Goal: Information Seeking & Learning: Understand process/instructions

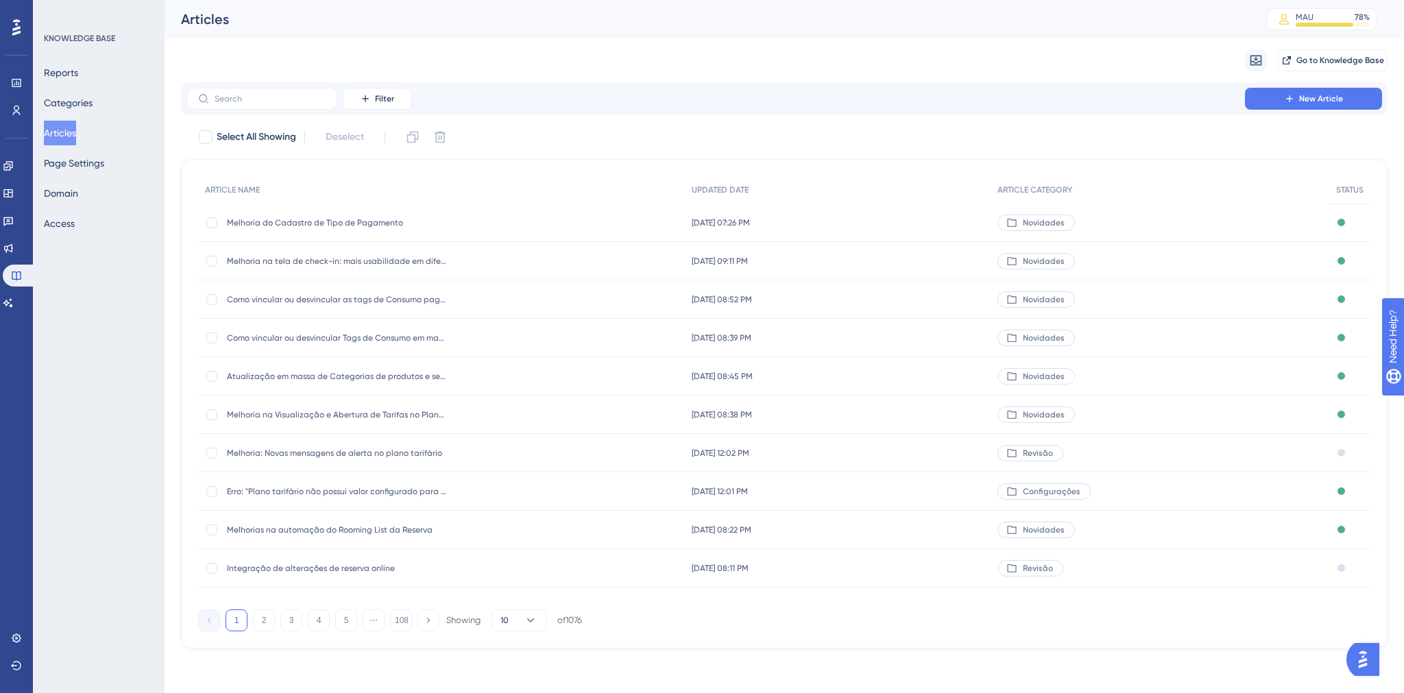
click at [306, 572] on span "Integração de alterações de reserva online" at bounding box center [336, 568] width 219 height 11
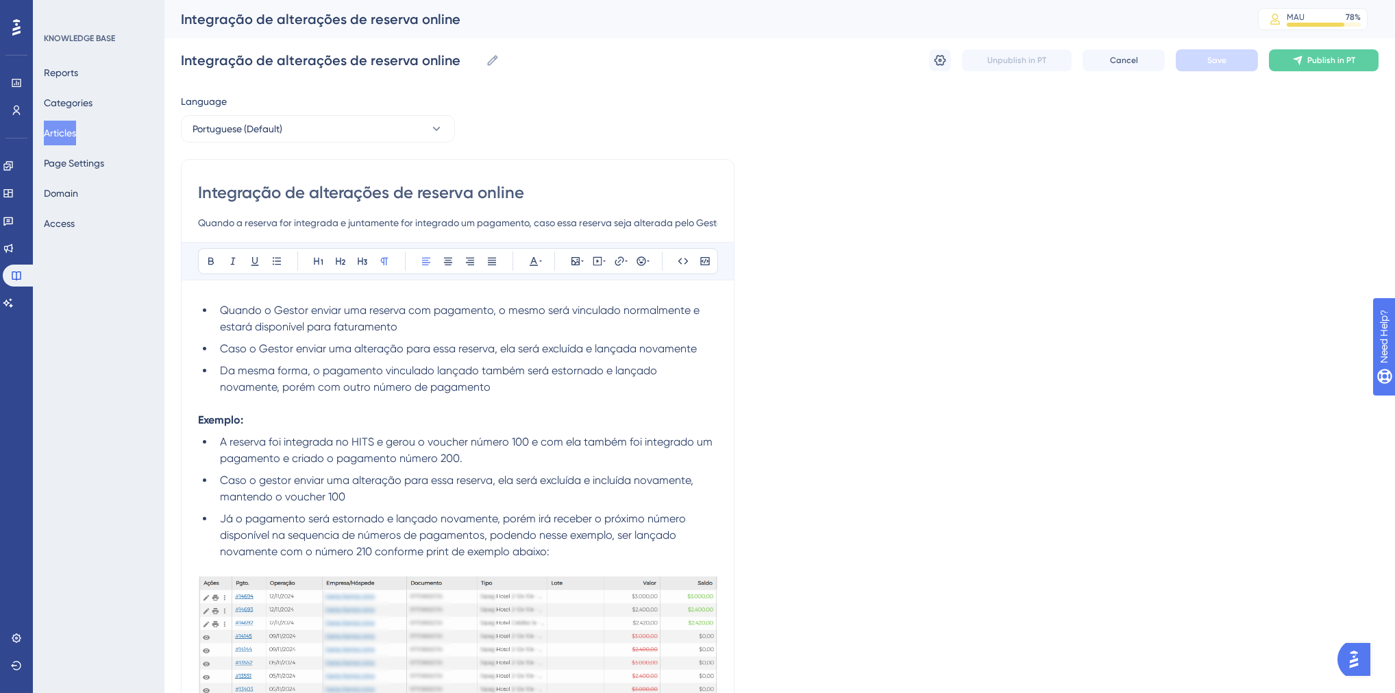
click at [74, 129] on button "Articles" at bounding box center [60, 133] width 32 height 25
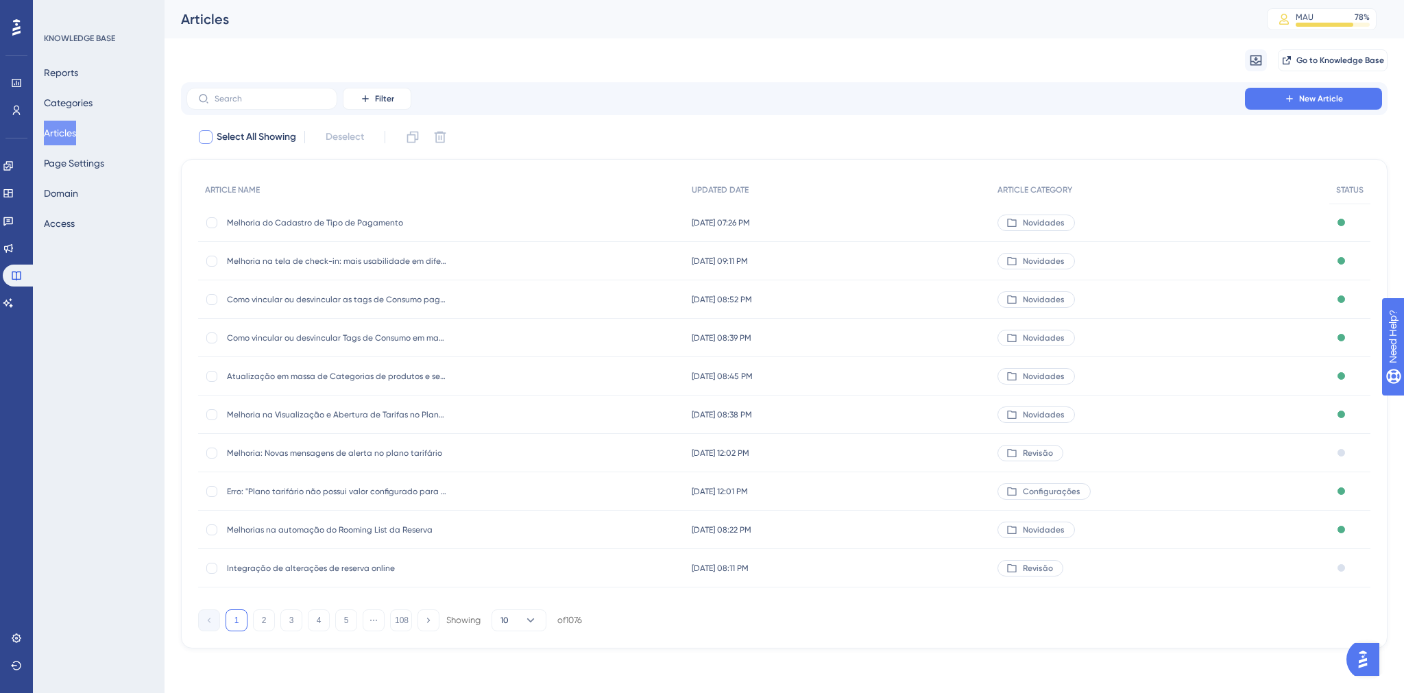
click at [218, 134] on span "Select All Showing" at bounding box center [257, 137] width 80 height 16
checkbox input "true"
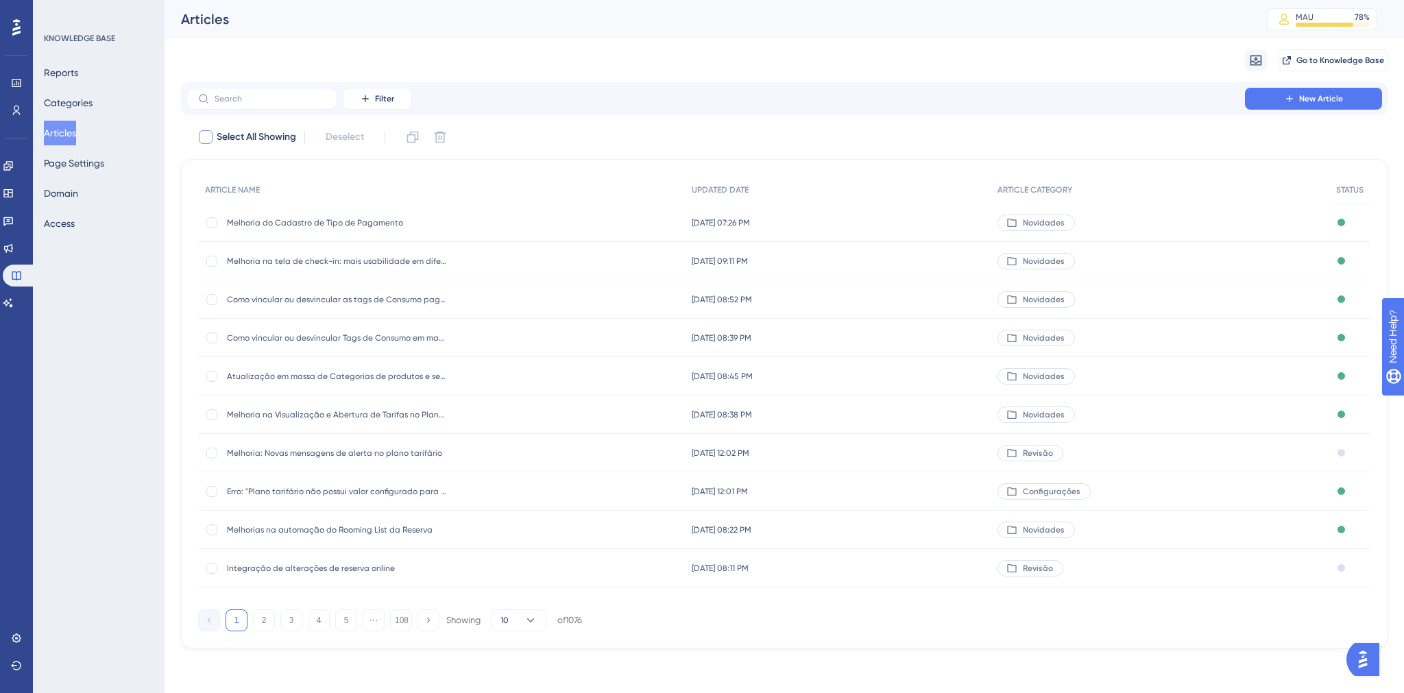
checkbox input "true"
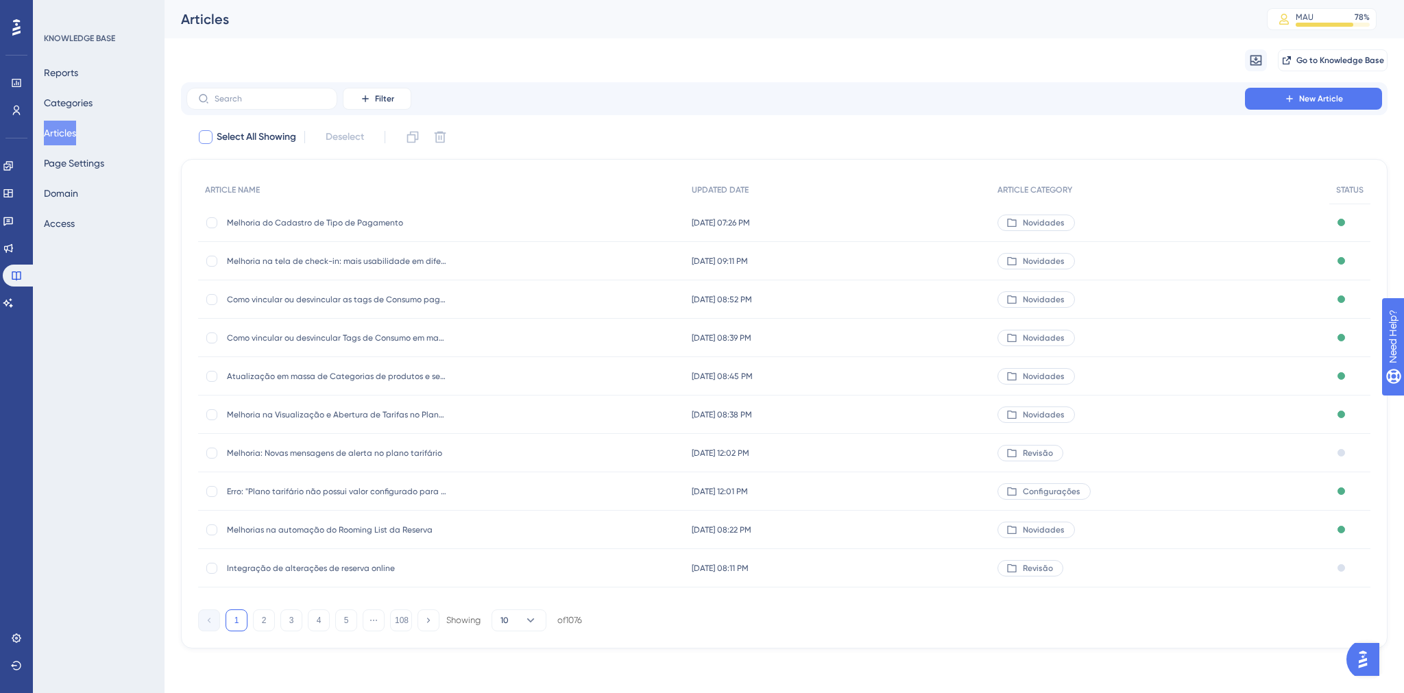
checkbox input "true"
click at [234, 140] on span "Select All Showing" at bounding box center [257, 137] width 80 height 16
checkbox input "false"
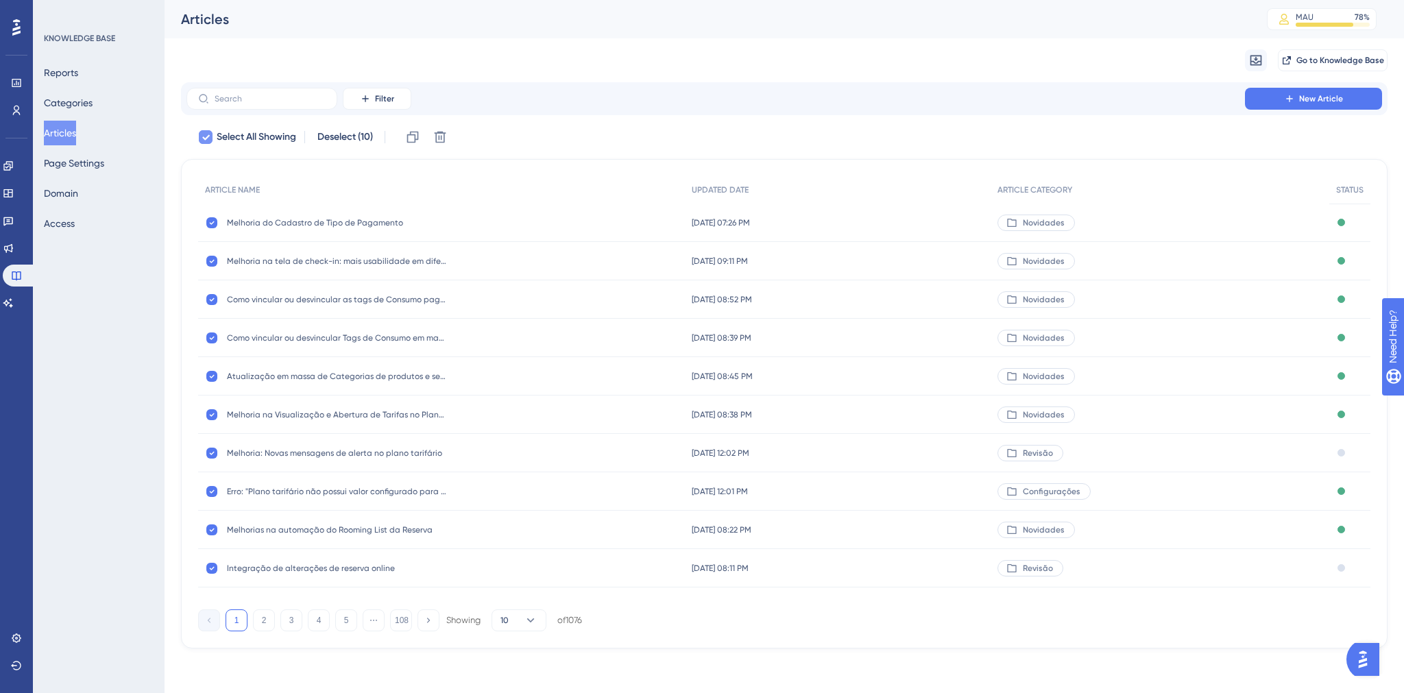
checkbox input "false"
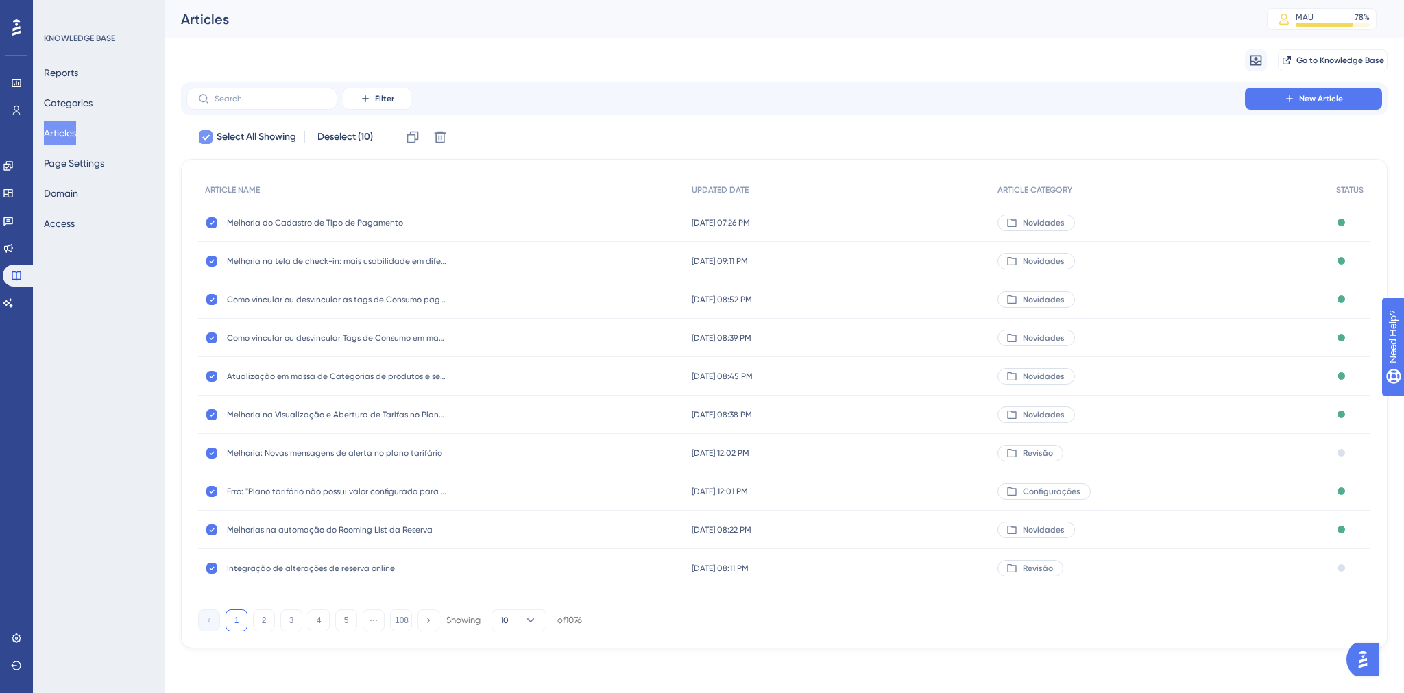
checkbox input "false"
click at [400, 103] on button "Filter" at bounding box center [377, 99] width 69 height 22
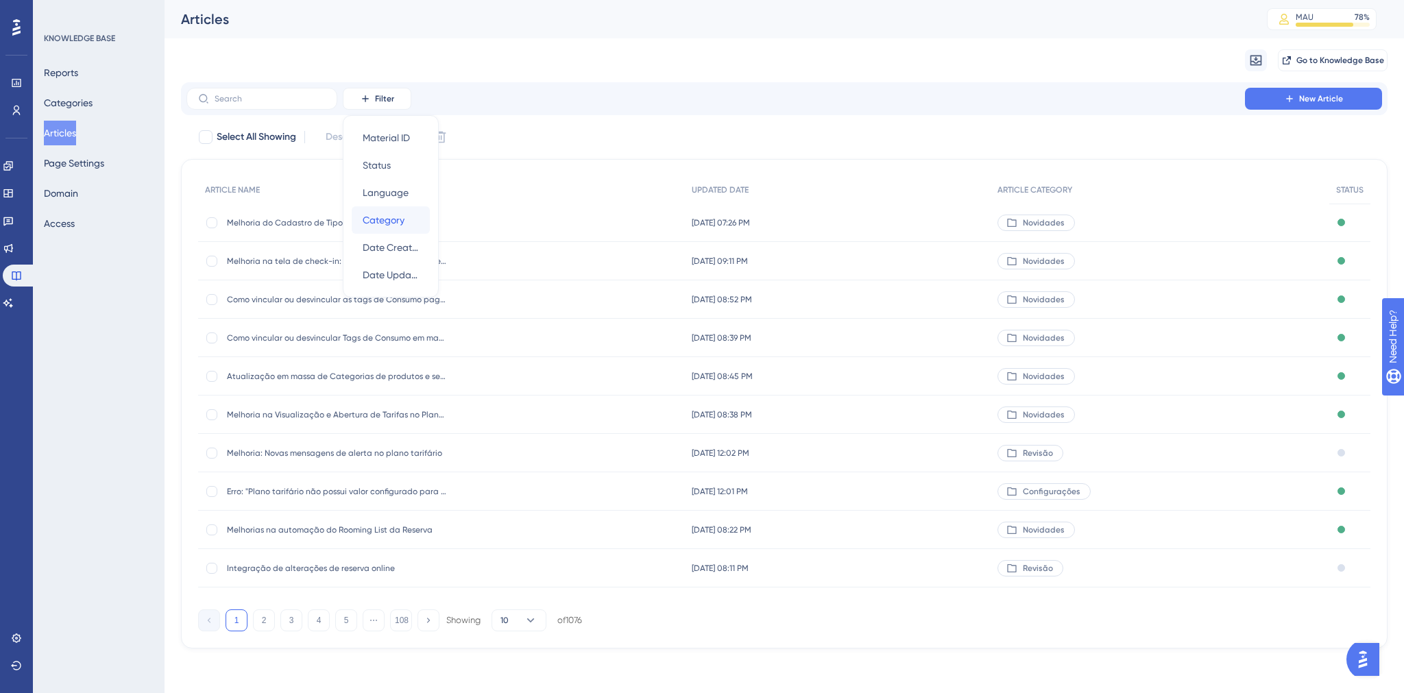
click at [391, 227] on span "Category" at bounding box center [384, 220] width 42 height 16
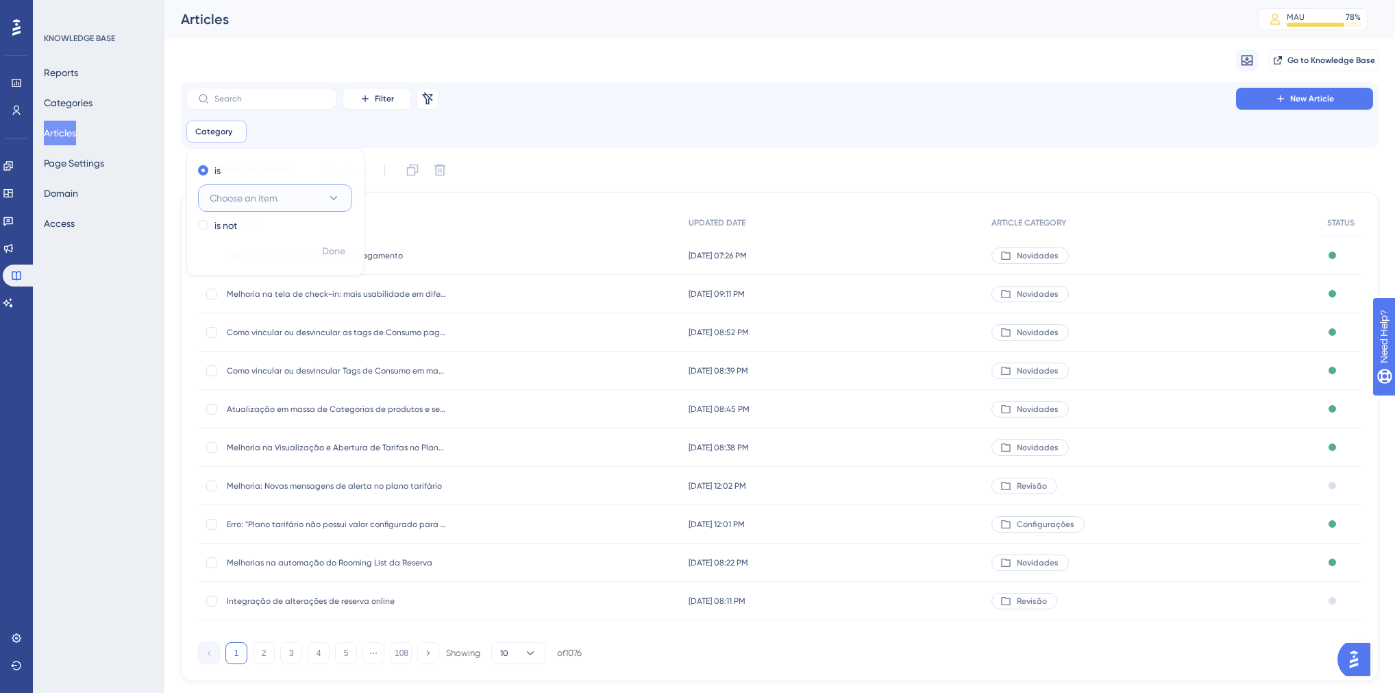
click at [263, 201] on span "Choose an item" at bounding box center [244, 198] width 68 height 16
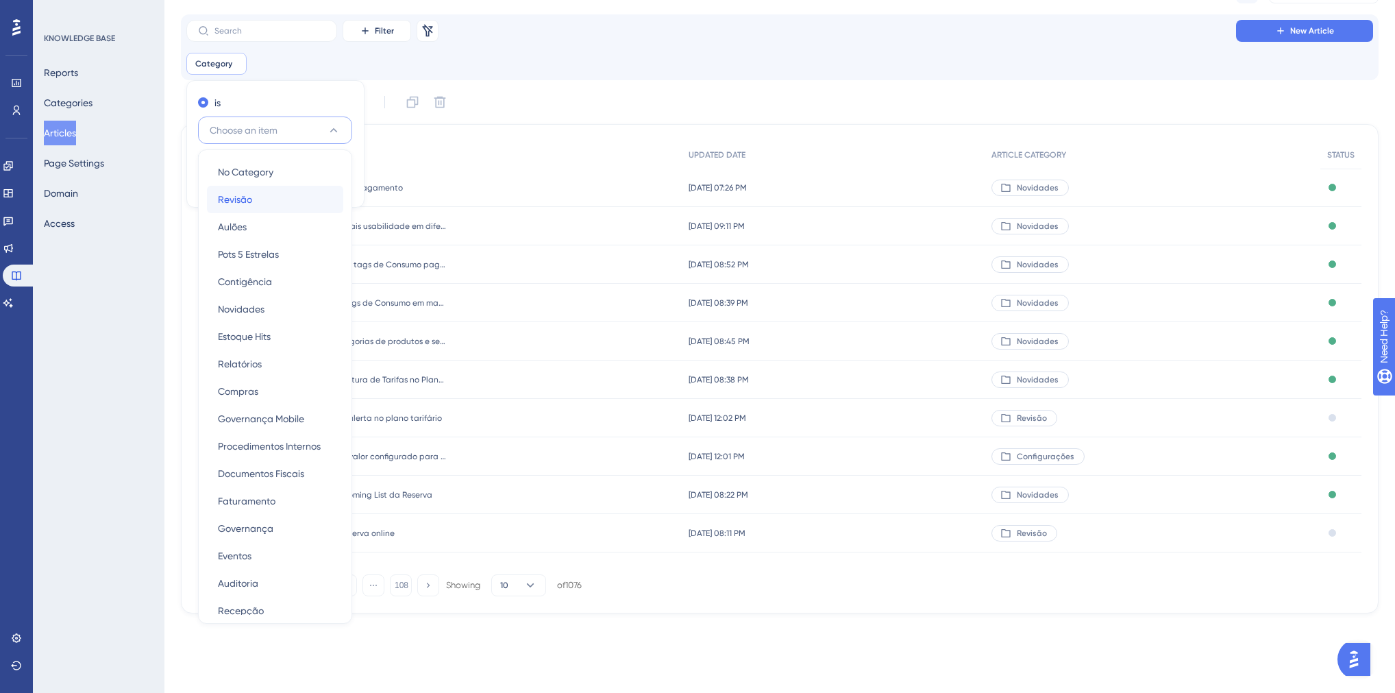
click at [260, 192] on div "Revisão Revisão" at bounding box center [275, 199] width 114 height 27
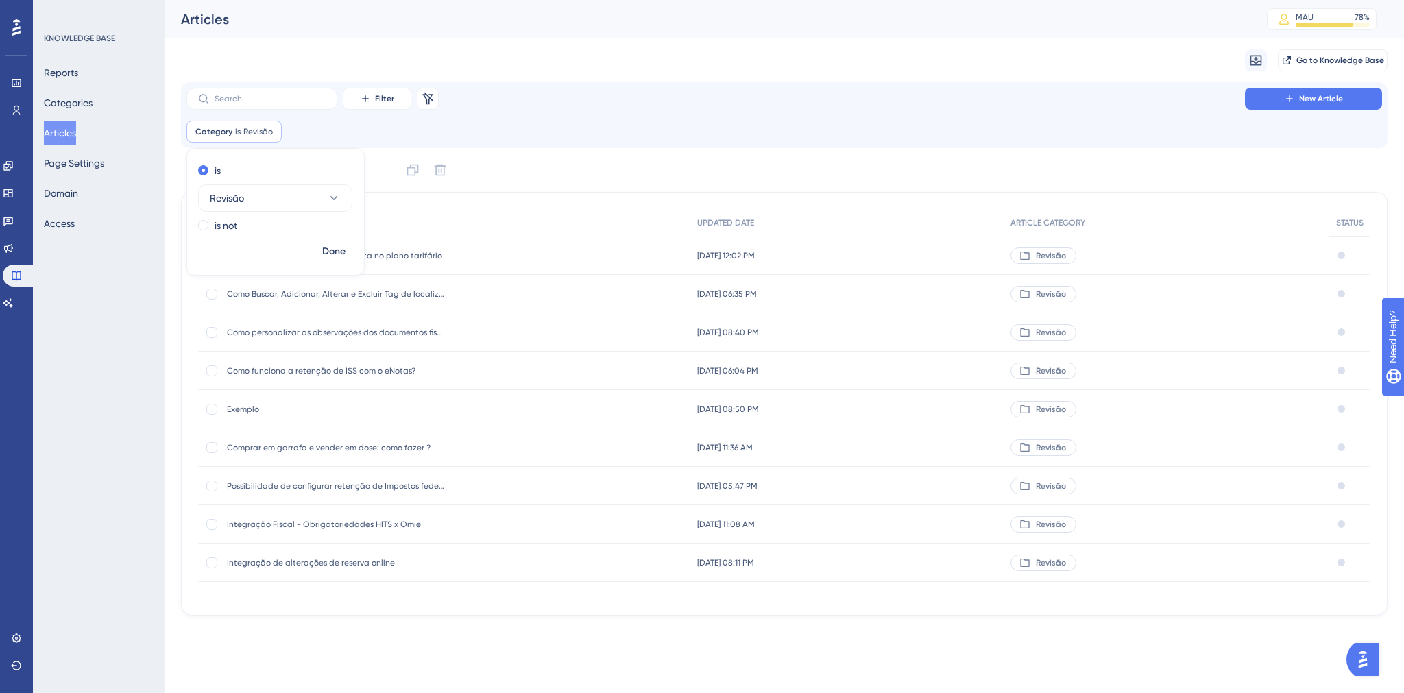
click at [563, 164] on div "Select All Showing Deselect" at bounding box center [792, 170] width 1190 height 22
click at [348, 563] on span "Integração de alterações de reserva online" at bounding box center [336, 562] width 219 height 11
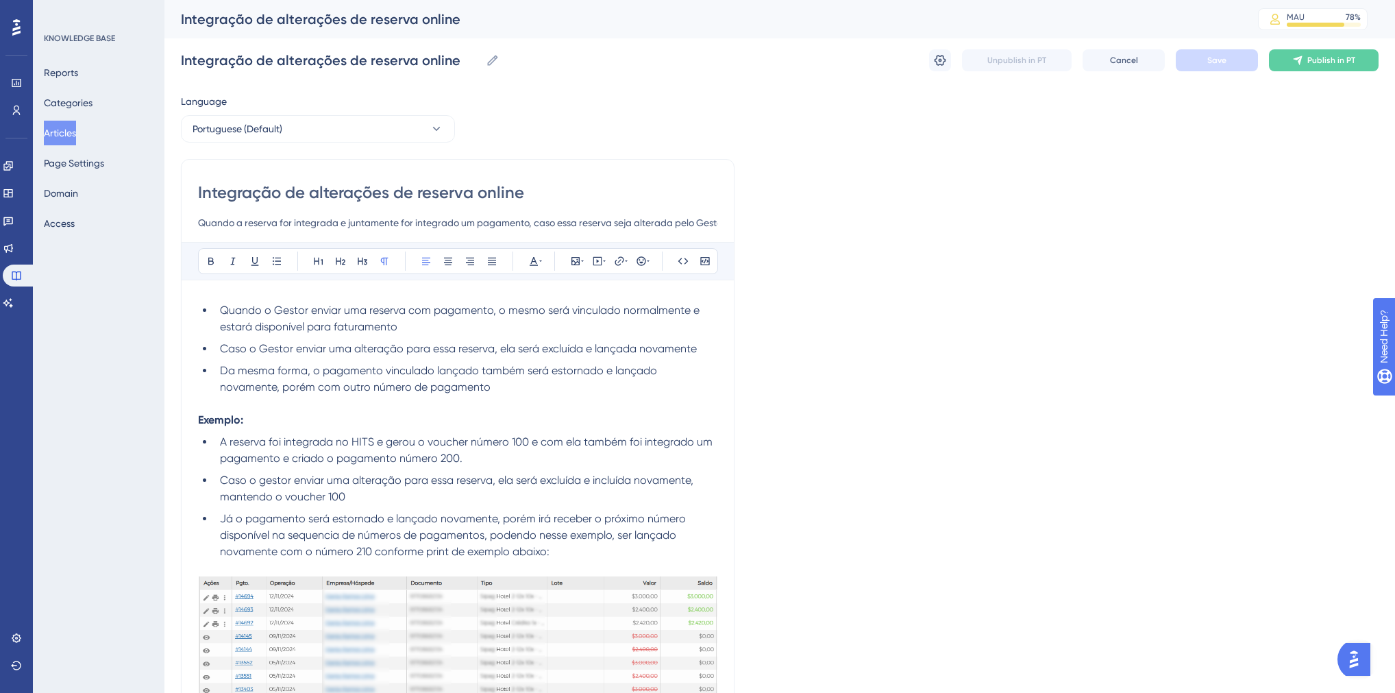
click at [71, 142] on button "Articles" at bounding box center [60, 133] width 32 height 25
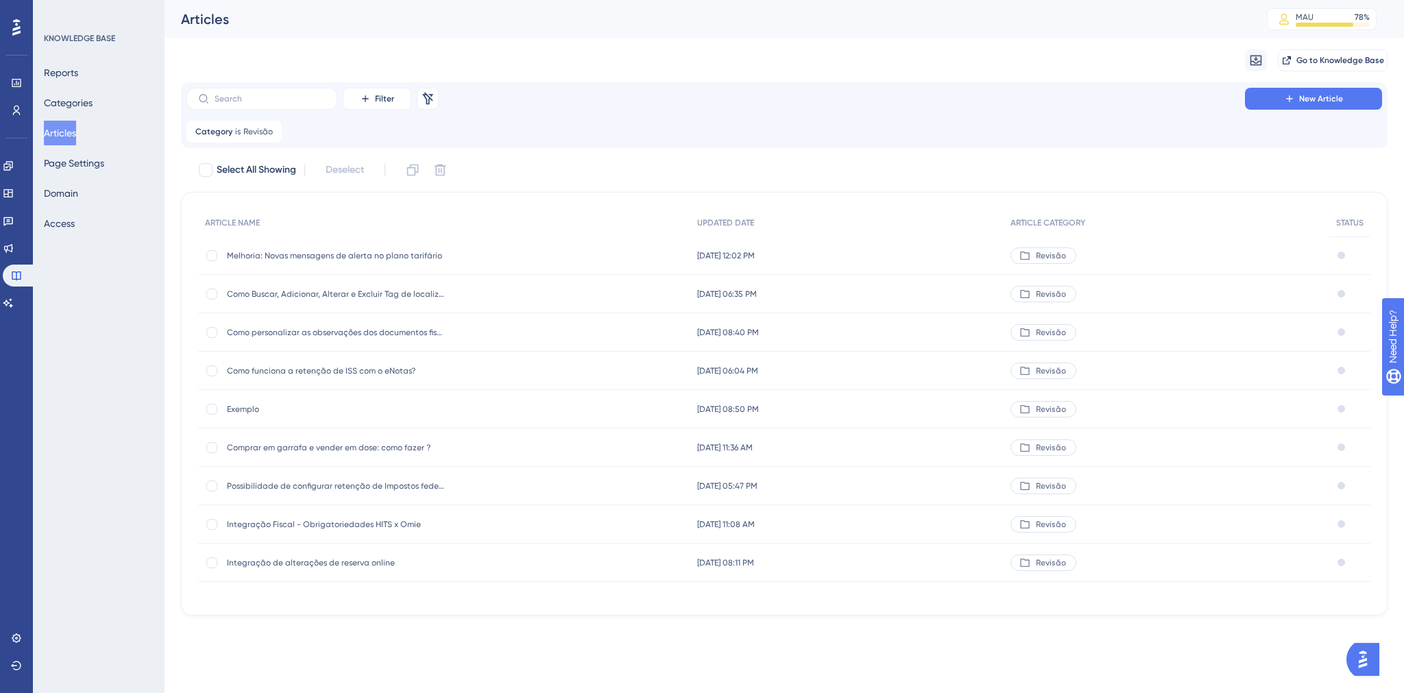
click at [306, 258] on span "Melhoria: Novas mensagens de alerta no plano tarifário" at bounding box center [336, 255] width 219 height 11
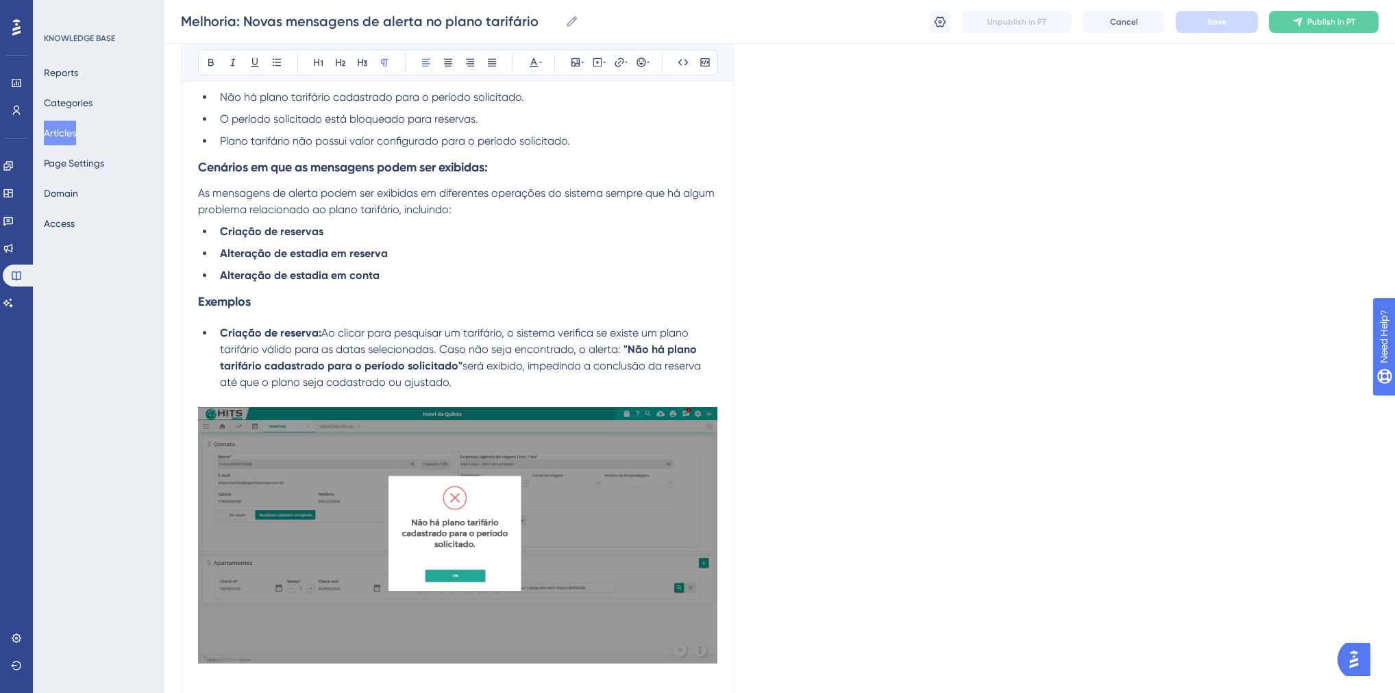
scroll to position [380, 0]
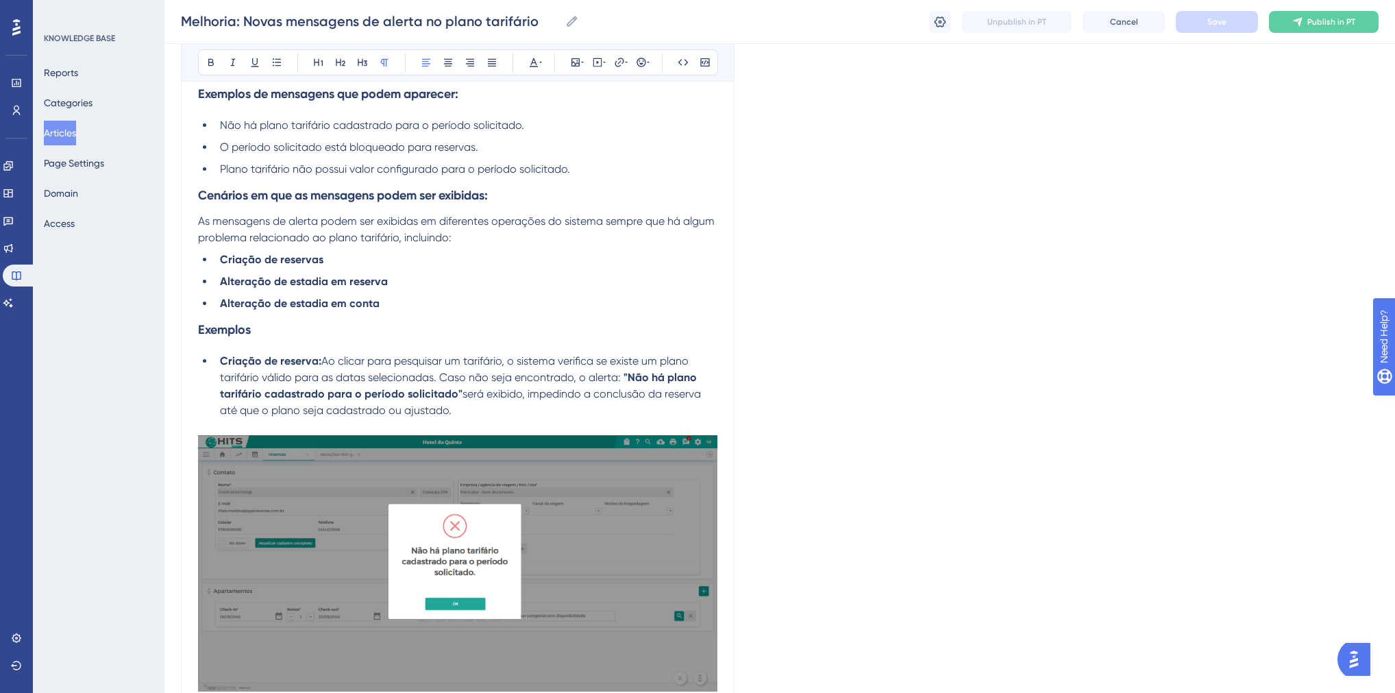
click at [76, 128] on button "Articles" at bounding box center [60, 133] width 32 height 25
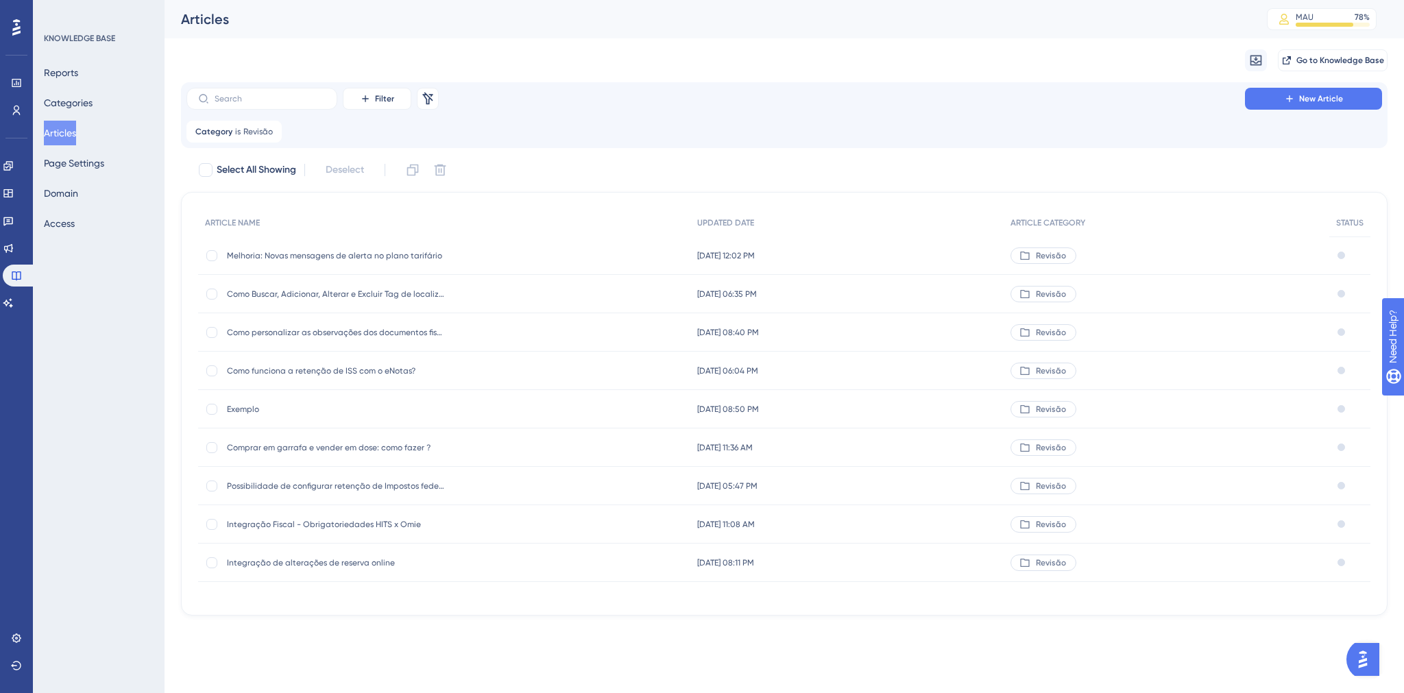
click at [357, 562] on span "Integração de alterações de reserva online" at bounding box center [336, 562] width 219 height 11
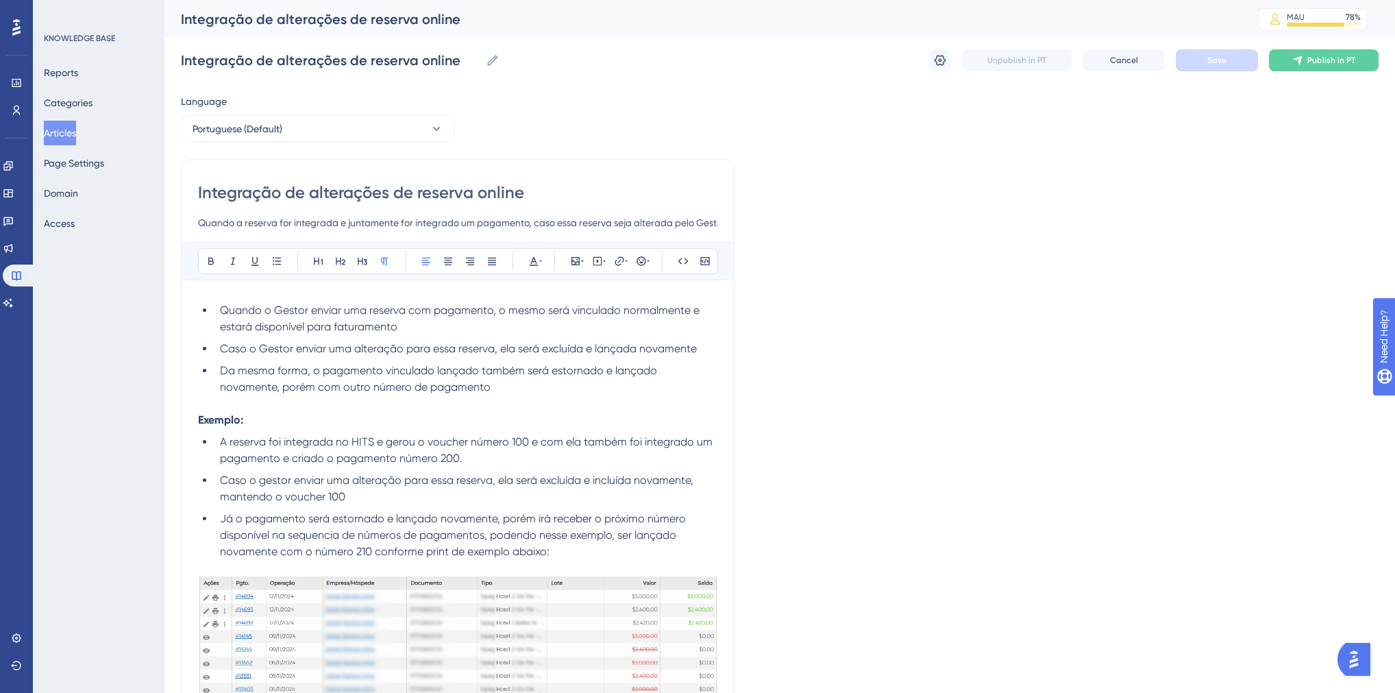
click at [60, 136] on button "Articles" at bounding box center [60, 133] width 32 height 25
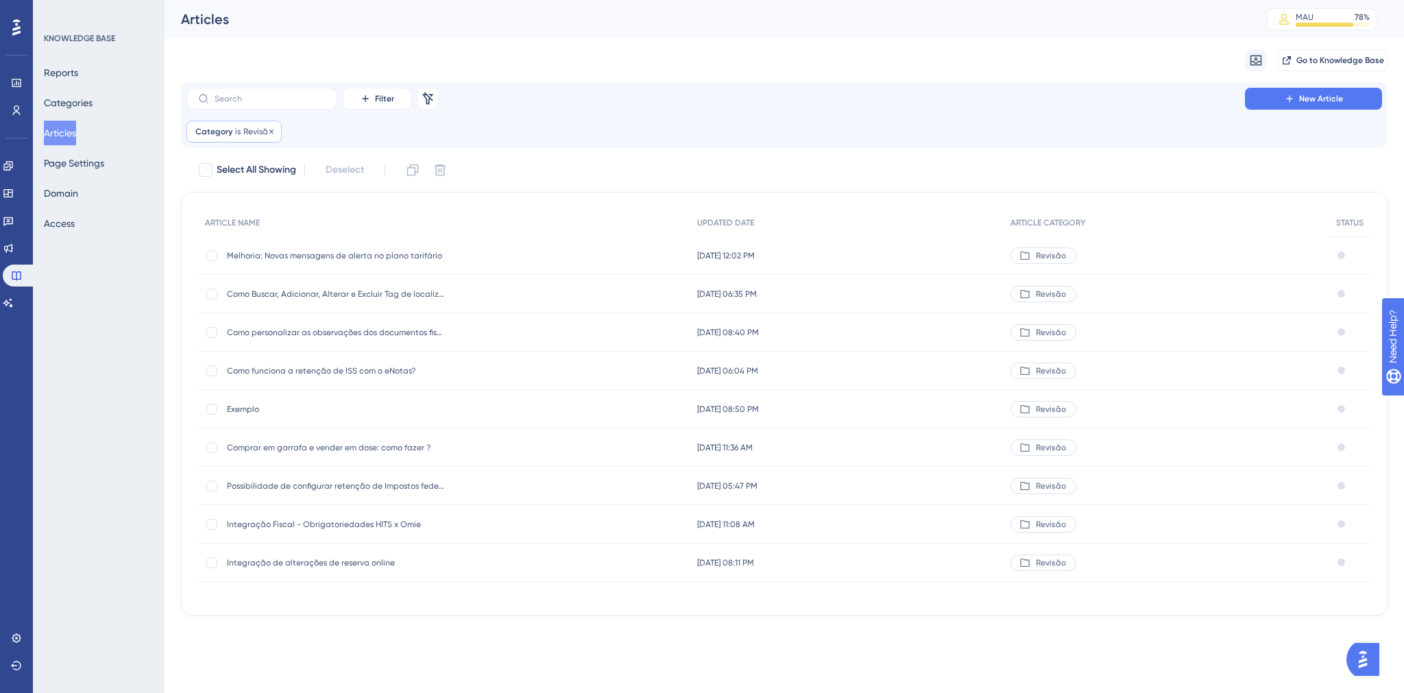
click at [247, 125] on div "Category is Revisão Revisão Remove" at bounding box center [233, 132] width 95 height 22
click at [271, 131] on icon at bounding box center [271, 131] width 8 height 8
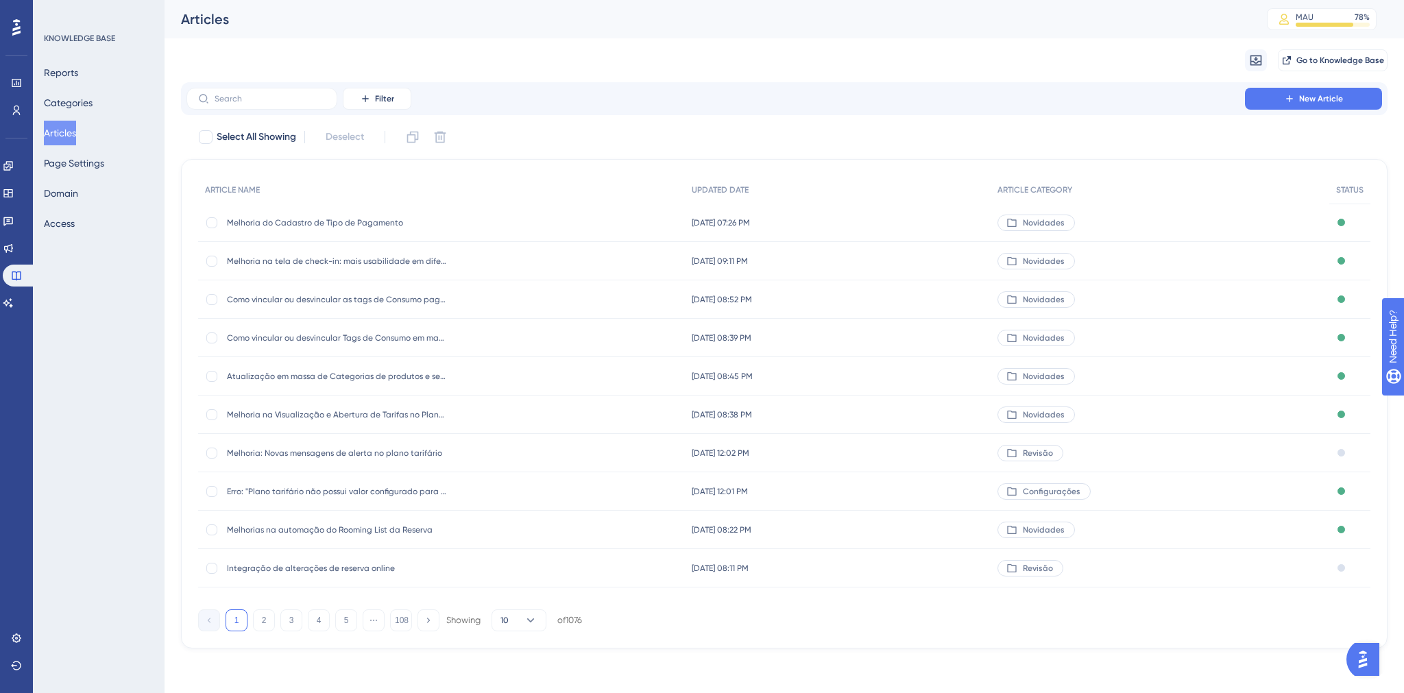
click at [424, 101] on div "Filter New Article" at bounding box center [783, 99] width 1195 height 22
click at [392, 99] on span "Filter" at bounding box center [384, 98] width 19 height 11
click at [404, 269] on span "Date Updated" at bounding box center [391, 275] width 56 height 16
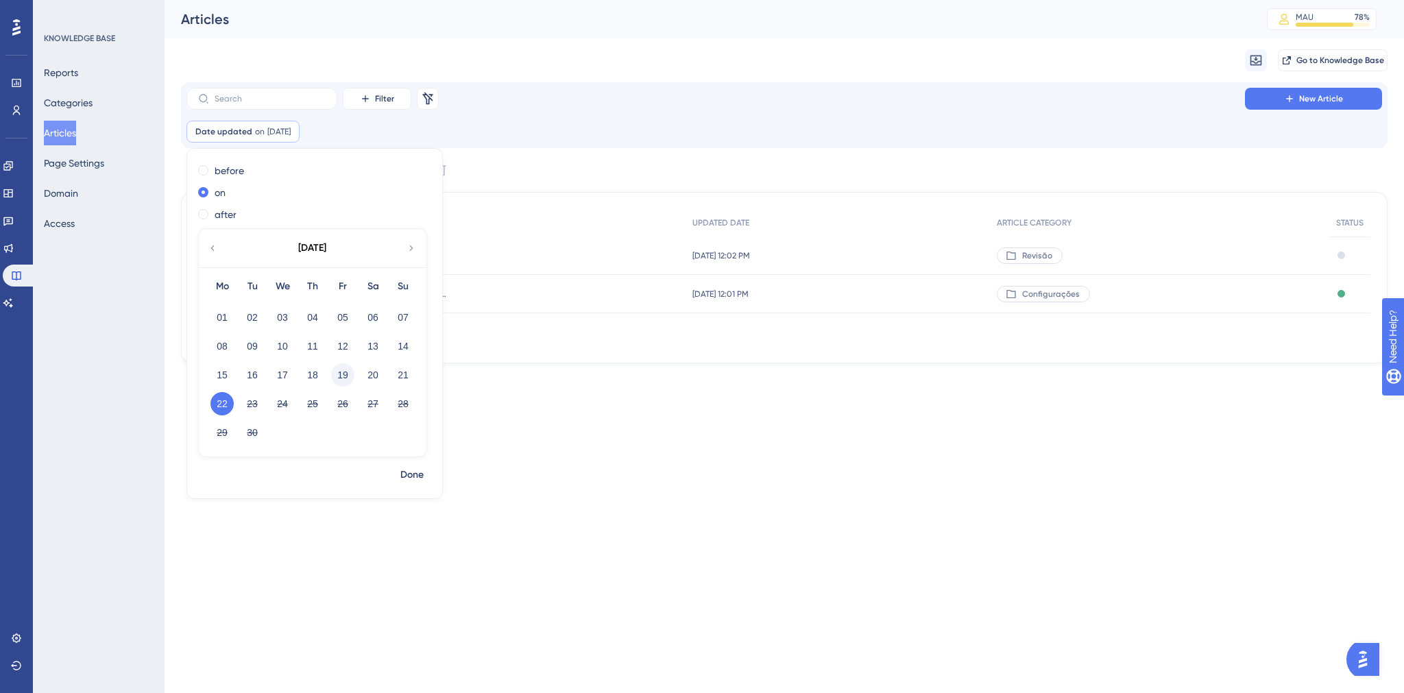
click at [346, 376] on button "19" at bounding box center [342, 374] width 23 height 23
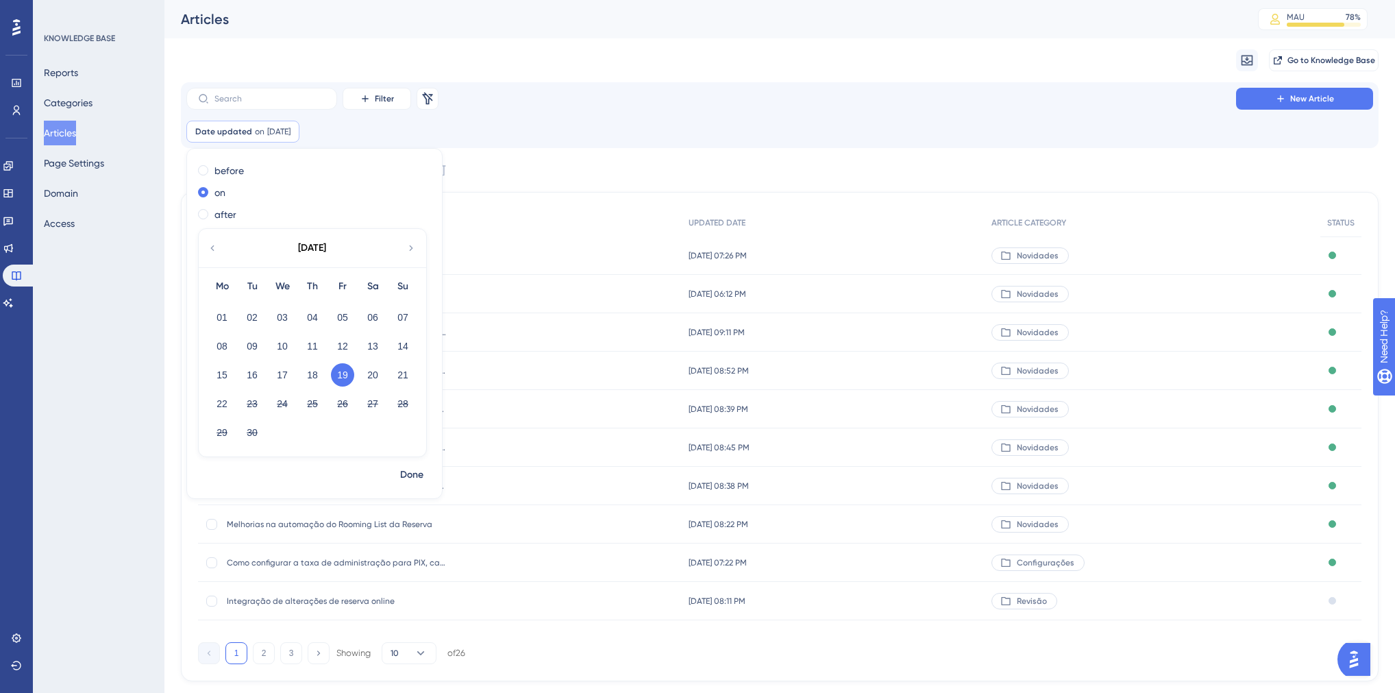
click at [607, 162] on div "Select All Showing Deselect" at bounding box center [788, 170] width 1182 height 22
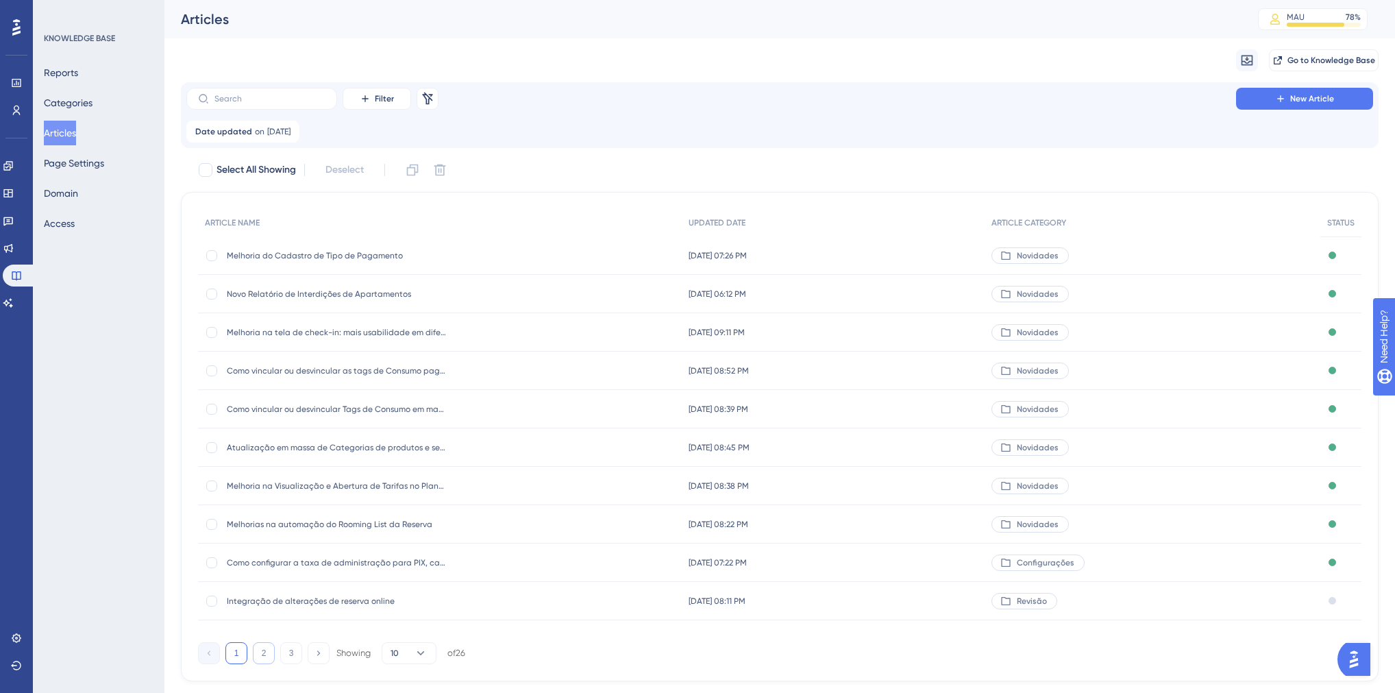
click at [261, 661] on button "2" at bounding box center [264, 653] width 22 height 22
click at [292, 655] on button "3" at bounding box center [291, 653] width 22 height 22
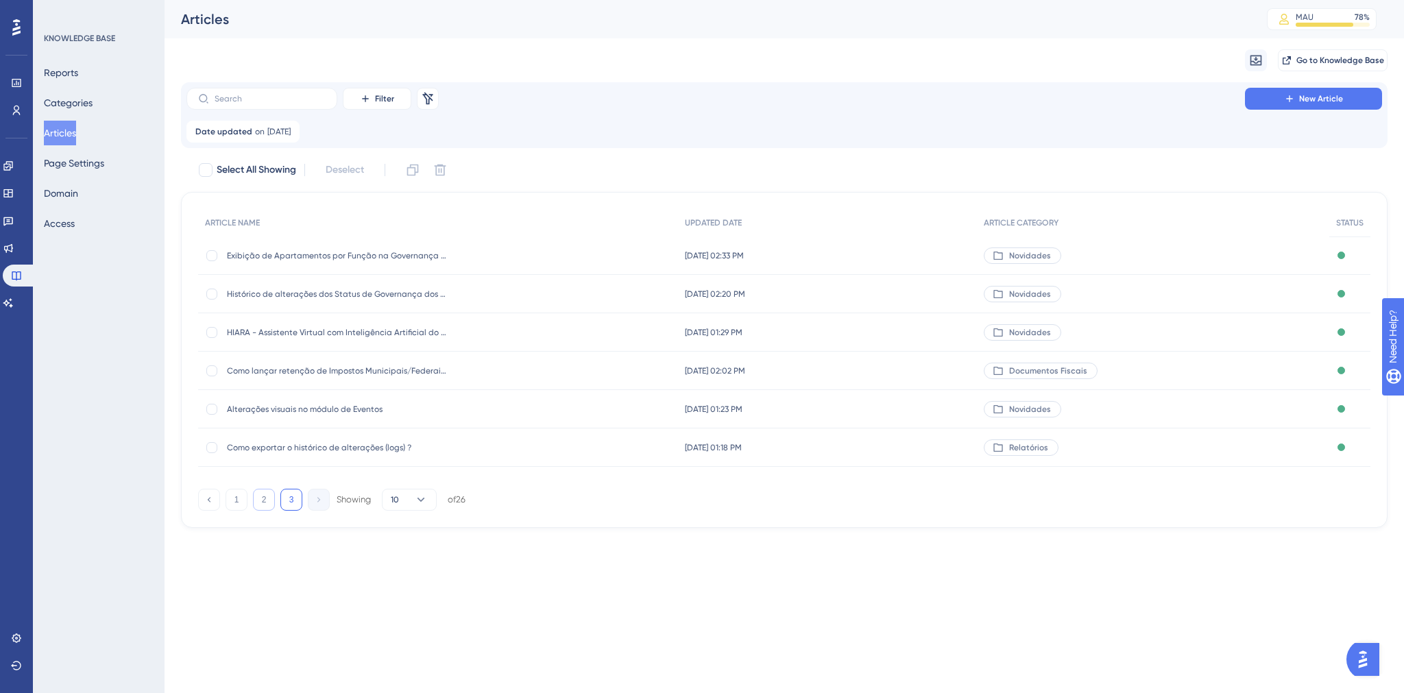
click at [265, 502] on button "2" at bounding box center [264, 500] width 22 height 22
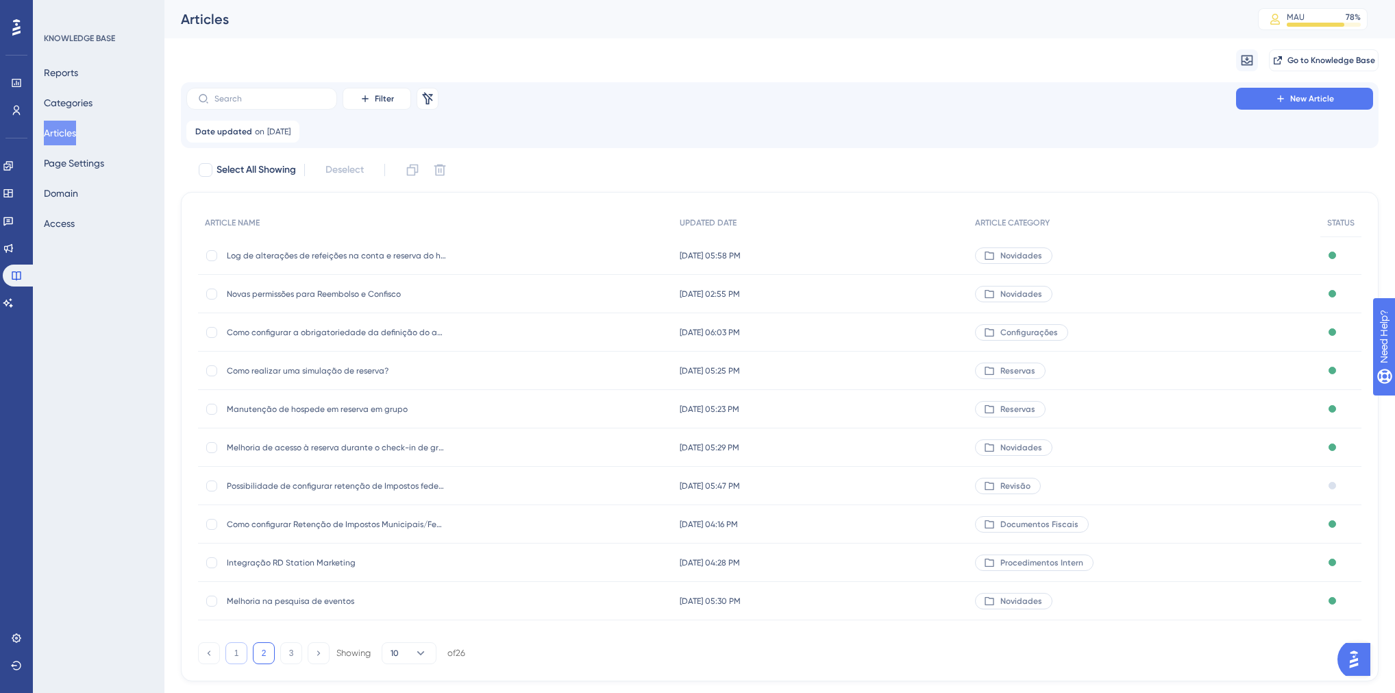
click at [240, 656] on button "1" at bounding box center [236, 653] width 22 height 22
click at [261, 655] on button "2" at bounding box center [264, 653] width 22 height 22
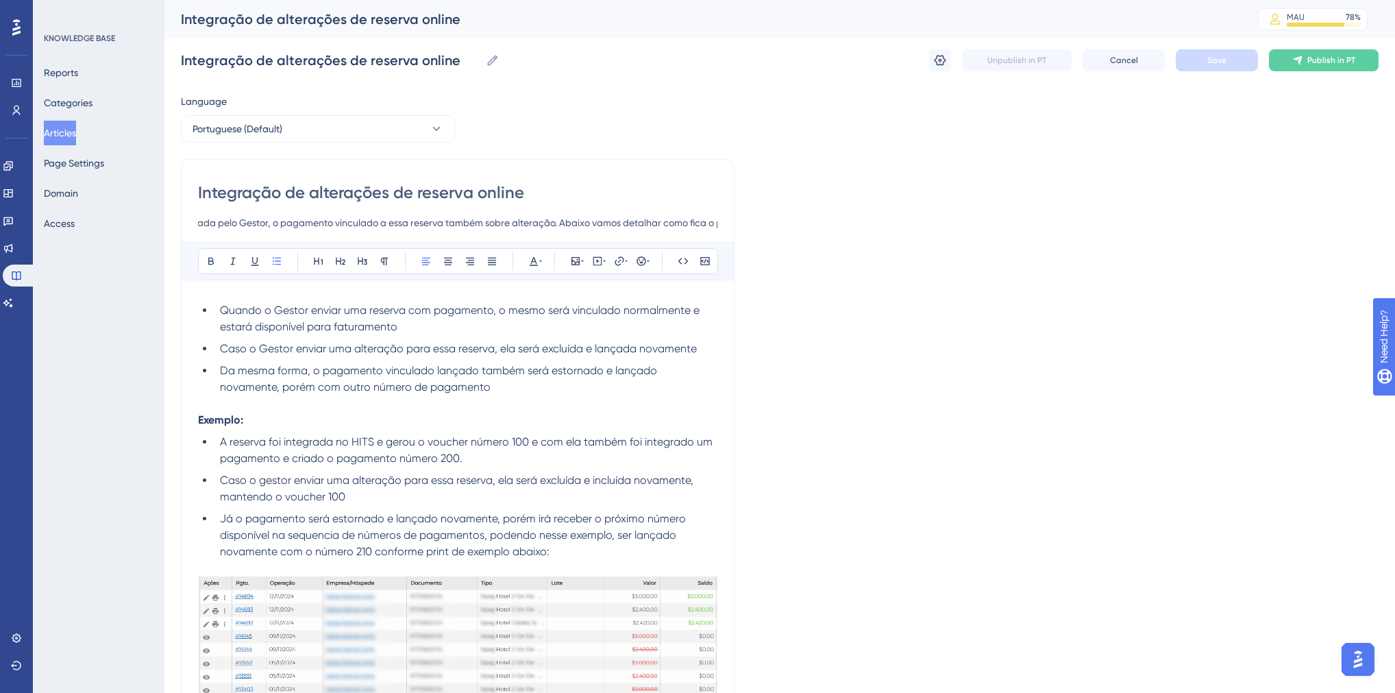
scroll to position [0, 529]
drag, startPoint x: 450, startPoint y: 222, endPoint x: 757, endPoint y: 222, distance: 307.1
click at [757, 222] on div "Language Portuguese (Default) Integração de alterações de reserva online Quando…" at bounding box center [780, 593] width 1198 height 1001
click at [391, 188] on input "Integração de alterações de reserva online" at bounding box center [458, 193] width 520 height 22
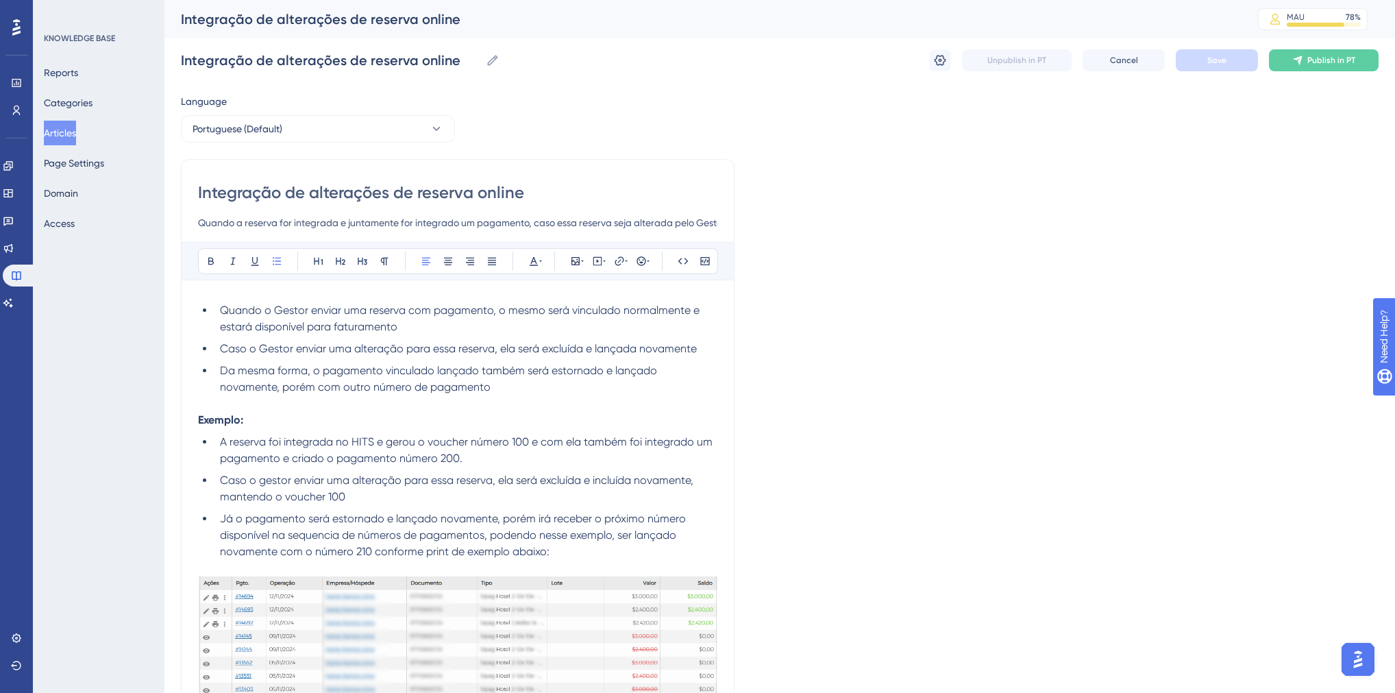
click at [391, 188] on input "Integração de alterações de reserva online" at bounding box center [458, 193] width 520 height 22
click at [198, 193] on input "Integração de alterações de reserva online" at bounding box center [458, 193] width 520 height 22
type input "Melhoria: Bloqueio de Integração de alterações de reserva online"
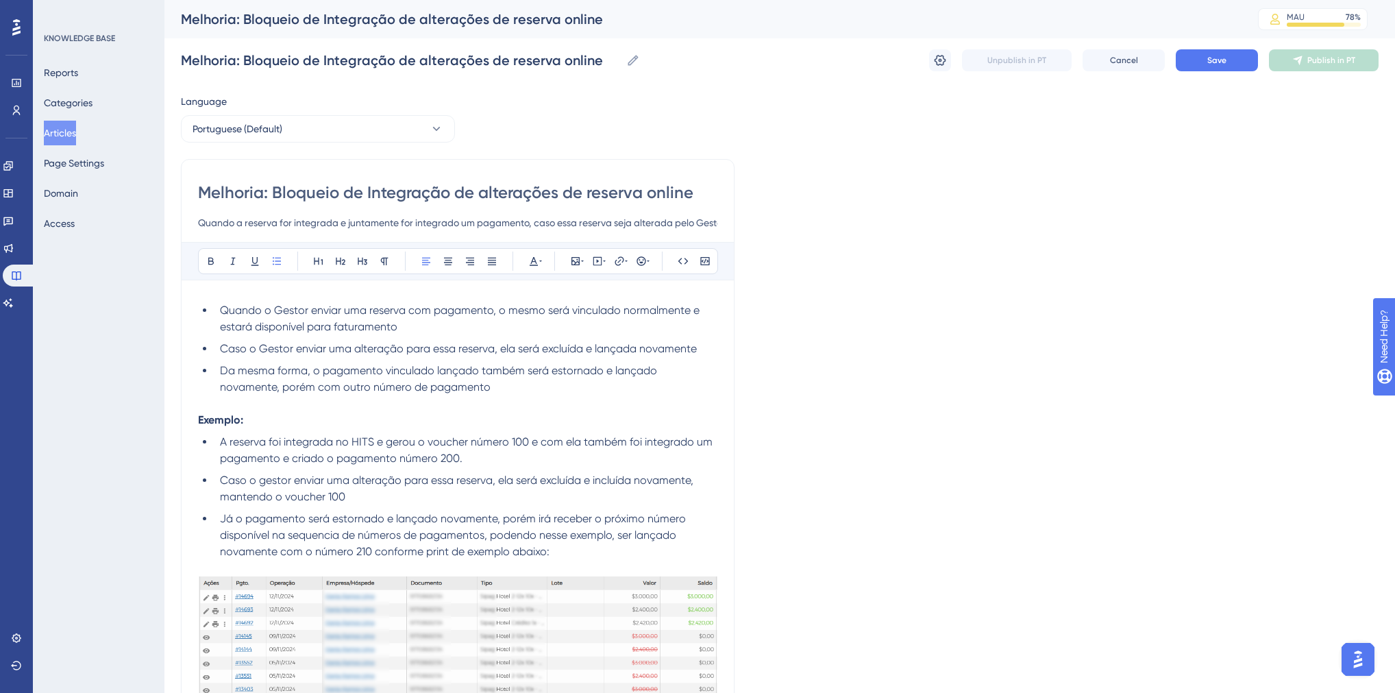
click at [273, 193] on input "Melhoria: Bloqueio de Integração de alterações de reserva online" at bounding box center [458, 193] width 520 height 22
type input "Melhoria: ParâmetroBloqueio de Integração de alterações de reserva online"
type input "Melhoria: Novo ParâmetroBloqueio de Integração de alterações de reserva online"
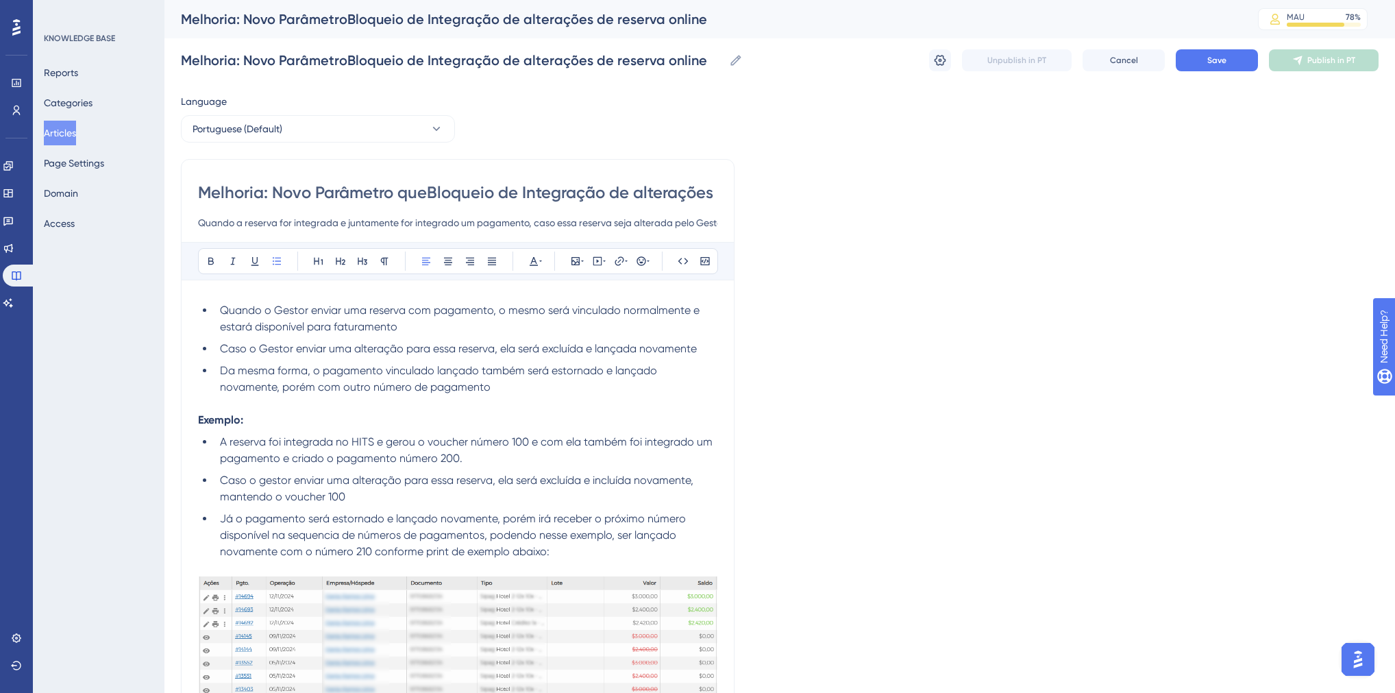
type input "Melhoria: Novo Parâmetro que Bloqueio de Integração de alterações de reserva on…"
type input "Melhoria: Novo Parâmetro que bloqueia alterações manuais de resBloqueio de Inte…"
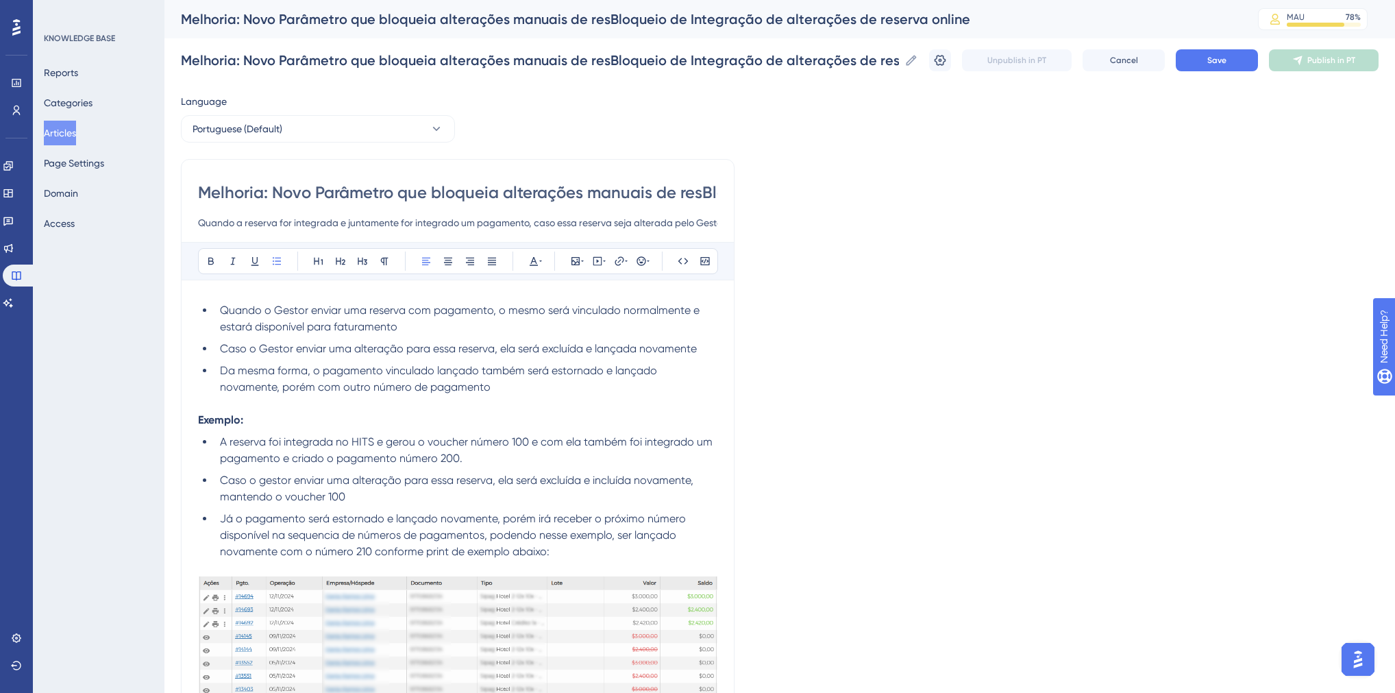
type input "Melhoria: Novo Parâmetro que bloqueia alterações manuais de reBloqueio de Integ…"
type input "Melhoria: Novo Parâmetro que bloqueia alterações manuais em reservas vindas de …"
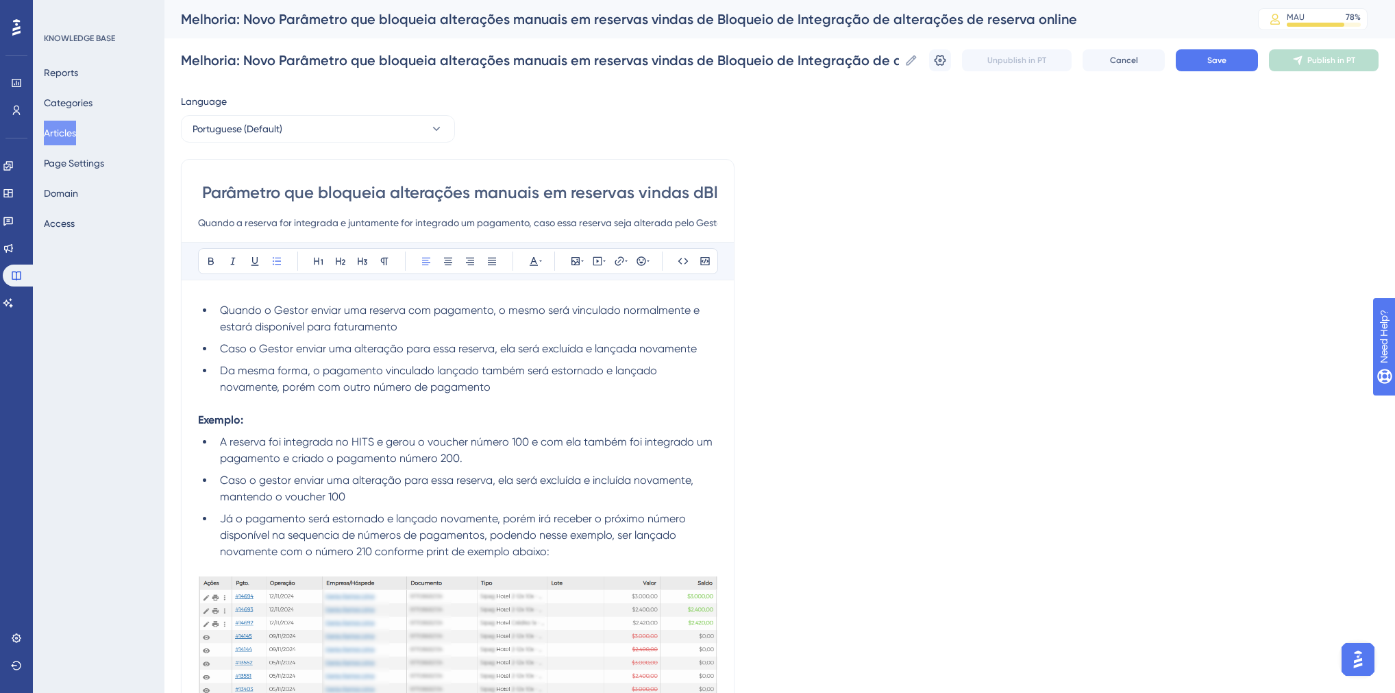
type input "Melhoria: Novo Parâmetro que bloqueia alterações manuais em reservas vindas Blo…"
type input "Melhoria: Novo Parâmetro que bloqueia alterações manuais em reservas vindas de …"
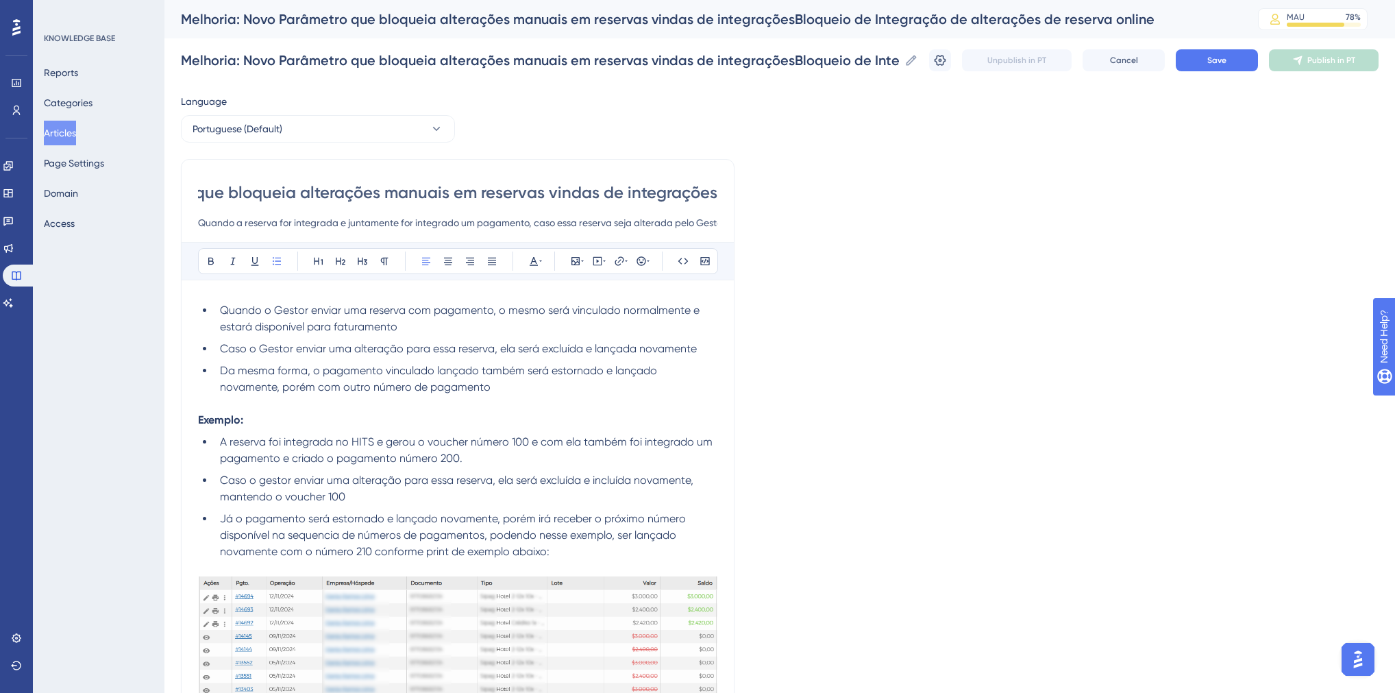
scroll to position [0, 203]
type input "Melhoria: Novo Parâmetro que bloqueia alterações manuais em reservas vindas de …"
click at [200, 221] on input "Quando a reserva for integrada e juntamente for integrado um pagamento, caso es…" at bounding box center [458, 223] width 520 height 16
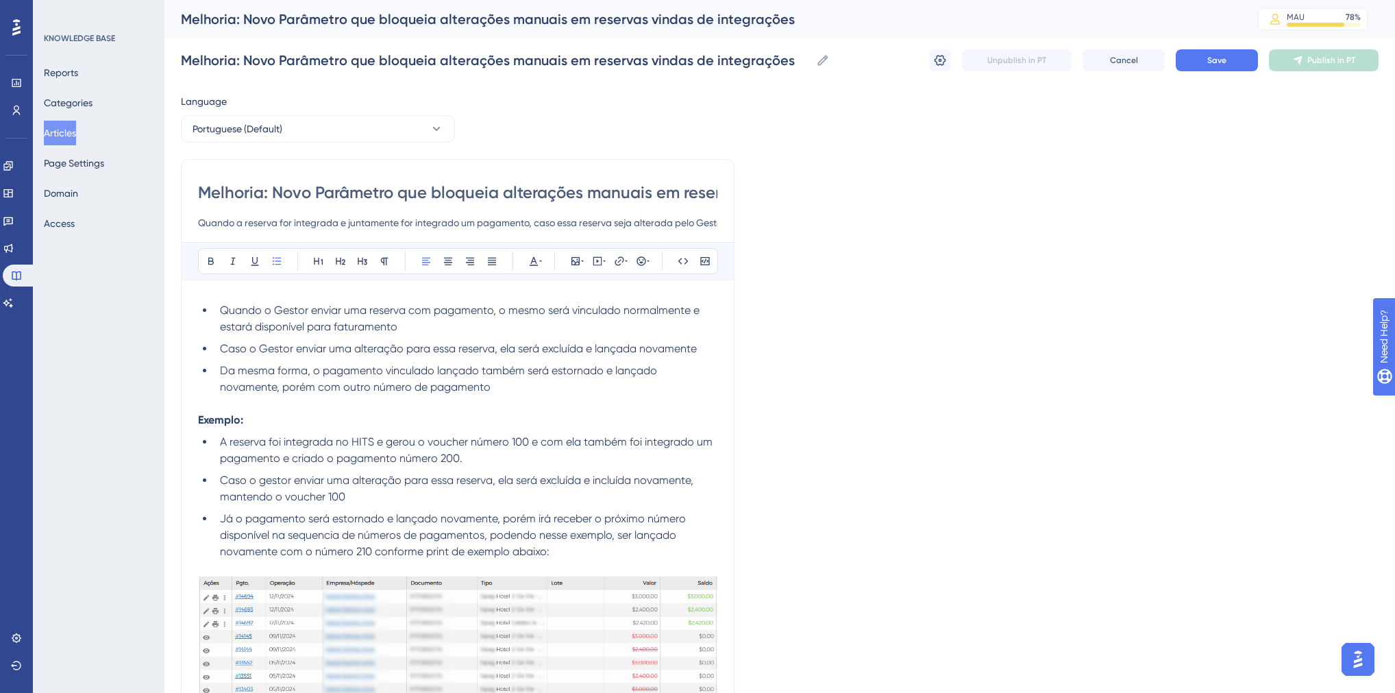
click at [278, 222] on input "Quando a reserva for integrada e juntamente for integrado um pagamento, caso es…" at bounding box center [458, 223] width 520 height 16
drag, startPoint x: 325, startPoint y: 222, endPoint x: 490, endPoint y: 229, distance: 165.3
click at [490, 229] on input "Quando a reserva é integrada por meio de algum gestor, agora há a possibilidade…" at bounding box center [458, 223] width 520 height 16
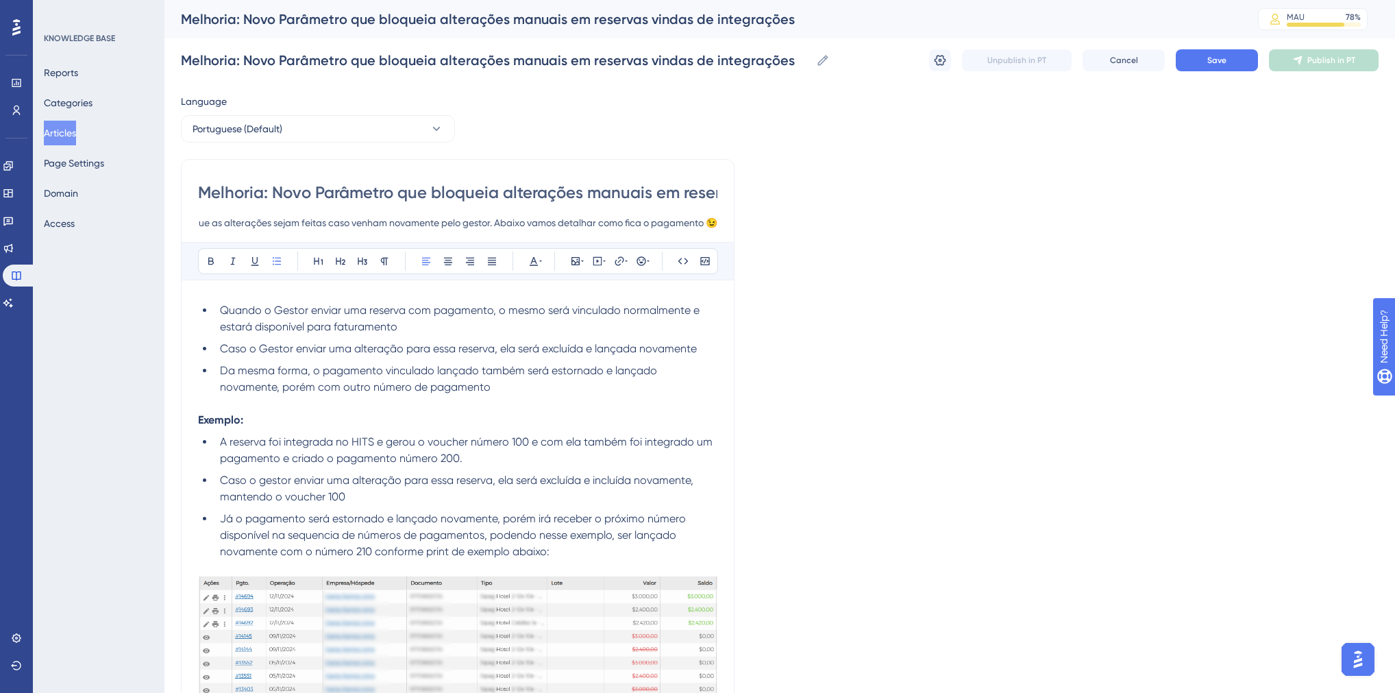
click at [531, 223] on input "Quando a reserva é integrada por meio de algum gestor, agora há a possibilidade…" at bounding box center [458, 223] width 520 height 16
click at [554, 223] on input "Quando a reserva é integrada por meio de algum gestor, agora há a possibilidade…" at bounding box center [458, 223] width 520 height 16
type input "Quando a reserva é integrada por meio de algum gestor, agora há a possibilidade…"
click at [726, 315] on div "Melhoria: Novo Parâmetro que bloqueia alterações manuais em reservas vindas de …" at bounding box center [458, 585] width 554 height 853
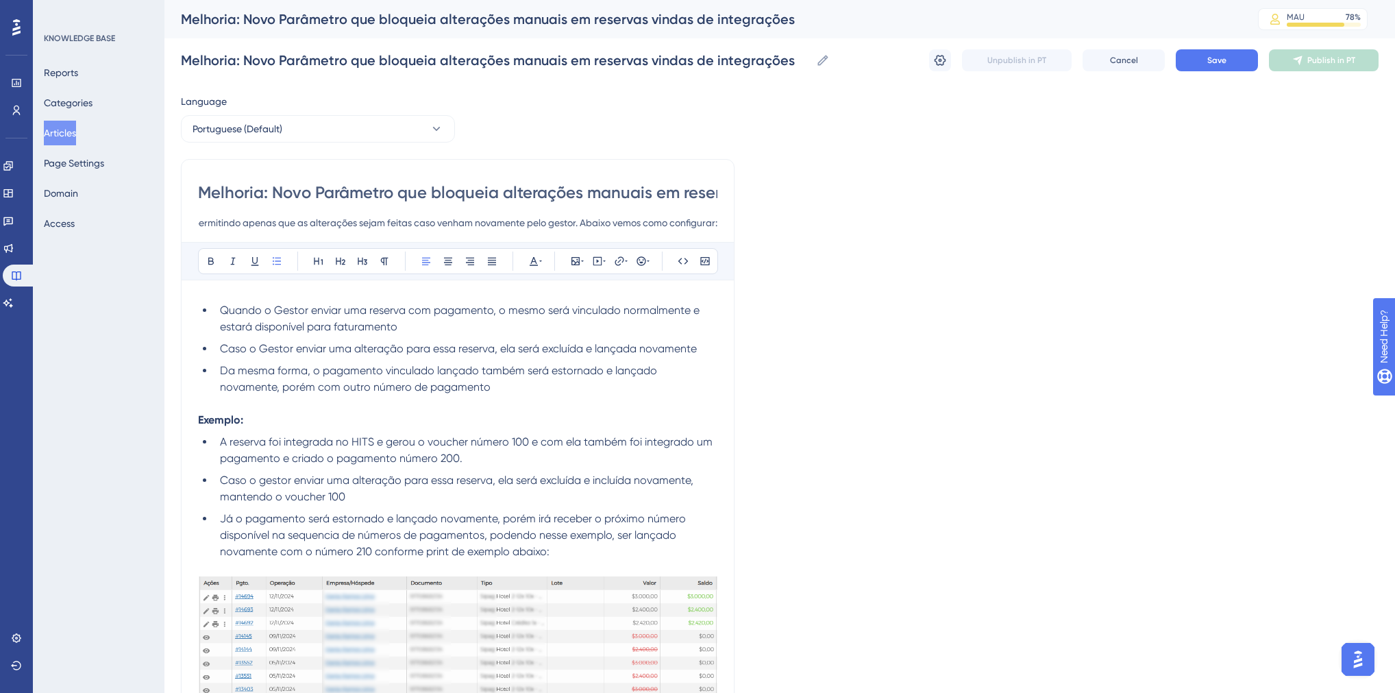
scroll to position [0, 0]
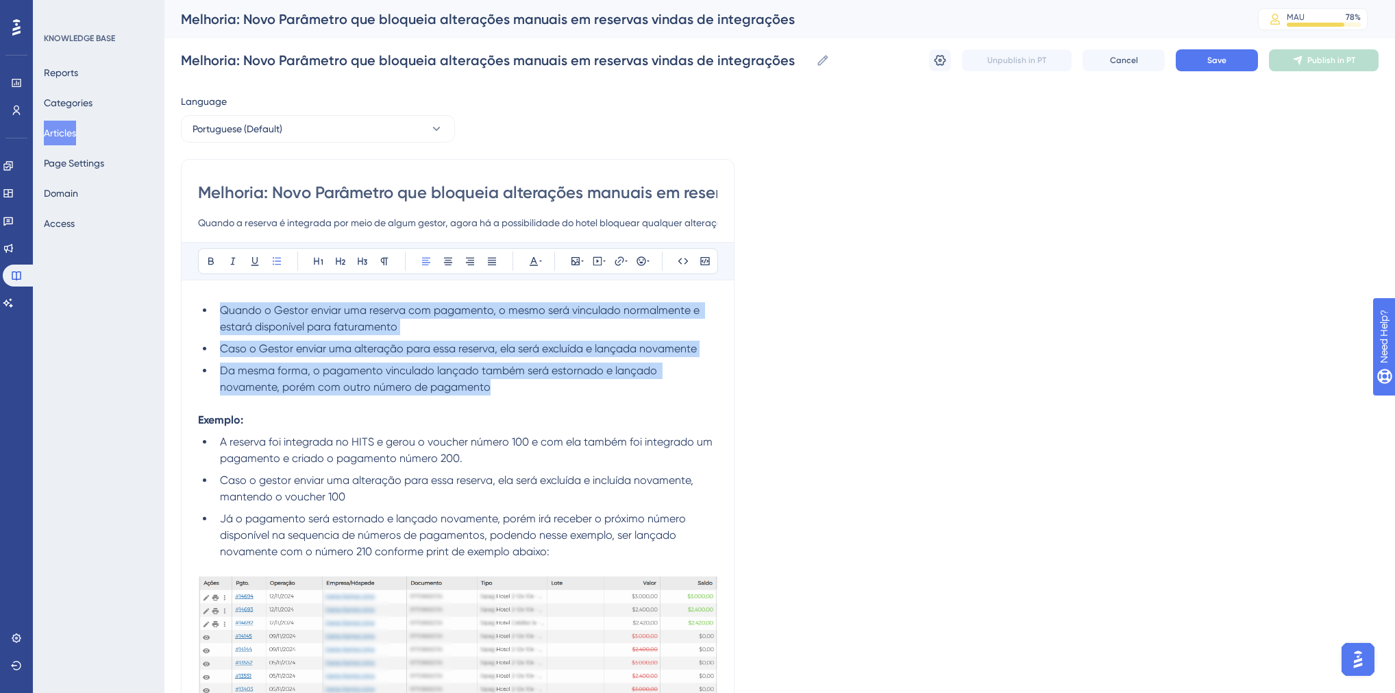
drag, startPoint x: 221, startPoint y: 307, endPoint x: 425, endPoint y: 380, distance: 217.0
click at [425, 380] on ul "Quando o Gestor enviar uma reserva com pagamento, o mesmo será vinculado normal…" at bounding box center [458, 348] width 520 height 93
click at [425, 380] on span "Da mesma forma, o pagamento vinculado lançado também será estornado e lançado n…" at bounding box center [440, 378] width 440 height 29
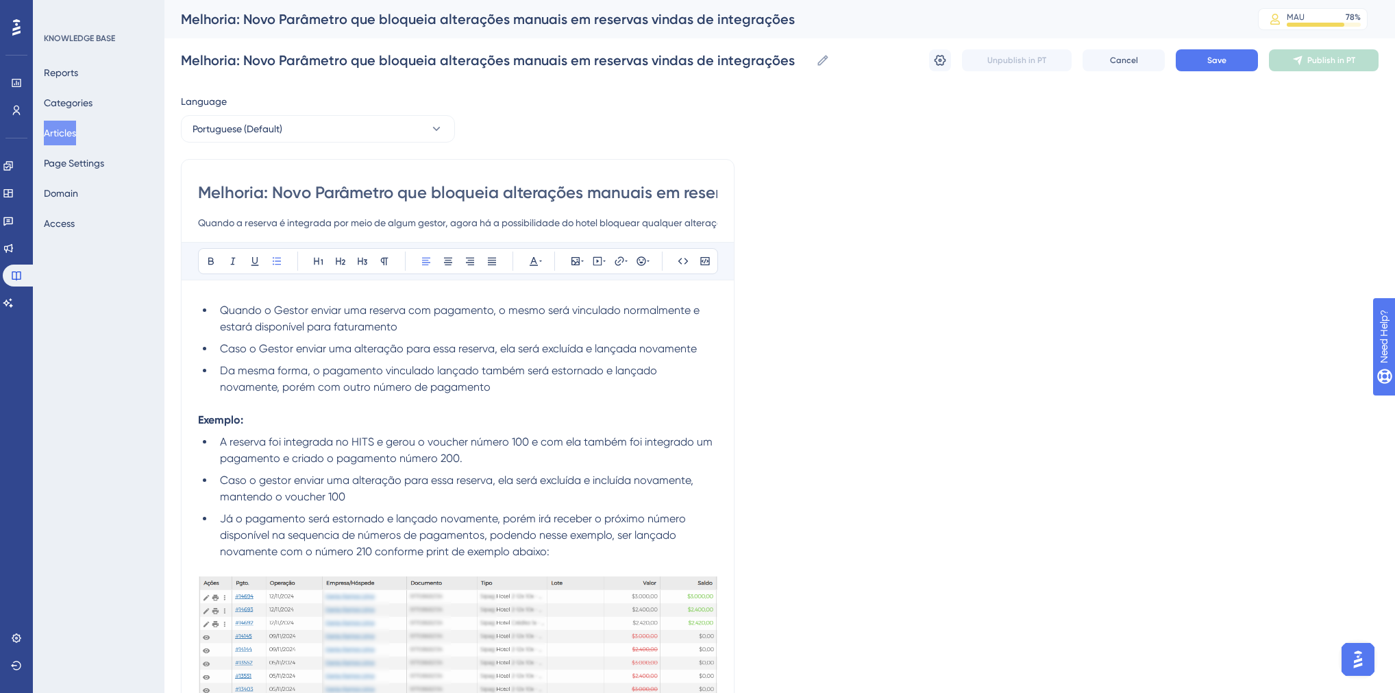
click at [223, 306] on span "Quando o Gestor enviar uma reserva com pagamento, o mesmo será vinculado normal…" at bounding box center [461, 318] width 483 height 29
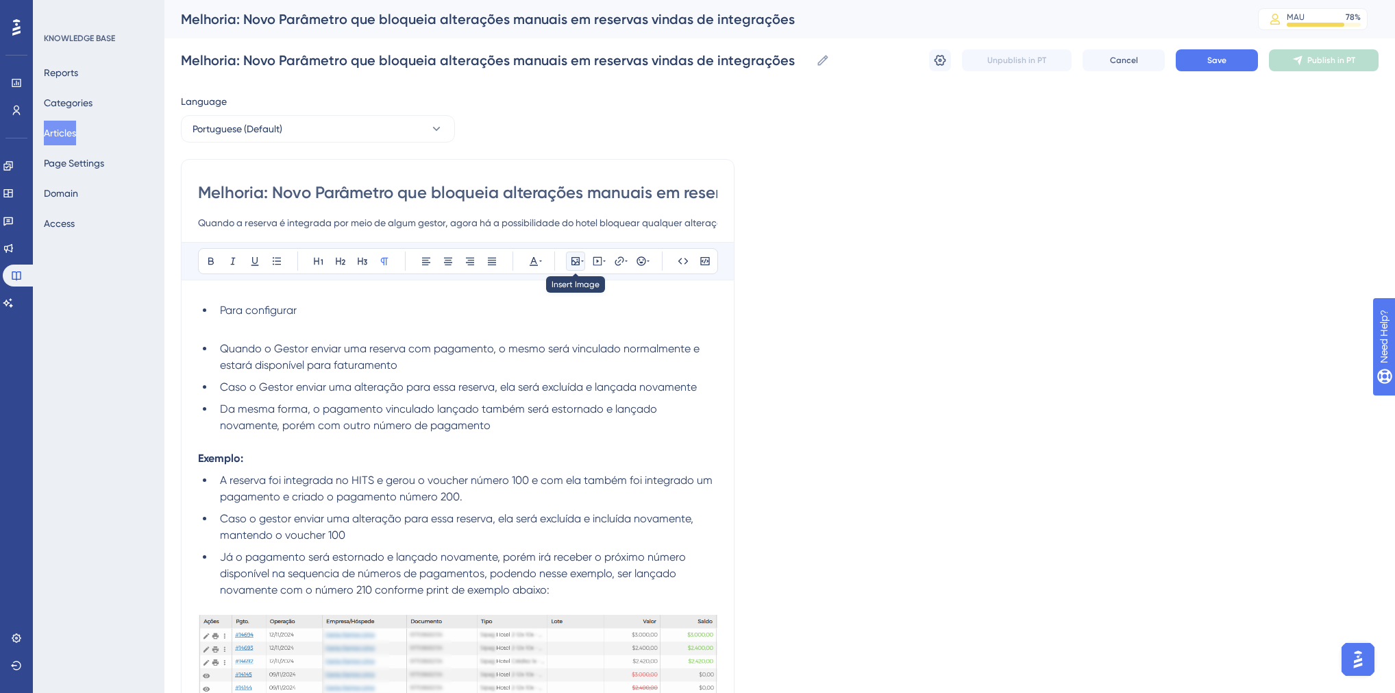
click at [576, 260] on icon at bounding box center [575, 261] width 11 height 11
click at [571, 328] on span "Upload Image" at bounding box center [583, 326] width 56 height 11
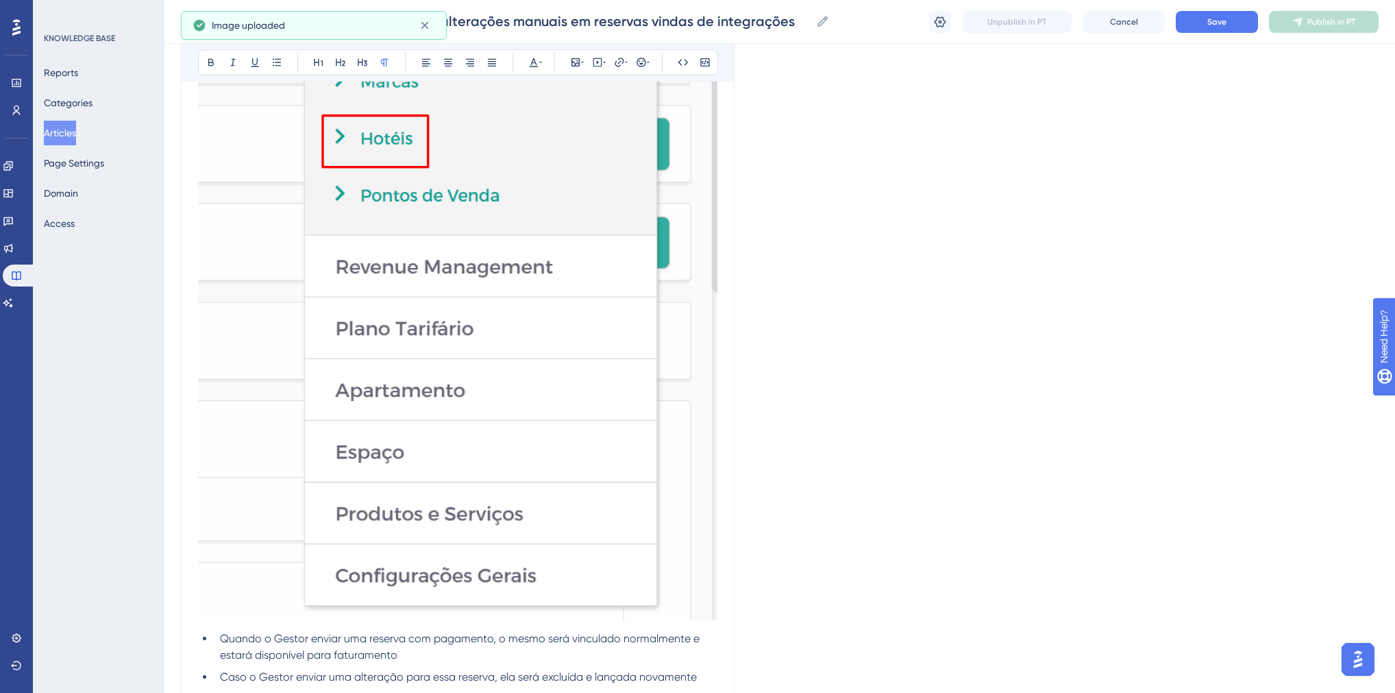
scroll to position [658, 0]
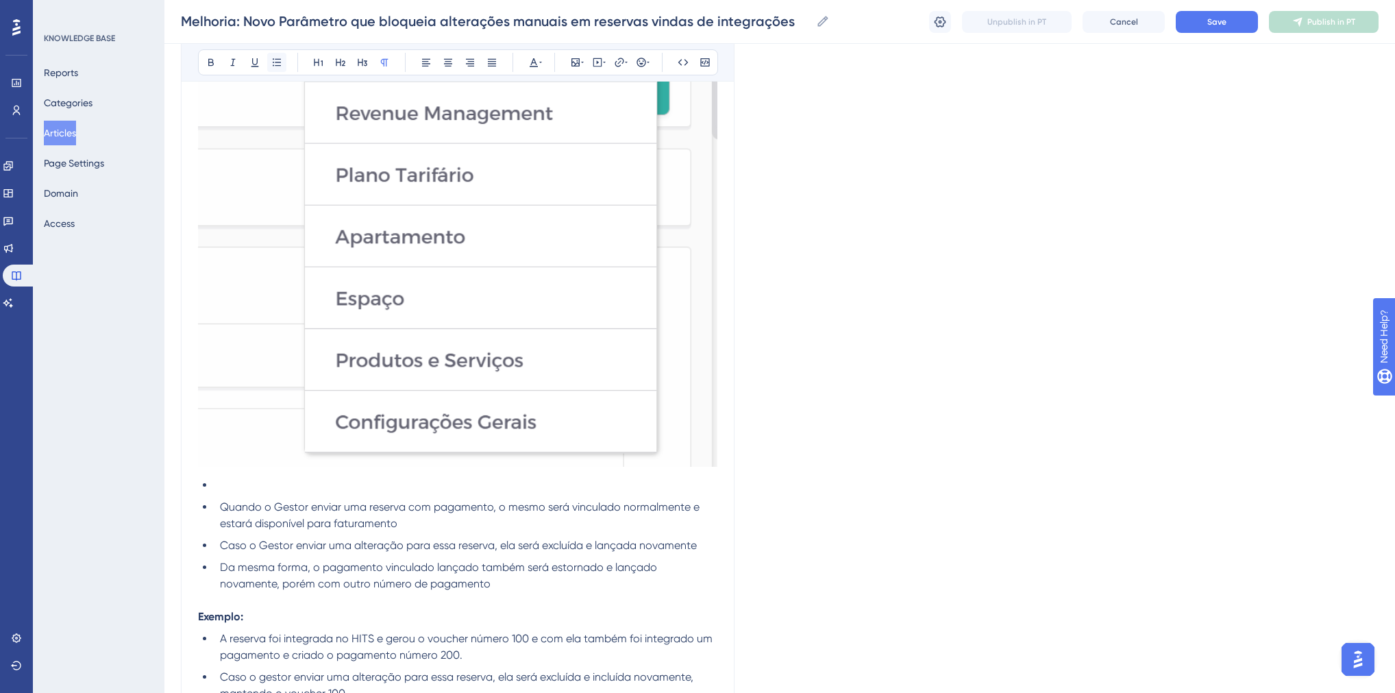
click at [278, 60] on icon at bounding box center [276, 62] width 11 height 11
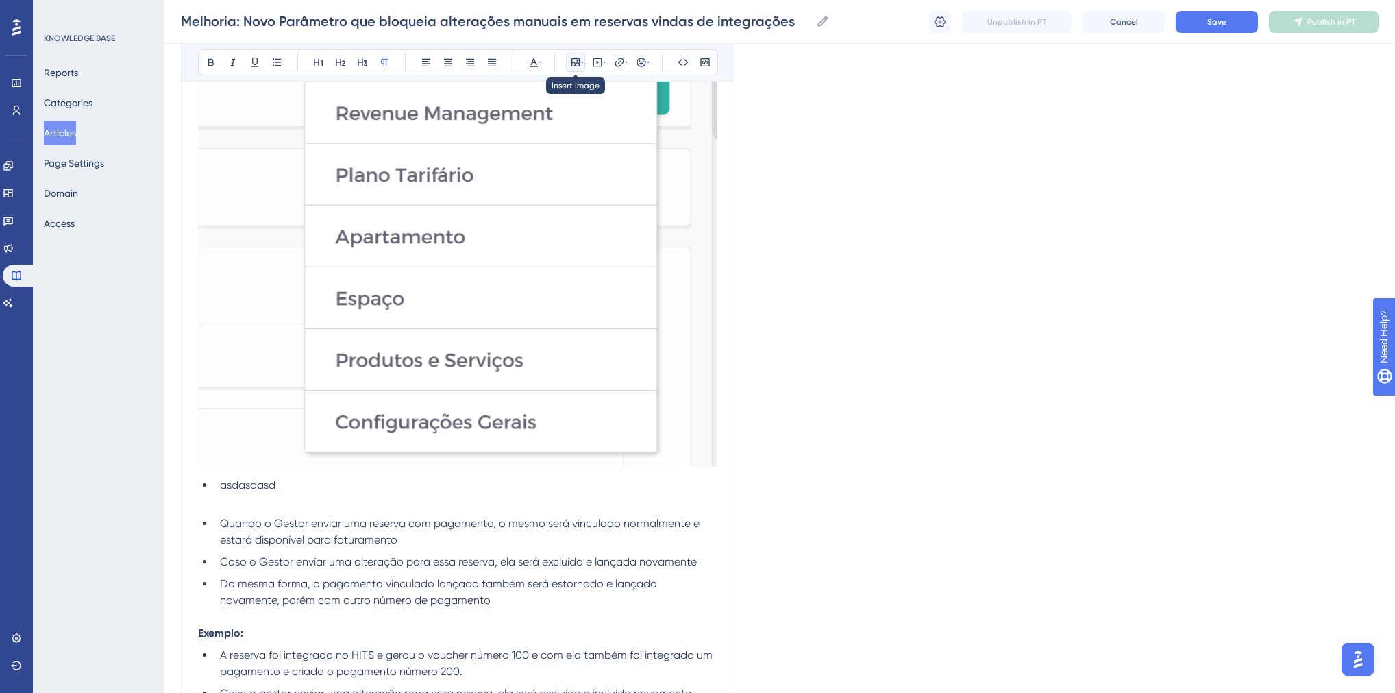
click at [576, 65] on icon at bounding box center [575, 62] width 11 height 11
click at [522, 132] on button "Upload Image" at bounding box center [575, 128] width 151 height 22
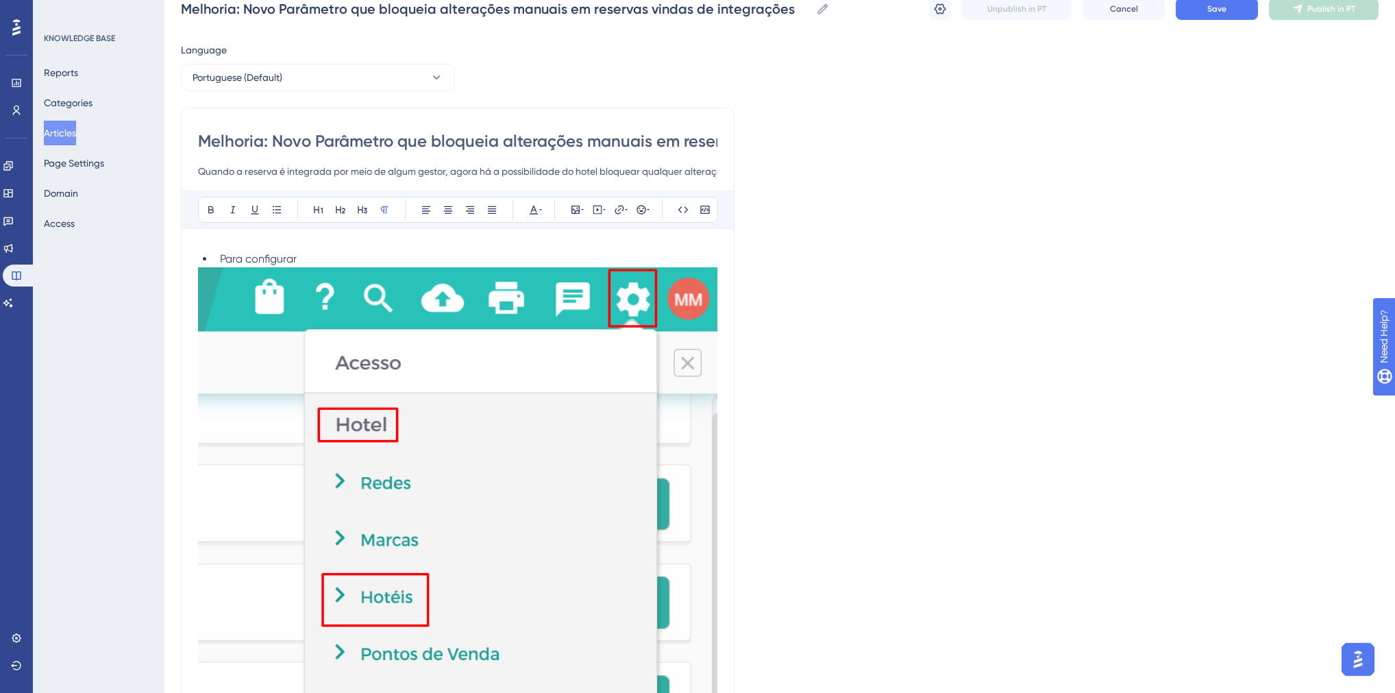
scroll to position [0, 0]
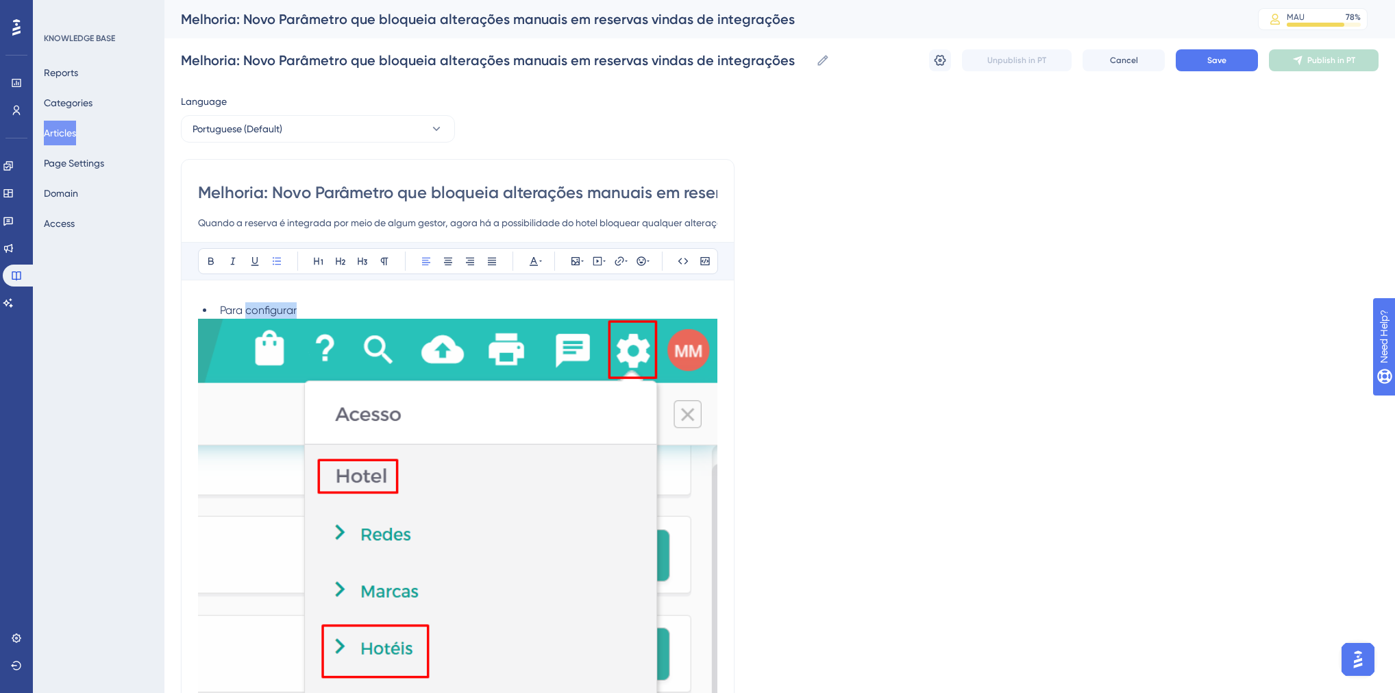
drag, startPoint x: 304, startPoint y: 308, endPoint x: 248, endPoint y: 310, distance: 55.5
click at [248, 310] on li "Para configurar" at bounding box center [466, 310] width 503 height 16
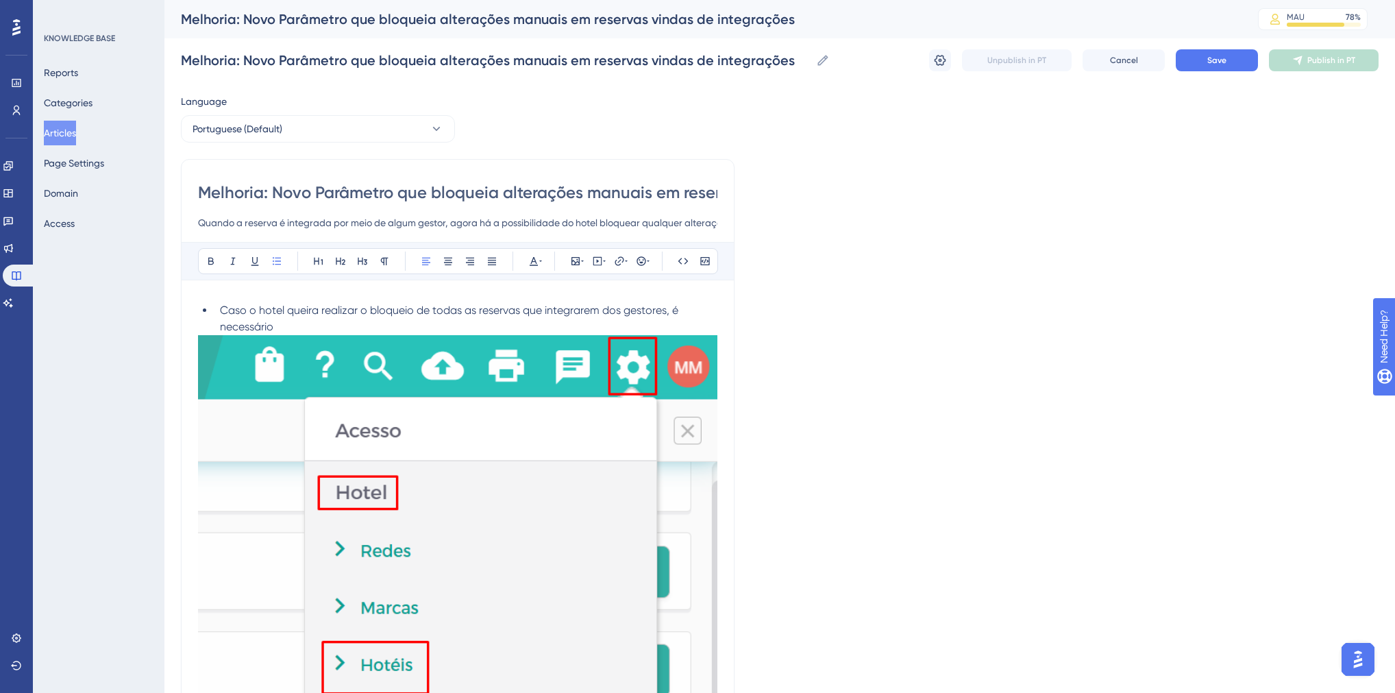
click at [385, 331] on li "Caso o hotel queira realizar o bloqueio de todas as reservas que integrarem dos…" at bounding box center [466, 318] width 503 height 33
click at [219, 304] on li "Caso o hotel queira realizar o bloqueio de todas as reservas que integrarem dos…" at bounding box center [466, 318] width 503 height 33
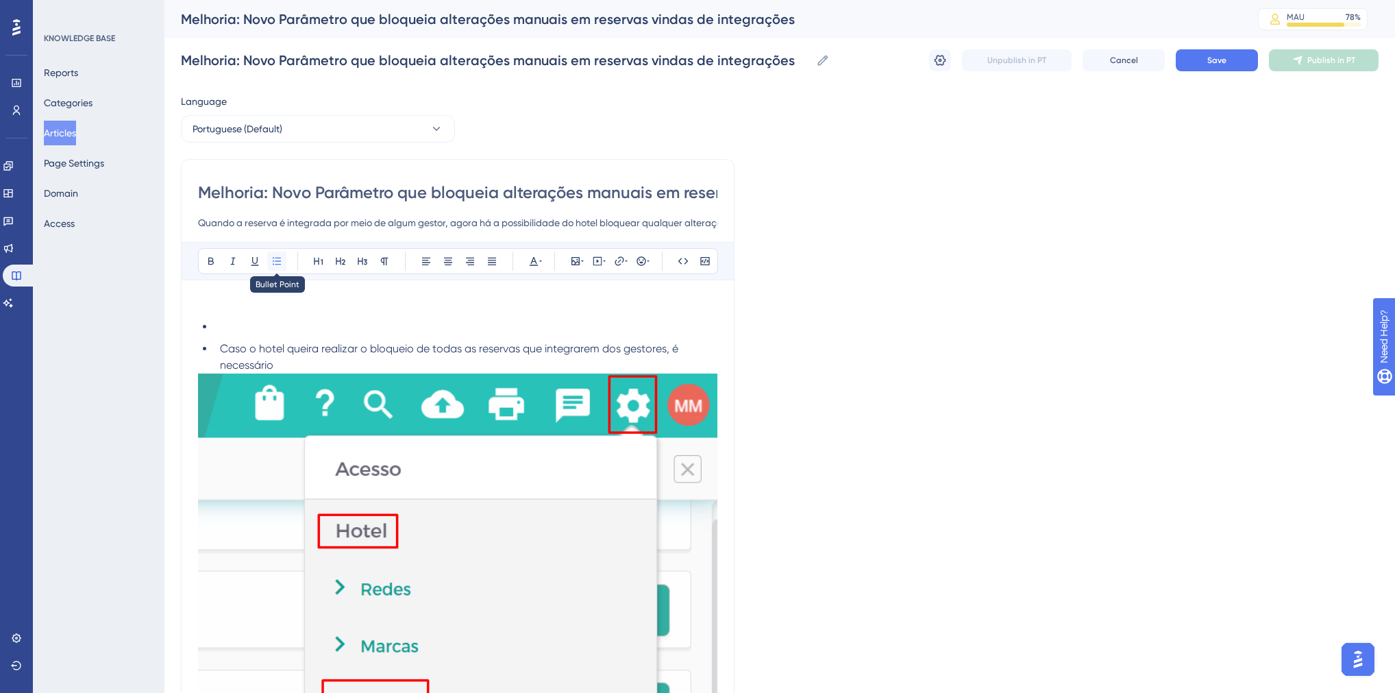
click at [281, 258] on icon at bounding box center [276, 261] width 11 height 11
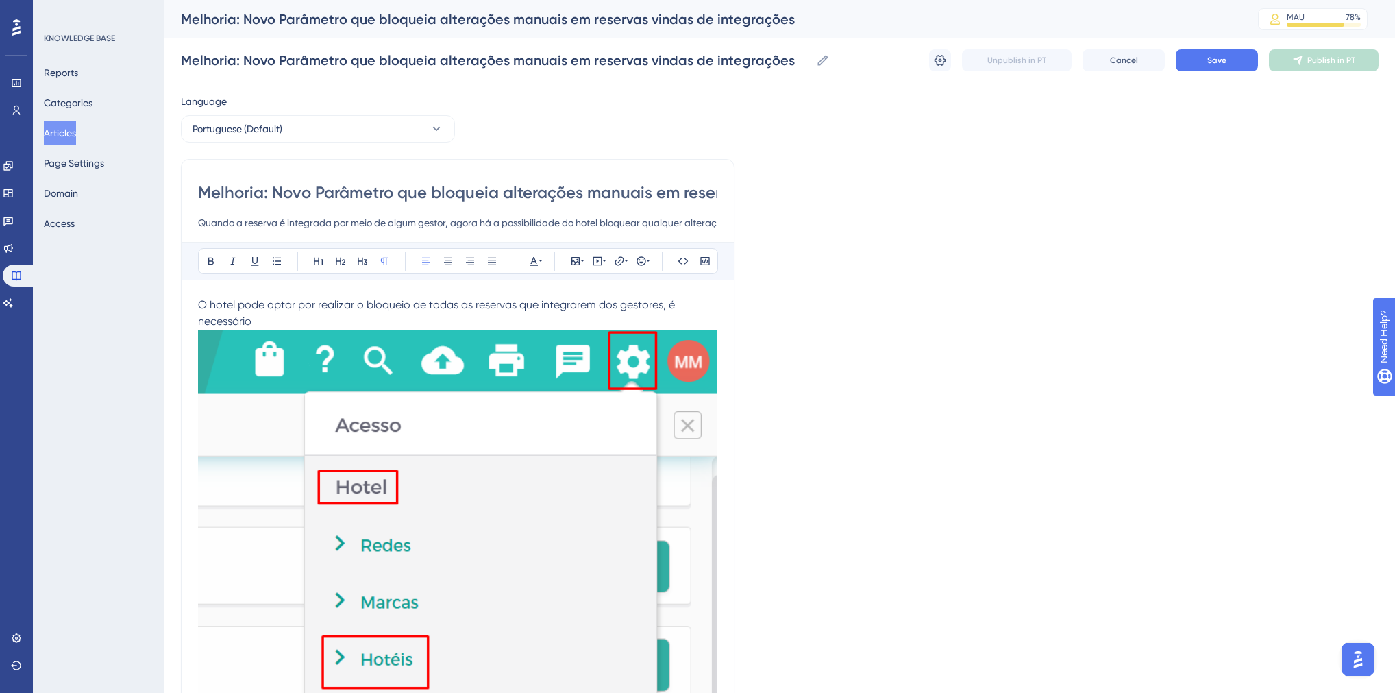
click at [662, 304] on span "O hotel pode optar por realizar o bloqueio de todas as reservas que integrarem …" at bounding box center [438, 312] width 480 height 29
click at [513, 321] on span "Para isso, é preciso acessar o menu de COnfigurações > Hotel >Hoteis, é necessá…" at bounding box center [406, 321] width 416 height 13
click at [414, 316] on span "Para isso, é preciso acessar o menu de COnfigurações > Hotel > Hoteis, é necess…" at bounding box center [407, 321] width 419 height 13
click at [409, 318] on span "Para isso, é preciso acessar o menu de COnfigurações > Hotel > Hoteis, é necess…" at bounding box center [407, 321] width 419 height 13
drag, startPoint x: 546, startPoint y: 320, endPoint x: 620, endPoint y: 317, distance: 74.1
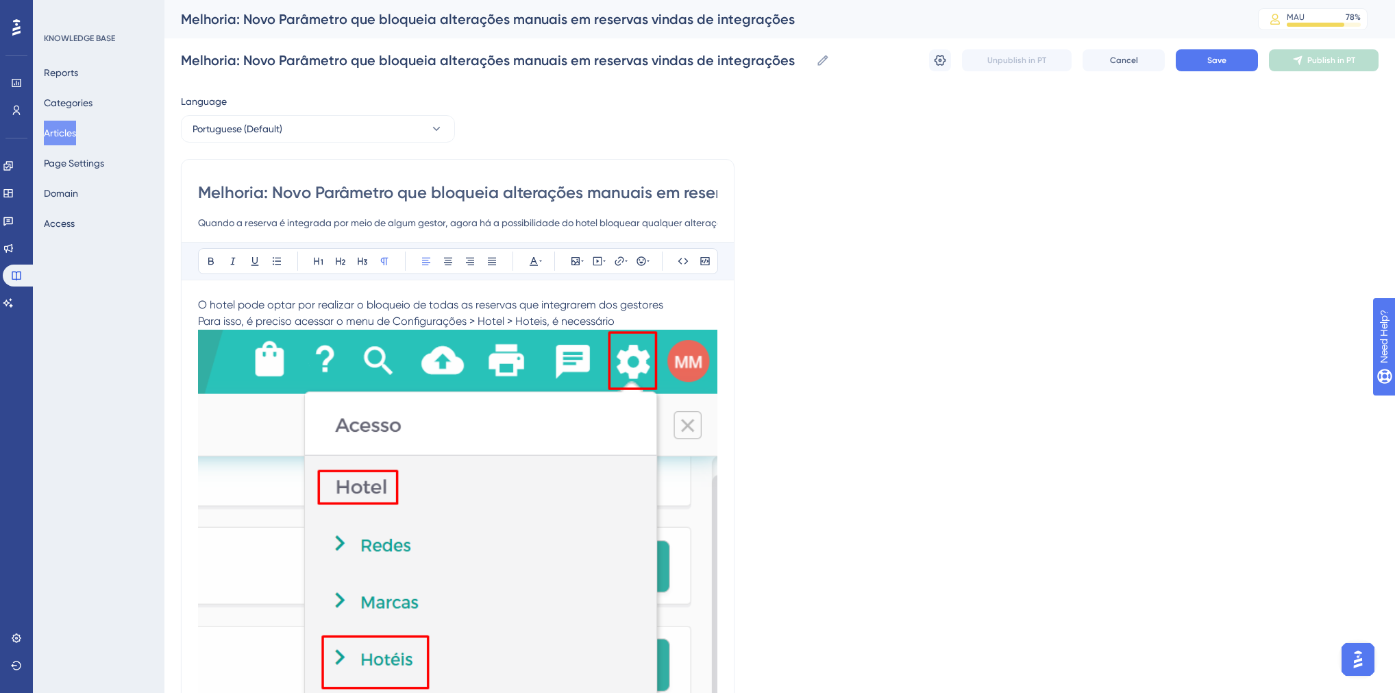
click at [620, 317] on p "Para isso, é preciso acessar o menu de Configurações > Hotel > Hoteis, é necess…" at bounding box center [458, 321] width 520 height 16
click at [199, 317] on span "Para isso, é preciso acessar o menu de Configurações > Hotel > Hoteis:" at bounding box center [374, 321] width 352 height 13
click at [282, 260] on button at bounding box center [276, 261] width 19 height 19
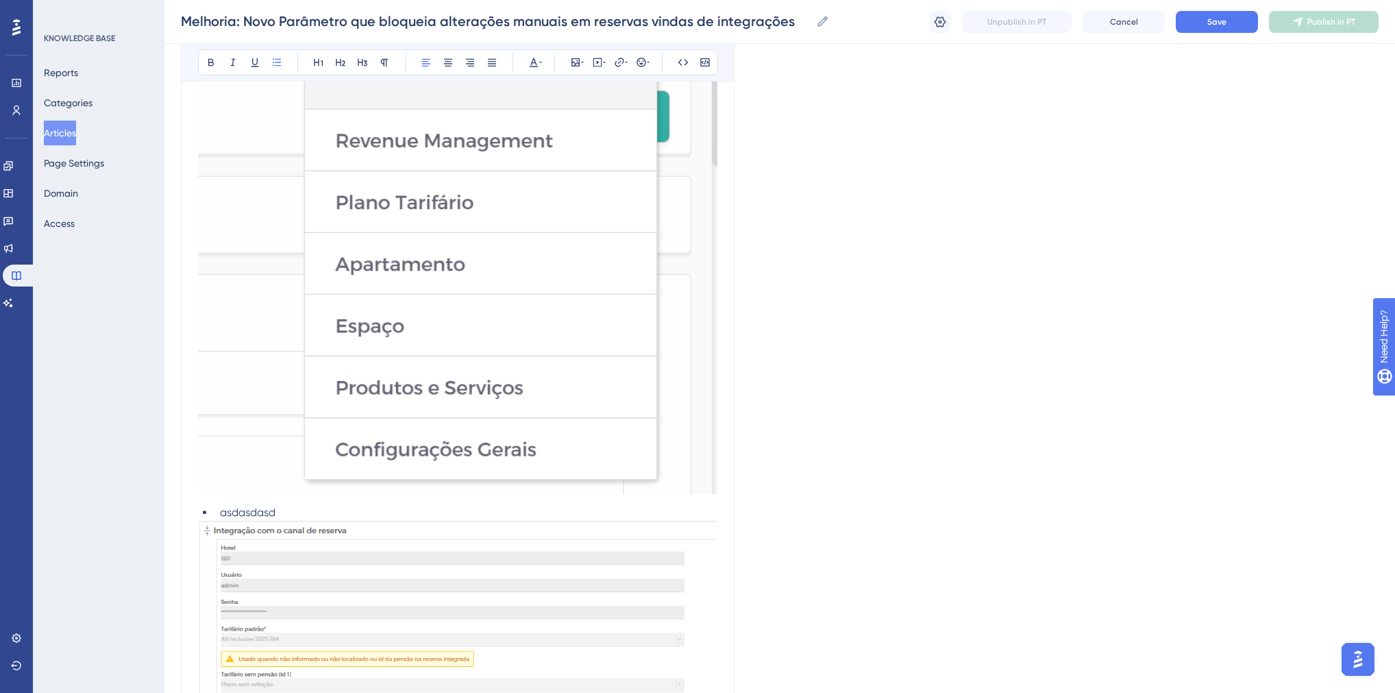
scroll to position [658, 0]
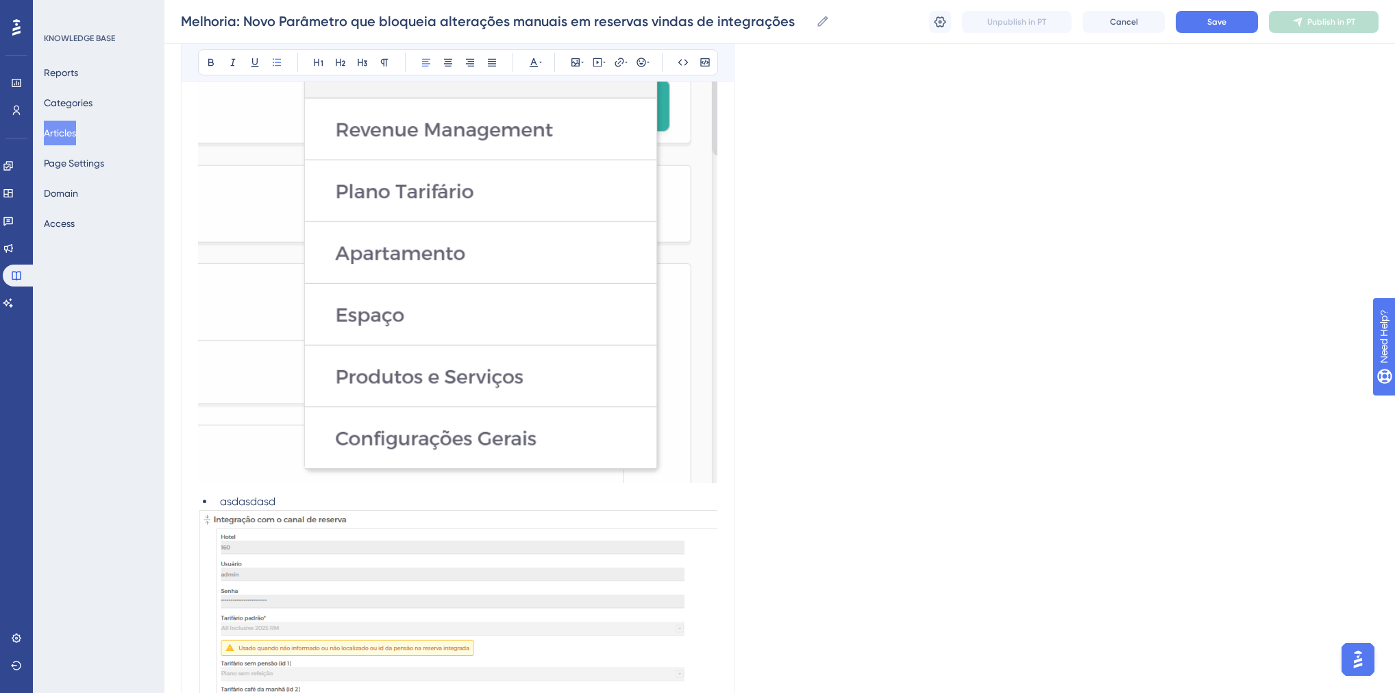
click at [238, 500] on span "asdasdasd" at bounding box center [248, 501] width 56 height 13
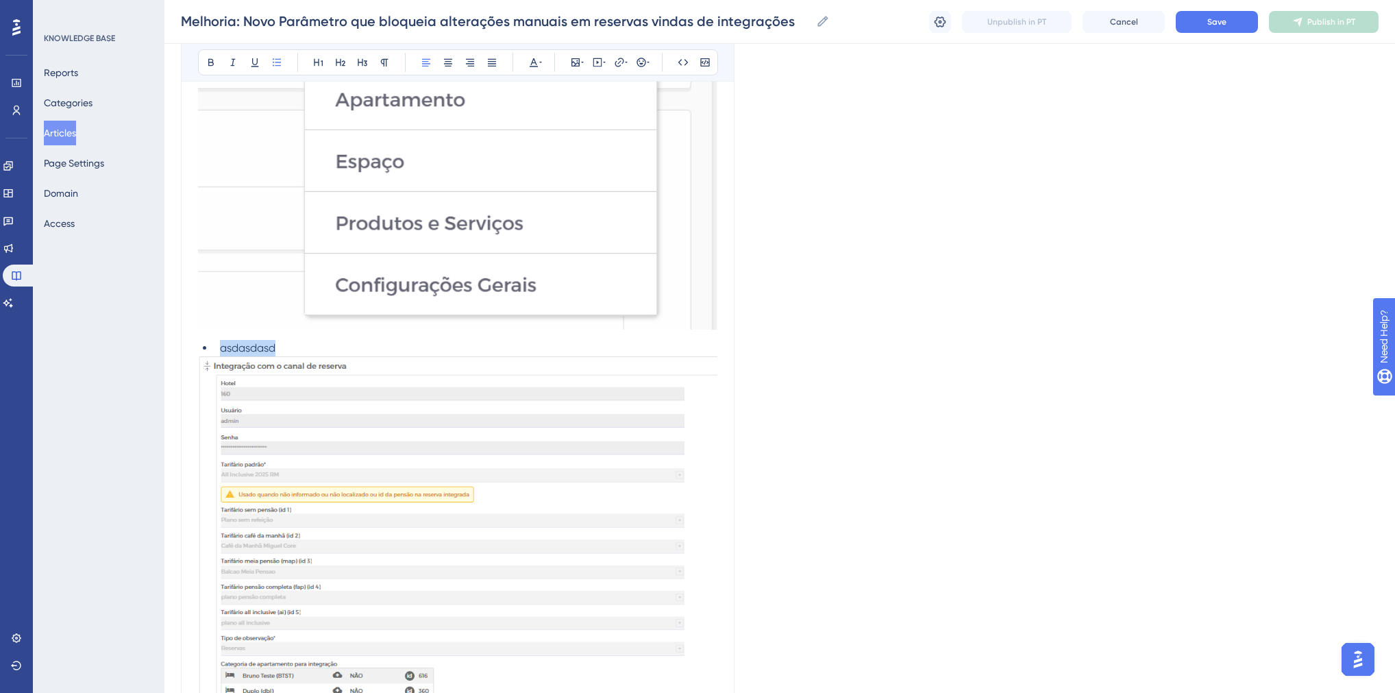
scroll to position [822, 0]
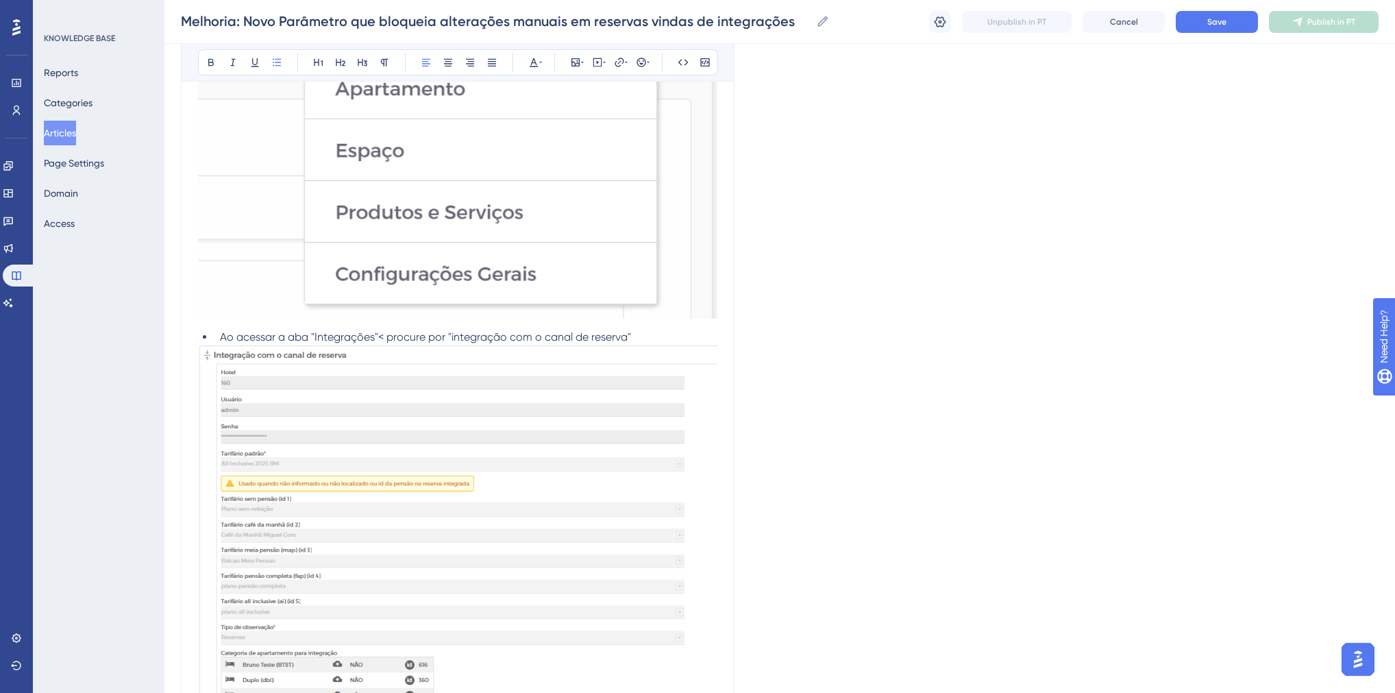
click at [380, 339] on span "Ao acessar a aba "Integrações"< procure por "integração com o canal de reserva"" at bounding box center [425, 336] width 411 height 13
click at [638, 334] on li "Ao acessar a aba "Integrações", procure por "integração com o canal de reserva"" at bounding box center [466, 337] width 503 height 16
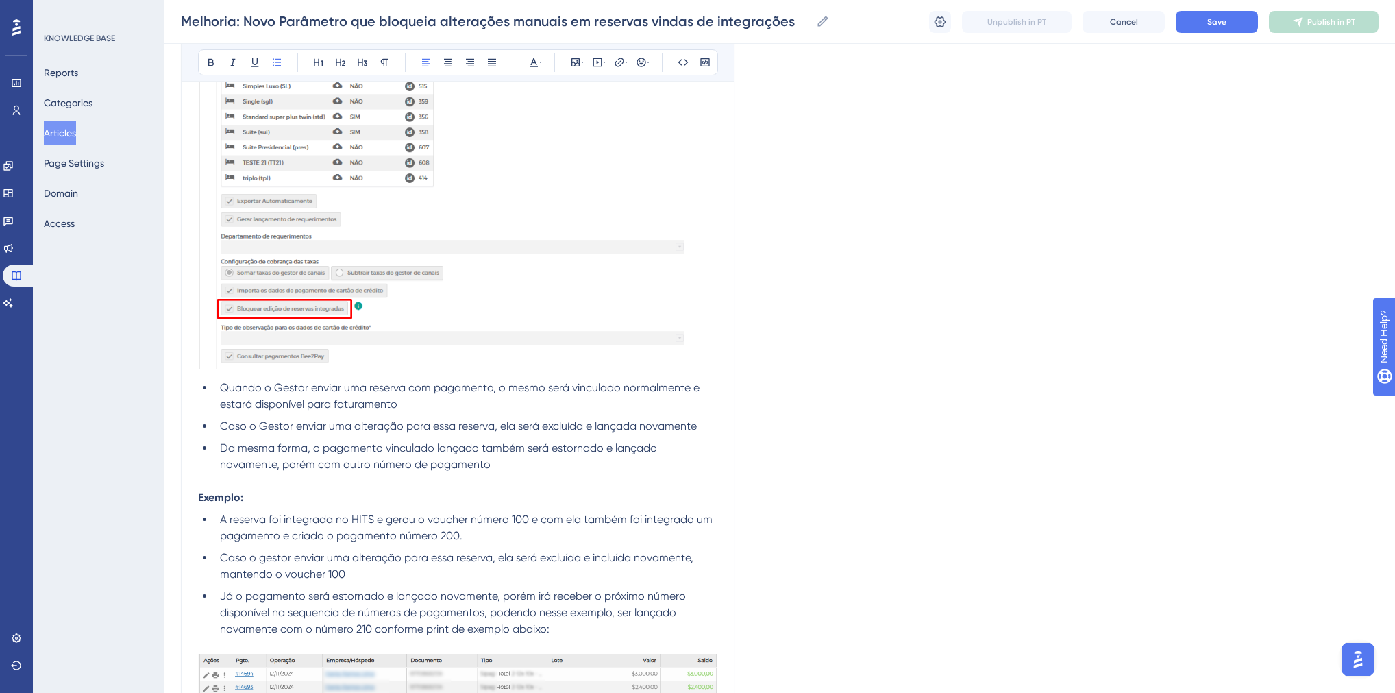
scroll to position [1480, 0]
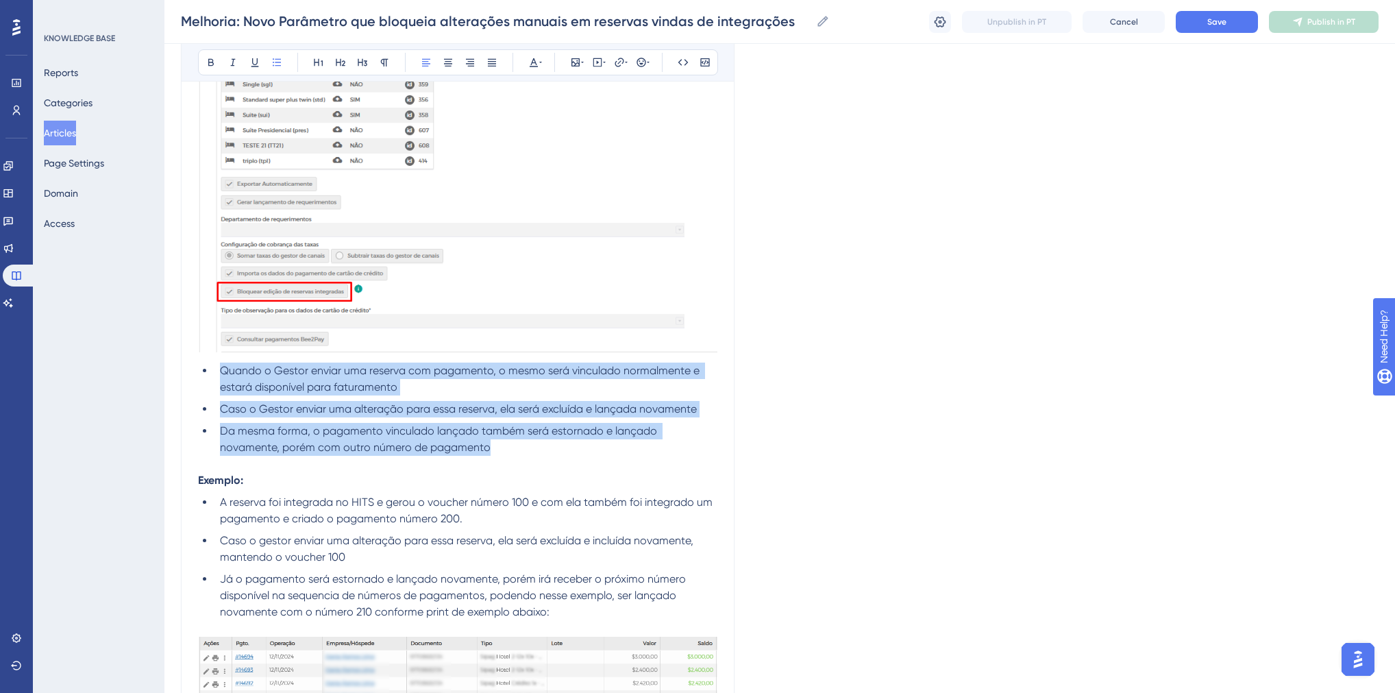
drag, startPoint x: 222, startPoint y: 368, endPoint x: 450, endPoint y: 439, distance: 238.5
click at [450, 439] on ul "Quando o Gestor enviar uma reserva com pagamento, o mesmo será vinculado normal…" at bounding box center [458, 409] width 520 height 93
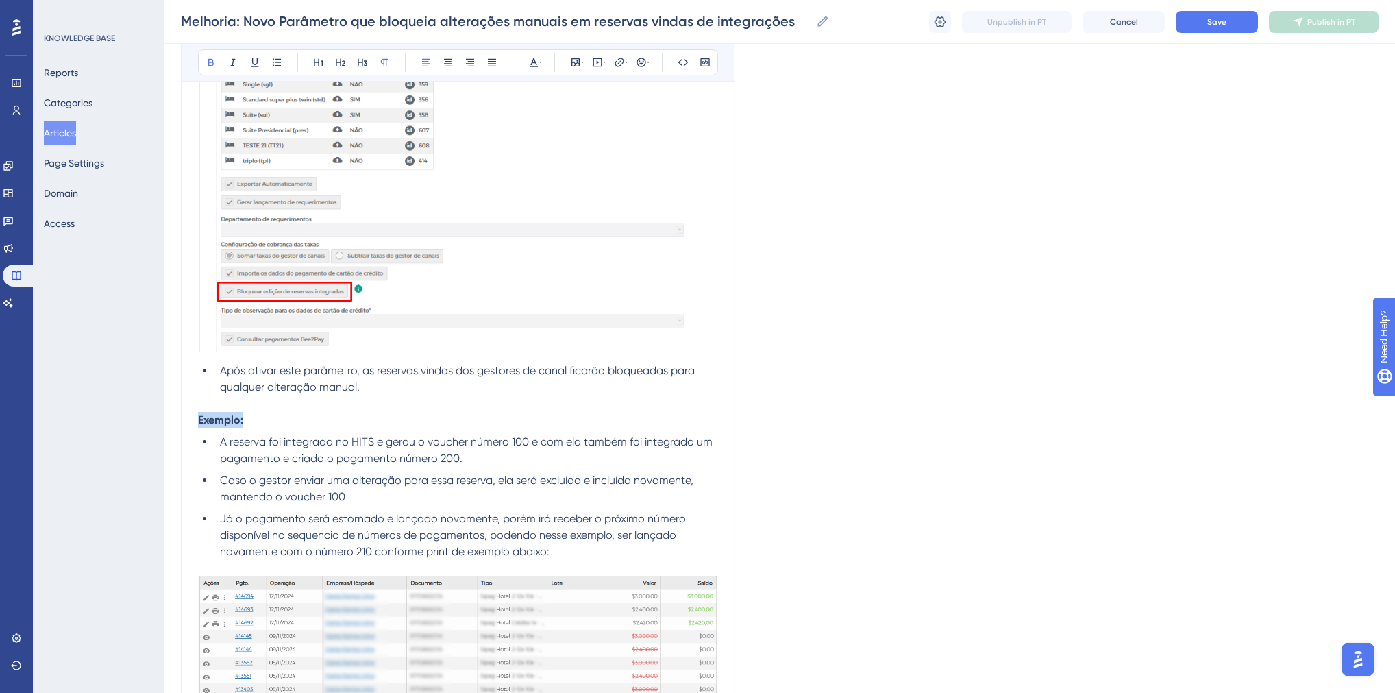
drag, startPoint x: 199, startPoint y: 422, endPoint x: 244, endPoint y: 424, distance: 45.3
click at [244, 424] on p "Exemplo:" at bounding box center [458, 420] width 520 height 16
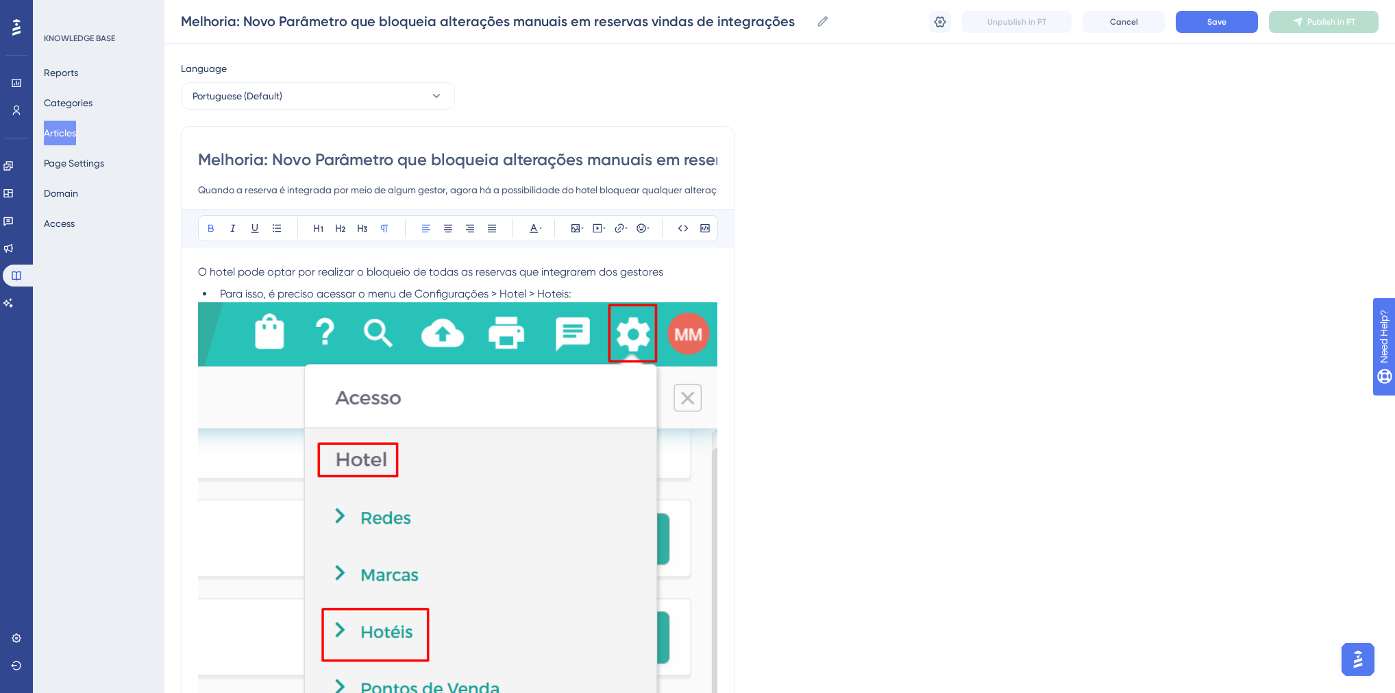
scroll to position [0, 0]
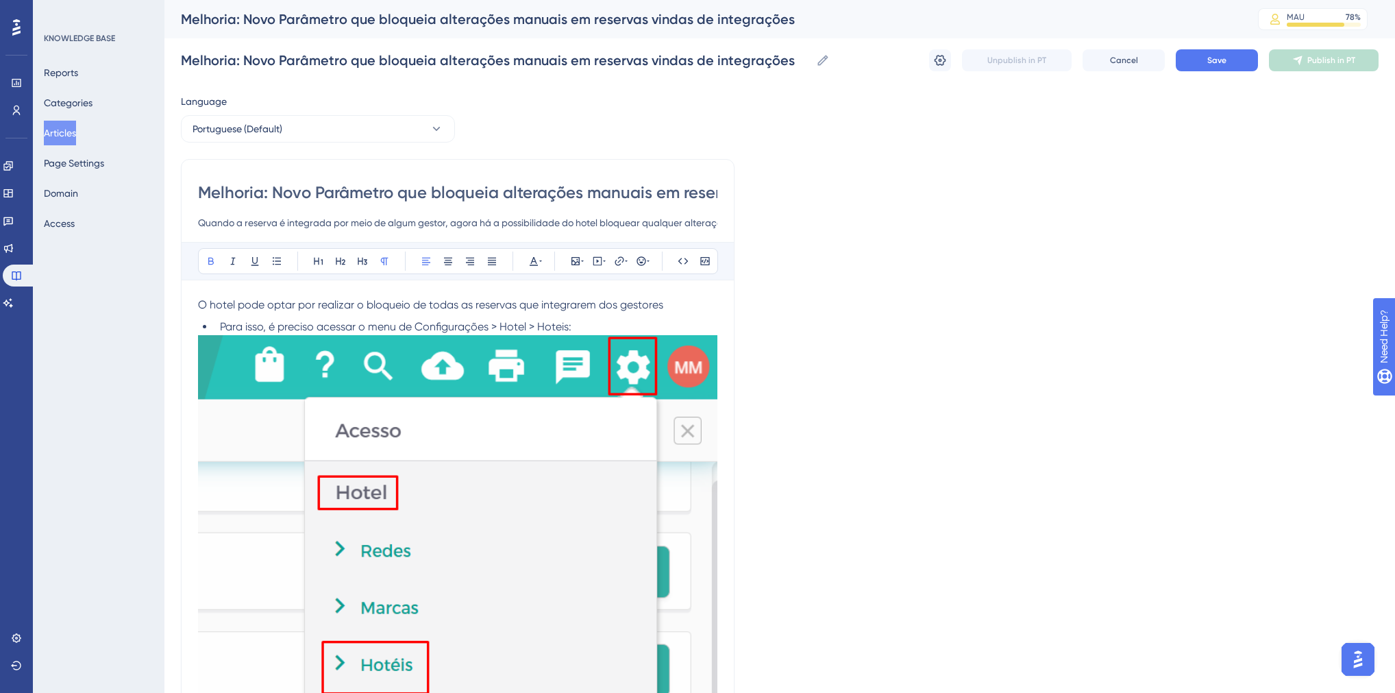
click at [200, 306] on span "O hotel pode optar por realizar o bloqueio de todas as reservas que integrarem …" at bounding box center [430, 304] width 465 height 13
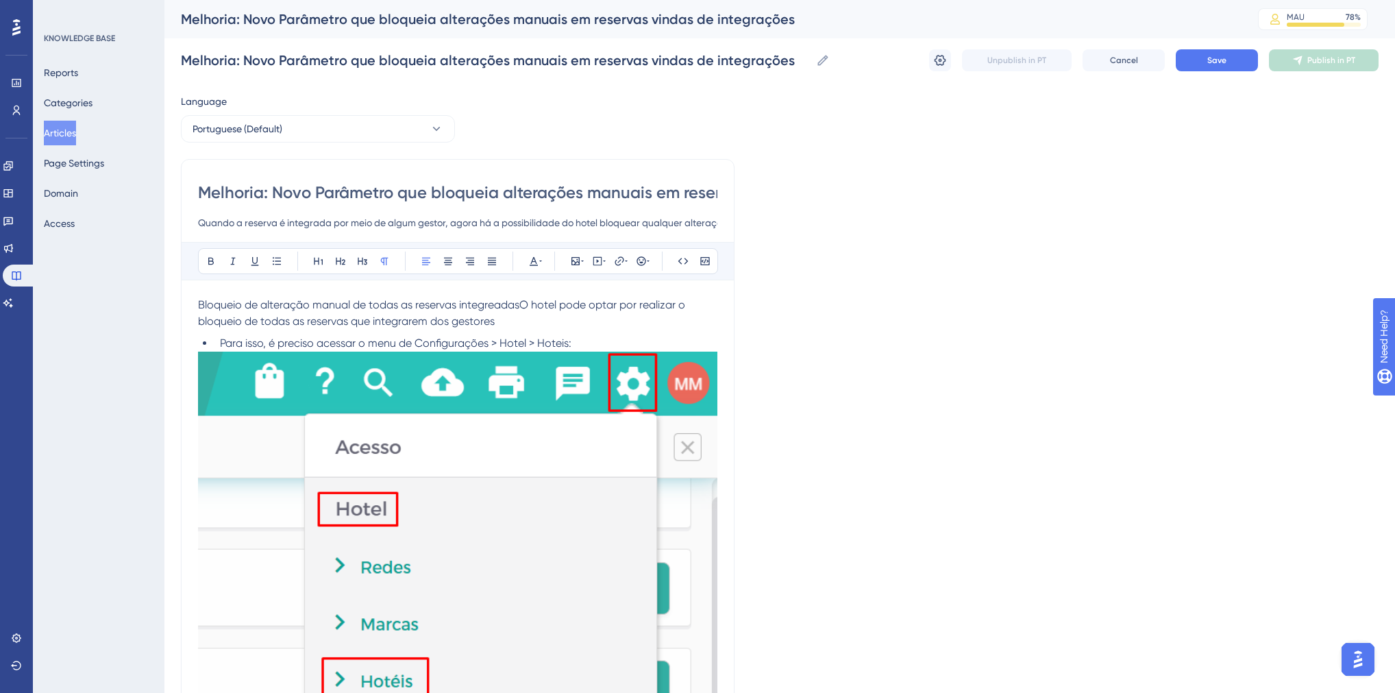
click at [493, 308] on span "Bloqueio de alteração manual de todas as reservas integreadasO hotel pode optar…" at bounding box center [443, 312] width 490 height 29
drag, startPoint x: 515, startPoint y: 304, endPoint x: 197, endPoint y: 297, distance: 318.1
click at [198, 297] on p "Bloqueio de alteração manual de todas as reservas integradasO hotel pode optar …" at bounding box center [458, 313] width 520 height 33
drag, startPoint x: 519, startPoint y: 324, endPoint x: 521, endPoint y: 307, distance: 16.6
click at [521, 307] on p "Bloqueio de alteração manual de todas as reservas integradas O hotel pode optar…" at bounding box center [458, 313] width 520 height 33
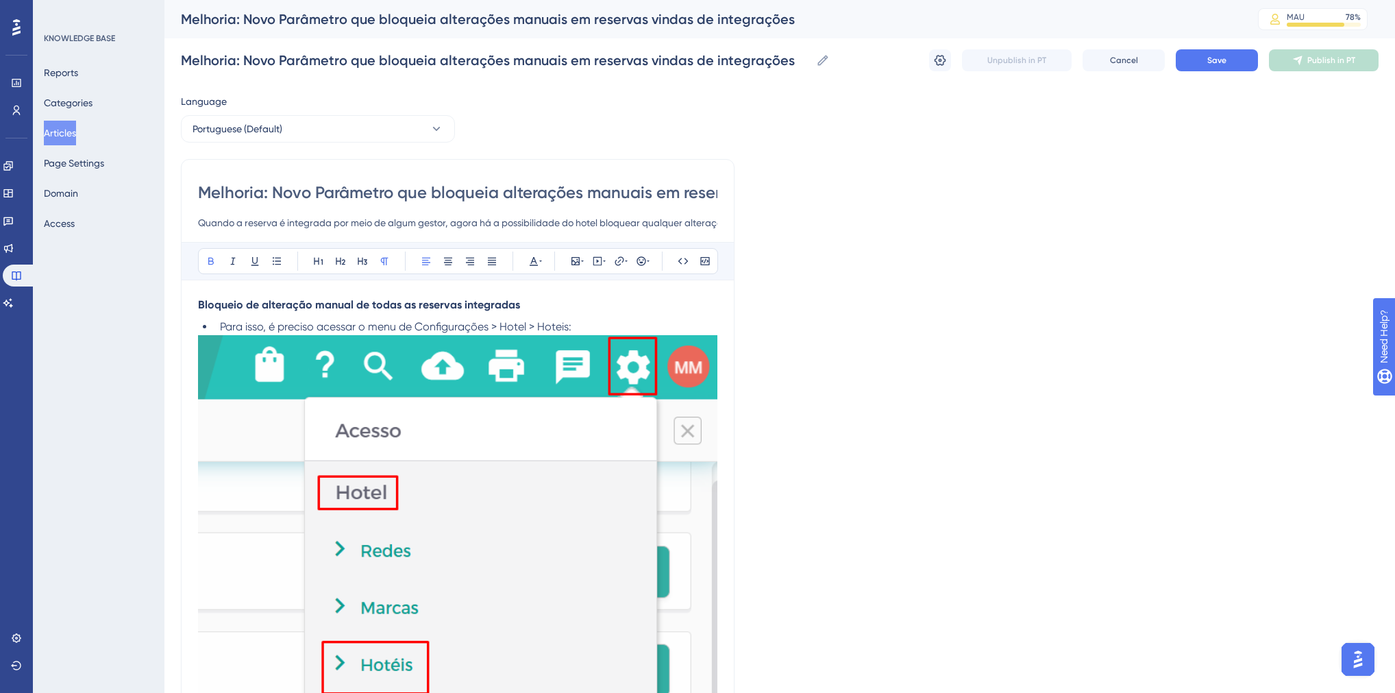
click at [379, 302] on strong "Bloqueio de alteração manual de todas as reservas integradas" at bounding box center [359, 304] width 322 height 13
click at [358, 263] on icon at bounding box center [363, 262] width 10 height 8
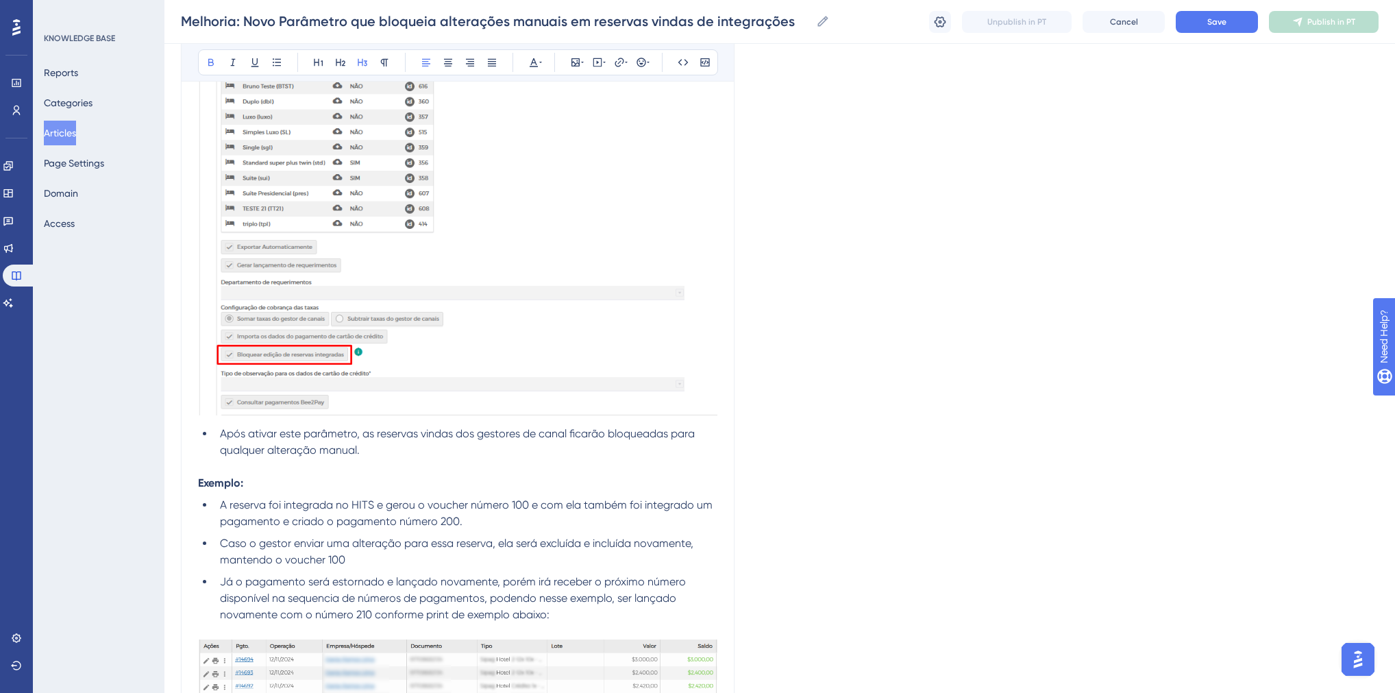
scroll to position [1480, 0]
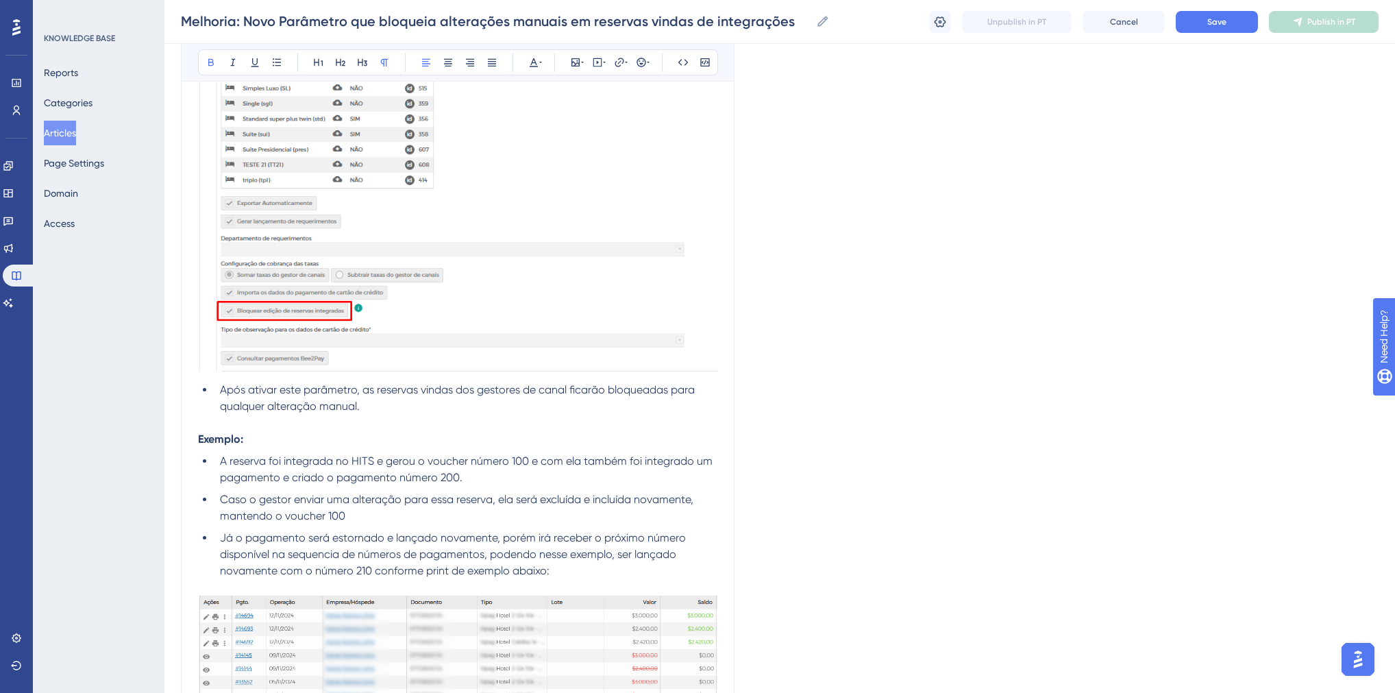
click at [200, 441] on strong "Exemplo:" at bounding box center [220, 438] width 45 height 13
click at [364, 63] on icon at bounding box center [362, 62] width 11 height 11
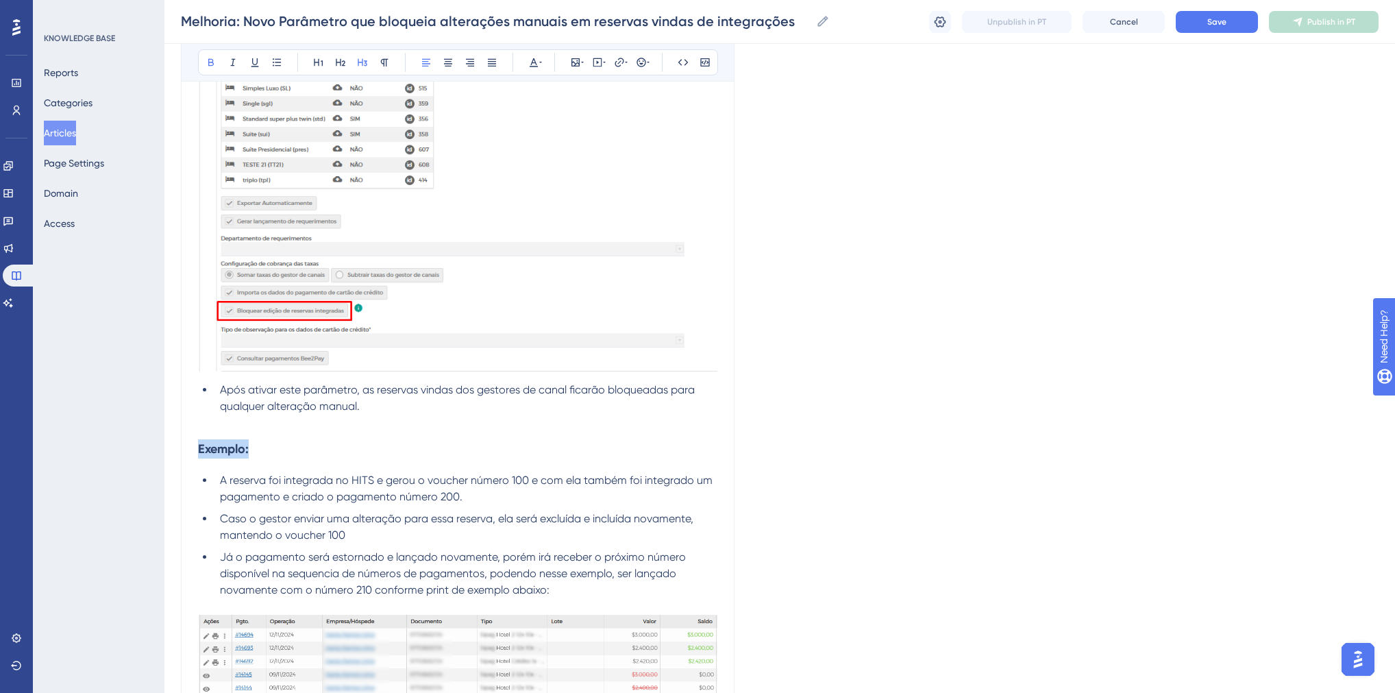
drag, startPoint x: 252, startPoint y: 450, endPoint x: 193, endPoint y: 451, distance: 59.0
click at [469, 448] on strong "Bloqueio de alteração manual de uma reserva específica" at bounding box center [357, 448] width 319 height 15
click at [342, 452] on strong "Bloqueio de alteração manual de uma reserva integrada específica" at bounding box center [386, 448] width 377 height 15
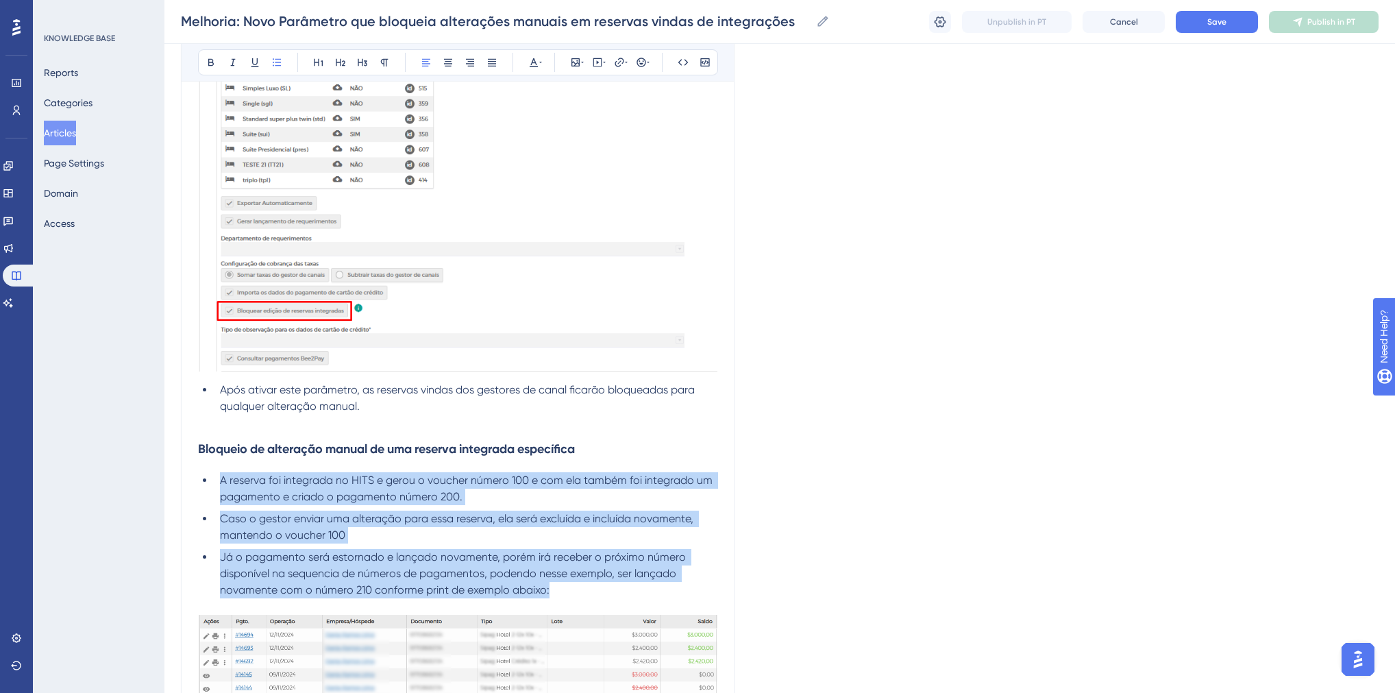
drag, startPoint x: 221, startPoint y: 480, endPoint x: 578, endPoint y: 589, distance: 372.7
click at [578, 589] on ul "A reserva foi integrada no HITS e gerou o voucher número 100 e com ela também f…" at bounding box center [458, 535] width 520 height 126
click at [486, 674] on img at bounding box center [458, 690] width 520 height 150
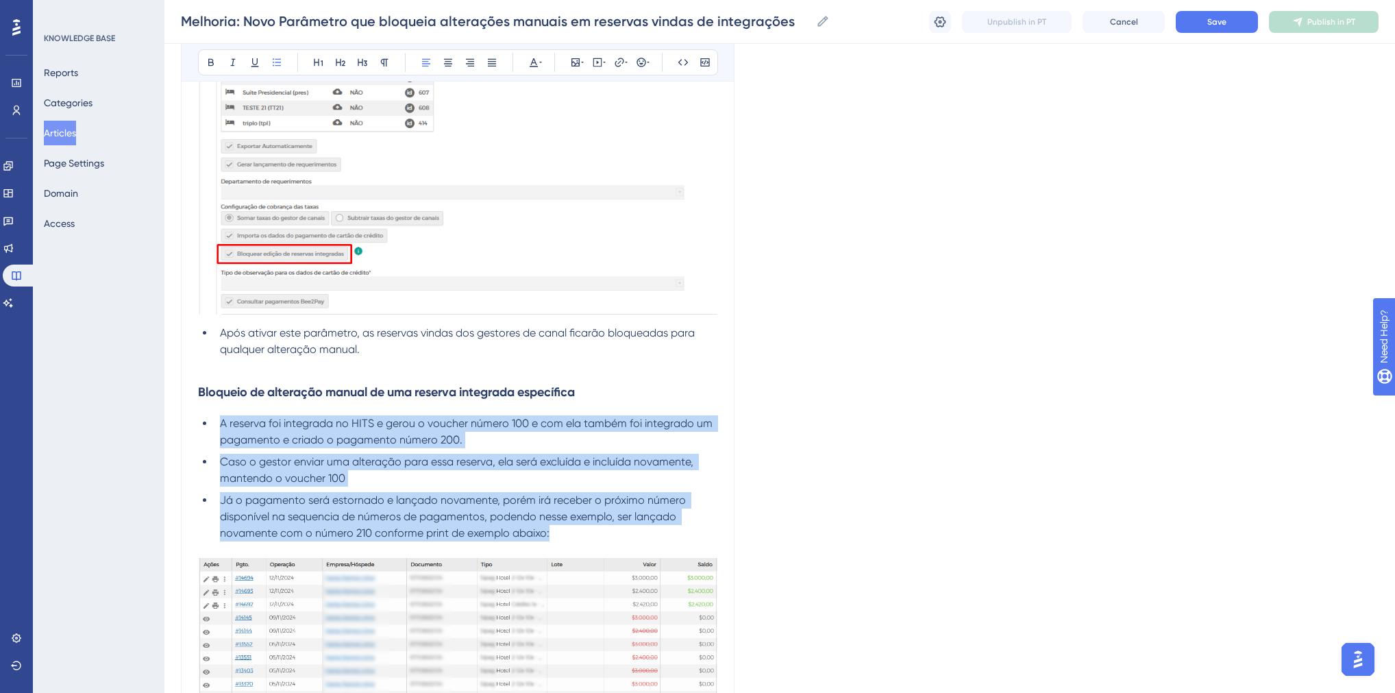
scroll to position [1755, 0]
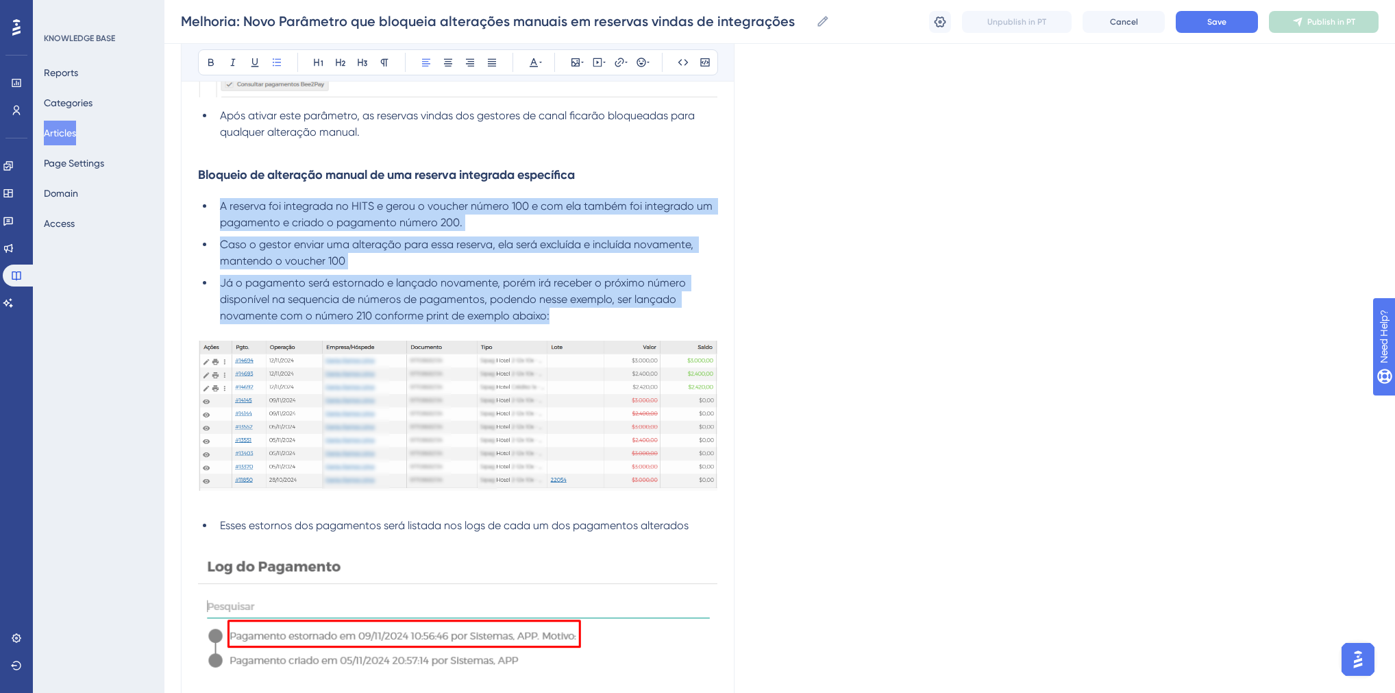
click at [476, 422] on img at bounding box center [458, 416] width 520 height 150
click at [435, 425] on img at bounding box center [458, 416] width 520 height 150
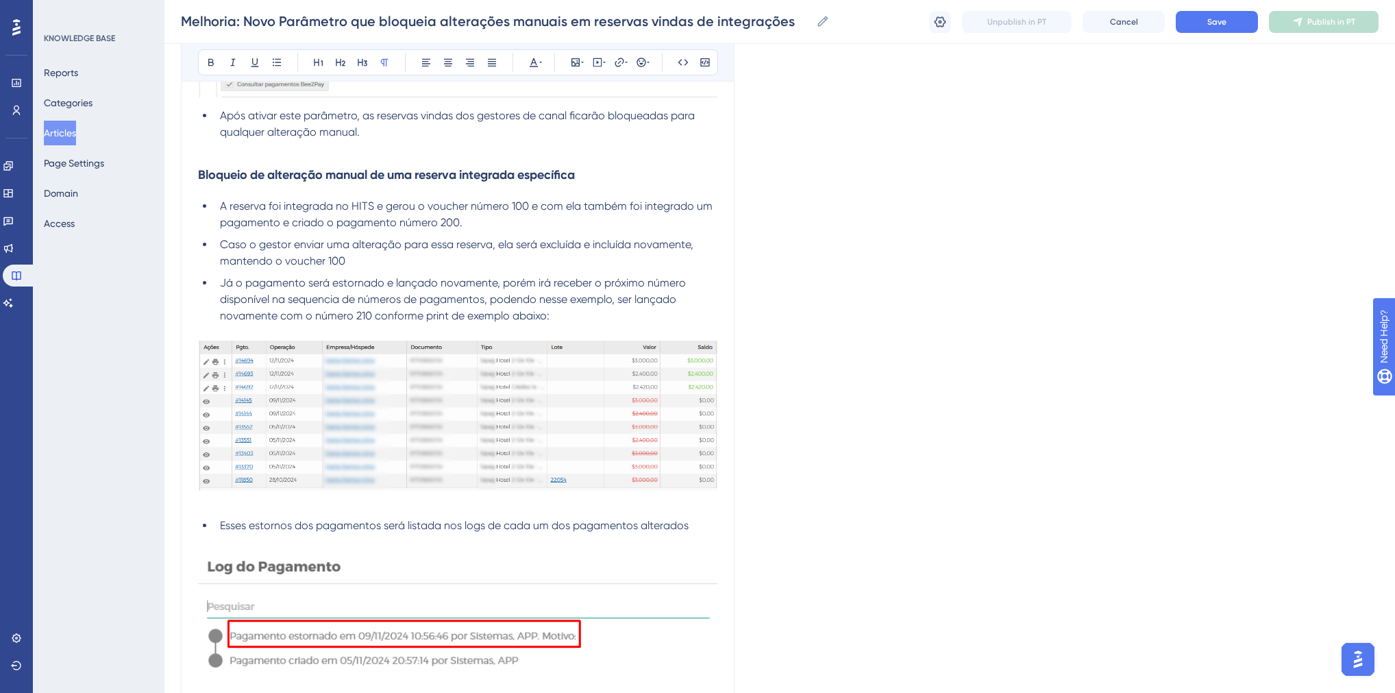
click at [335, 511] on p at bounding box center [458, 504] width 520 height 16
click at [330, 446] on img at bounding box center [458, 416] width 520 height 150
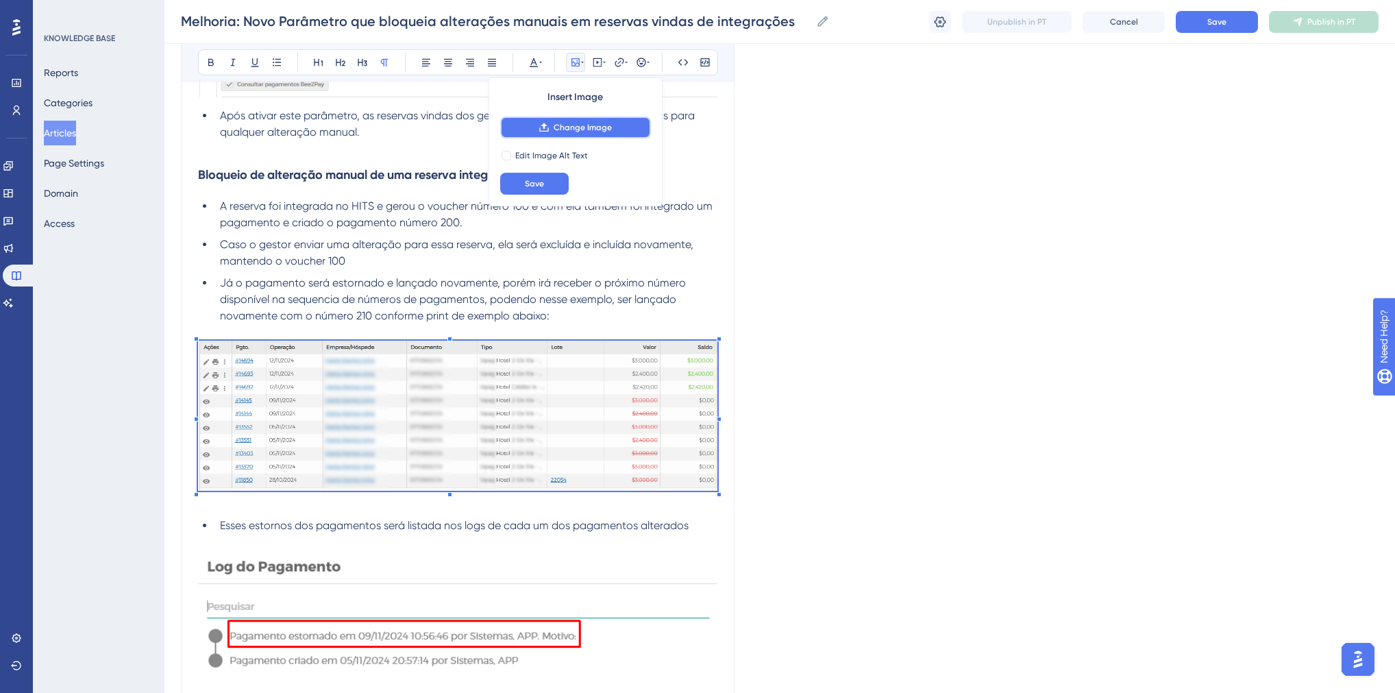
click at [579, 123] on span "Change Image" at bounding box center [583, 127] width 58 height 11
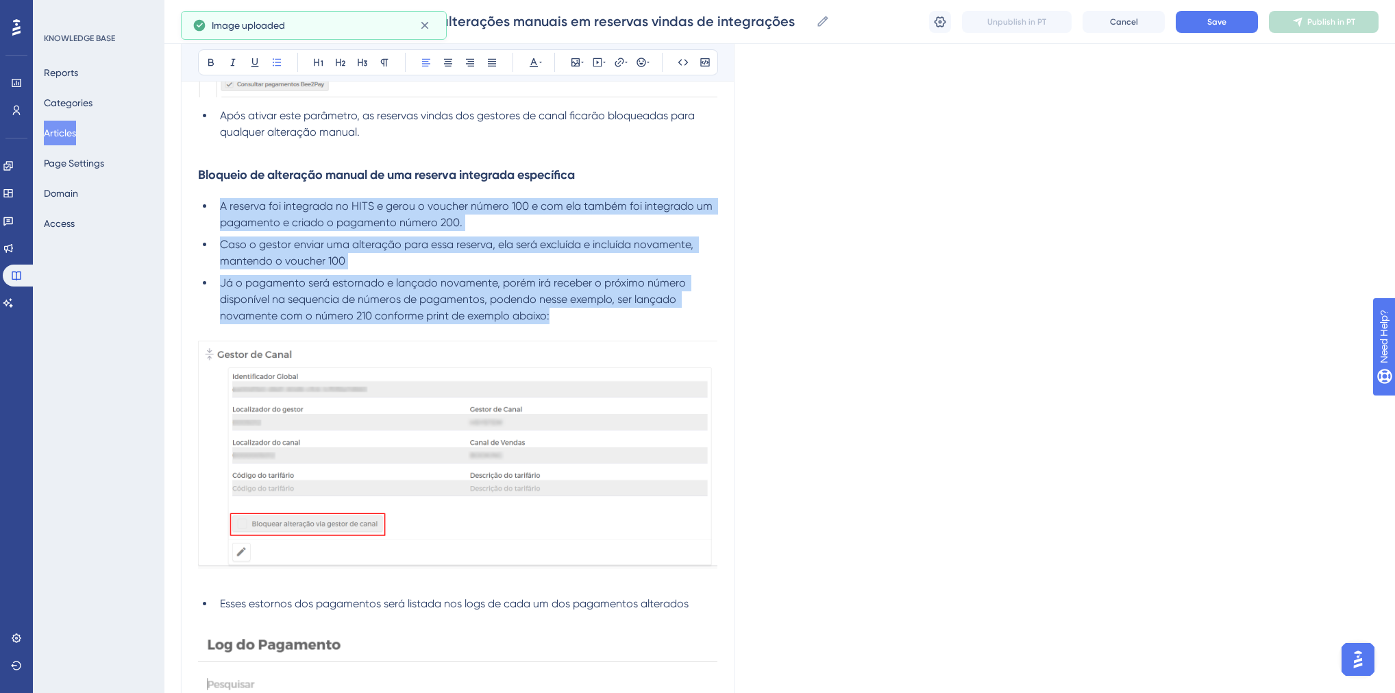
drag, startPoint x: 220, startPoint y: 206, endPoint x: 547, endPoint y: 313, distance: 344.2
click at [547, 313] on ul "A reserva foi integrada no HITS e gerou o voucher número 100 e com ela também f…" at bounding box center [458, 261] width 520 height 126
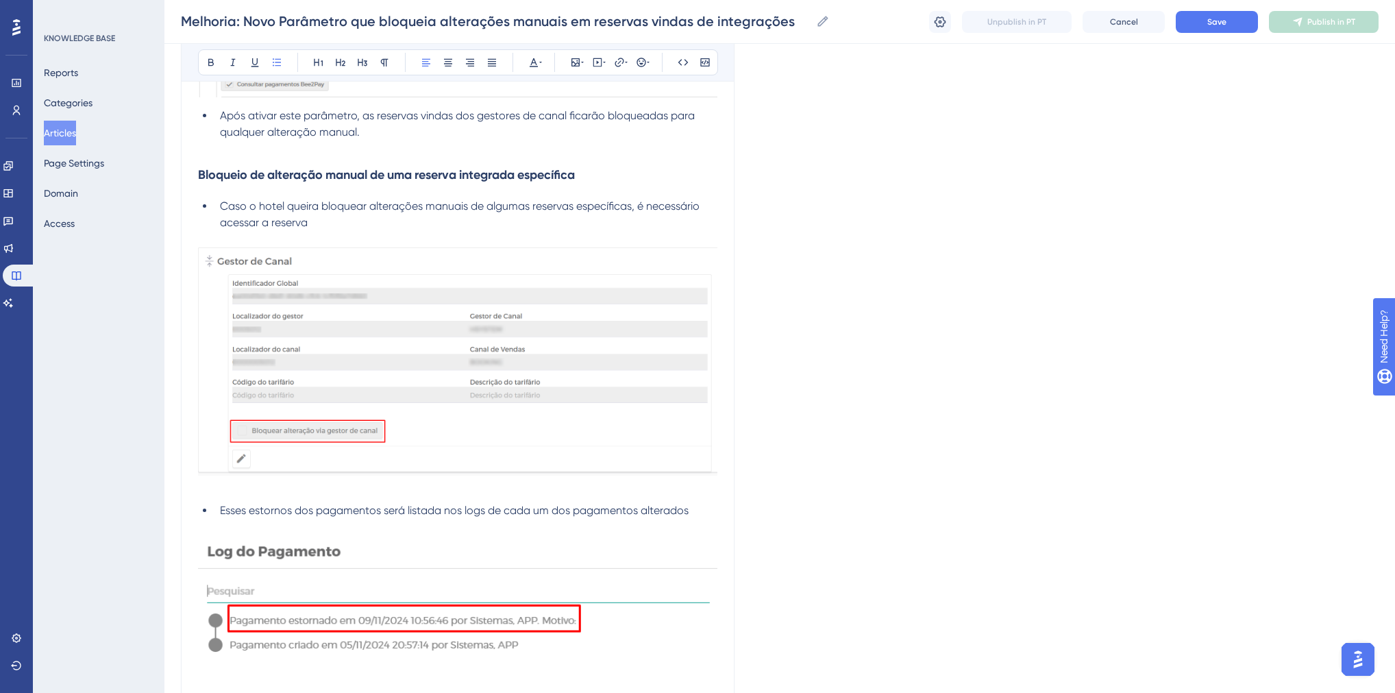
drag, startPoint x: 324, startPoint y: 222, endPoint x: 225, endPoint y: 207, distance: 100.5
click at [225, 207] on li "Caso o hotel queira bloquear alterações manuais de algumas reservas específicas…" at bounding box center [466, 214] width 503 height 33
click at [220, 205] on span "Caso o hotel queira bloquear alterações manuais de algumas reservas específicas…" at bounding box center [461, 213] width 483 height 29
drag, startPoint x: 696, startPoint y: 208, endPoint x: 687, endPoint y: 223, distance: 18.5
click at [687, 223] on li "O hotel também pode optar por bloquear alterações manuais de algumas reservas e…" at bounding box center [466, 214] width 503 height 33
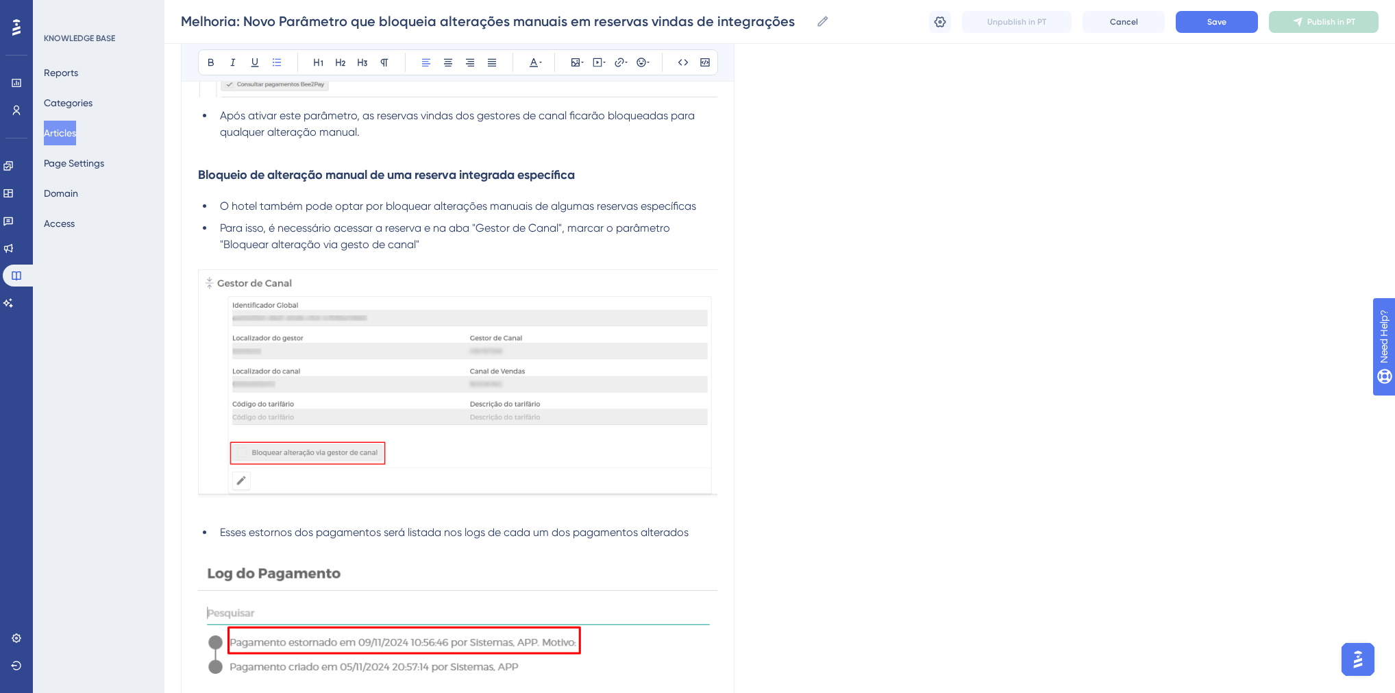
click at [340, 535] on span "Esses estornos dos pagamentos será listada nos logs de cada um dos pagamentos a…" at bounding box center [454, 532] width 469 height 13
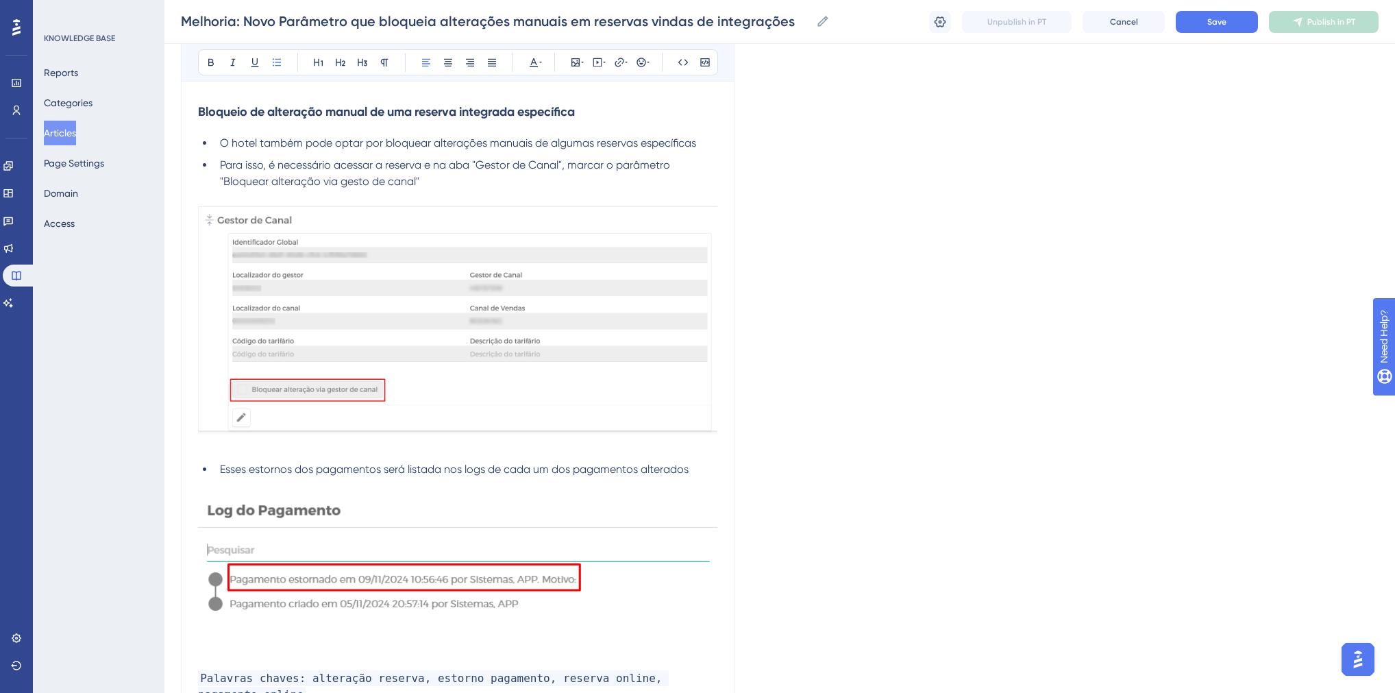
scroll to position [1919, 0]
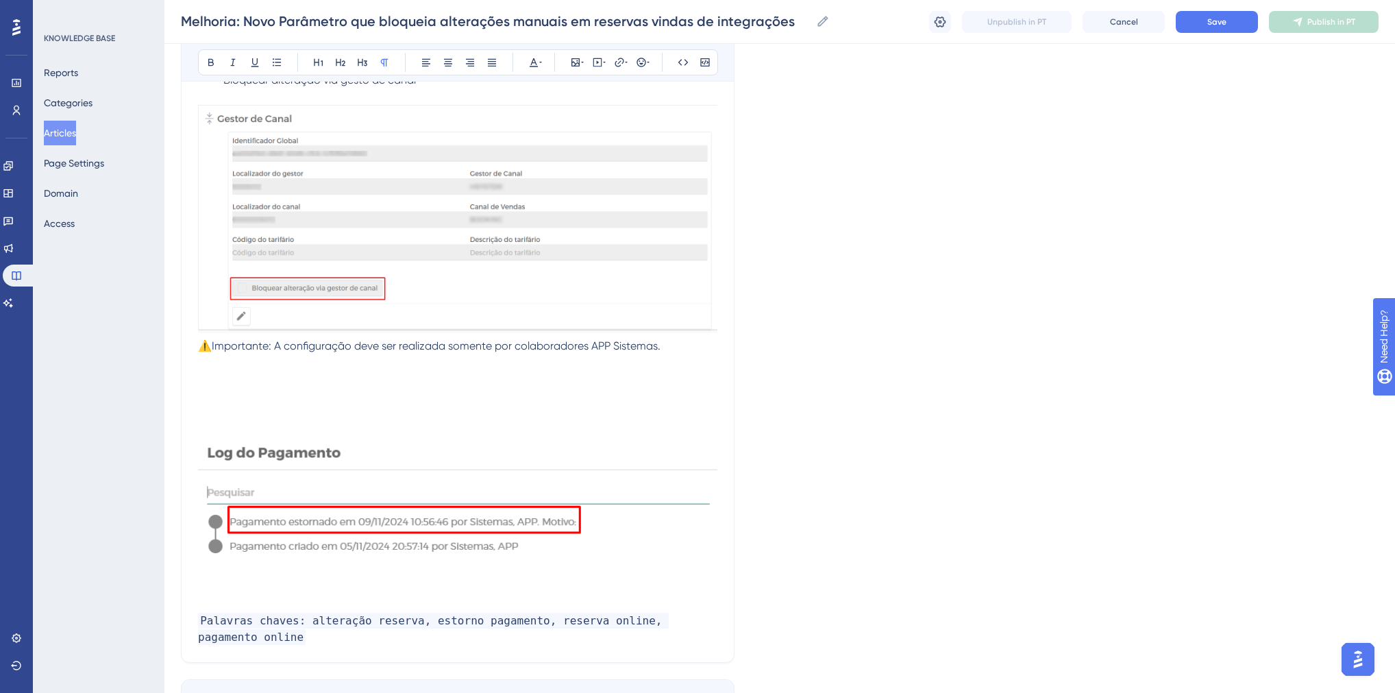
click at [201, 346] on span "⚠️Importante: A configuração deve ser realizada somente por colaboradores APP S…" at bounding box center [429, 345] width 463 height 13
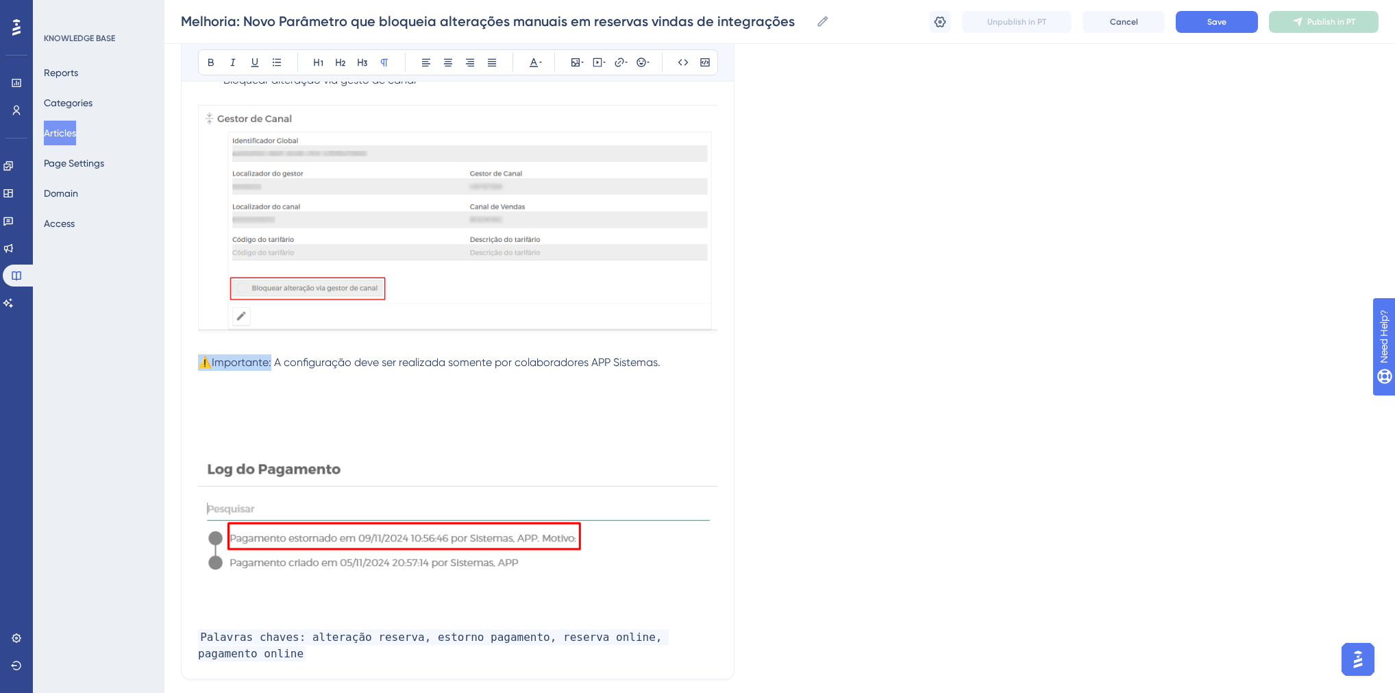
drag, startPoint x: 271, startPoint y: 364, endPoint x: 203, endPoint y: 362, distance: 68.6
click at [203, 362] on span "⚠️Importante: A configuração deve ser realizada somente por colaboradores APP S…" at bounding box center [429, 362] width 463 height 13
click at [276, 364] on span "A configuração deve ser realizada somente por colaboradores APP Sistemas." at bounding box center [465, 362] width 387 height 13
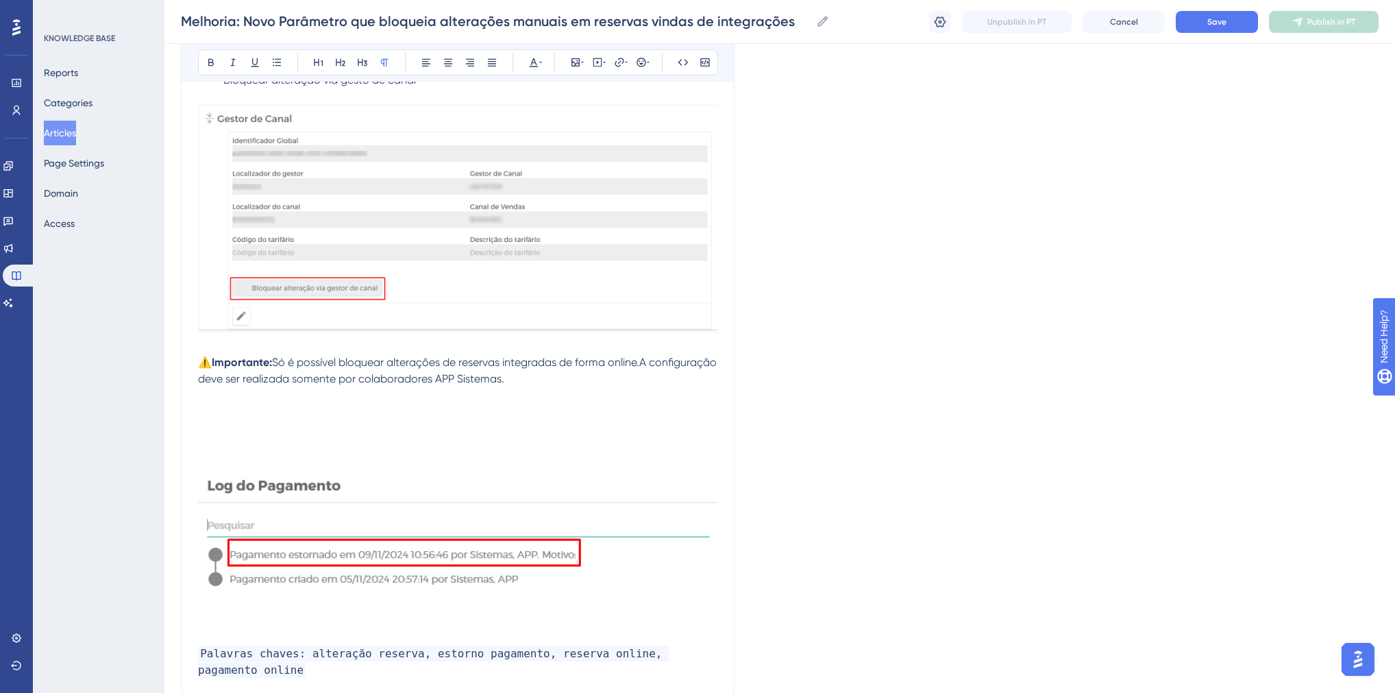
click at [277, 361] on span "Só é possível bloquear alterações de reservas integradas de forma online.A conf…" at bounding box center [459, 370] width 522 height 29
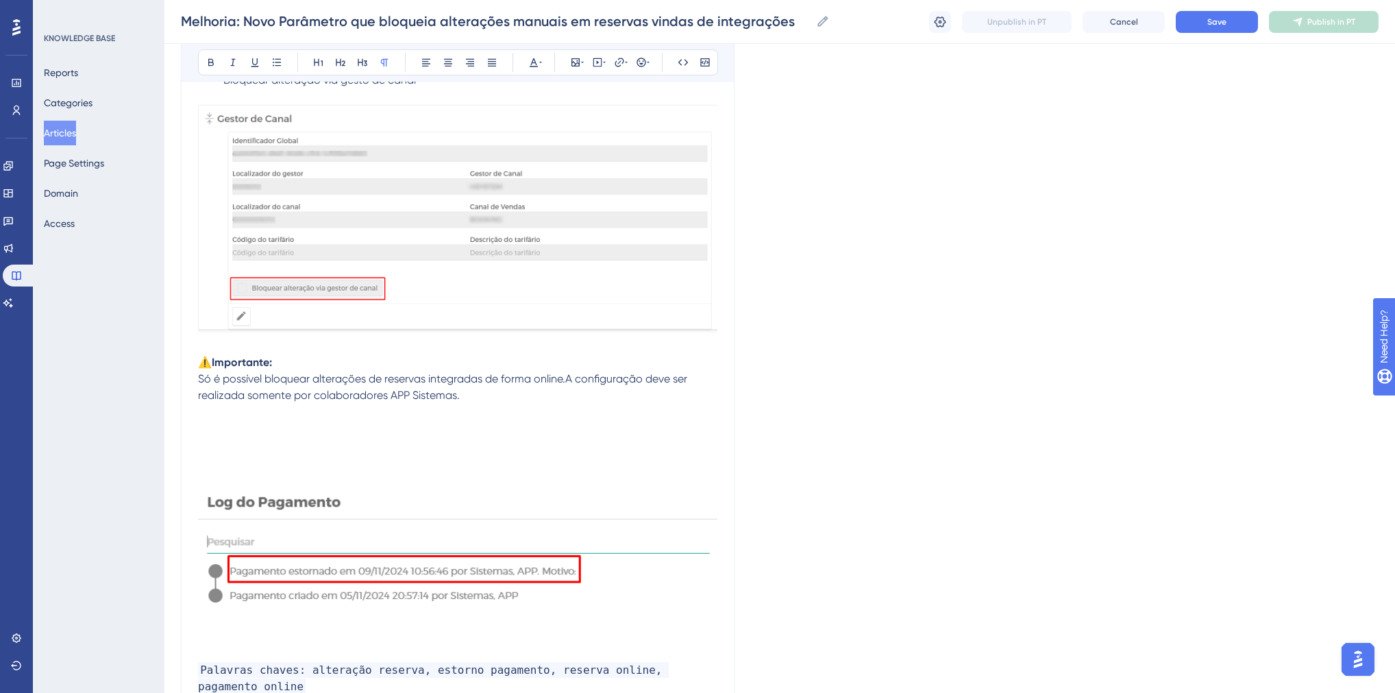
click at [568, 378] on span "Só é possível bloquear alterações de reservas integradas de forma online.A conf…" at bounding box center [444, 386] width 492 height 29
drag, startPoint x: 360, startPoint y: 395, endPoint x: 197, endPoint y: 379, distance: 163.2
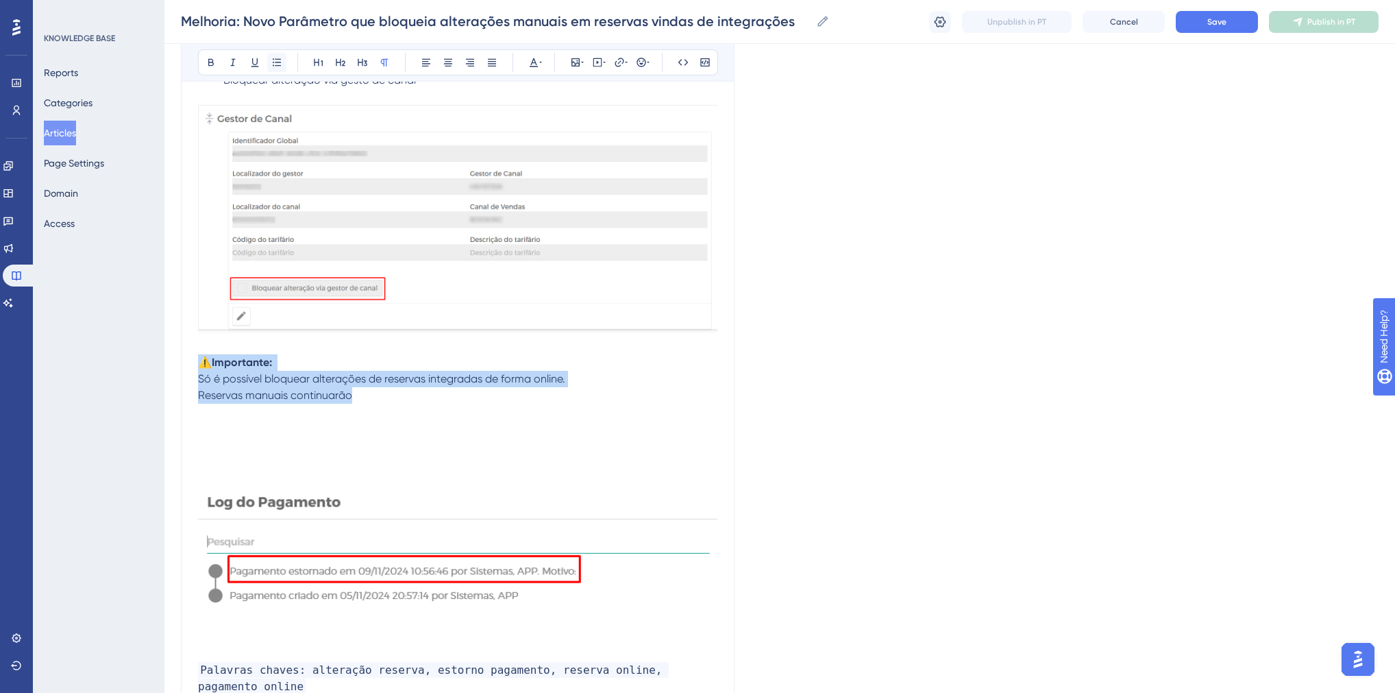
click at [276, 68] on button at bounding box center [276, 62] width 19 height 19
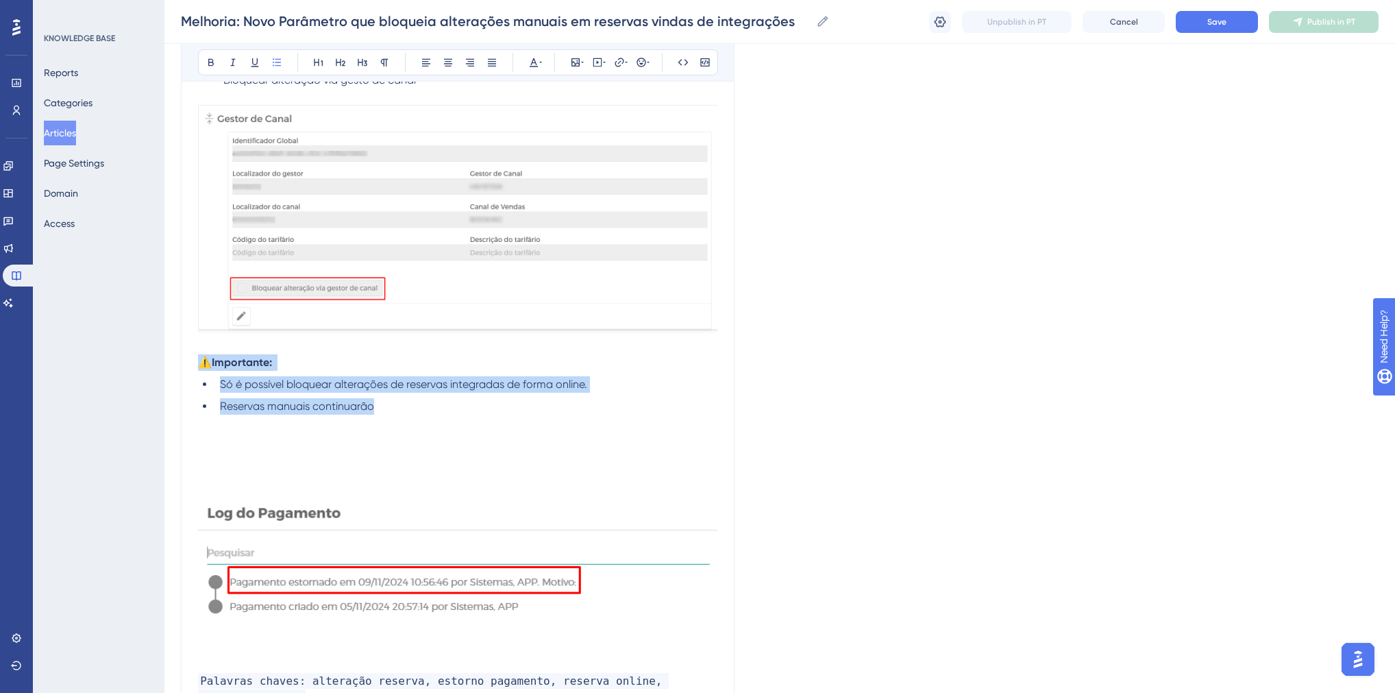
click at [409, 400] on li "Reservas manuais continuarão" at bounding box center [466, 406] width 503 height 16
click at [409, 406] on li "Reservas manuais continuarão" at bounding box center [466, 406] width 503 height 16
drag, startPoint x: 530, startPoint y: 405, endPoint x: 202, endPoint y: 360, distance: 330.7
copy div "⚠️Importante: Só é possível bloquear alterações de reservas integradas de forma…"
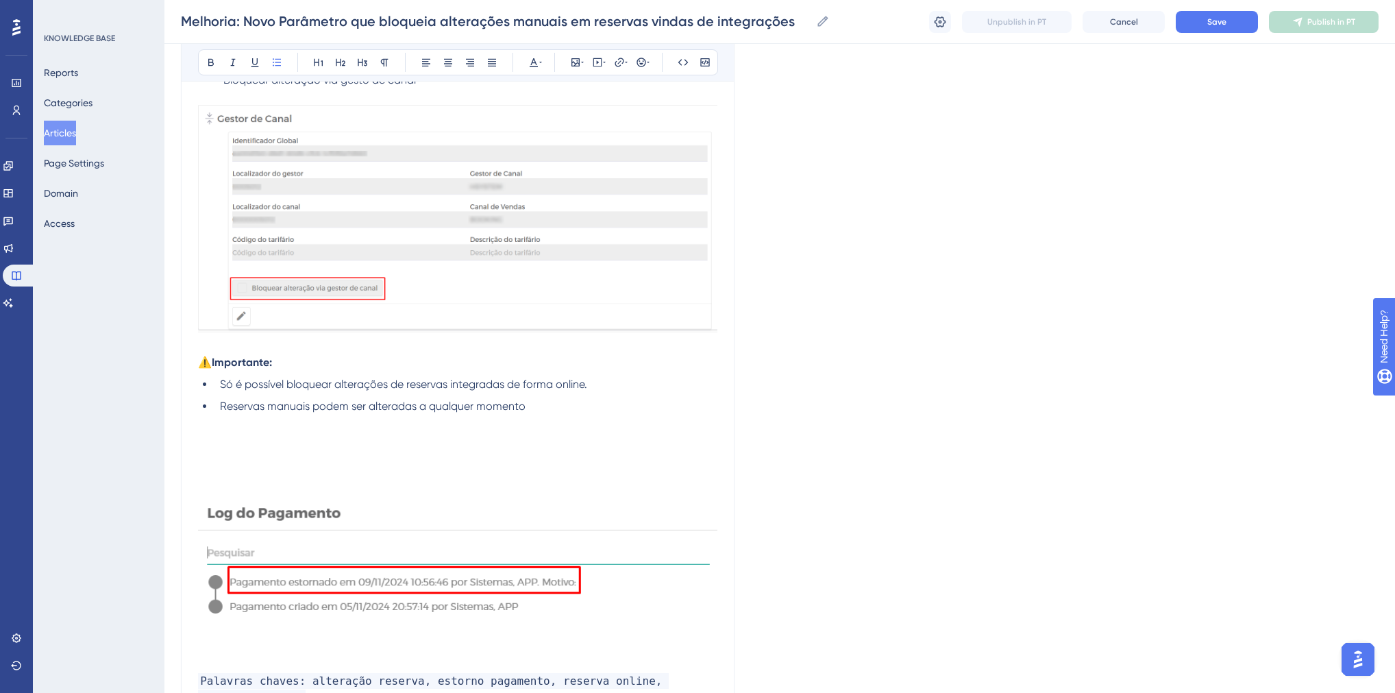
click at [263, 451] on p at bounding box center [458, 448] width 520 height 66
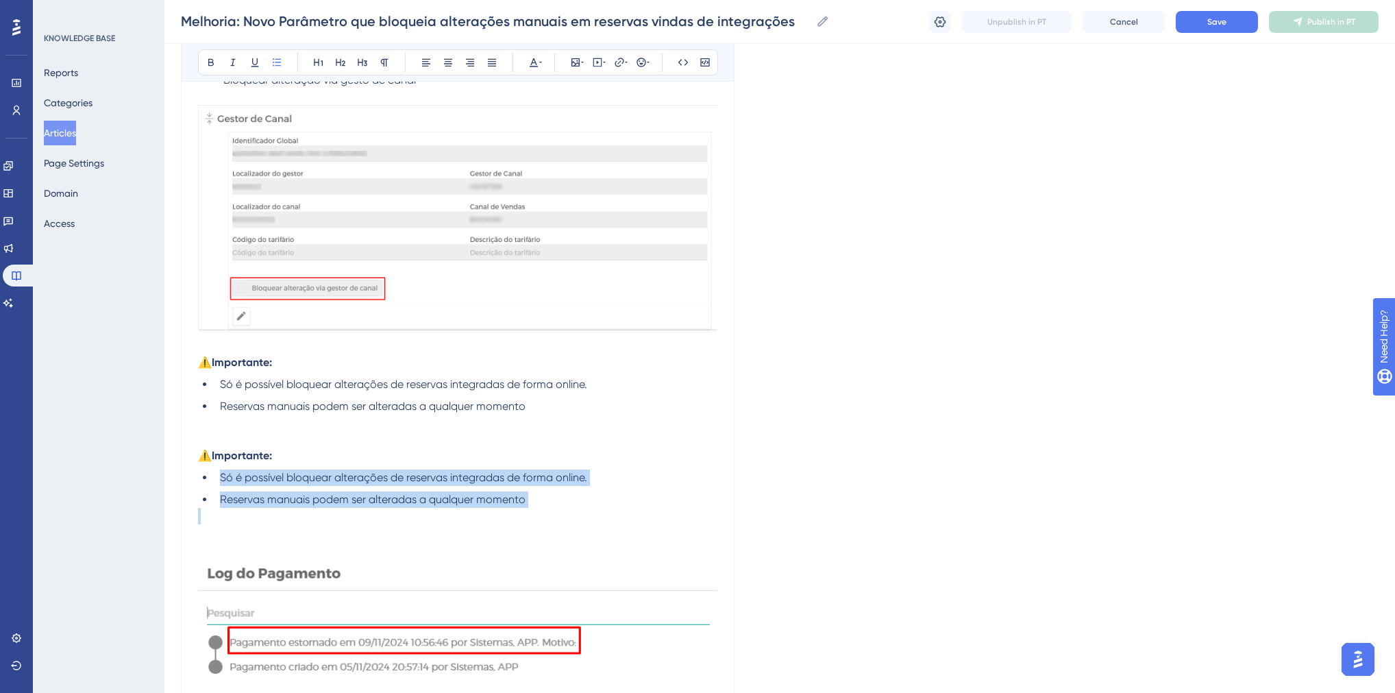
drag, startPoint x: 219, startPoint y: 477, endPoint x: 602, endPoint y: 508, distance: 383.7
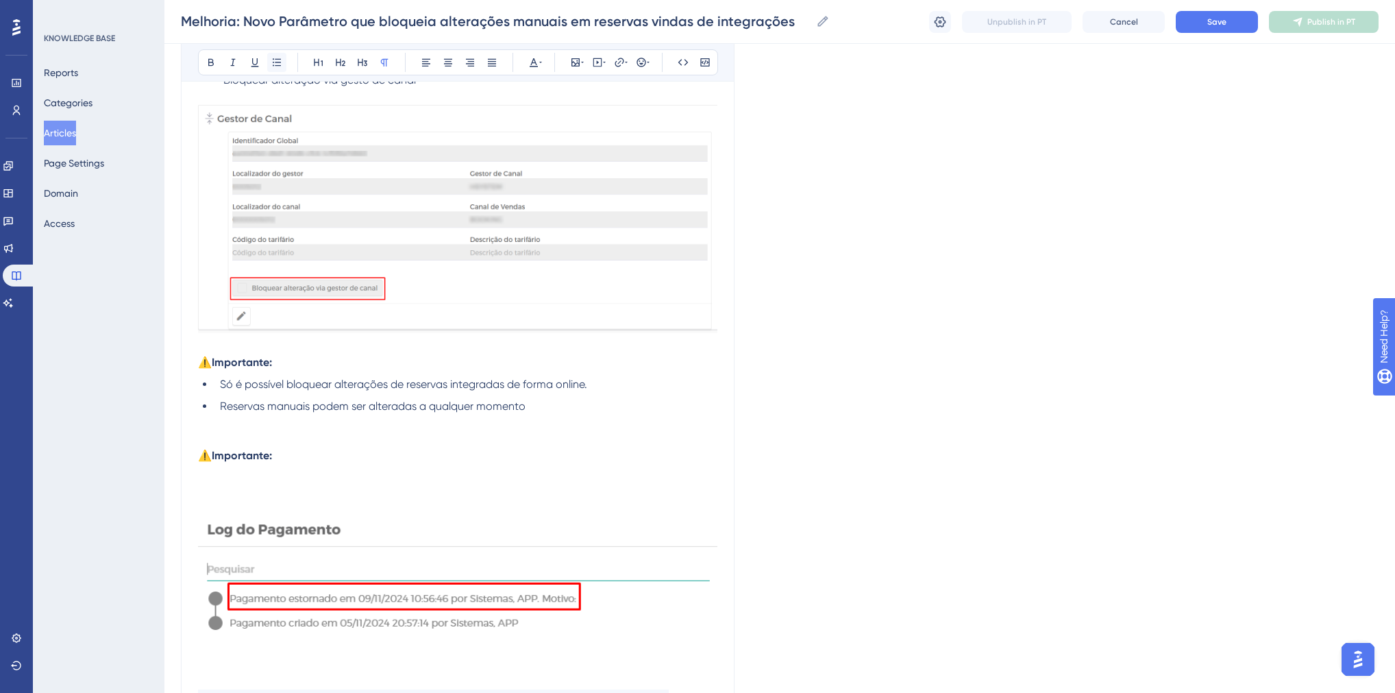
click at [278, 67] on icon at bounding box center [276, 62] width 11 height 11
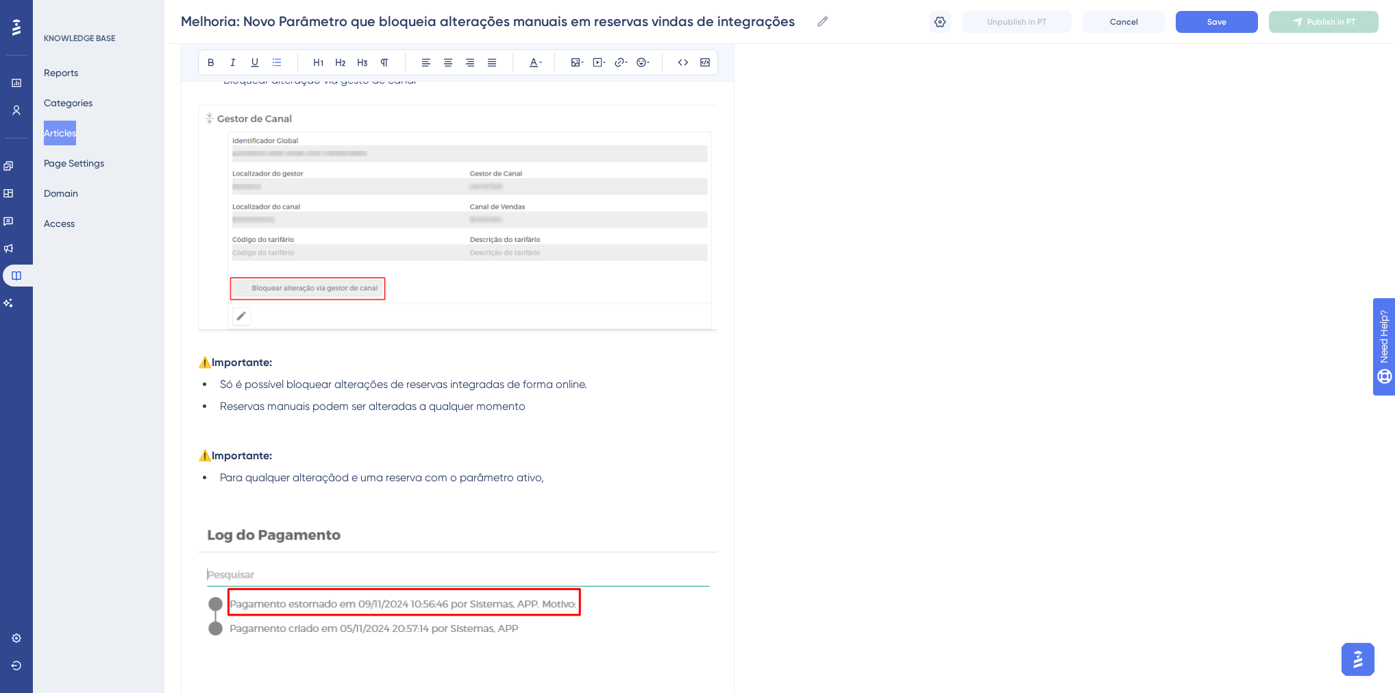
click at [340, 476] on span "Para qualquer alteraçãod e uma reserva com o parâmetro ativo," at bounding box center [382, 477] width 324 height 13
click at [572, 477] on li "Para qualquer alteração de uma reserva com o parâmetro ativo," at bounding box center [466, 486] width 503 height 33
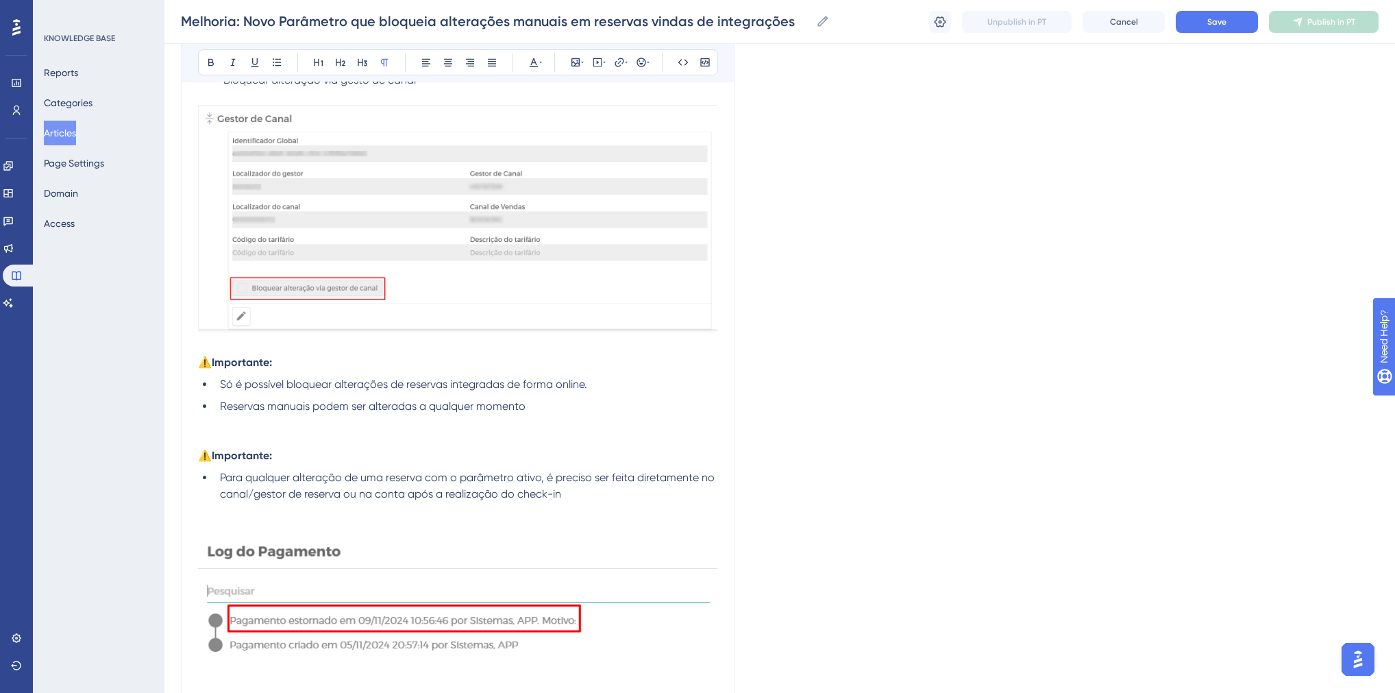
click at [288, 433] on p "⚠️Importante:" at bounding box center [458, 439] width 520 height 49
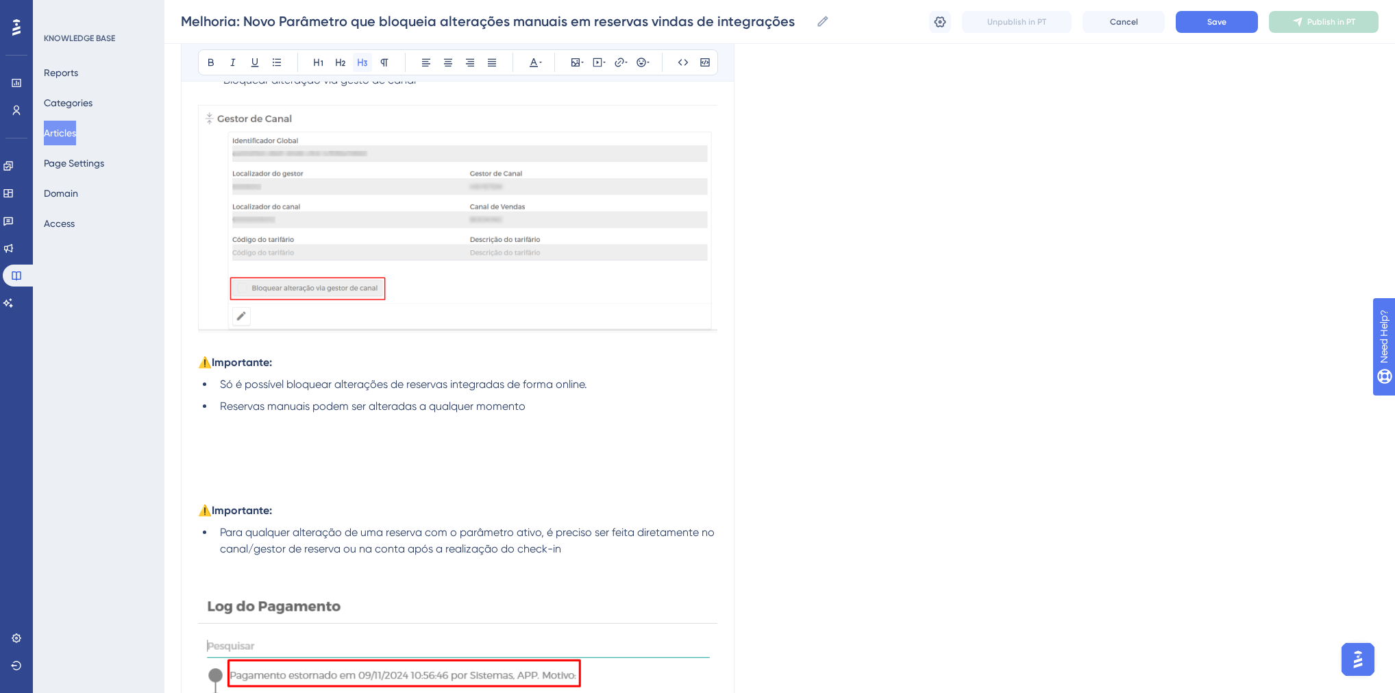
click at [358, 62] on icon at bounding box center [363, 63] width 10 height 8
click at [522, 454] on span "Campos bloqueados para alteração após marcar o parãmetro" at bounding box center [396, 451] width 397 height 14
click at [522, 454] on span "Campos bloqueados para alteração após marcar o parâmetro" at bounding box center [396, 451] width 397 height 14
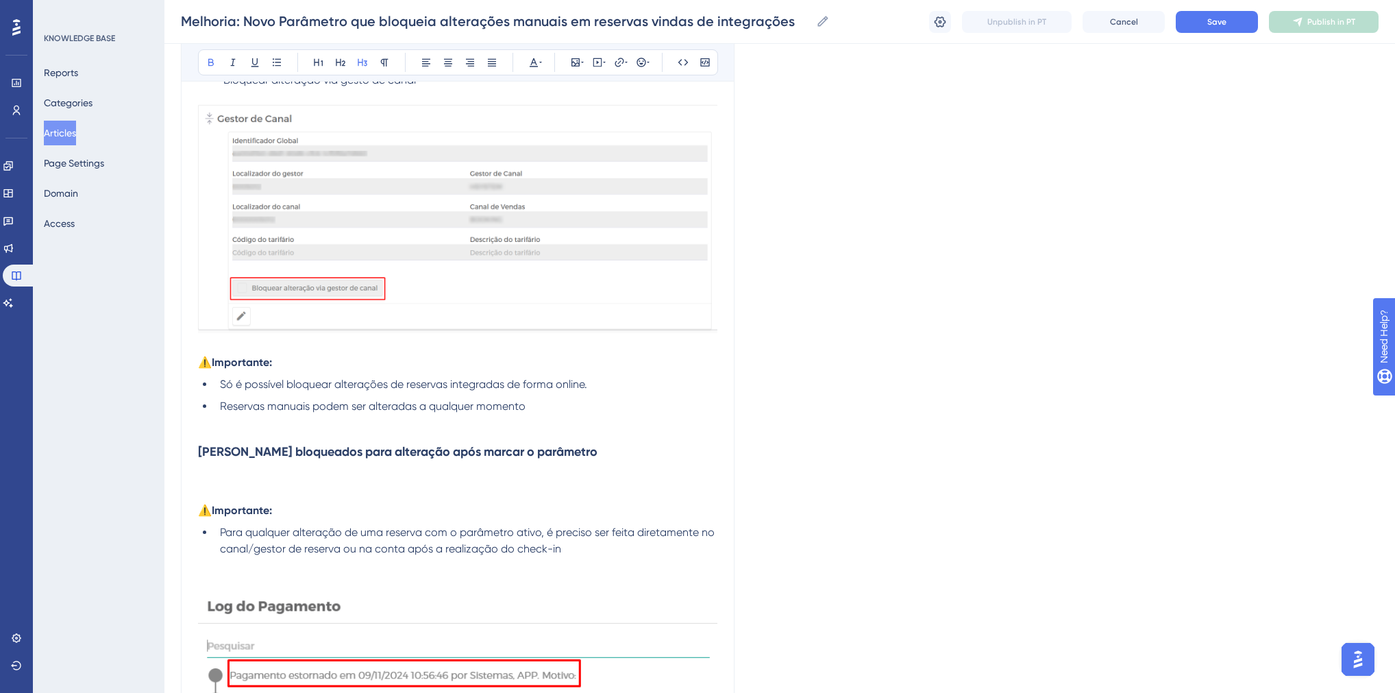
click at [522, 454] on strong "Campos bloqueados para alteração após marcar o parâmetro" at bounding box center [398, 451] width 400 height 15
click at [570, 456] on h3 "Campos bloqueados para alteração após marcar o parâmetro" at bounding box center [458, 442] width 520 height 55
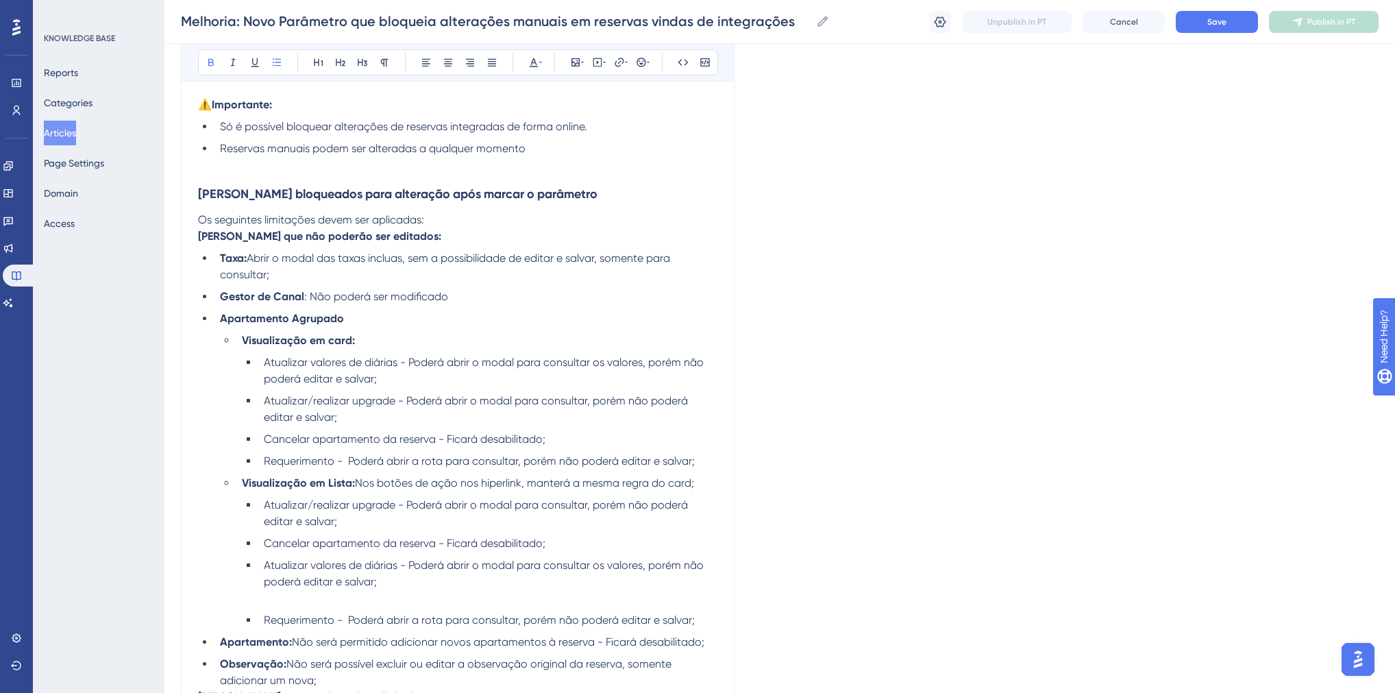
scroll to position [2150, 0]
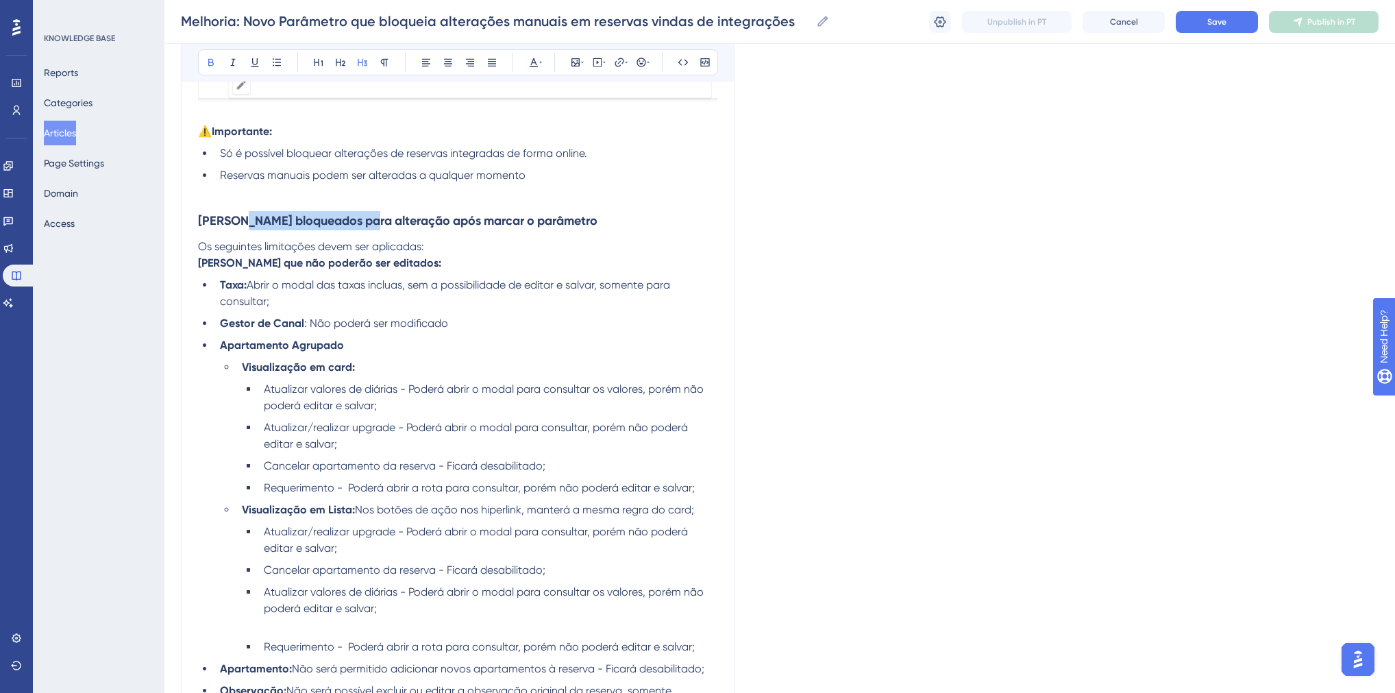
drag, startPoint x: 249, startPoint y: 220, endPoint x: 372, endPoint y: 221, distance: 123.4
click at [372, 221] on strong "Campos bloqueados para alteração após marcar o parâmetro" at bounding box center [398, 220] width 400 height 15
click at [337, 241] on span "Os seguintes limitações devem ser aplicadas:" at bounding box center [311, 246] width 226 height 13
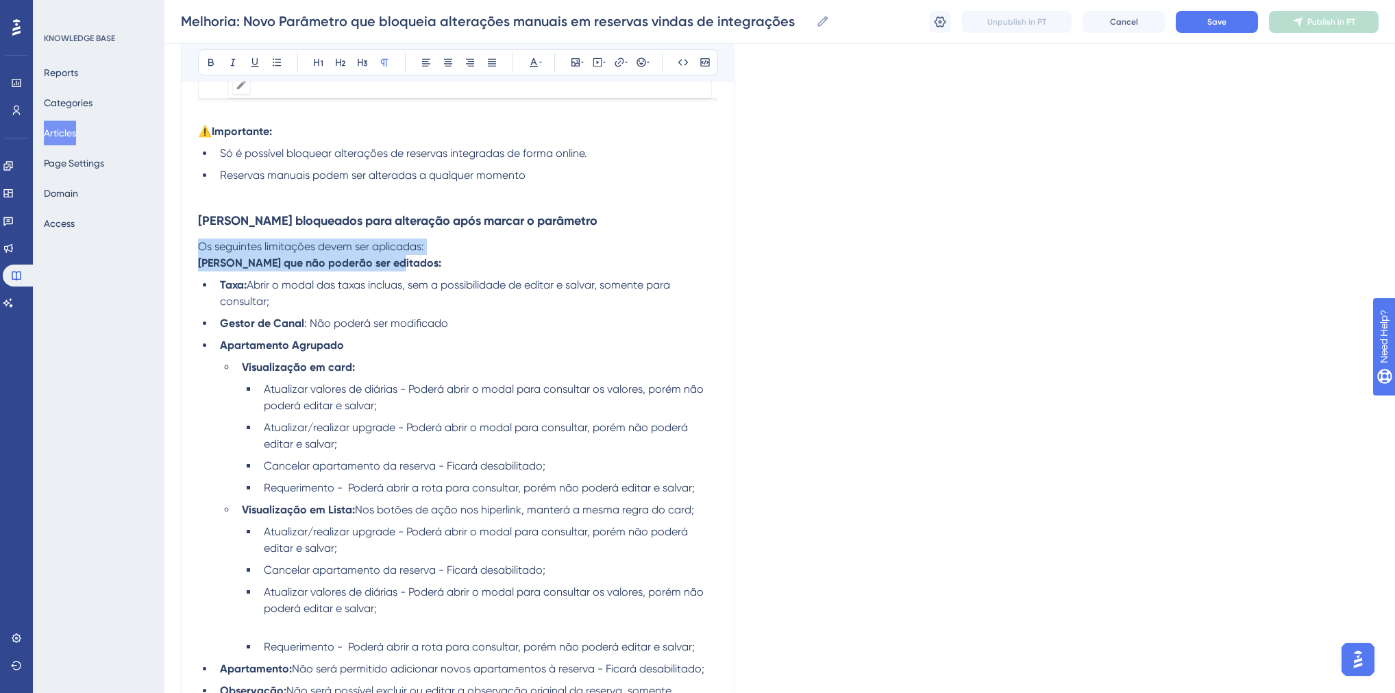
drag, startPoint x: 199, startPoint y: 244, endPoint x: 408, endPoint y: 255, distance: 209.3
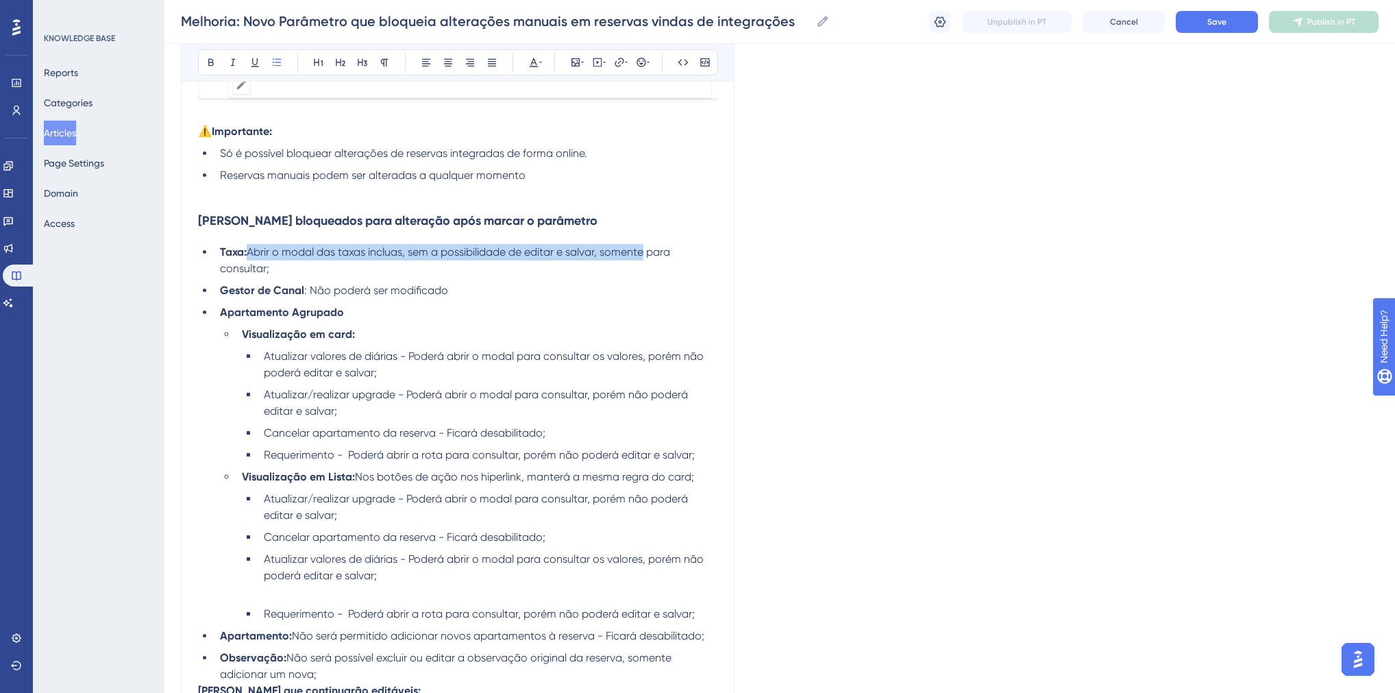
drag, startPoint x: 251, startPoint y: 251, endPoint x: 650, endPoint y: 252, distance: 399.6
click at [650, 252] on span "Abrir o modal das taxas incluas, sem a possibilidade de editar e salvar, soment…" at bounding box center [446, 259] width 453 height 29
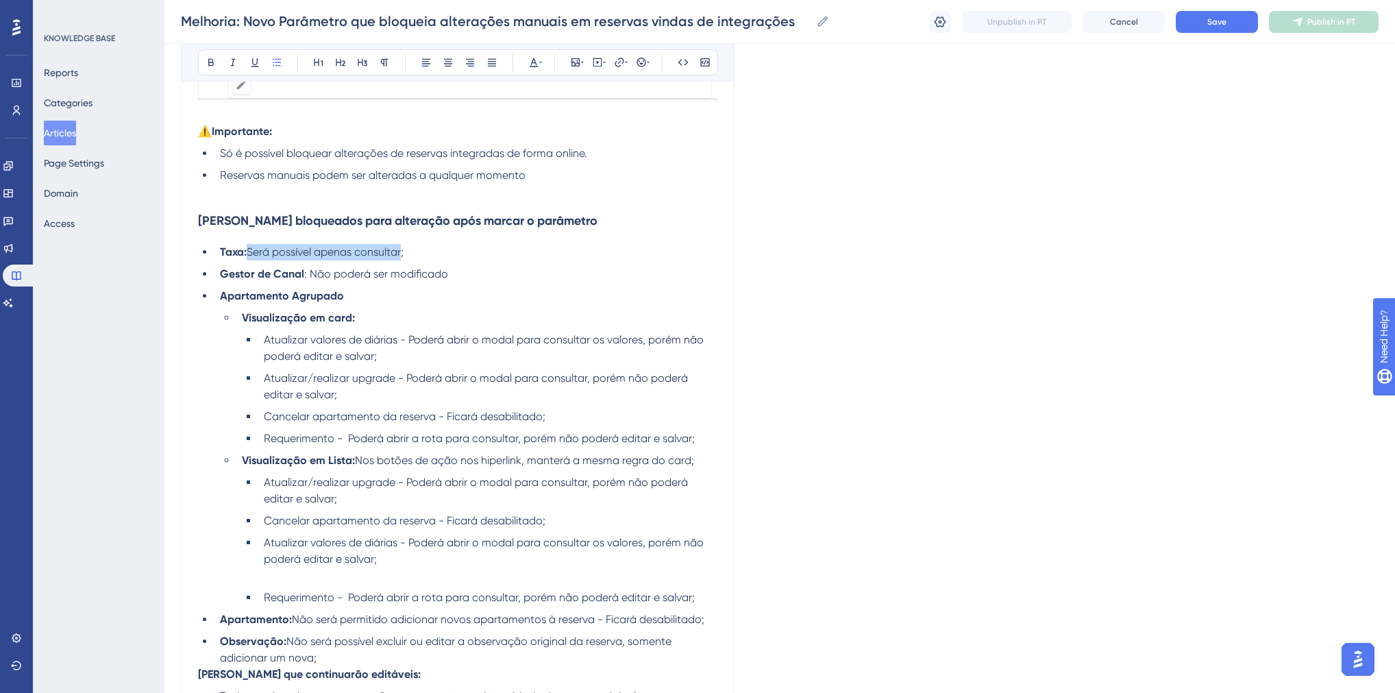
drag, startPoint x: 403, startPoint y: 251, endPoint x: 250, endPoint y: 248, distance: 152.9
click at [250, 248] on span "Será possível apenas consultar;" at bounding box center [325, 251] width 157 height 13
drag, startPoint x: 430, startPoint y: 276, endPoint x: 308, endPoint y: 275, distance: 122.0
click at [308, 275] on li "Gestor de Canal : Não poderá ser modificado" at bounding box center [466, 274] width 503 height 16
drag, startPoint x: 351, startPoint y: 298, endPoint x: 228, endPoint y: 298, distance: 123.4
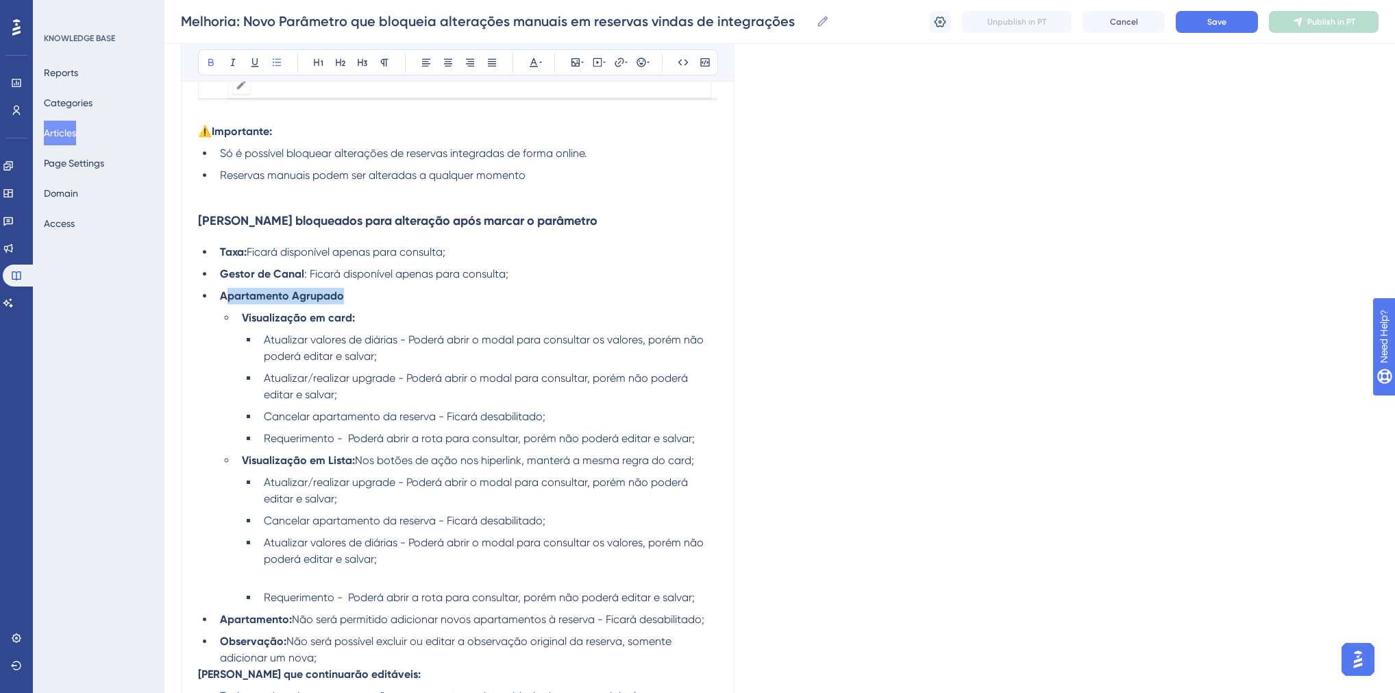
click at [228, 298] on li "Apartamento Agrupado" at bounding box center [466, 296] width 503 height 16
drag, startPoint x: 335, startPoint y: 317, endPoint x: 205, endPoint y: 296, distance: 131.9
click at [205, 296] on ul "Taxa: Ficará disponível apenas para consulta; Gestor de Canal : Ficará disponív…" at bounding box center [458, 455] width 520 height 422
click at [330, 316] on strong "Visualização em card:" at bounding box center [298, 317] width 113 height 13
drag, startPoint x: 365, startPoint y: 319, endPoint x: 241, endPoint y: 315, distance: 124.1
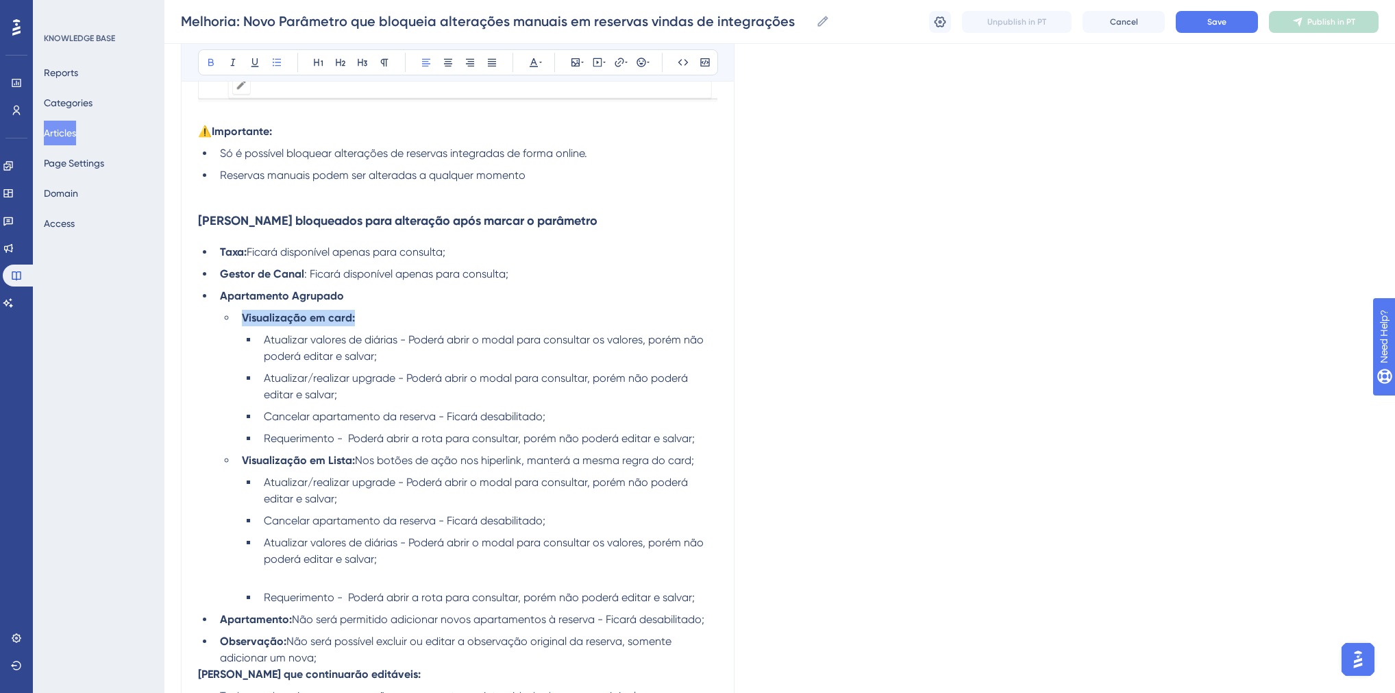
click at [241, 315] on li "Visualização em card:" at bounding box center [476, 318] width 481 height 16
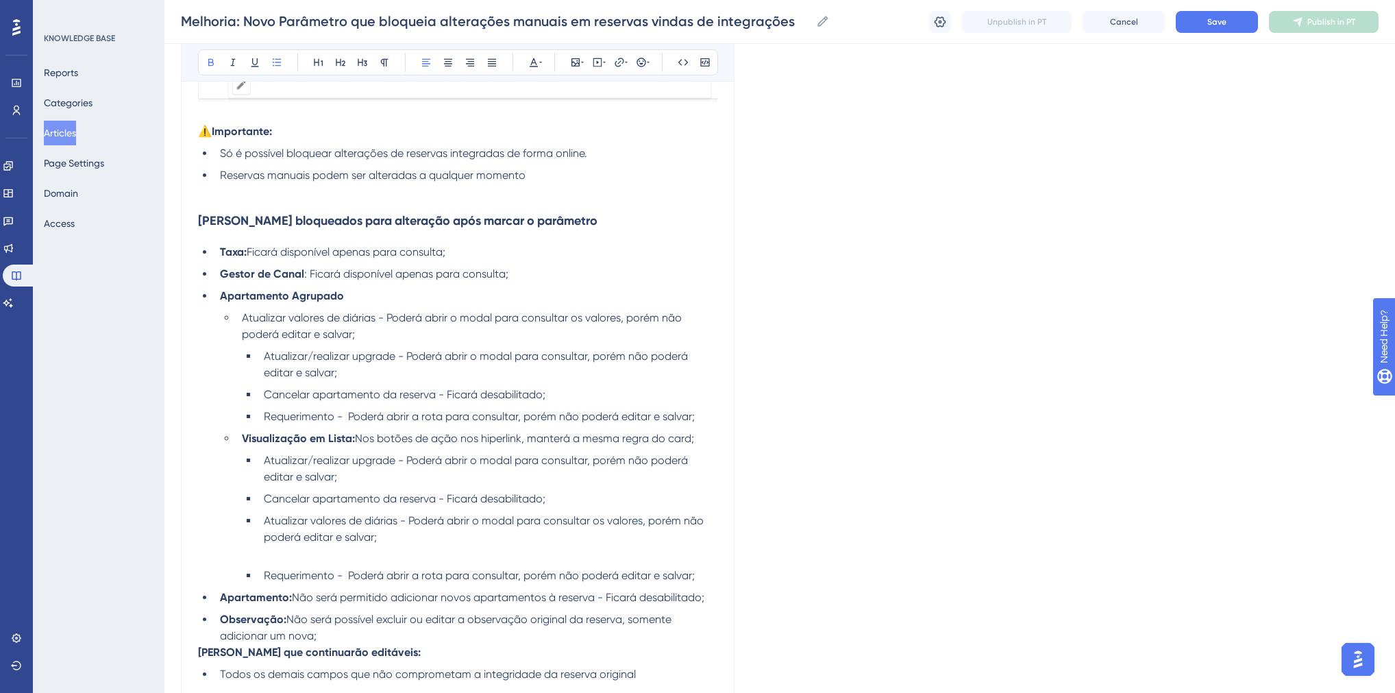
click at [264, 359] on span "Atualizar/realizar upgrade - Poderá abrir o modal para consultar, porém não pod…" at bounding box center [477, 364] width 427 height 29
click at [263, 394] on li "Cancelar apartamento da reserva - Ficará desabilitado;" at bounding box center [487, 395] width 459 height 16
click at [264, 417] on span "Requerimento - Poderá abrir a rota para consultar, porém não poderá editar e sa…" at bounding box center [479, 416] width 431 height 13
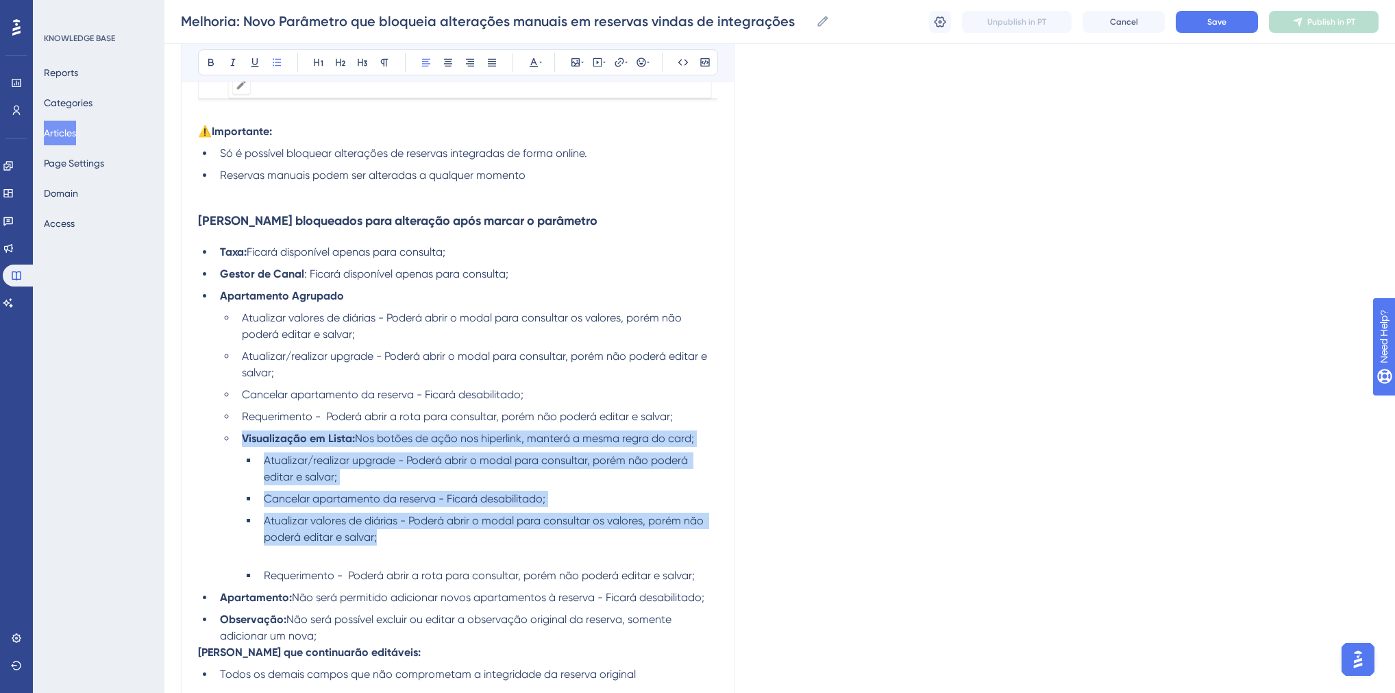
drag, startPoint x: 391, startPoint y: 541, endPoint x: 236, endPoint y: 444, distance: 183.2
click at [236, 444] on ul "Atualizar valores de diárias - Poderá abrir o modal para consultar os valores, …" at bounding box center [469, 447] width 498 height 274
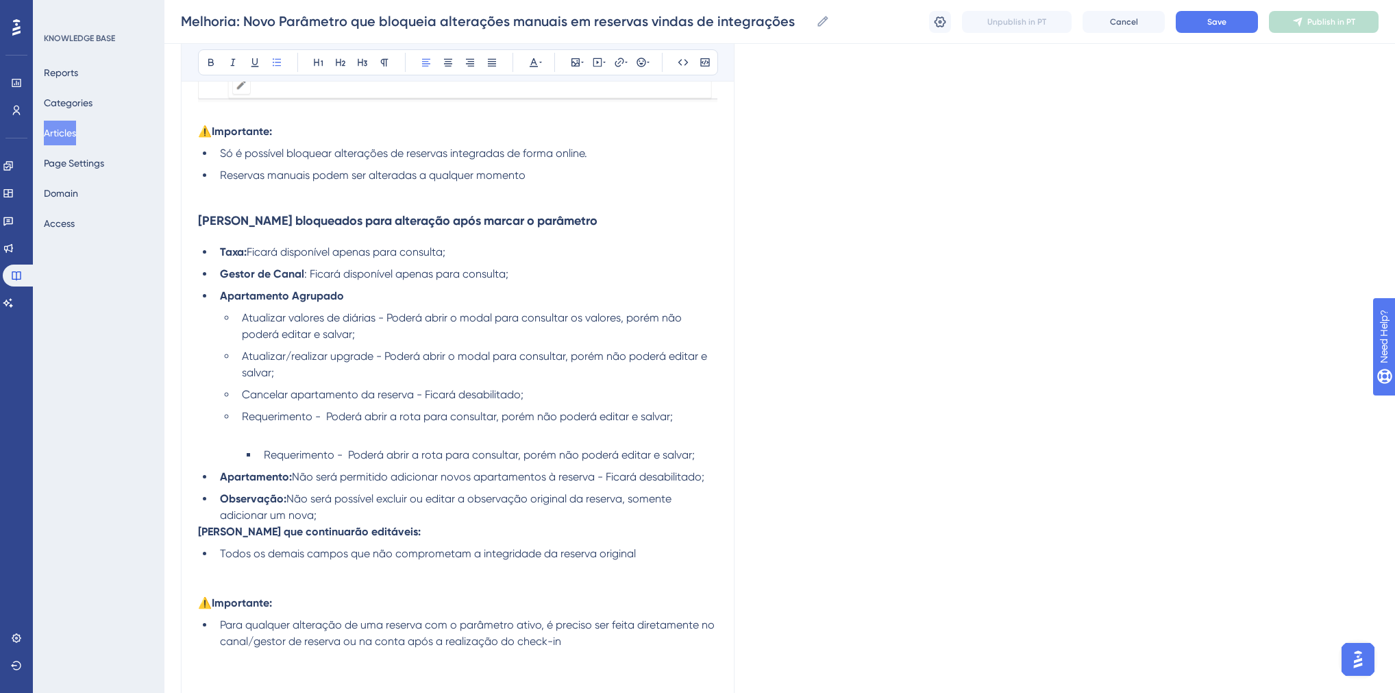
click at [368, 458] on span "Requerimento - Poderá abrir a rota para consultar, porém não poderá editar e sa…" at bounding box center [479, 454] width 431 height 13
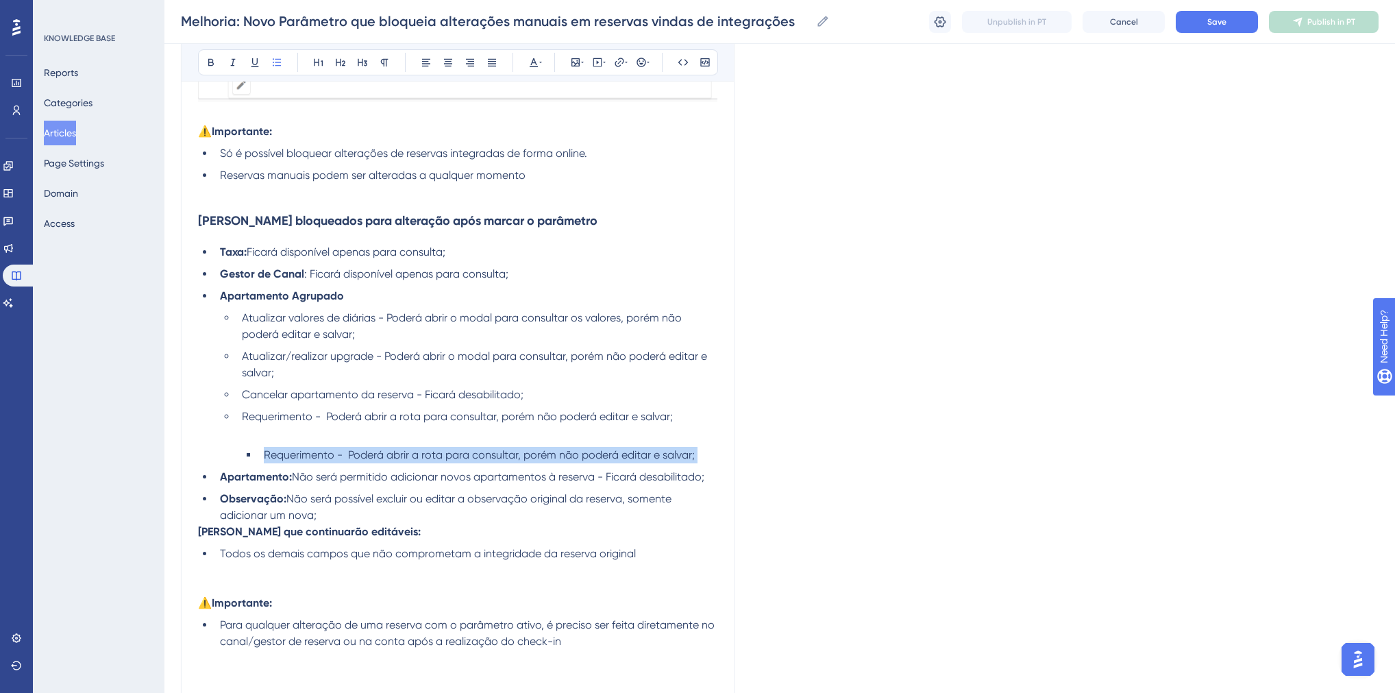
click at [368, 458] on span "Requerimento - Poderá abrir a rota para consultar, porém não poderá editar e sa…" at bounding box center [479, 454] width 431 height 13
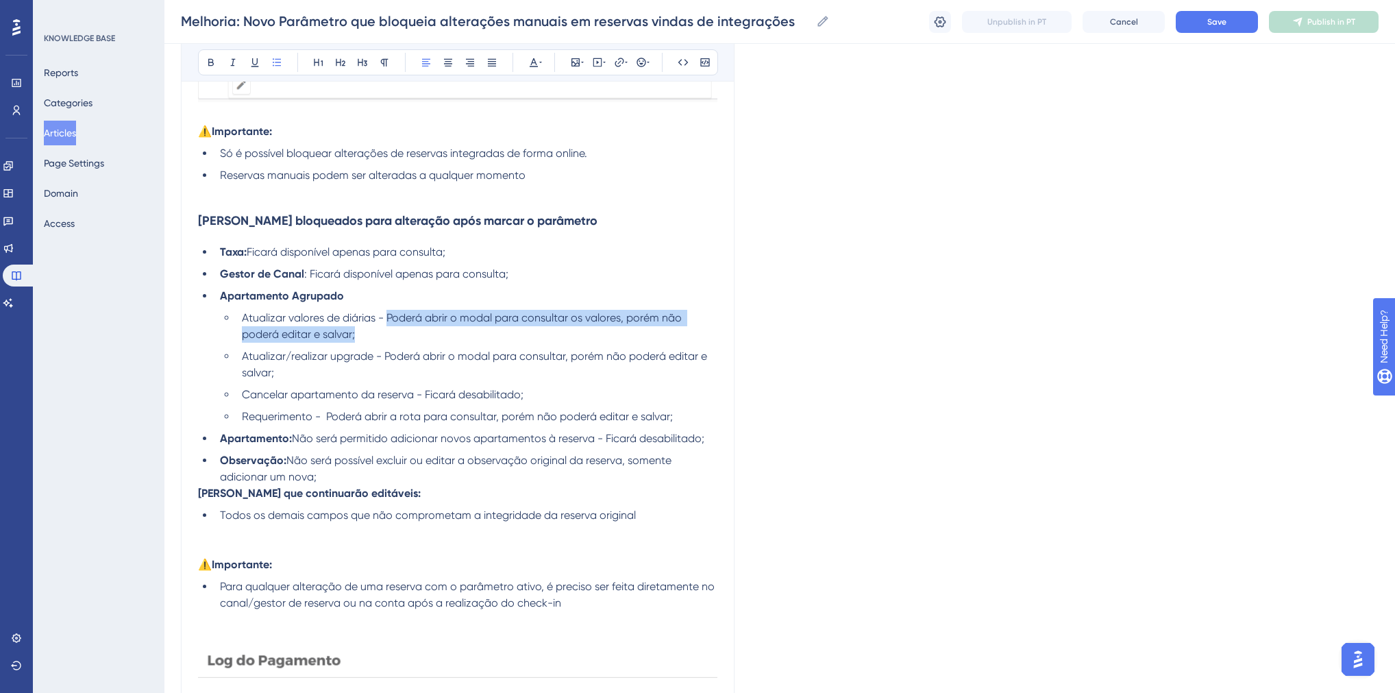
drag, startPoint x: 388, startPoint y: 318, endPoint x: 387, endPoint y: 328, distance: 10.3
click at [387, 328] on li "Atualizar valores de diárias - Poderá abrir o modal para consultar os valores, …" at bounding box center [476, 326] width 481 height 33
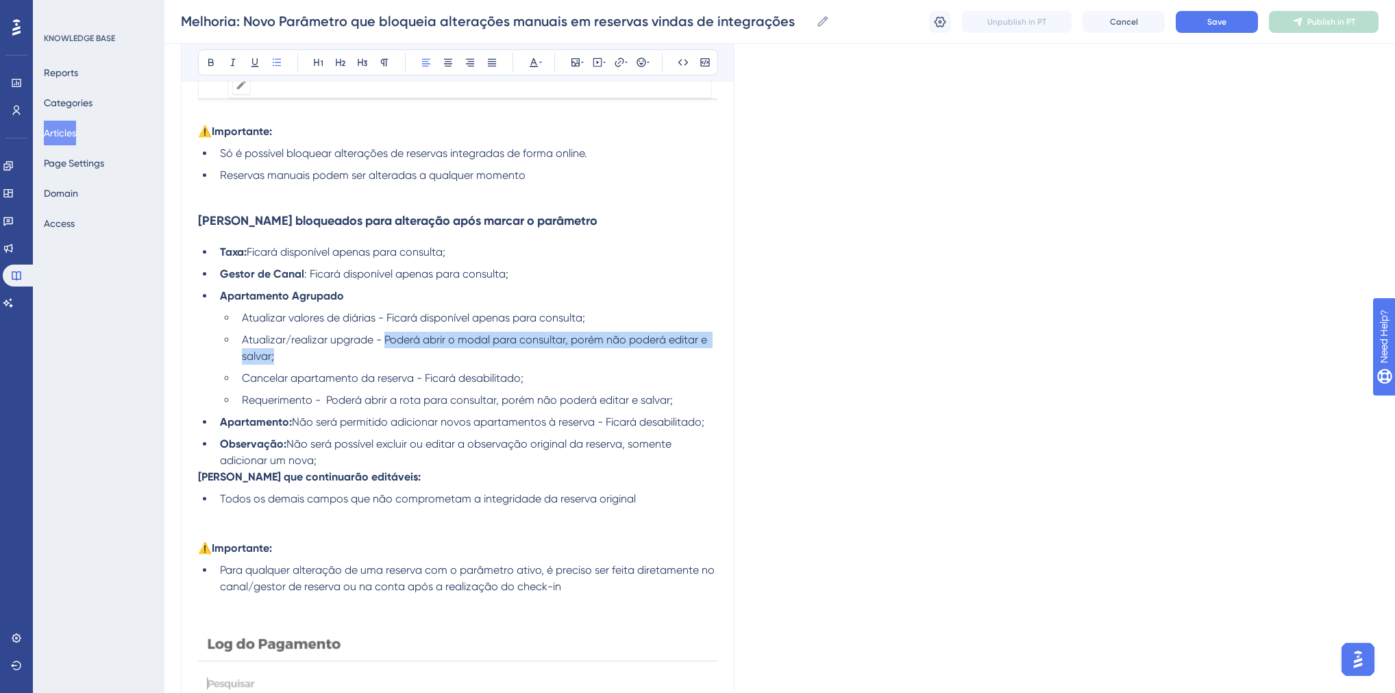
drag, startPoint x: 385, startPoint y: 339, endPoint x: 395, endPoint y: 355, distance: 19.4
click at [395, 355] on li "Atualizar/realizar upgrade - Poderá abrir o modal para consultar, porém não pod…" at bounding box center [476, 348] width 481 height 33
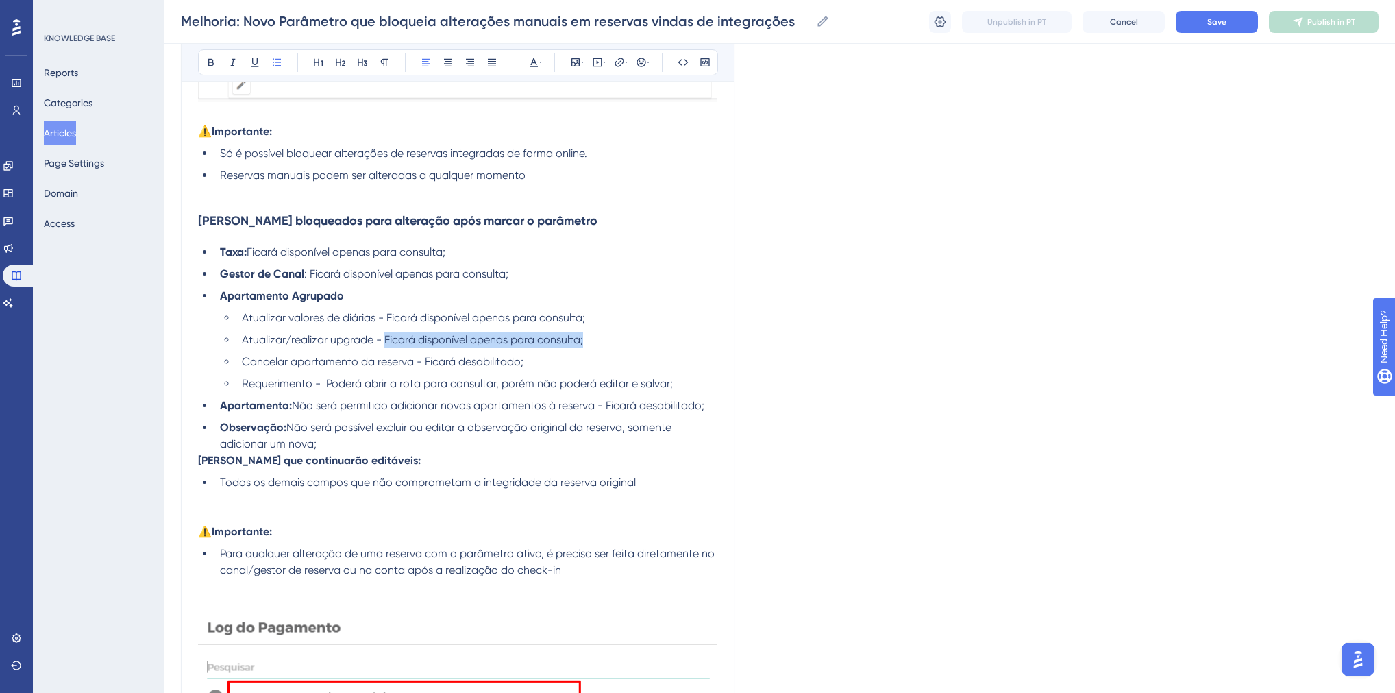
drag, startPoint x: 584, startPoint y: 342, endPoint x: 387, endPoint y: 343, distance: 196.7
click at [387, 343] on span "Atualizar/realizar upgrade - Ficará disponível apenas para consulta;" at bounding box center [412, 339] width 341 height 13
copy span "Ficará disponível apenas para consulta;"
drag, startPoint x: 541, startPoint y: 364, endPoint x: 509, endPoint y: 363, distance: 31.6
click at [507, 363] on li "Cancelar apartamento da reserva - Ficará desabilitado;" at bounding box center [476, 362] width 481 height 16
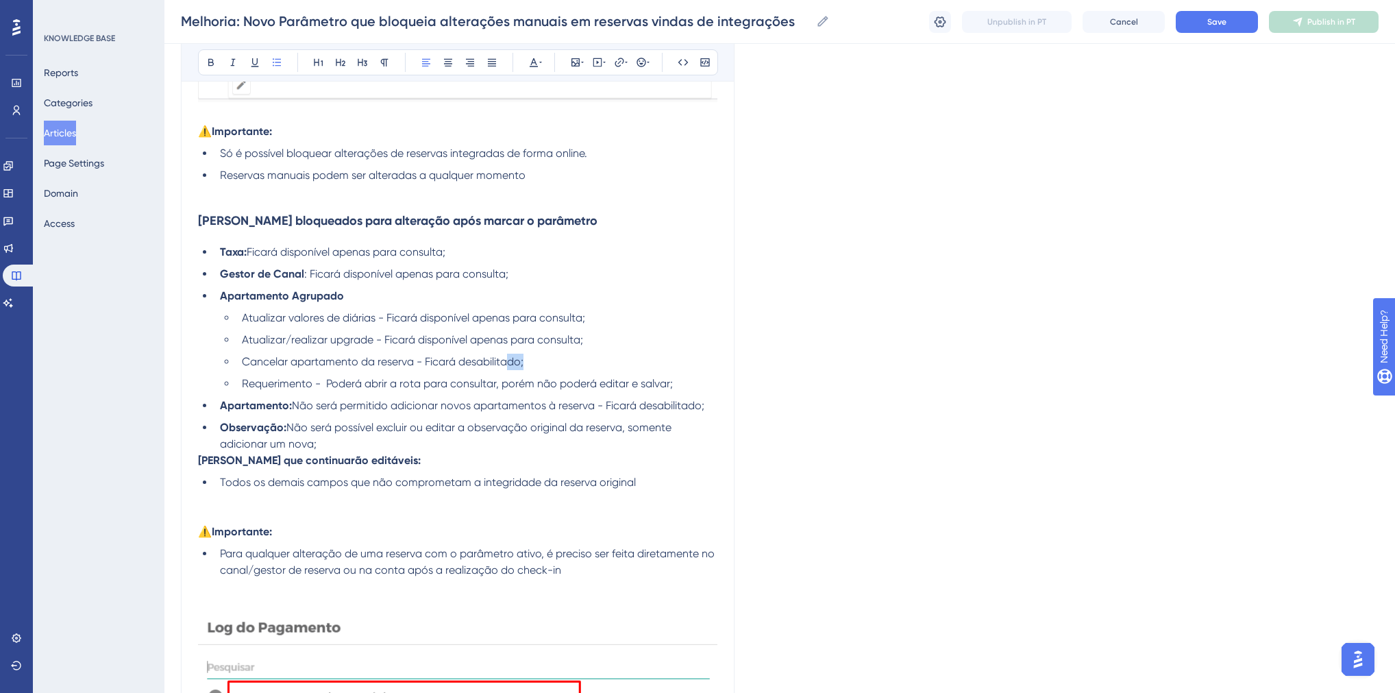
click at [524, 363] on span "Cancelar apartamento da reserva - Ficará desabilitado;" at bounding box center [383, 361] width 282 height 13
drag, startPoint x: 326, startPoint y: 382, endPoint x: 674, endPoint y: 382, distance: 348.9
click at [674, 382] on li "Requerimento - Poderá abrir a rota para consultar, porém não poderá editar e sa…" at bounding box center [476, 384] width 481 height 16
drag, startPoint x: 311, startPoint y: 383, endPoint x: 243, endPoint y: 381, distance: 67.9
click at [243, 381] on span "Requerimento - Ficará disponível apenas para consulta;" at bounding box center [383, 383] width 283 height 13
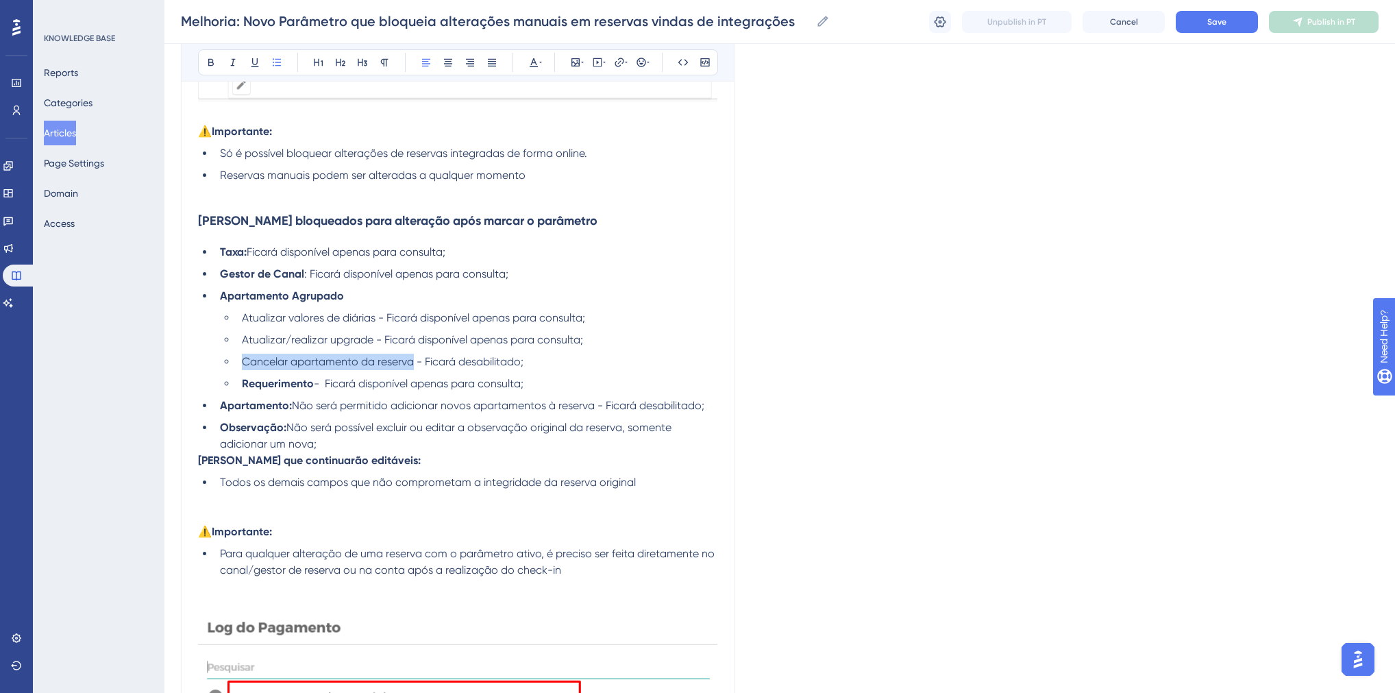
drag, startPoint x: 412, startPoint y: 365, endPoint x: 244, endPoint y: 367, distance: 167.9
click at [244, 367] on span "Cancelar apartamento da reserva - Ficará desabilitado;" at bounding box center [383, 361] width 282 height 13
drag, startPoint x: 374, startPoint y: 342, endPoint x: 244, endPoint y: 343, distance: 130.2
click at [244, 343] on span "Atualizar/realizar upgrade - Ficará disponível apenas para consulta;" at bounding box center [412, 339] width 341 height 13
drag, startPoint x: 376, startPoint y: 315, endPoint x: 244, endPoint y: 325, distance: 131.9
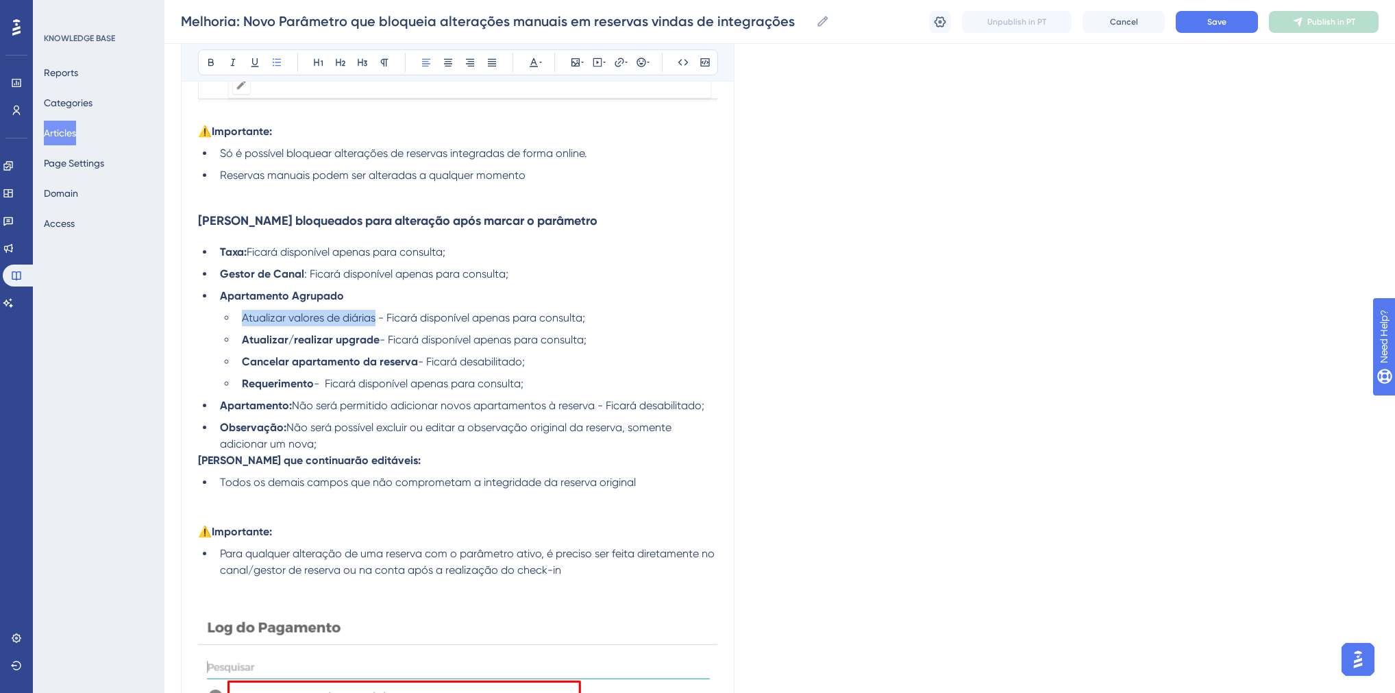
click at [244, 324] on span "Atualizar valores de diárias - Ficará disponível apenas para consulta;" at bounding box center [413, 317] width 343 height 13
drag, startPoint x: 321, startPoint y: 465, endPoint x: 200, endPoint y: 465, distance: 120.6
click at [200, 465] on p "Campos que continuarão editáveis:" at bounding box center [458, 460] width 520 height 16
click at [218, 491] on li "Todos os demais campos que não comprometam a integridade da reserva original" at bounding box center [466, 482] width 503 height 16
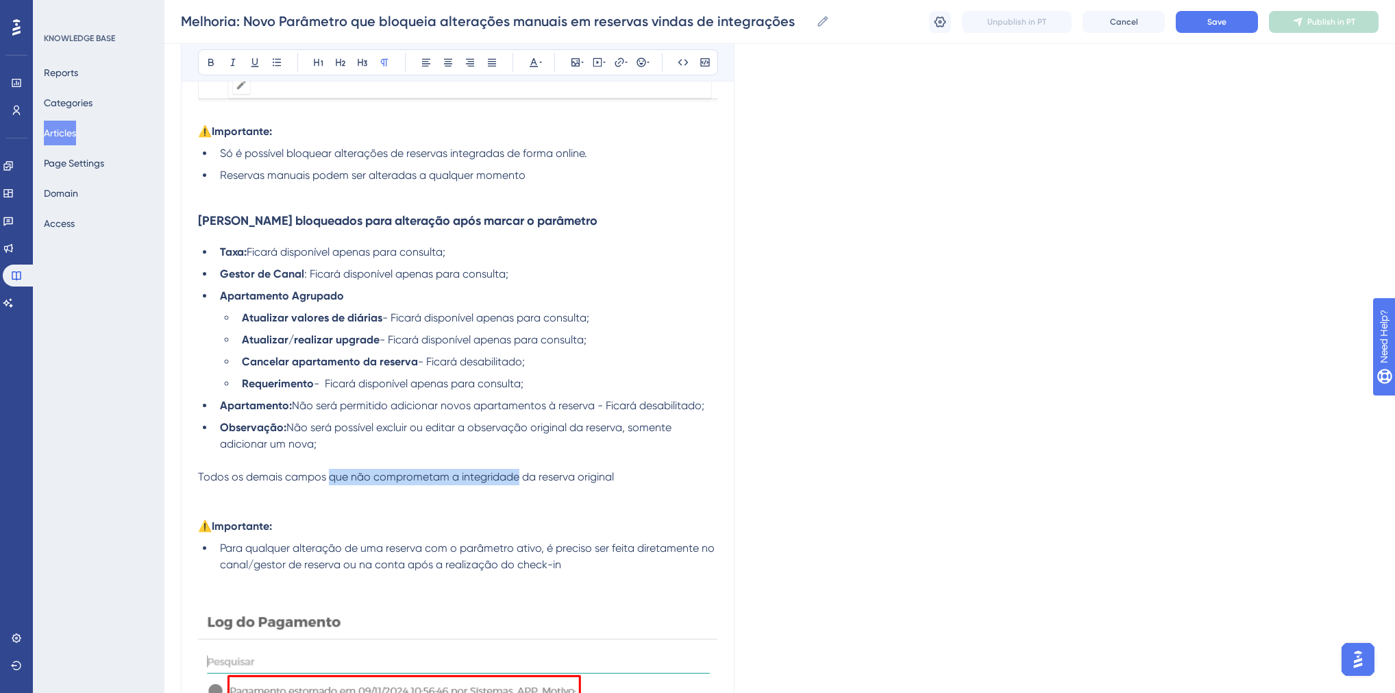
drag, startPoint x: 332, startPoint y: 482, endPoint x: 515, endPoint y: 484, distance: 183.7
click at [515, 483] on span "Todos os demais campos que não comprometam a integridade da reserva original" at bounding box center [406, 476] width 416 height 13
drag, startPoint x: 424, startPoint y: 483, endPoint x: 381, endPoint y: 485, distance: 43.3
click at [381, 485] on p "Todos os demais campos da reserva original" at bounding box center [458, 477] width 520 height 16
click at [376, 507] on p "⚠️Importante:" at bounding box center [458, 518] width 520 height 33
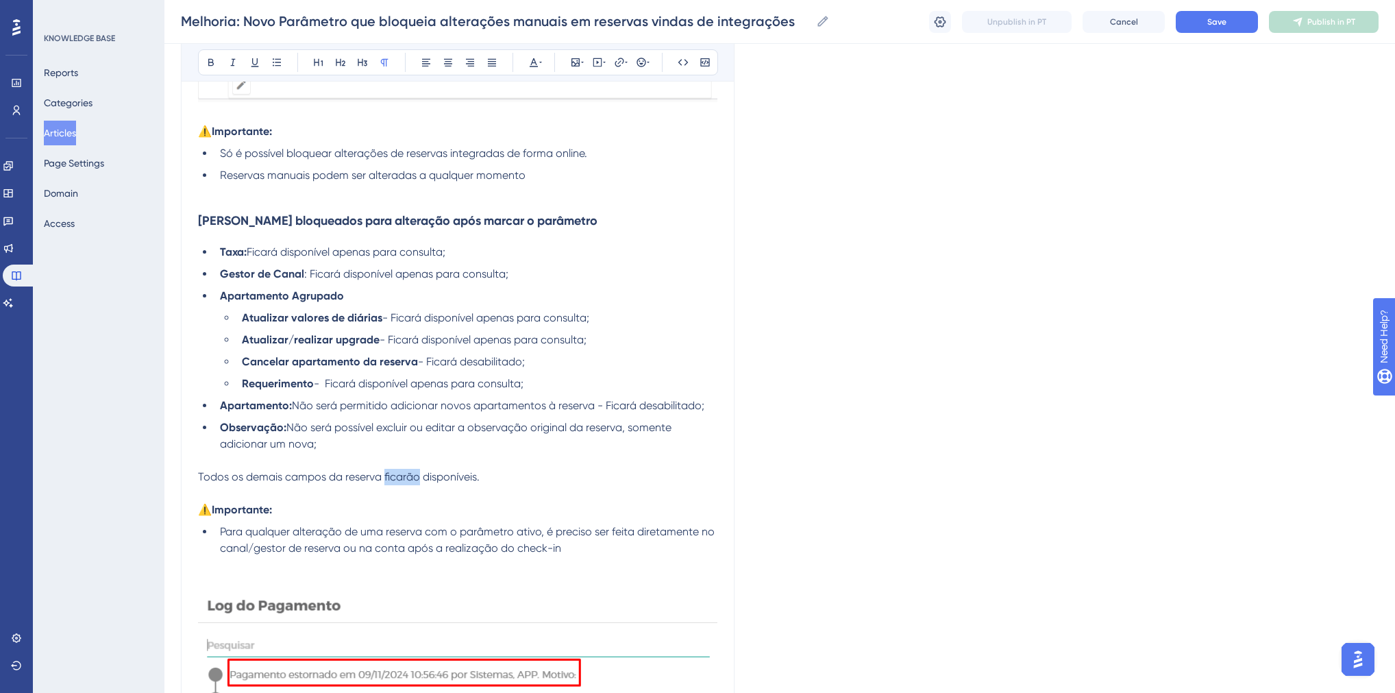
drag, startPoint x: 417, startPoint y: 481, endPoint x: 383, endPoint y: 481, distance: 34.3
click at [383, 481] on span "Todos os demais campos da reserva ficarão disponíveis." at bounding box center [339, 476] width 282 height 13
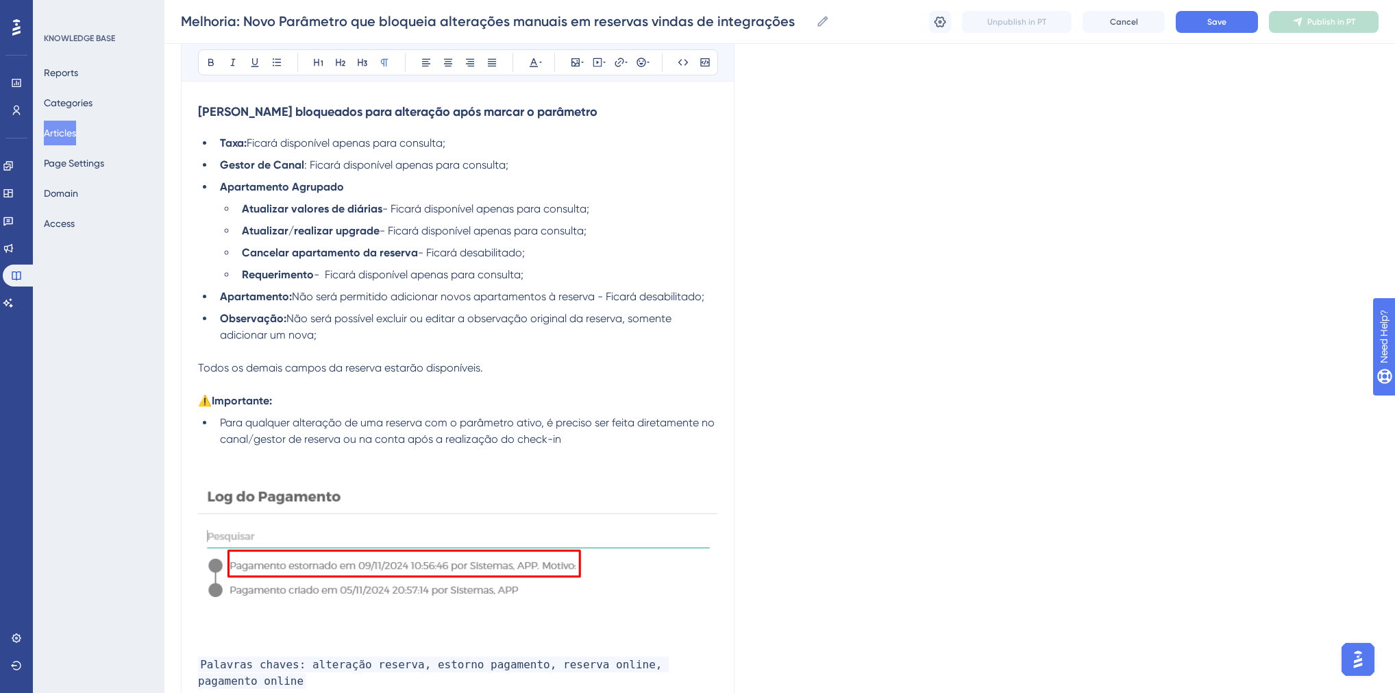
scroll to position [2260, 0]
click at [439, 546] on img at bounding box center [458, 558] width 520 height 156
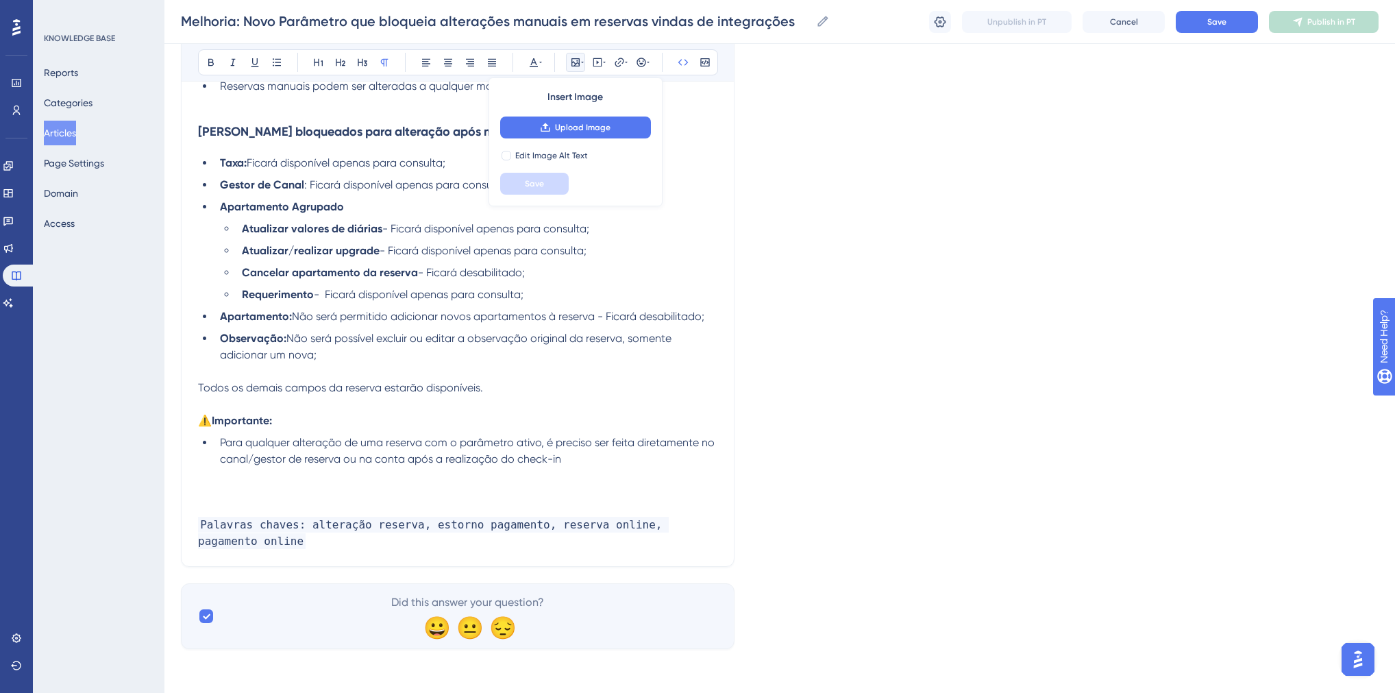
scroll to position [2228, 0]
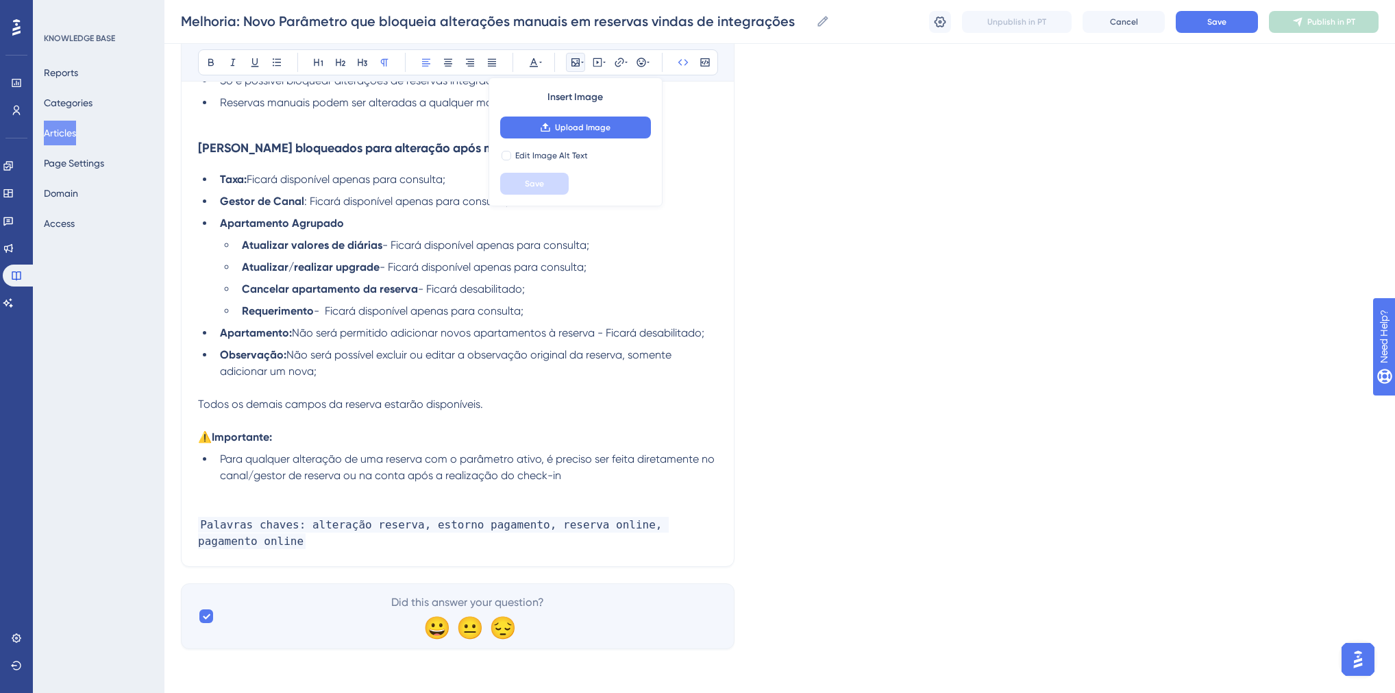
click at [244, 511] on p at bounding box center [458, 508] width 520 height 16
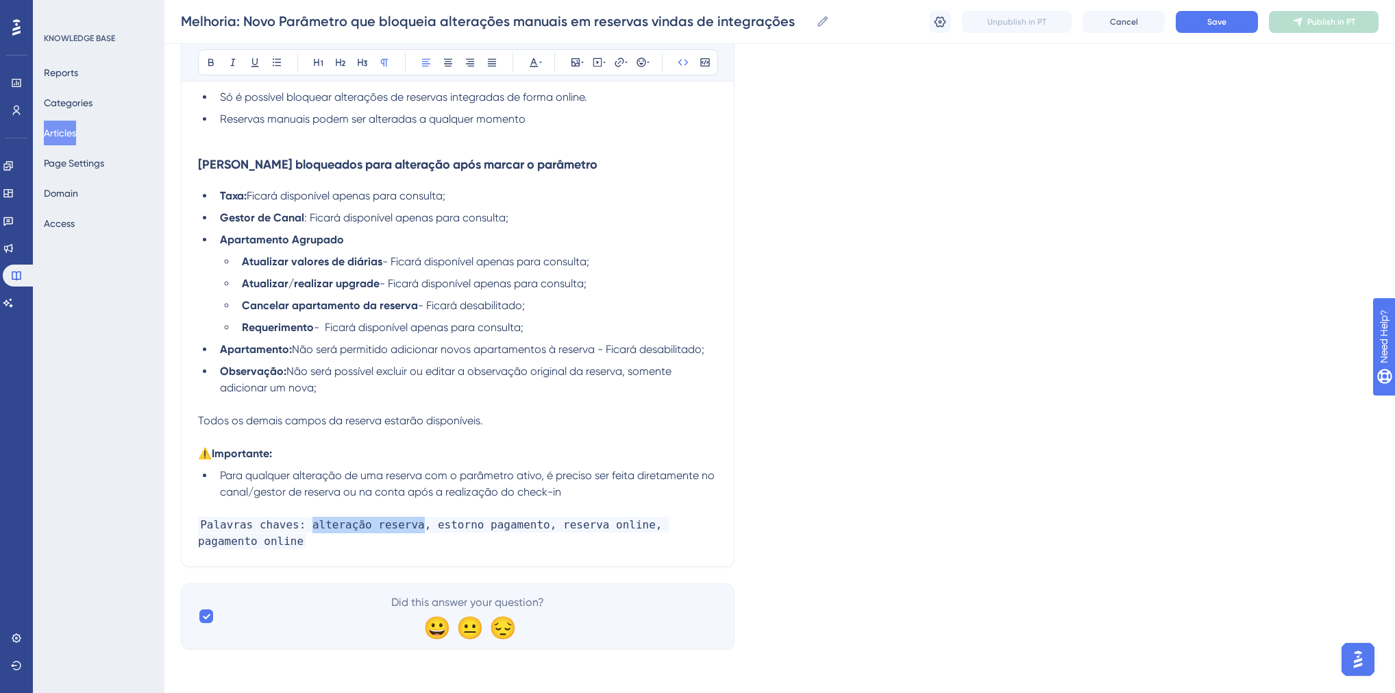
drag, startPoint x: 302, startPoint y: 526, endPoint x: 402, endPoint y: 527, distance: 100.1
click at [402, 527] on span "Palavras chaves: alteração reserva, estorno pagamento, reserva online, pagament…" at bounding box center [433, 533] width 471 height 32
click at [286, 137] on h3 "Campos bloqueados para alteração após marcar o parâmetro" at bounding box center [458, 154] width 520 height 55
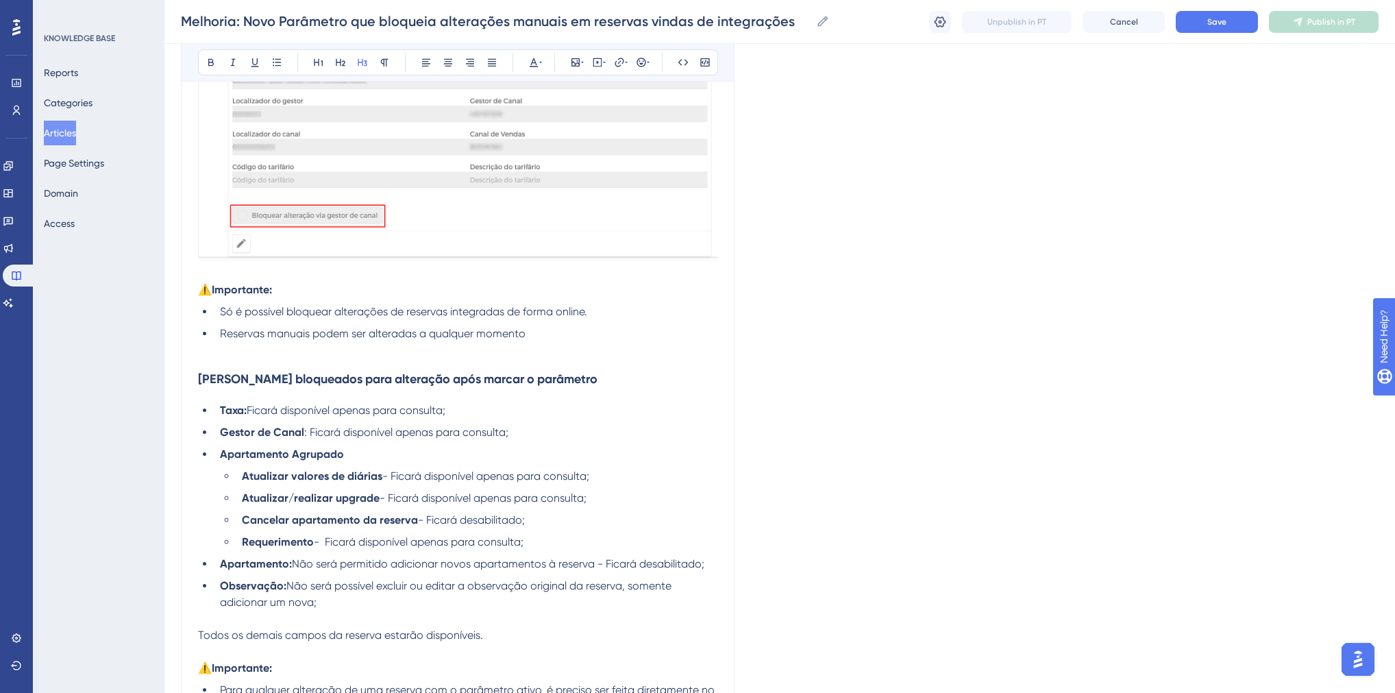
scroll to position [1608, 0]
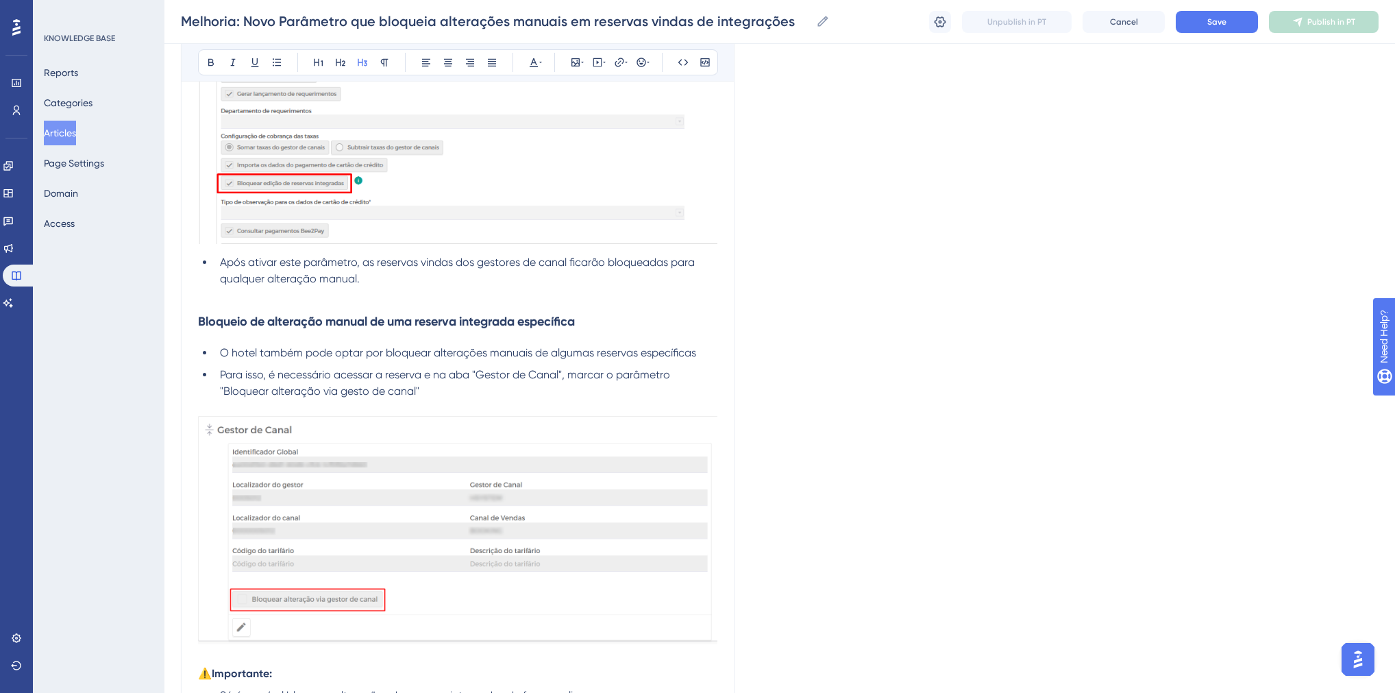
click at [310, 321] on strong "Bloqueio de alteração manual de uma reserva integrada específica" at bounding box center [386, 321] width 377 height 15
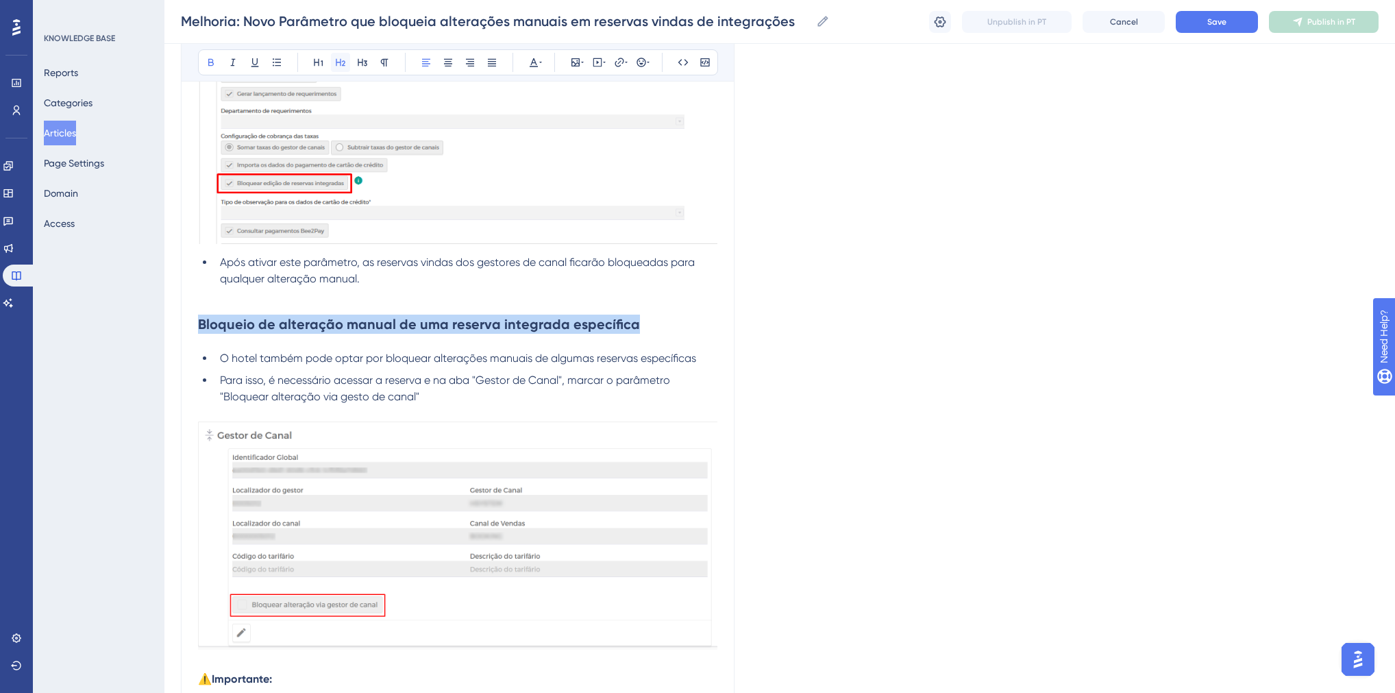
click at [340, 60] on icon at bounding box center [341, 63] width 10 height 8
click at [270, 304] on h2 "Bloqueio de alteração manual de uma reserva integrada específica" at bounding box center [458, 324] width 520 height 41
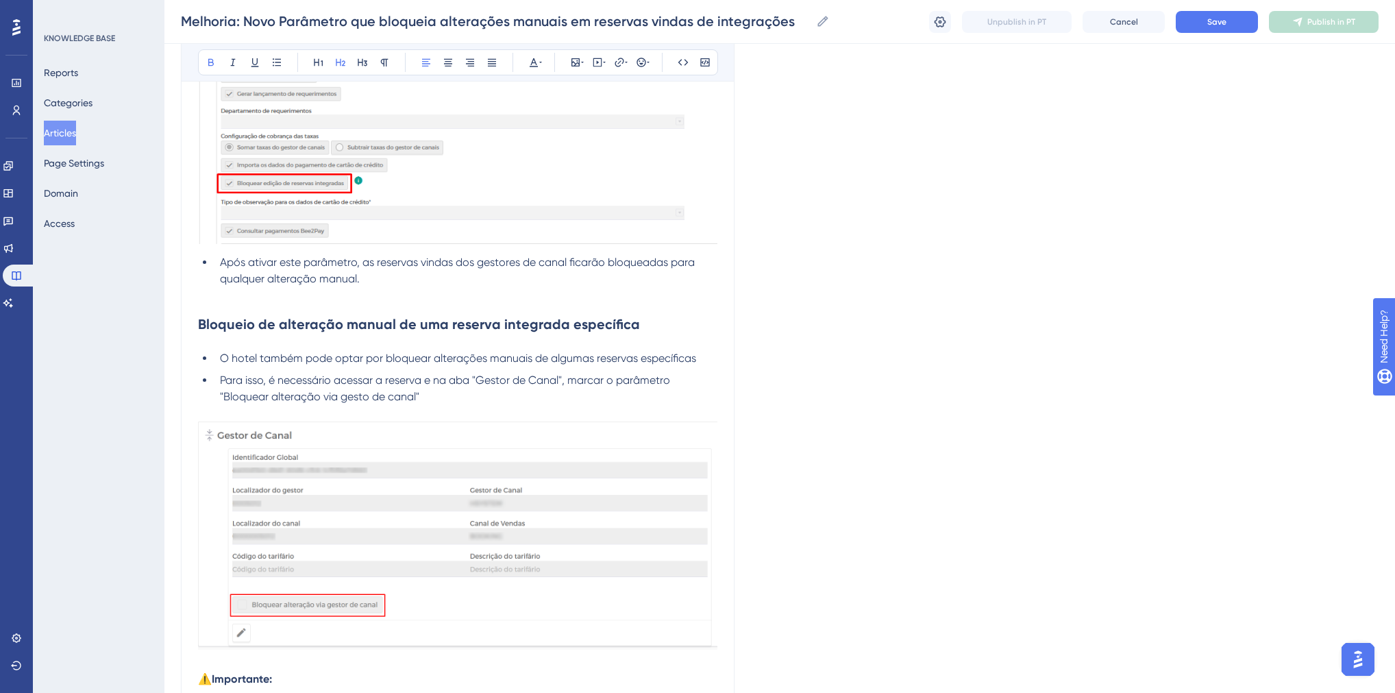
click at [257, 300] on p at bounding box center [458, 295] width 520 height 16
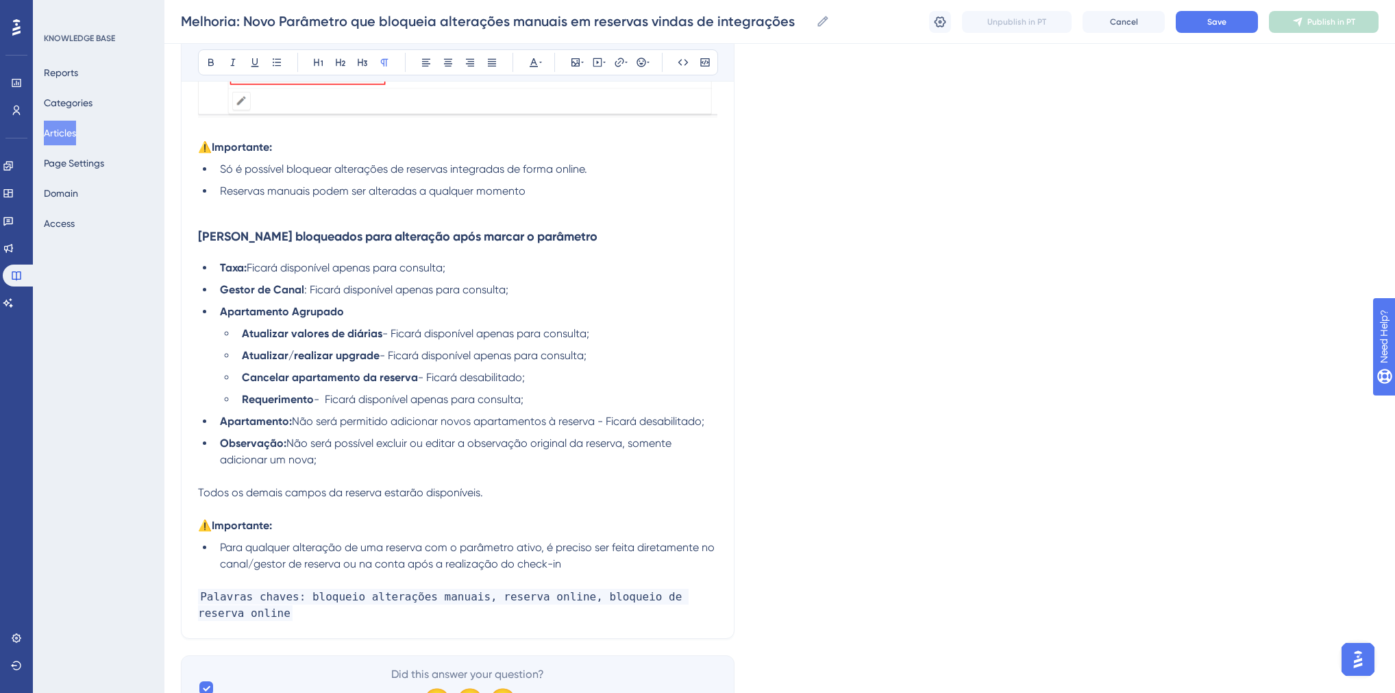
scroll to position [2052, 0]
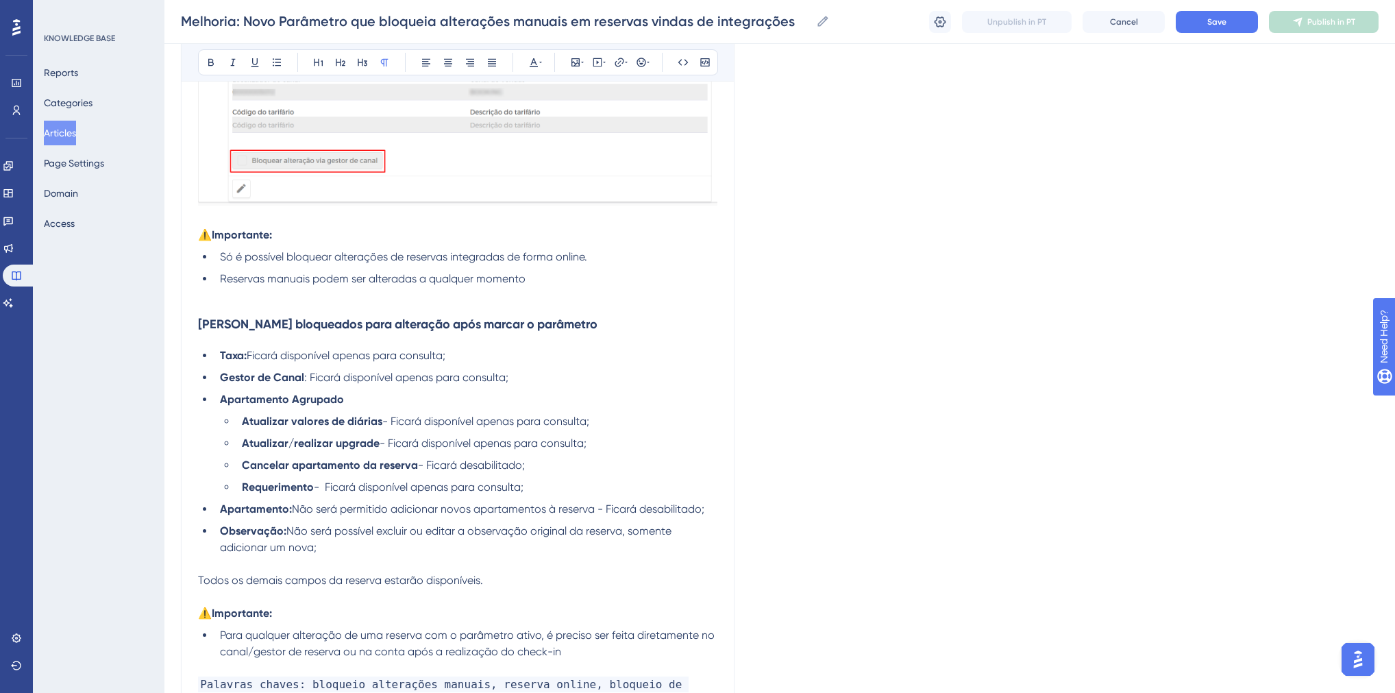
click at [308, 310] on h3 "Campos bloqueados para alteração após marcar o parâmetro" at bounding box center [458, 314] width 520 height 55
click at [312, 324] on strong "Campos bloqueados para alteração após marcar o parâmetro" at bounding box center [398, 324] width 400 height 15
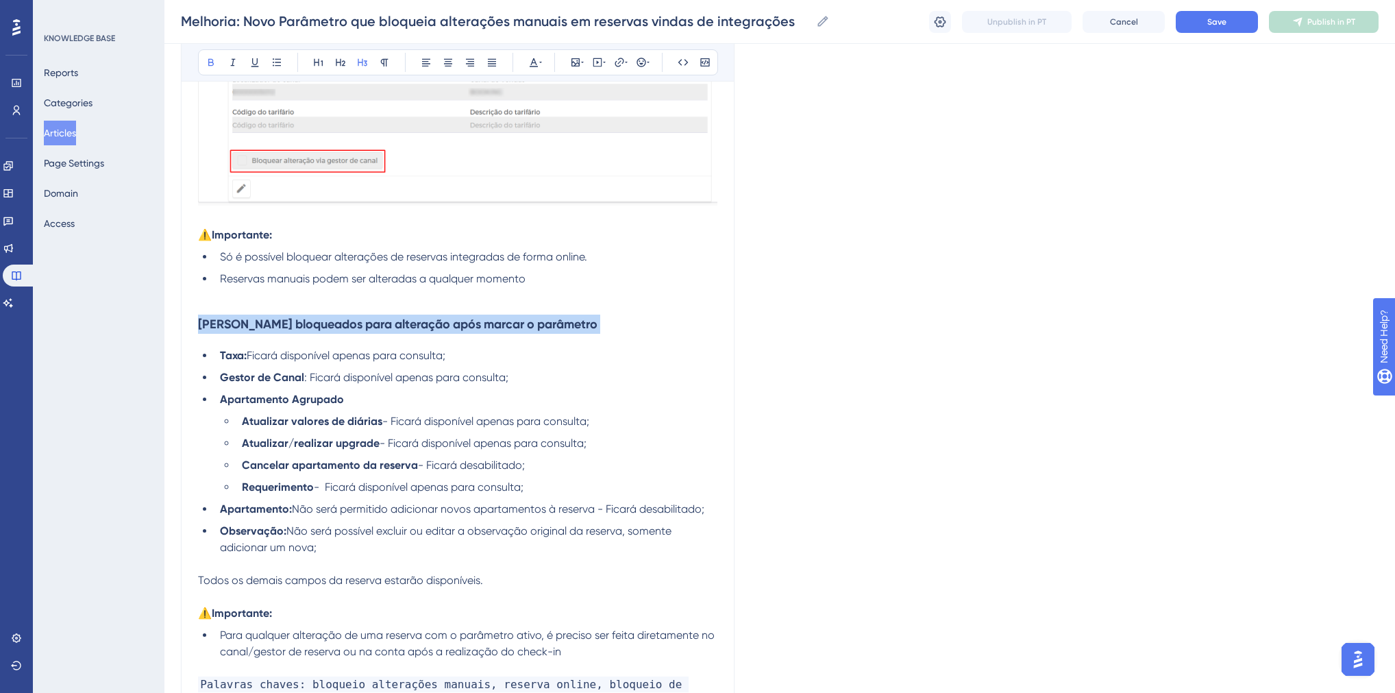
click at [312, 324] on strong "Campos bloqueados para alteração após marcar o parâmetro" at bounding box center [398, 324] width 400 height 15
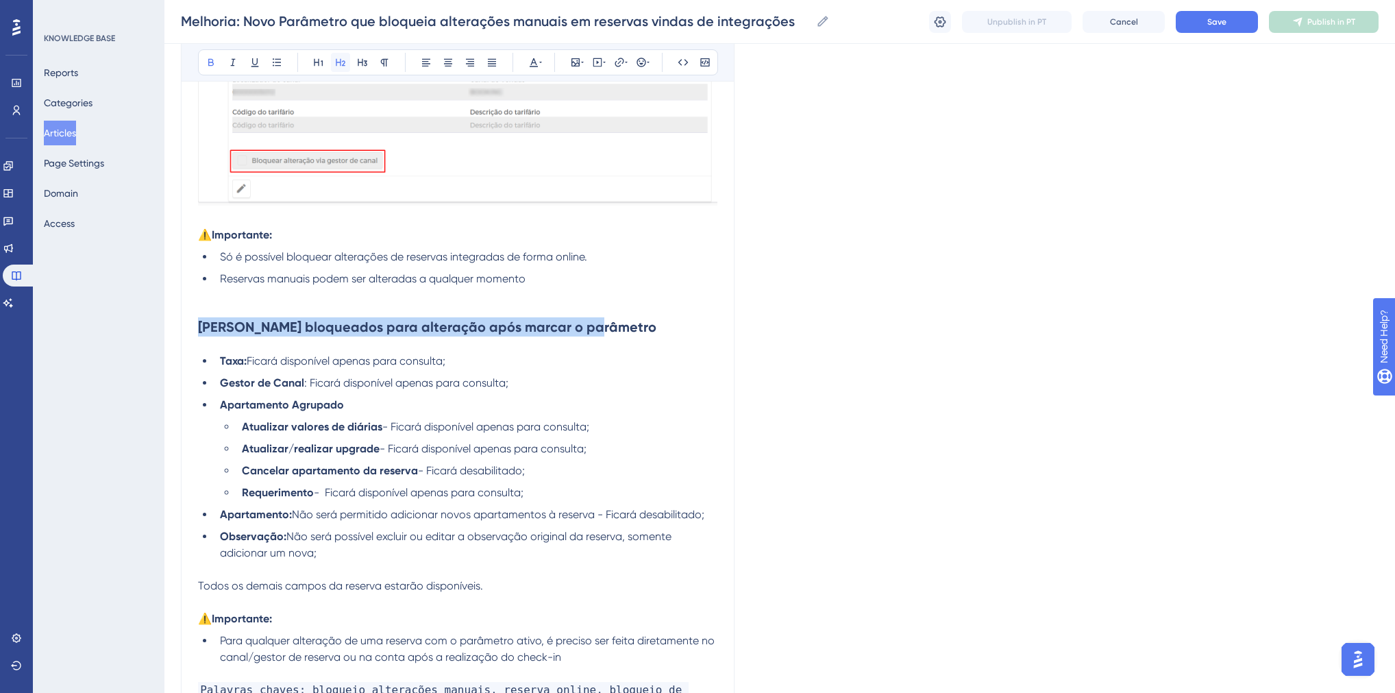
click at [335, 62] on icon at bounding box center [340, 62] width 11 height 11
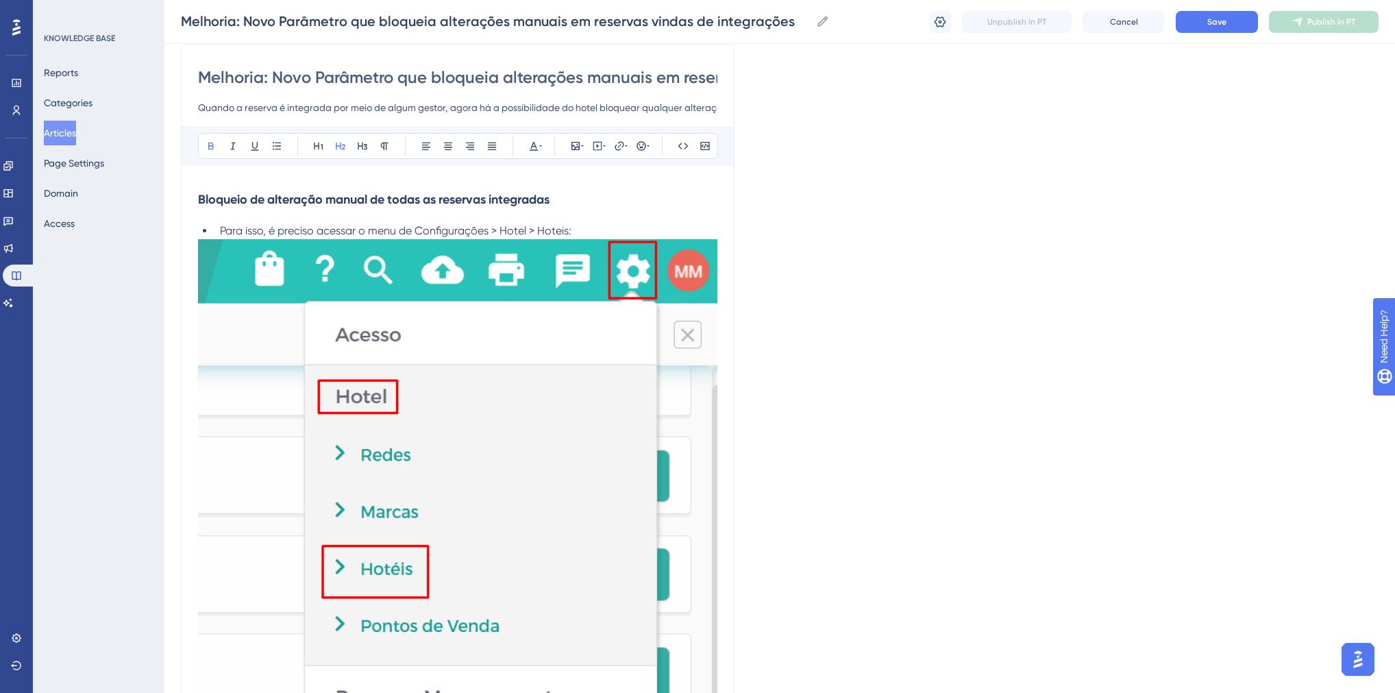
scroll to position [0, 0]
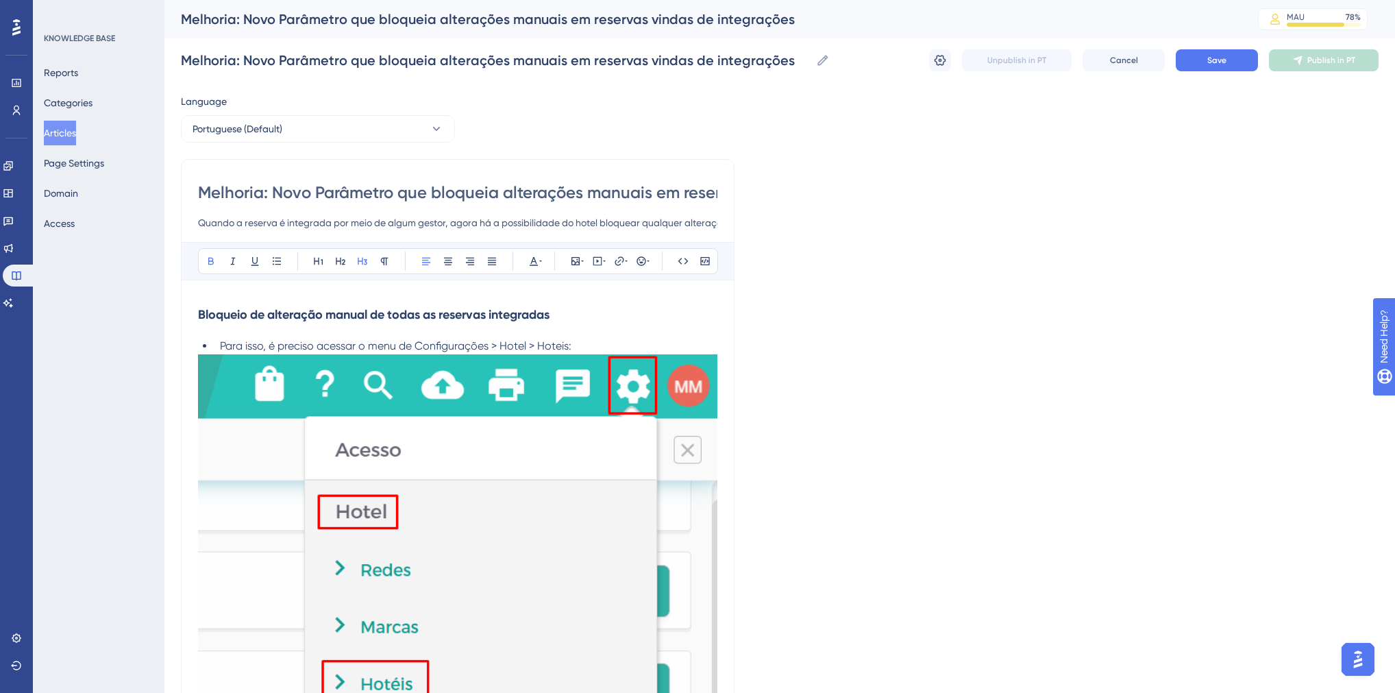
click at [313, 310] on strong "Bloqueio de alteração manual de todas as reservas integradas" at bounding box center [374, 314] width 352 height 15
click at [343, 258] on icon at bounding box center [340, 261] width 11 height 11
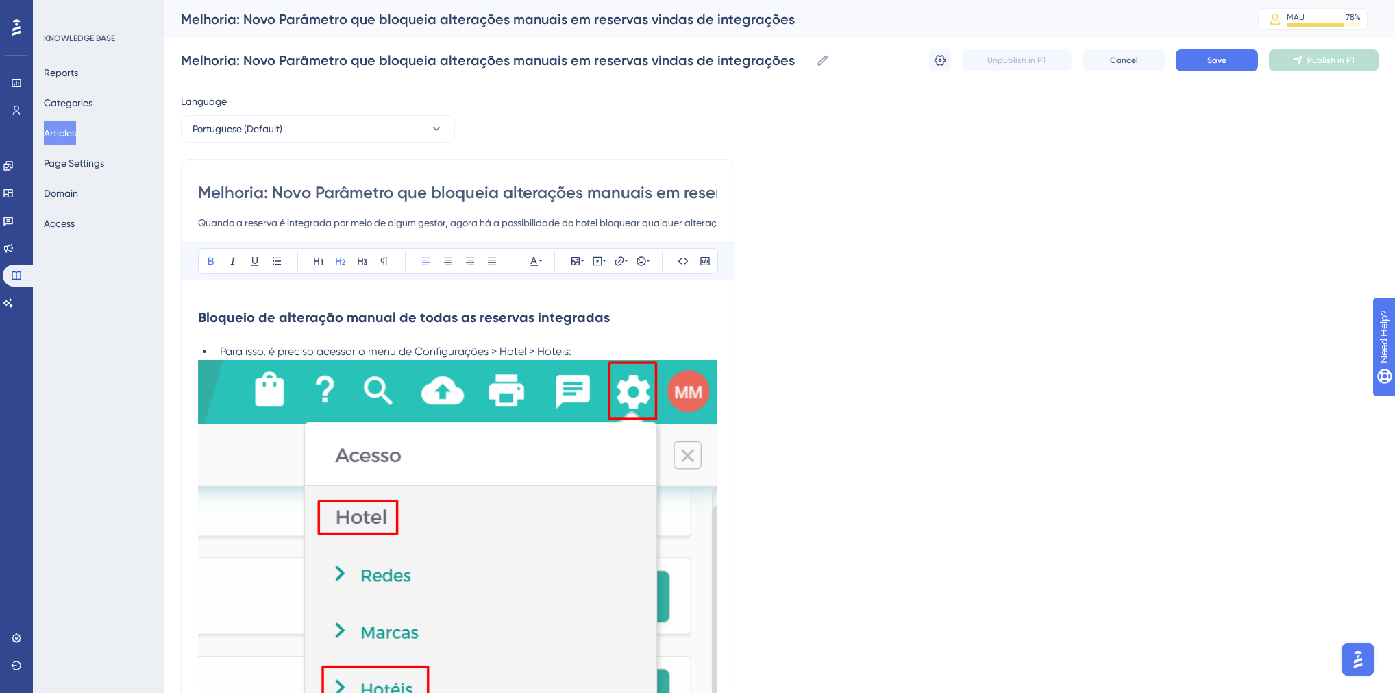
click at [222, 329] on h2 "Bloqueio de alteração manual de todas as reservas integradas" at bounding box center [458, 317] width 520 height 41
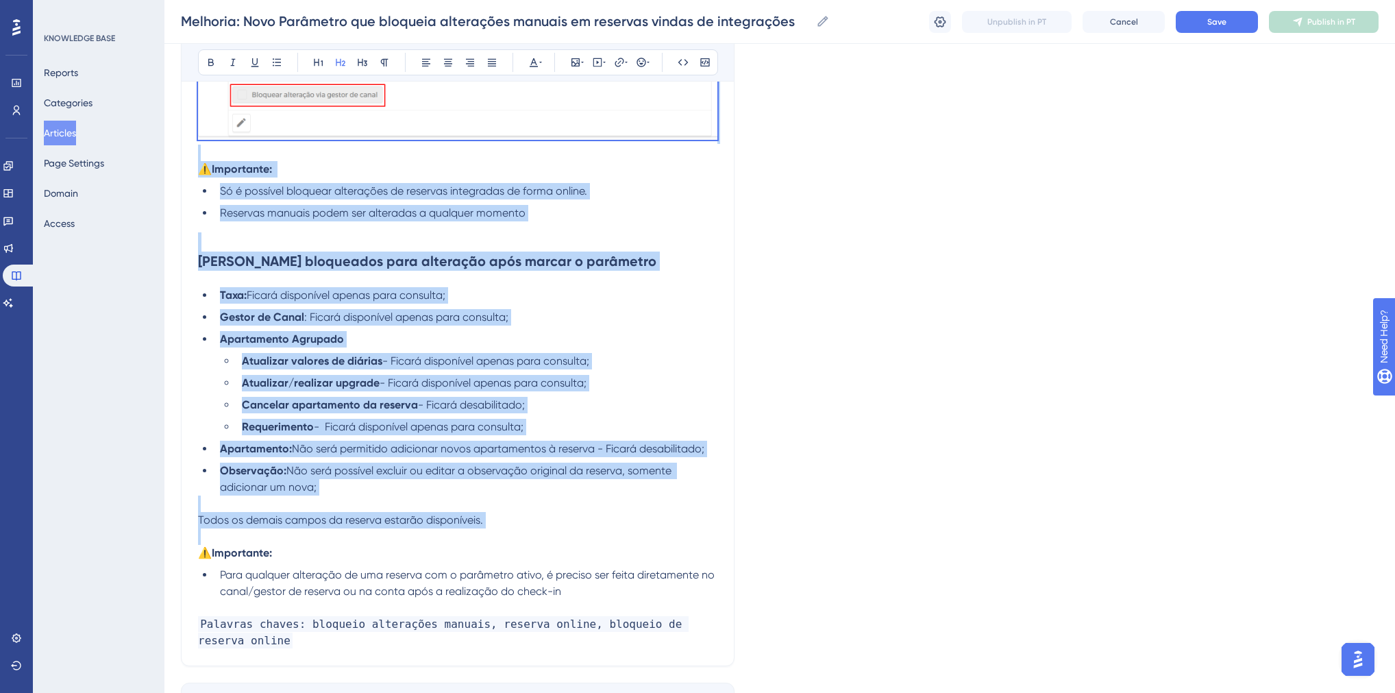
scroll to position [2228, 0]
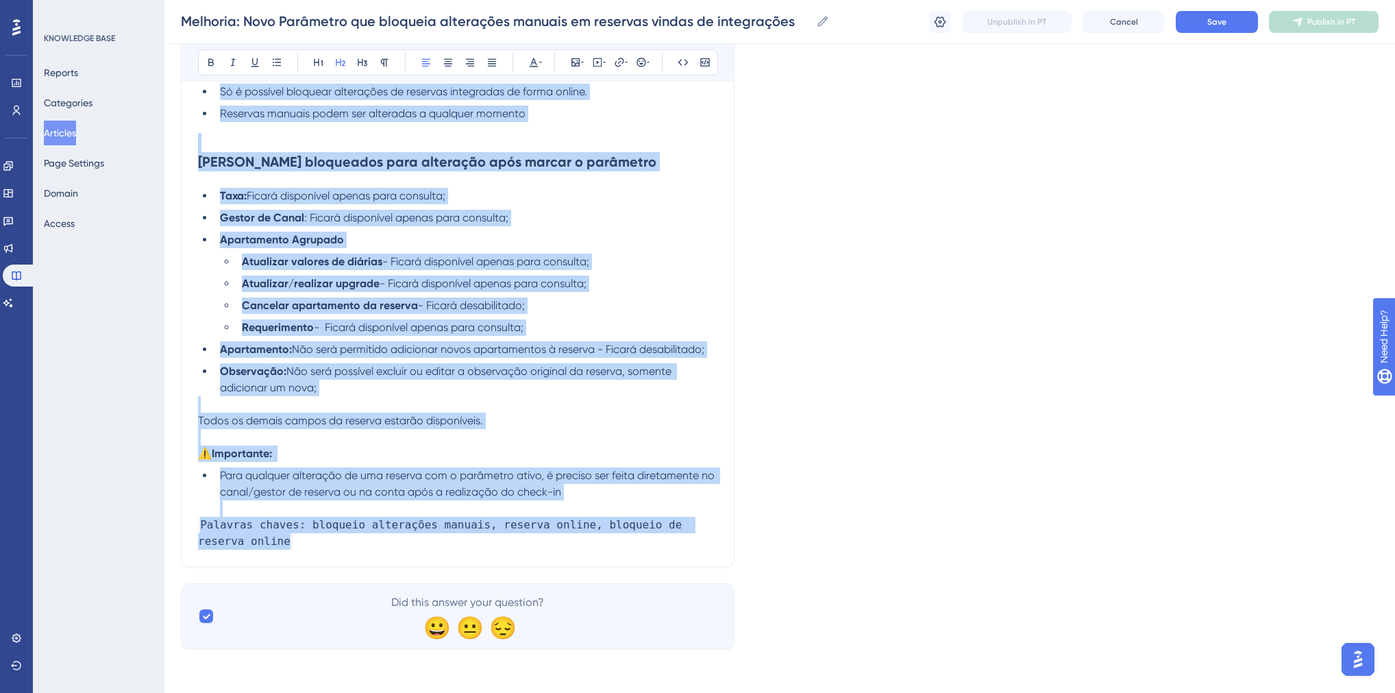
drag, startPoint x: 198, startPoint y: 313, endPoint x: 554, endPoint y: 540, distance: 422.3
copy div "Bloqueio de alteração manual de todas as reservas integradas Para isso, é preci…"
click at [688, 254] on li "Atualizar valores de diárias - Ficará disponível apenas para consulta;" at bounding box center [476, 262] width 481 height 16
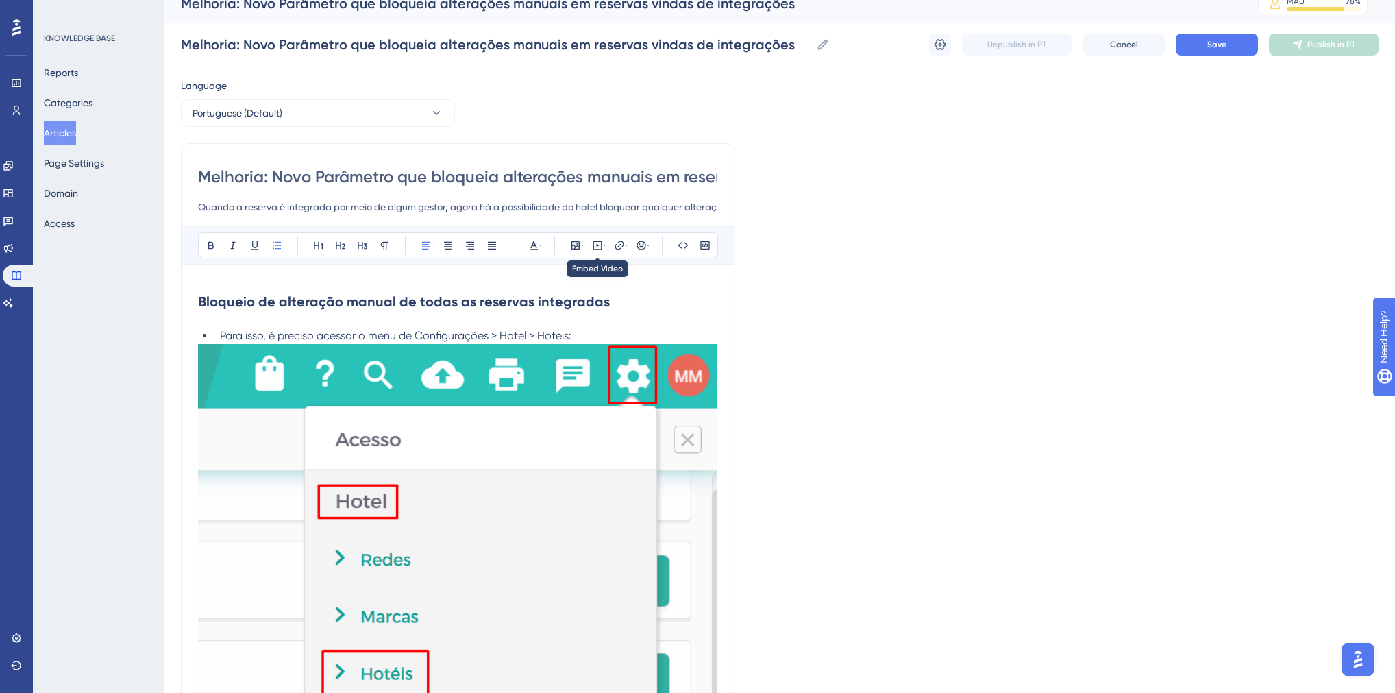
scroll to position [0, 0]
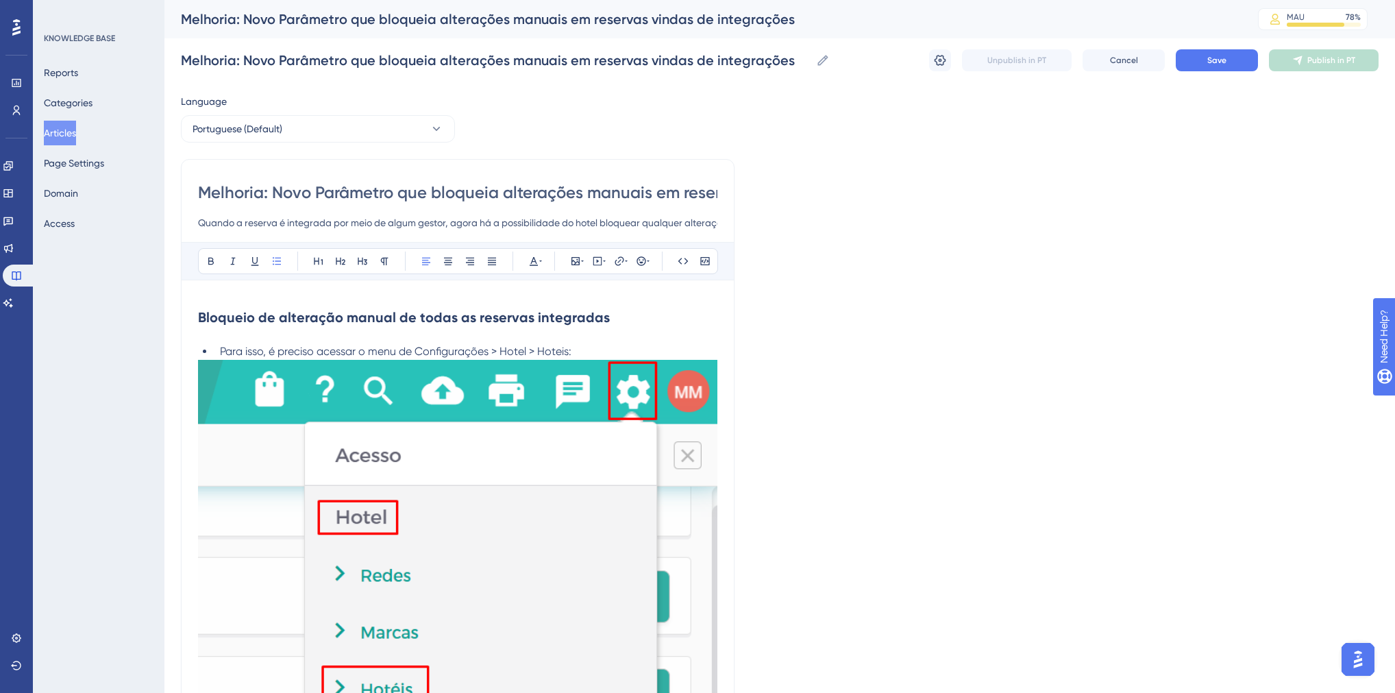
click at [331, 223] on input "Quando a reserva é integrada por meio de algum gestor, agora há a possibilidade…" at bounding box center [458, 223] width 520 height 16
paste input "O HITS permite bloquear alterações manuais em reservas recebidas de gestores de…"
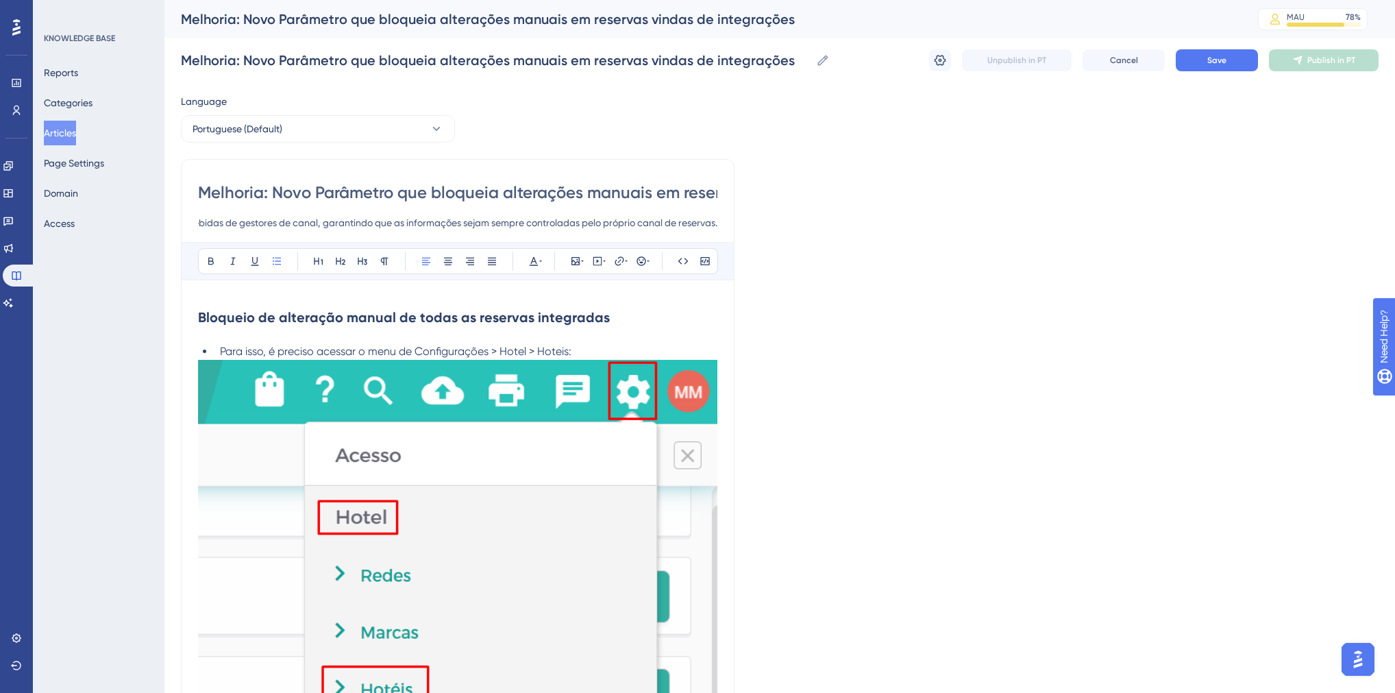
type input "O HITS permite bloquear alterações manuais em reservas recebidas de gestores de…"
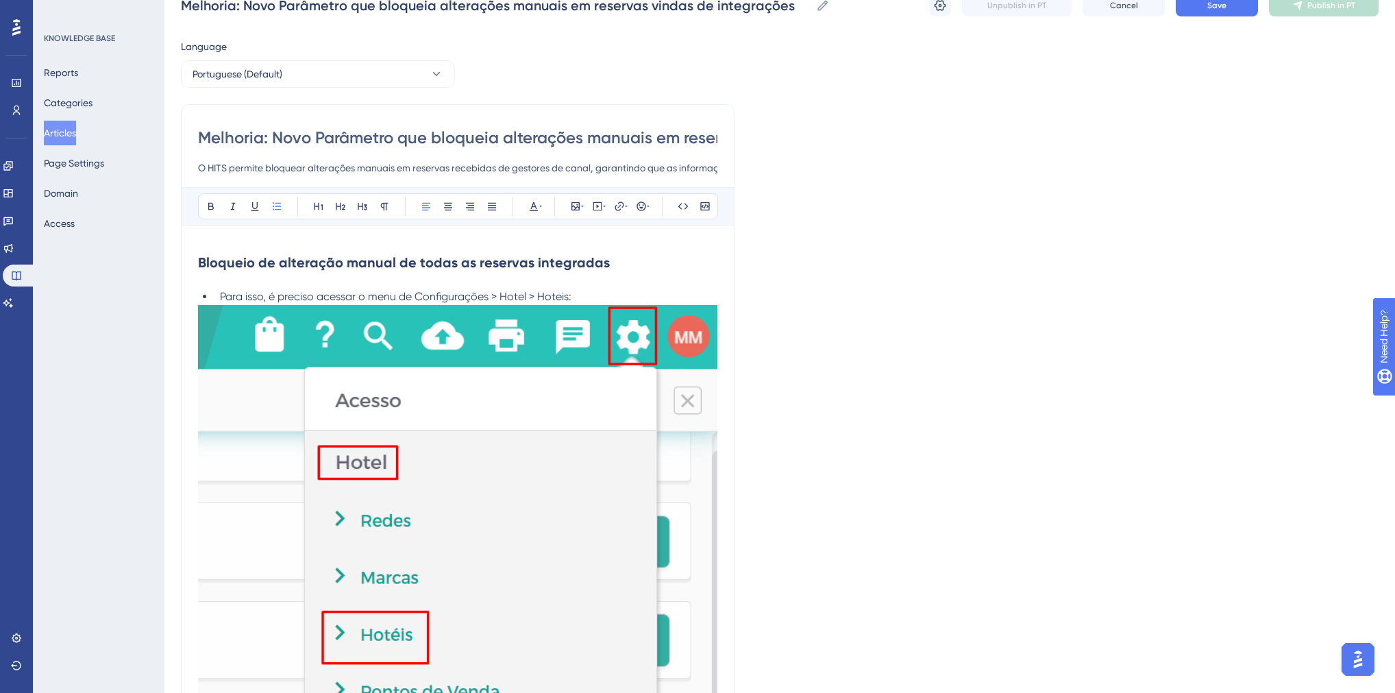
scroll to position [164, 0]
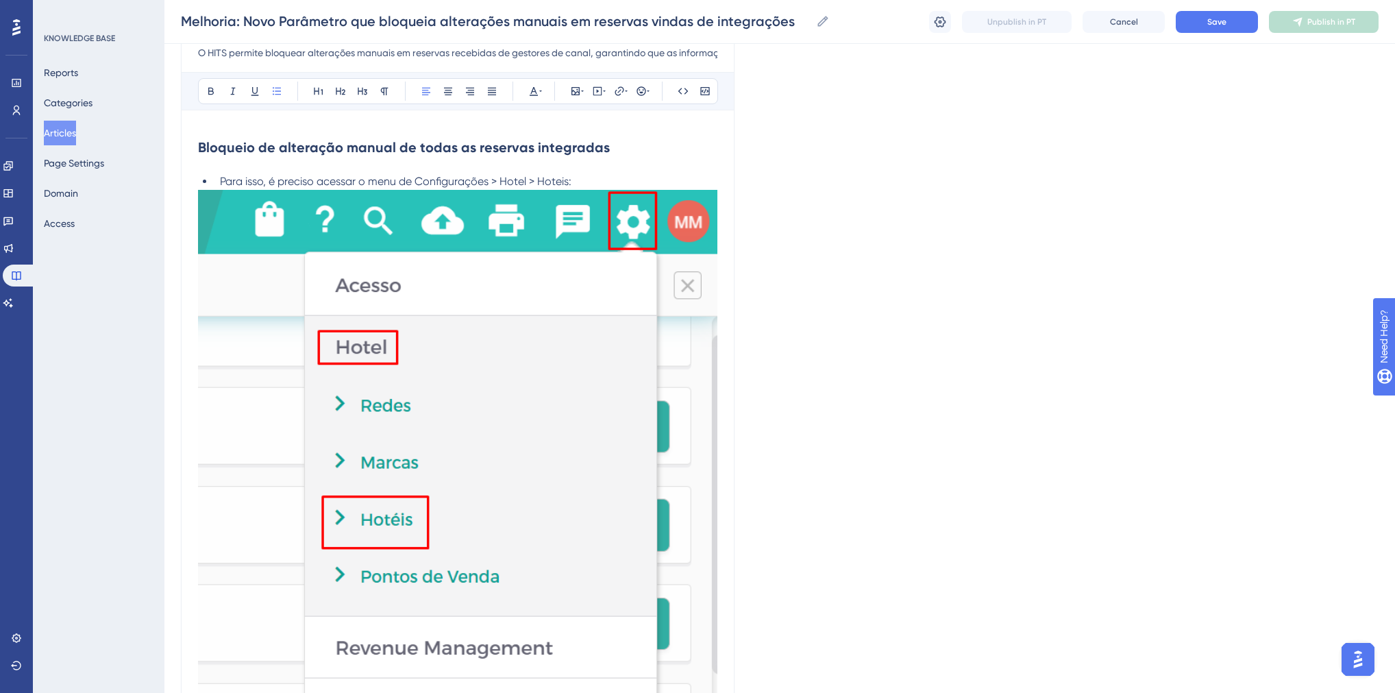
click at [436, 139] on strong "Bloqueio de alteração manual de todas as reservas integradas" at bounding box center [404, 147] width 412 height 16
click at [352, 153] on strong "Bloqueio de alteração manual de todas as reservas integradas" at bounding box center [404, 147] width 412 height 16
drag, startPoint x: 589, startPoint y: 147, endPoint x: 184, endPoint y: 141, distance: 405.8
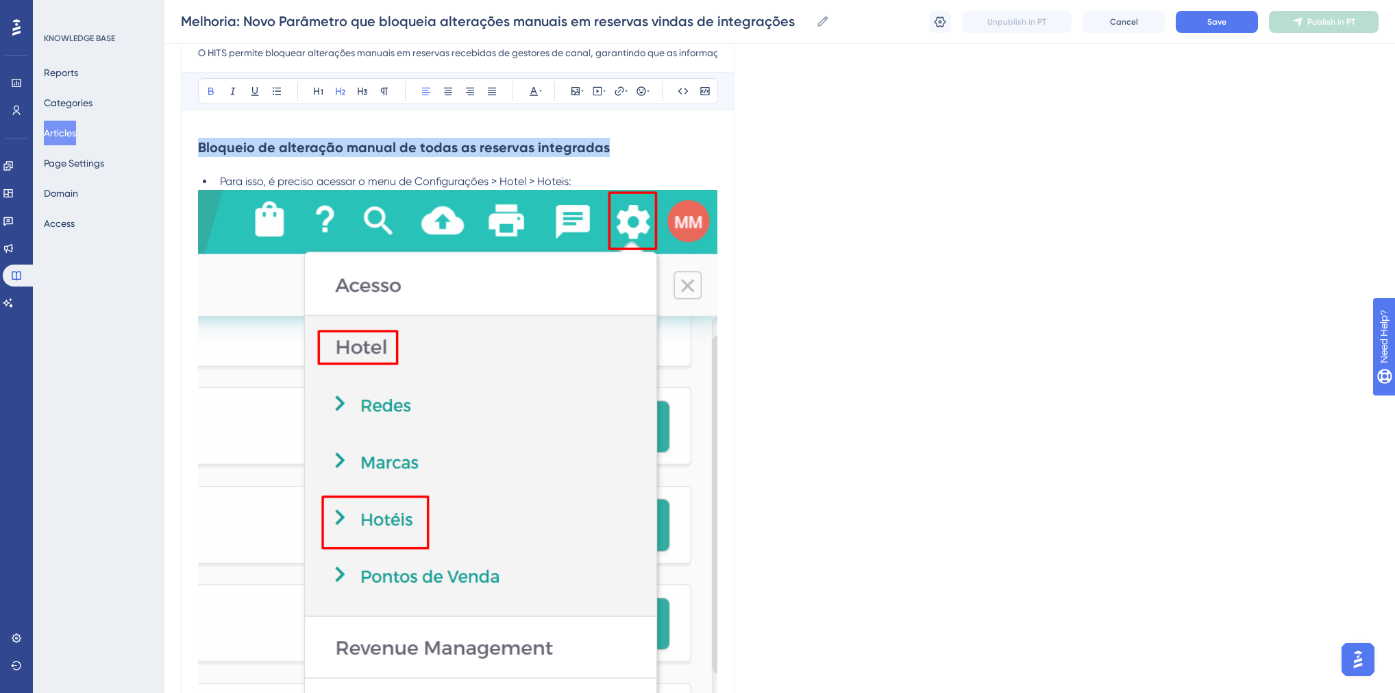
click at [429, 148] on span "as reservas integradas" at bounding box center [478, 147] width 145 height 16
click at [215, 90] on icon at bounding box center [211, 91] width 11 height 11
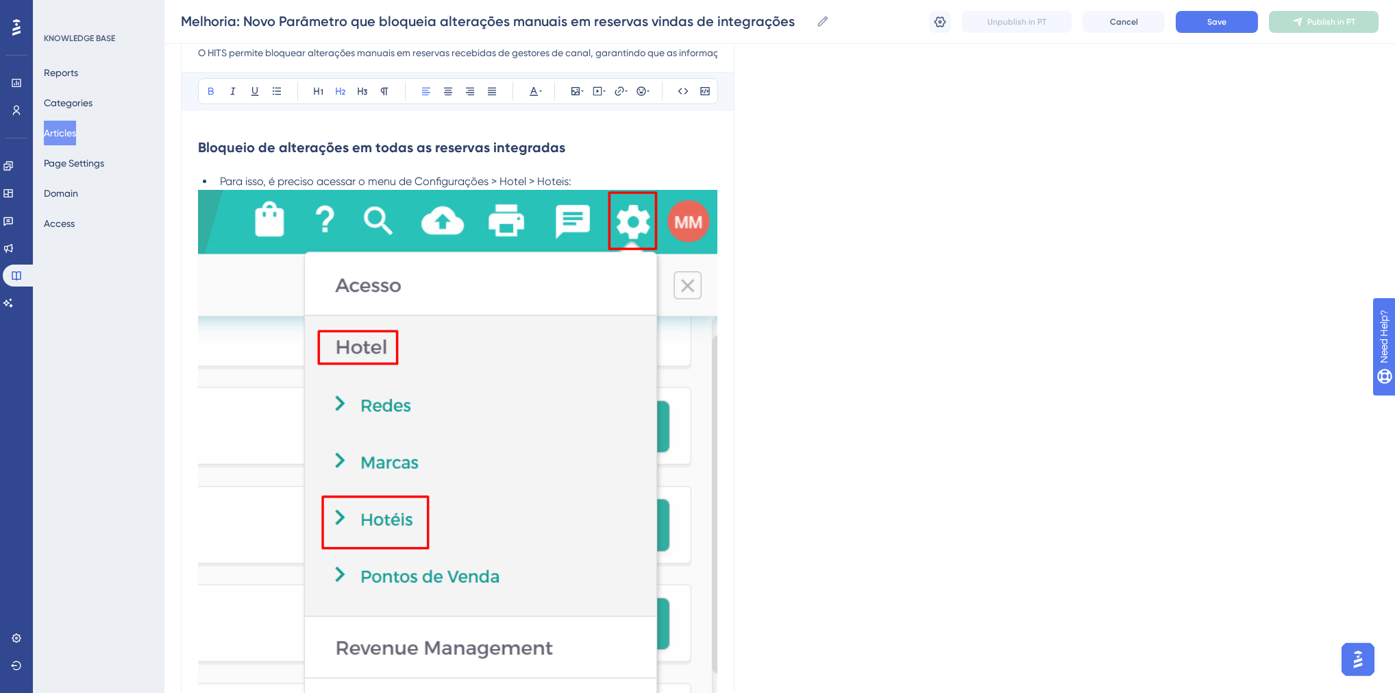
click at [430, 200] on img at bounding box center [458, 596] width 520 height 812
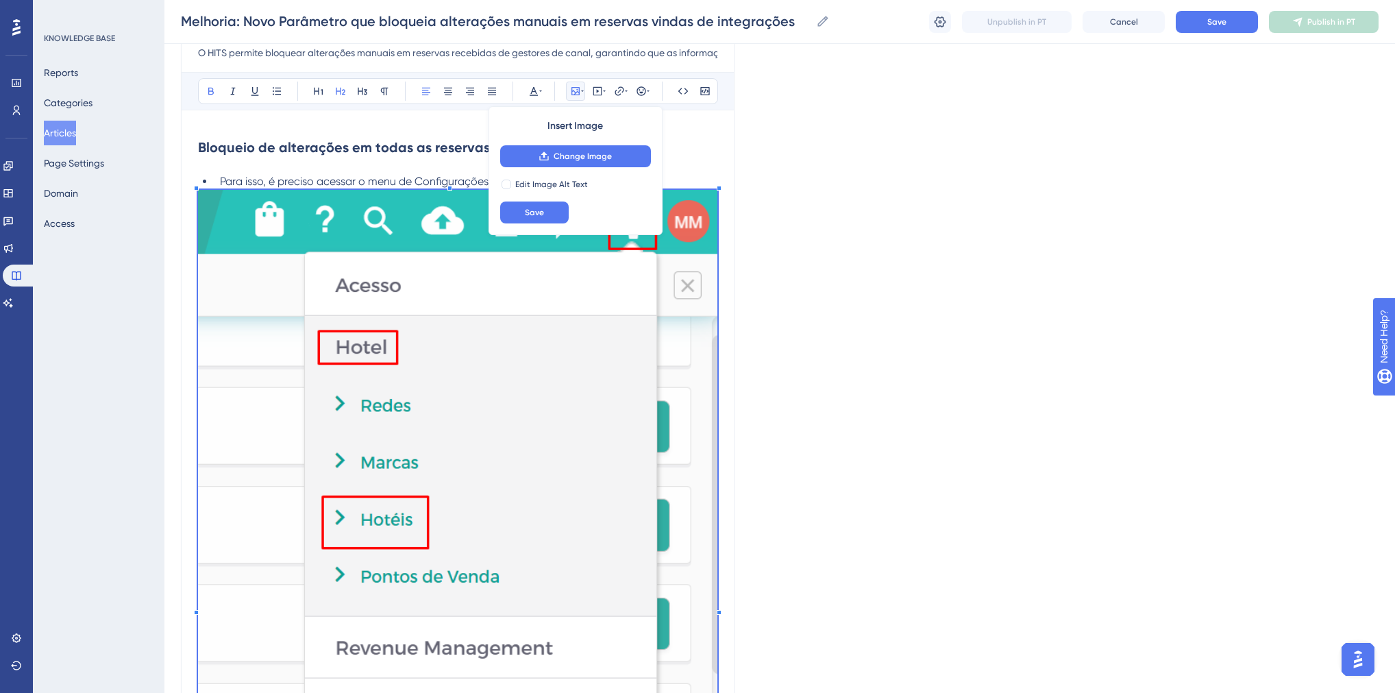
click at [387, 183] on span "Para isso, é preciso acessar o menu de Configurações > Hotel > Hoteis:" at bounding box center [396, 181] width 352 height 13
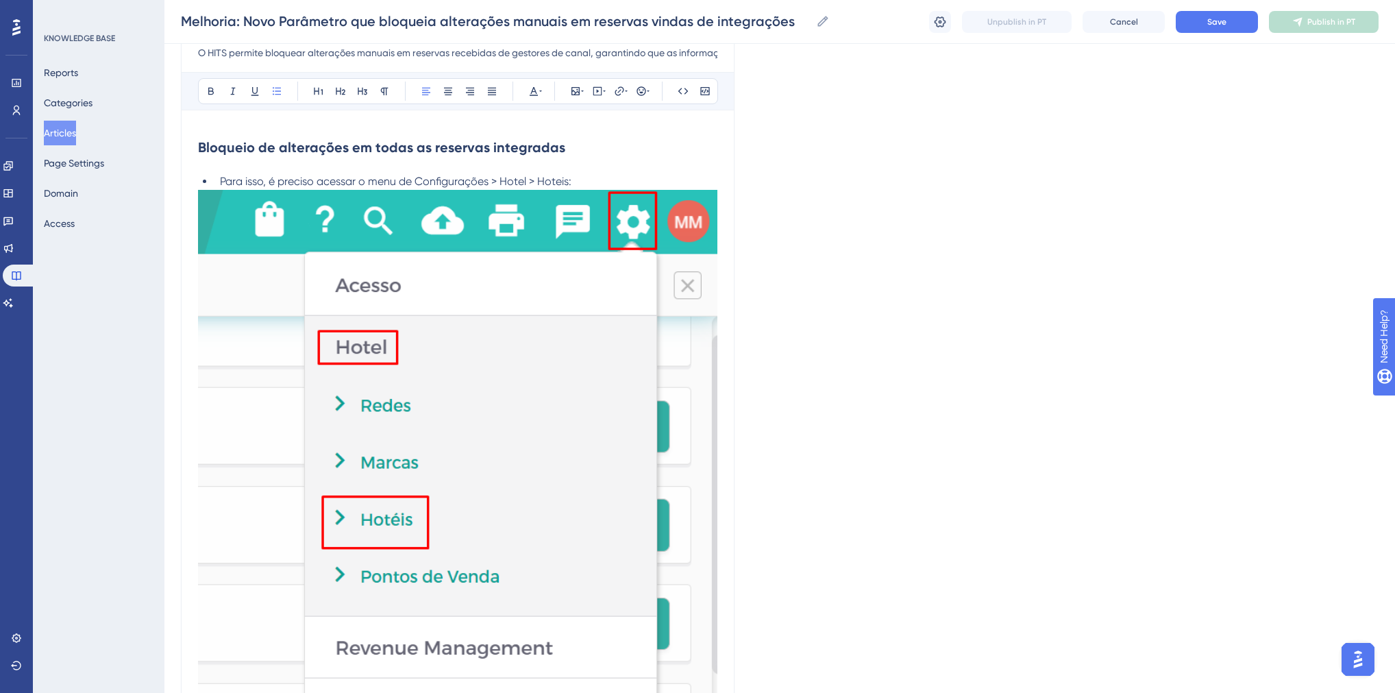
click at [344, 154] on strong "Bloqueio de alterações em todas as reservas integradas" at bounding box center [381, 147] width 367 height 16
click at [338, 150] on strong "Bloqueio de alterações em todas as reservas integradas" at bounding box center [381, 147] width 367 height 16
click at [304, 180] on span "Para isso, é preciso acessar o menu de Configurações > Hotel > Hoteis:" at bounding box center [396, 181] width 352 height 13
click at [269, 177] on span "Para isso, é preciso acessar o menu de Configurações > Hotel > Hoteis:" at bounding box center [396, 181] width 352 height 13
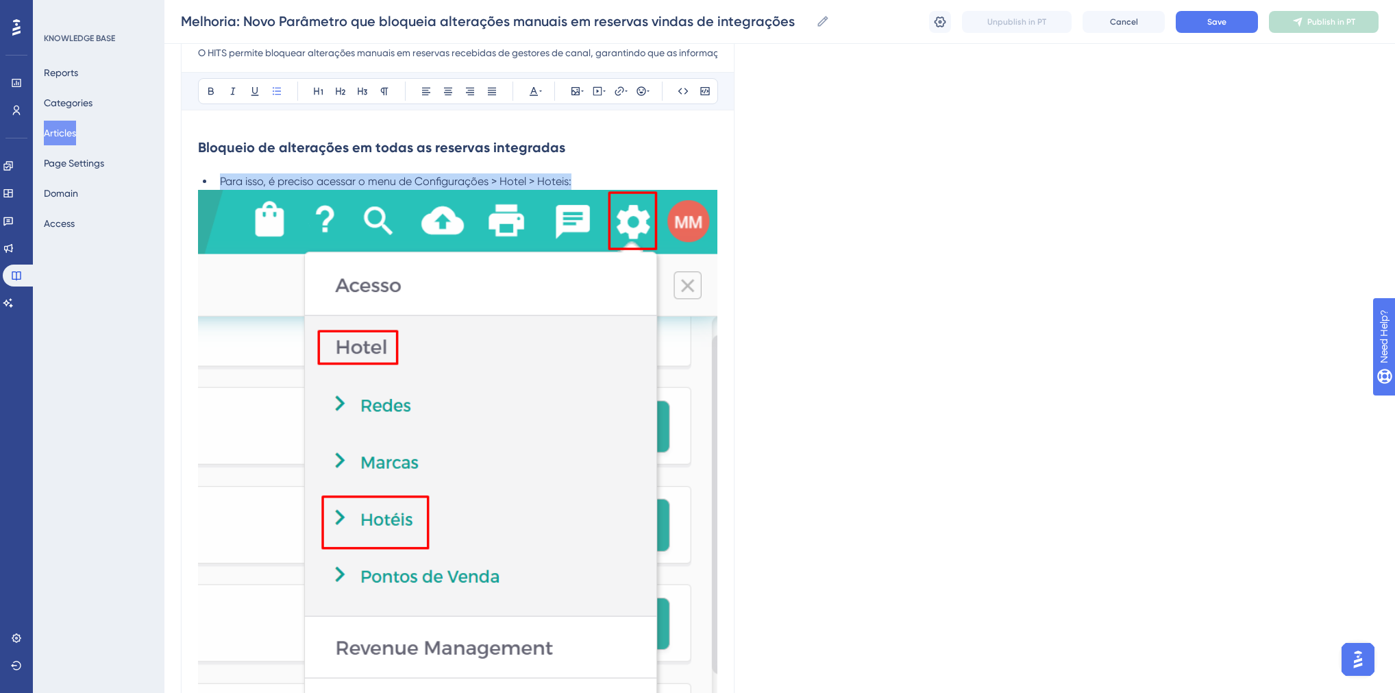
click at [269, 177] on span "Para isso, é preciso acessar o menu de Configurações > Hotel > Hoteis:" at bounding box center [396, 181] width 352 height 13
click at [313, 180] on strong "⚙️ Configurações > Hotel > Hotéis" at bounding box center [381, 181] width 173 height 13
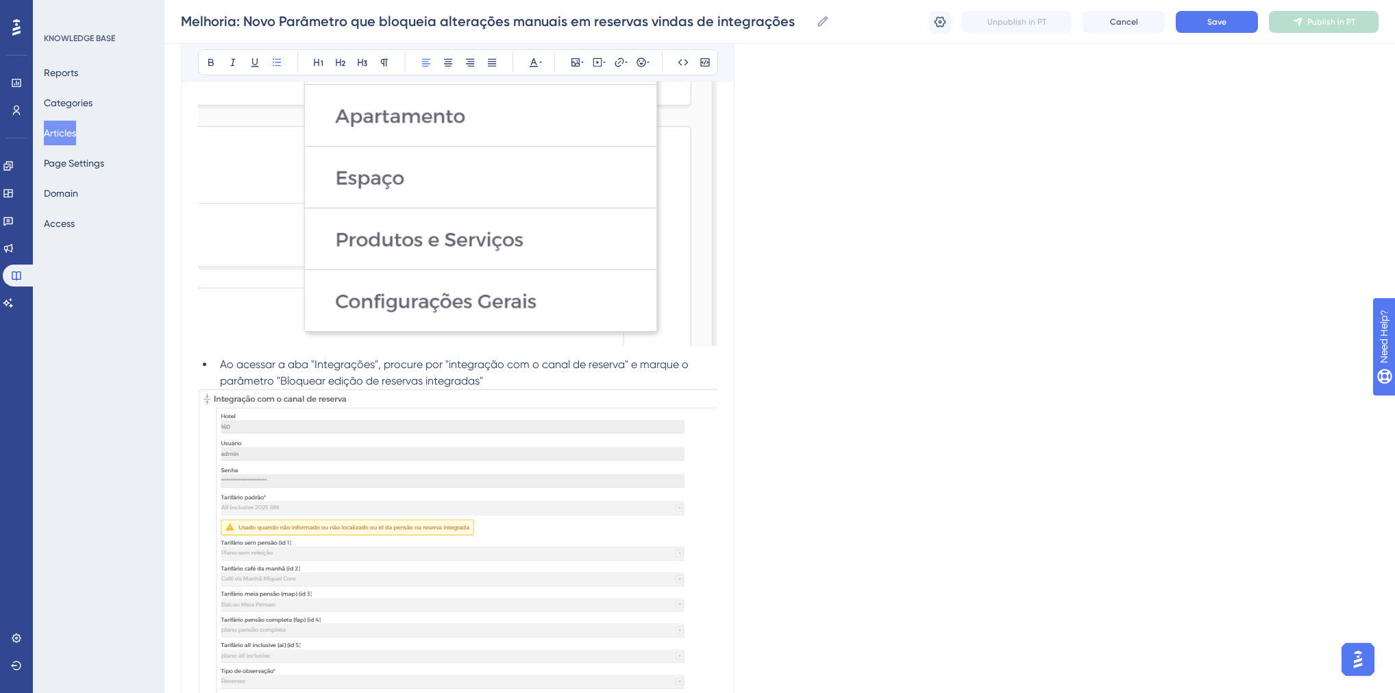
scroll to position [822, 0]
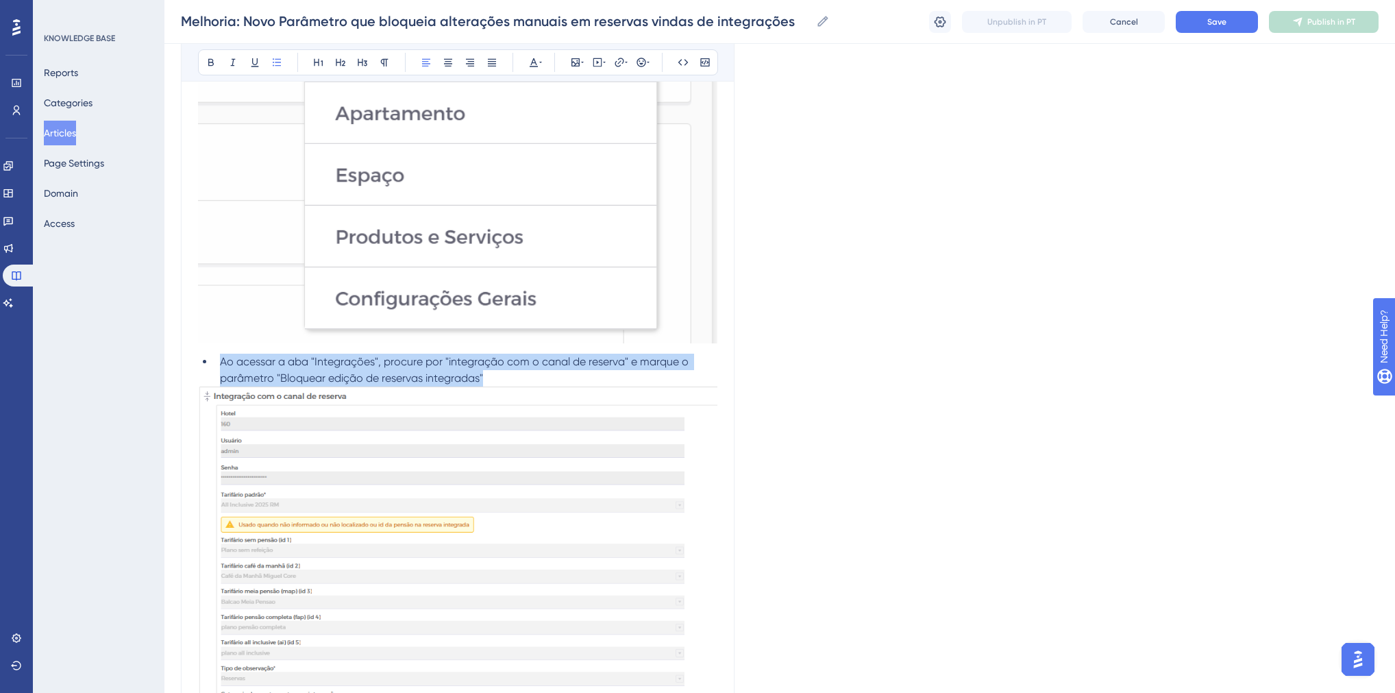
drag, startPoint x: 480, startPoint y: 378, endPoint x: 222, endPoint y: 363, distance: 258.9
click at [222, 363] on li "Ao acessar a aba "Integrações", procure por "integração com o canal de reserva"…" at bounding box center [466, 370] width 503 height 33
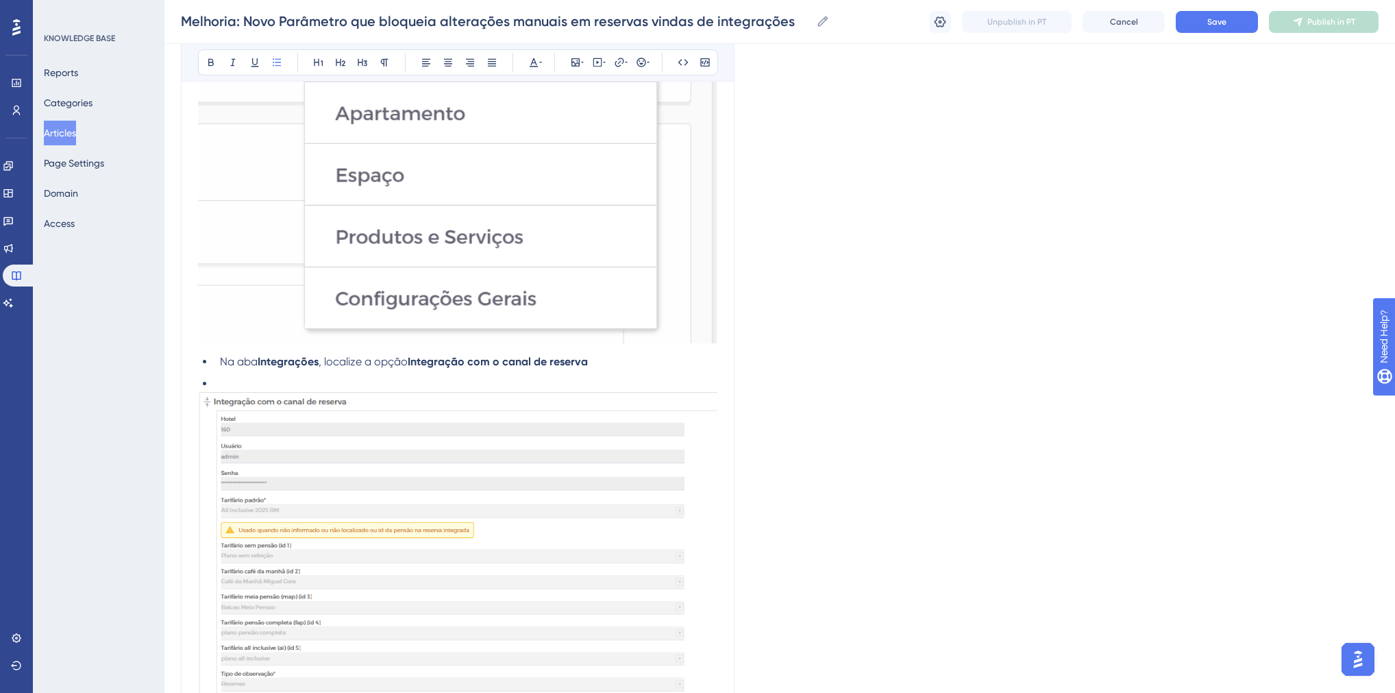
click at [284, 378] on li at bounding box center [466, 384] width 503 height 16
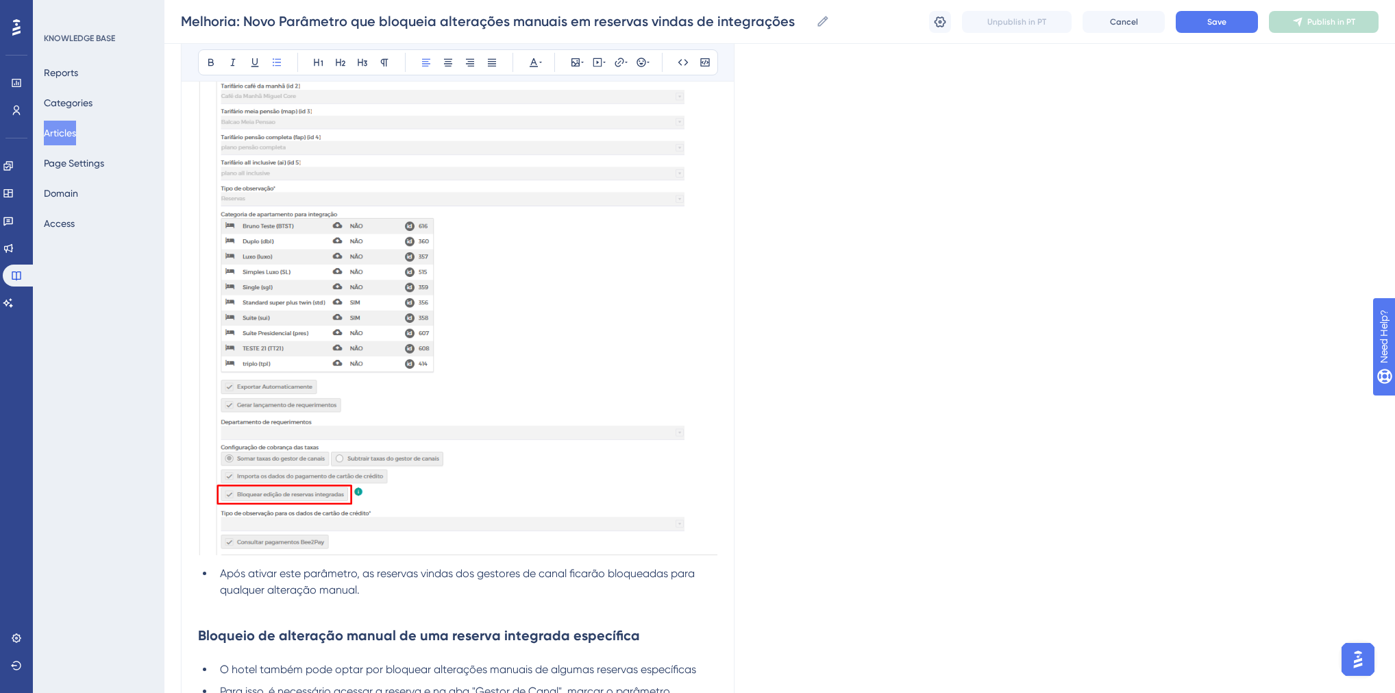
scroll to position [1426, 0]
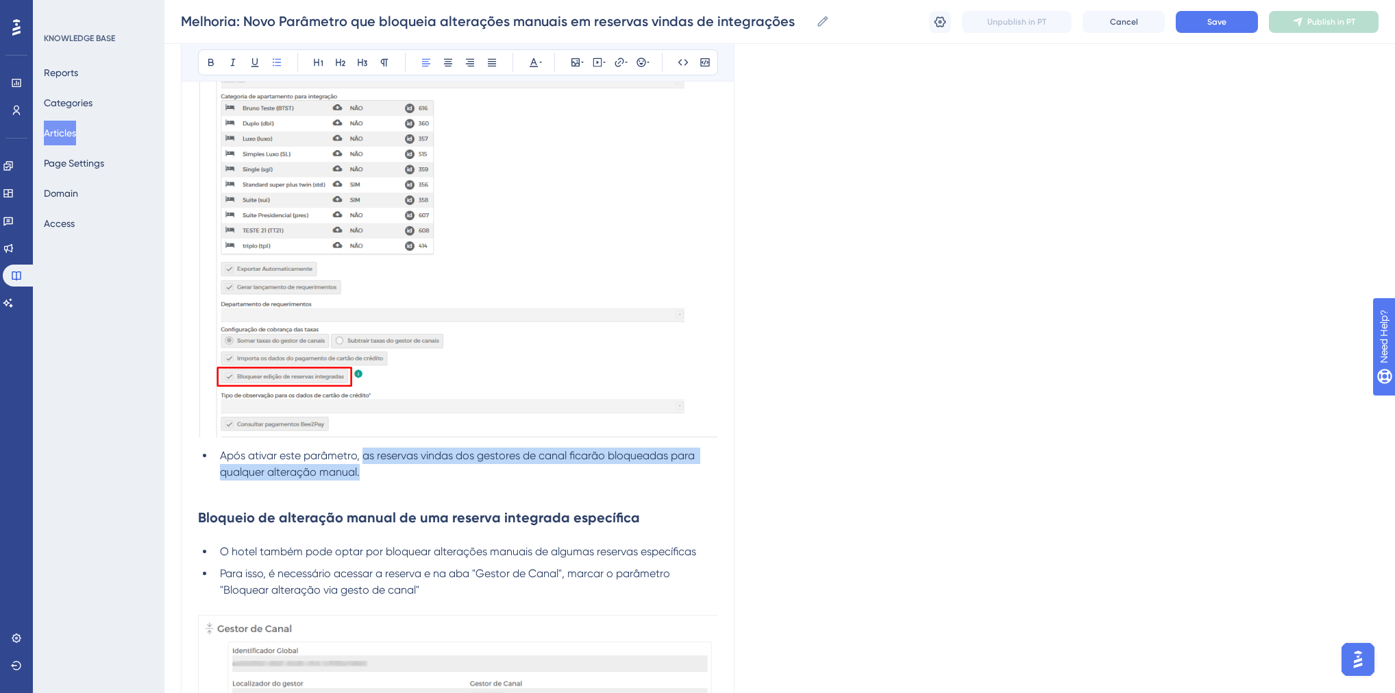
drag, startPoint x: 371, startPoint y: 472, endPoint x: 365, endPoint y: 452, distance: 20.2
click at [365, 452] on li "Após ativar este parâmetro, as reservas vindas dos gestores de canal ficarão bl…" at bounding box center [466, 464] width 503 height 33
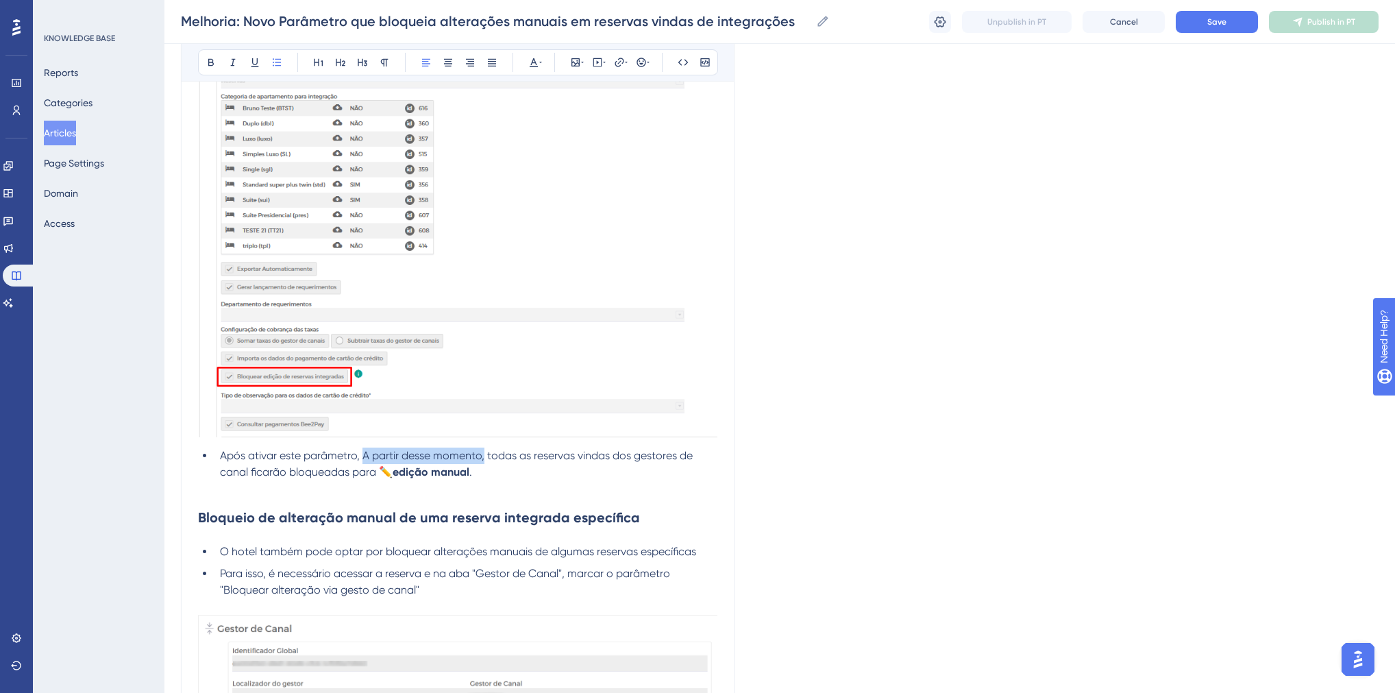
drag, startPoint x: 363, startPoint y: 460, endPoint x: 483, endPoint y: 461, distance: 120.6
click at [483, 461] on span "Após ativar este parâmetro, A partir desse momento, todas as reservas vindas do…" at bounding box center [458, 463] width 476 height 29
click at [260, 476] on span "Após ativar este parâmetro, todas as reservas vindas dos gestores de canal fica…" at bounding box center [463, 463] width 486 height 29
click at [365, 457] on span "Após ativar este parâmetro, todas as reservas vindas dos gestores de canal fica…" at bounding box center [463, 463] width 486 height 29
click at [637, 526] on h2 "Bloqueio de alteração manual de uma reserva integrada específica" at bounding box center [458, 517] width 520 height 41
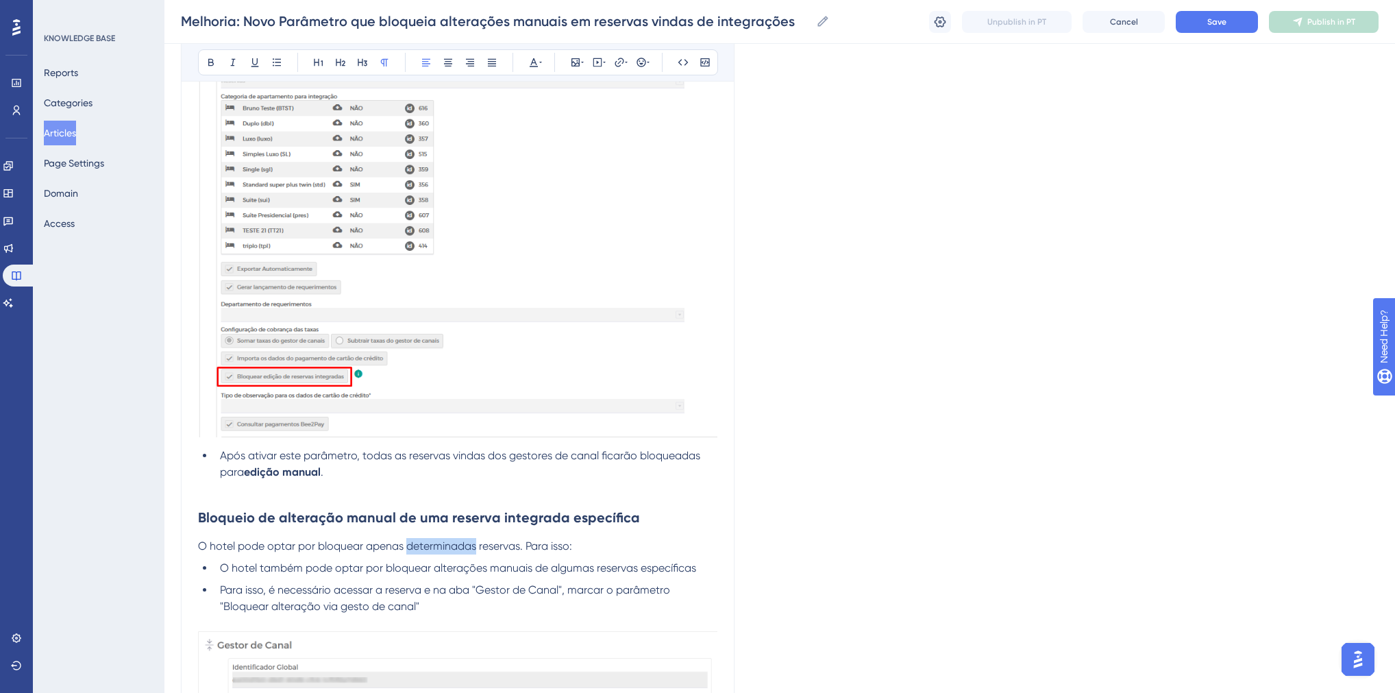
drag, startPoint x: 477, startPoint y: 549, endPoint x: 409, endPoint y: 550, distance: 68.6
click at [409, 550] on span "O hotel pode optar por bloquear apenas determinadas reservas. Para isso:" at bounding box center [385, 545] width 374 height 13
click at [448, 548] on span "O hotel pode optar por bloquear apenas reservas. Para isso:" at bounding box center [349, 545] width 302 height 13
click at [284, 565] on span "O hotel também pode optar por bloquear alterações manuais de algumas reservas e…" at bounding box center [458, 567] width 476 height 13
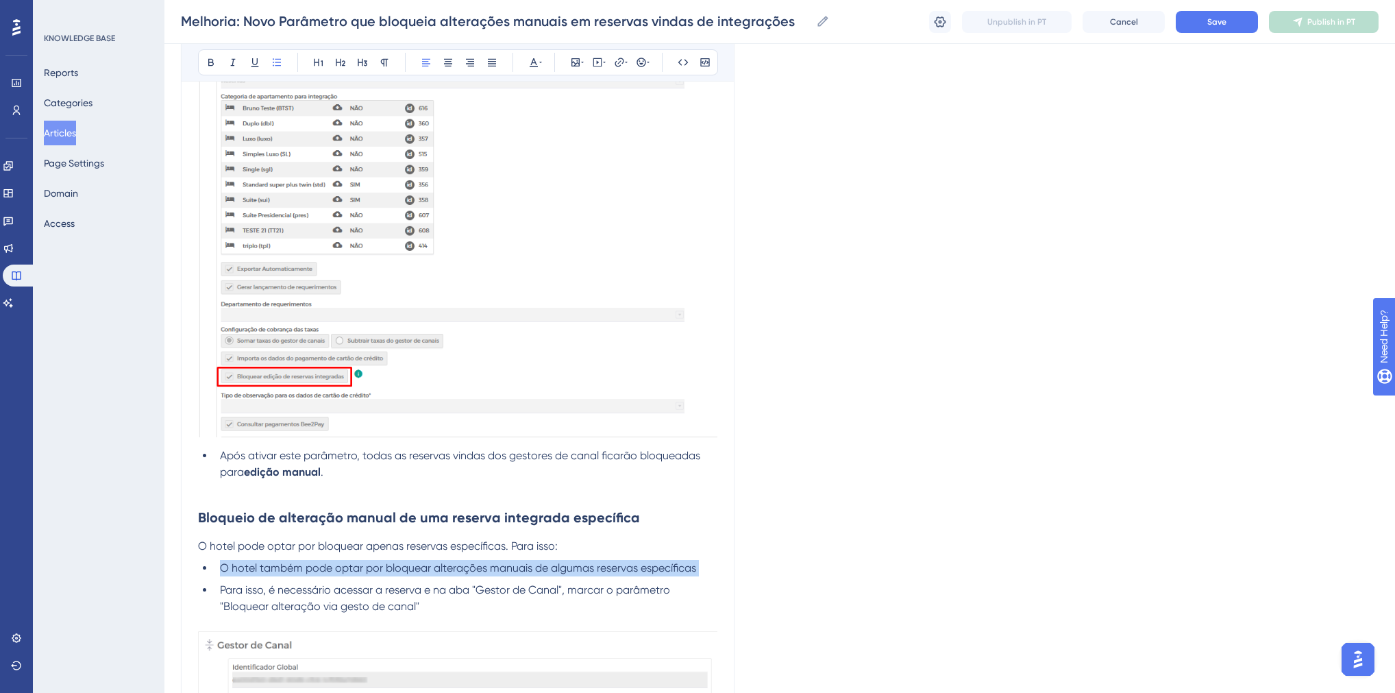
click at [284, 565] on span "O hotel também pode optar por bloquear alterações manuais de algumas reservas e…" at bounding box center [458, 567] width 476 height 13
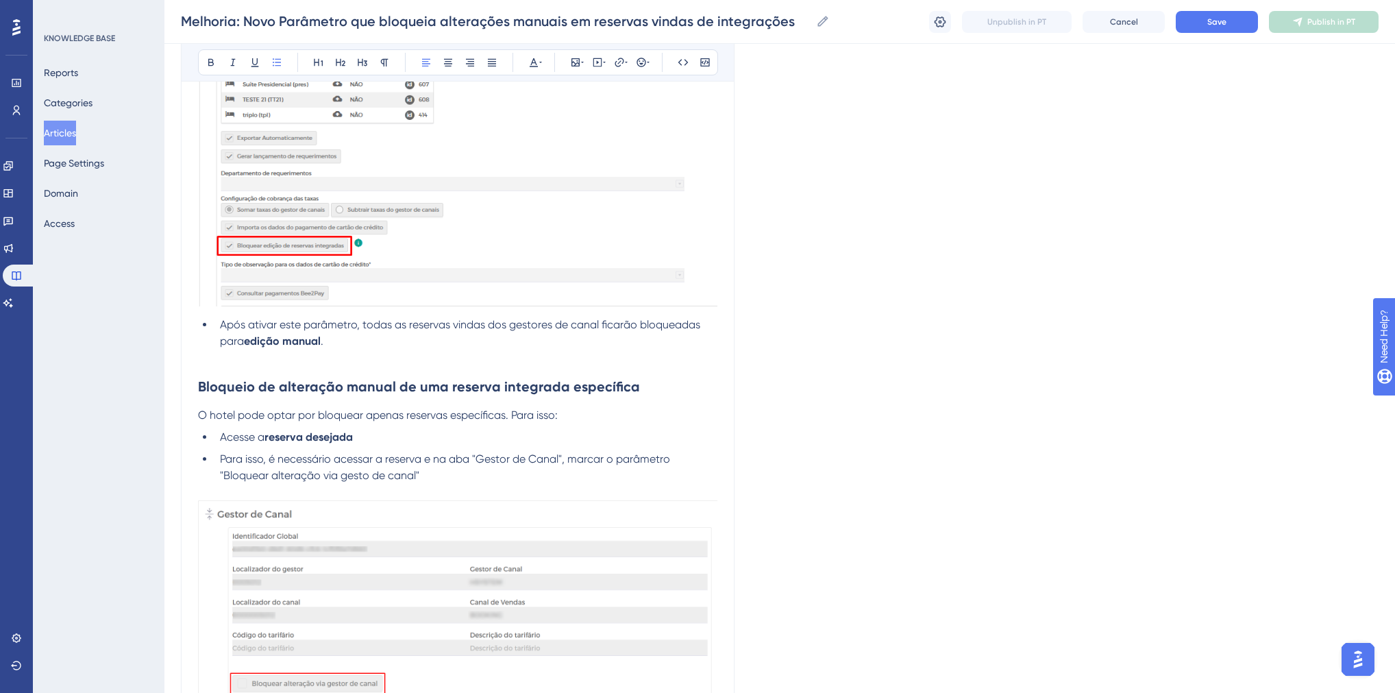
scroll to position [1645, 0]
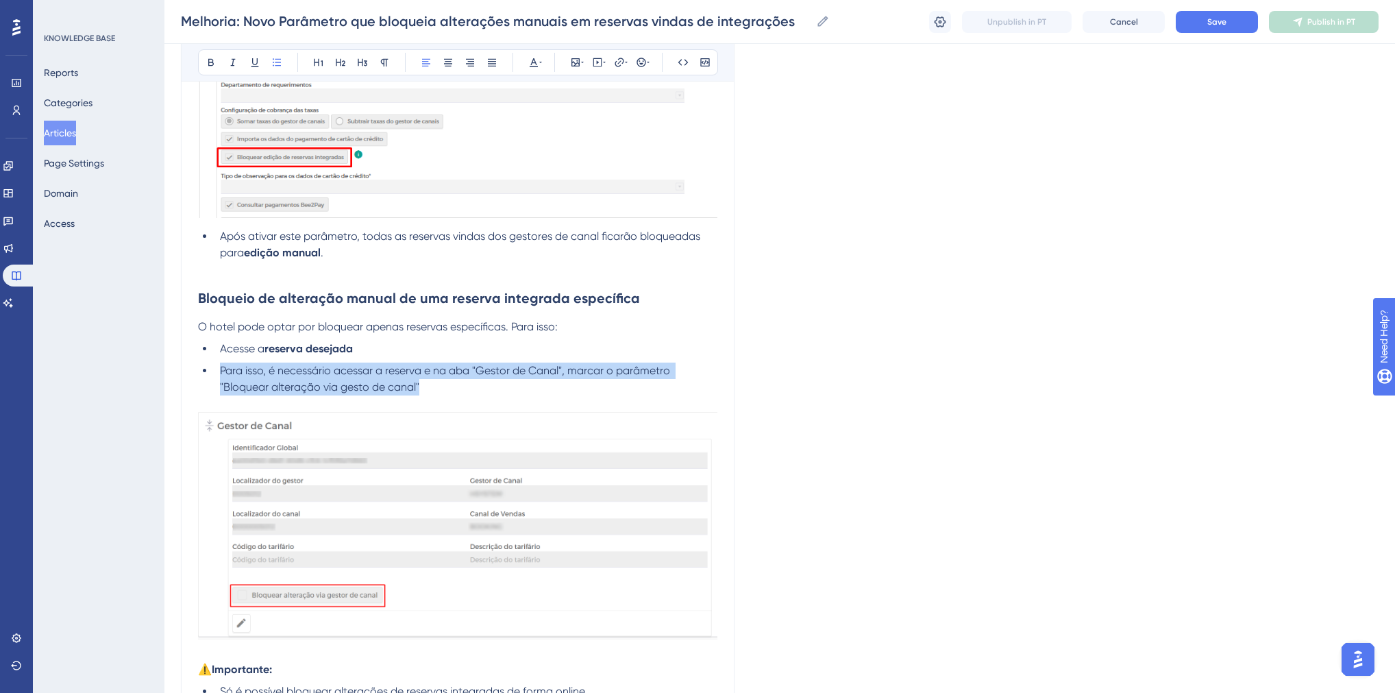
drag, startPoint x: 424, startPoint y: 392, endPoint x: 221, endPoint y: 376, distance: 204.2
click at [221, 376] on li "Para isso, é necessário acessar a reserva e na aba "Gestor de Canal", marcar o …" at bounding box center [466, 379] width 503 height 33
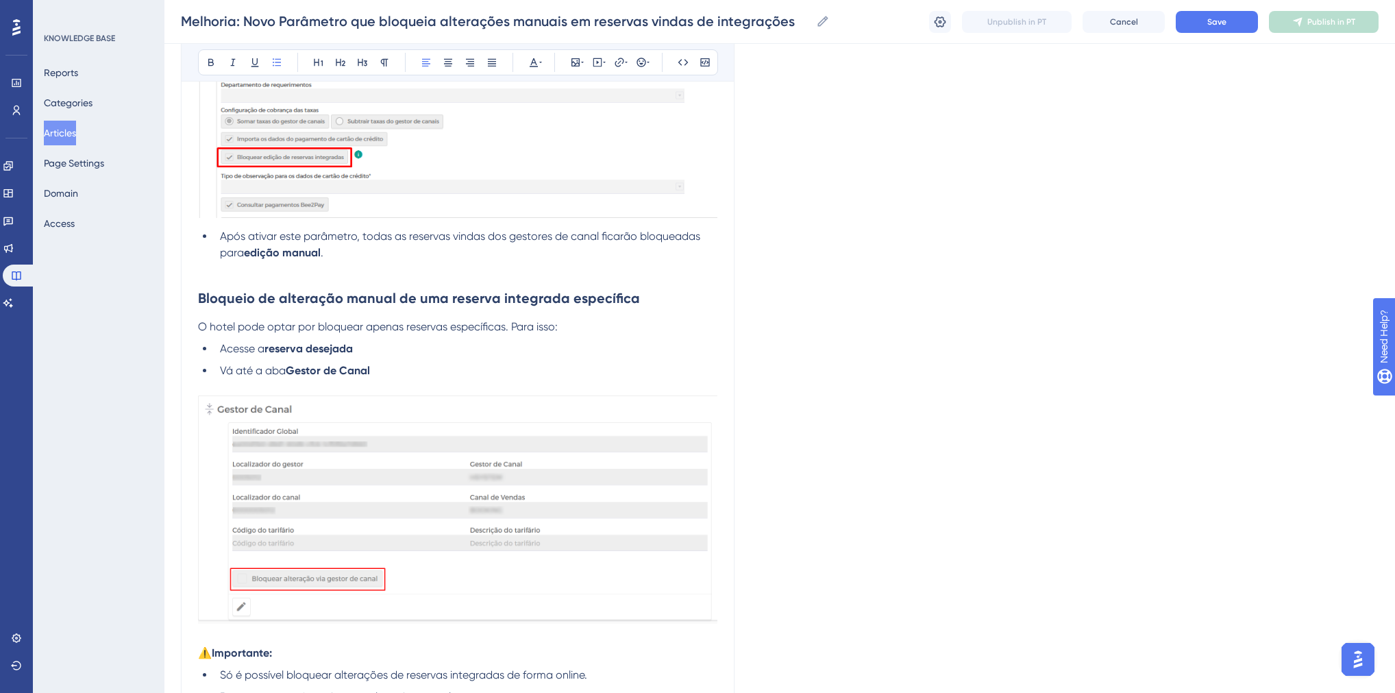
scroll to position [1809, 0]
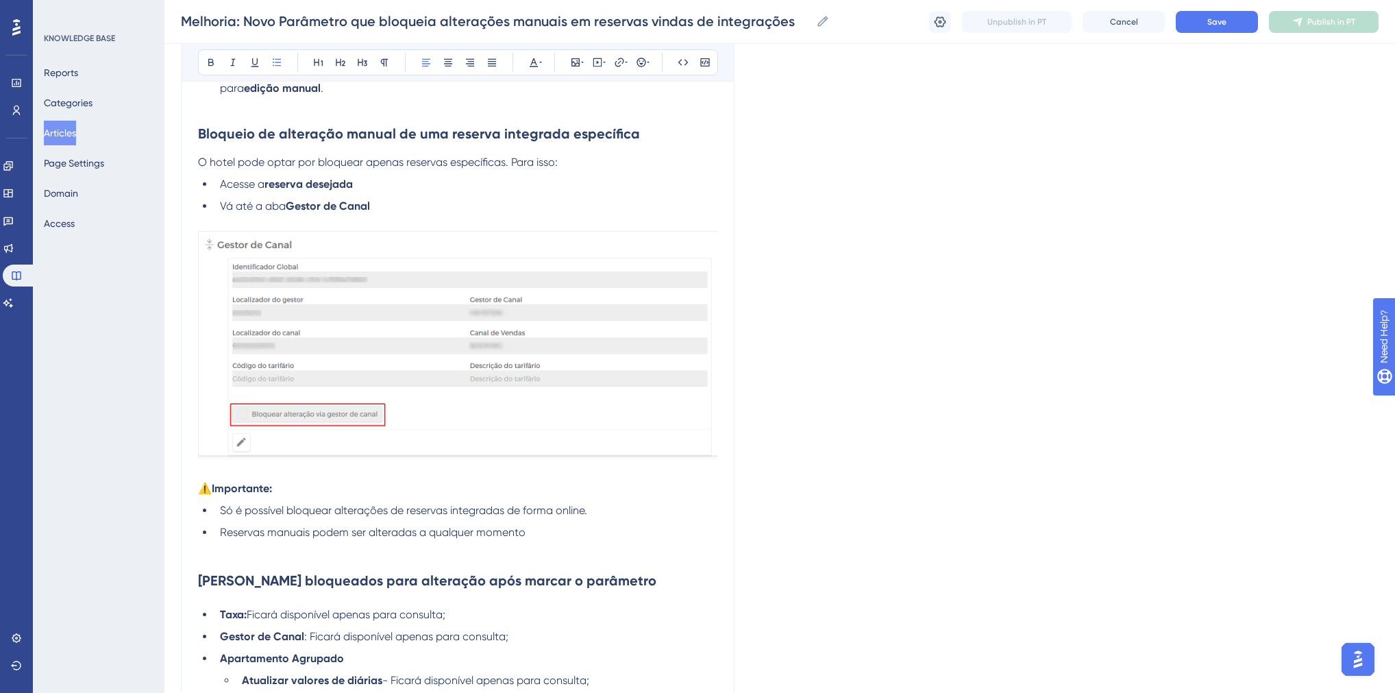
click at [393, 211] on li "Vá até a aba Gestor de Canal" at bounding box center [466, 206] width 503 height 16
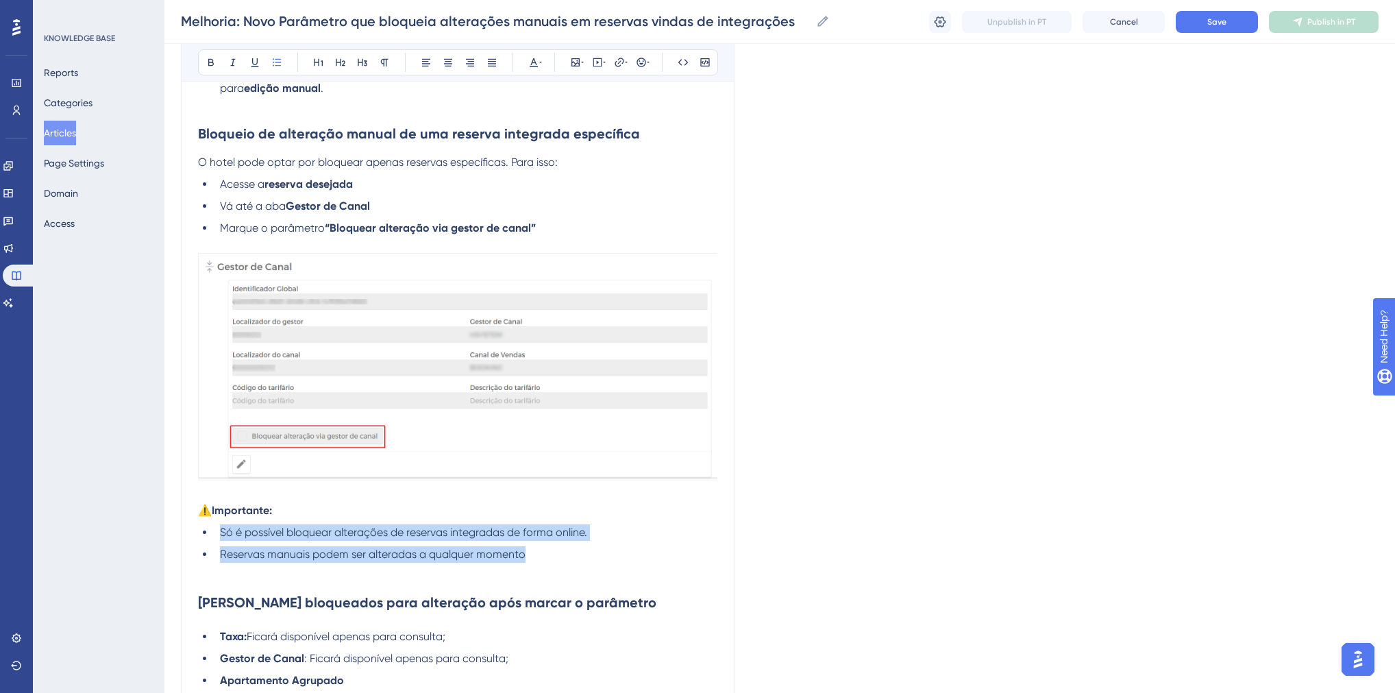
drag, startPoint x: 526, startPoint y: 559, endPoint x: 221, endPoint y: 537, distance: 305.8
click at [221, 537] on ul "Só é possível bloquear alterações de reservas integradas de forma online. Reser…" at bounding box center [458, 543] width 520 height 38
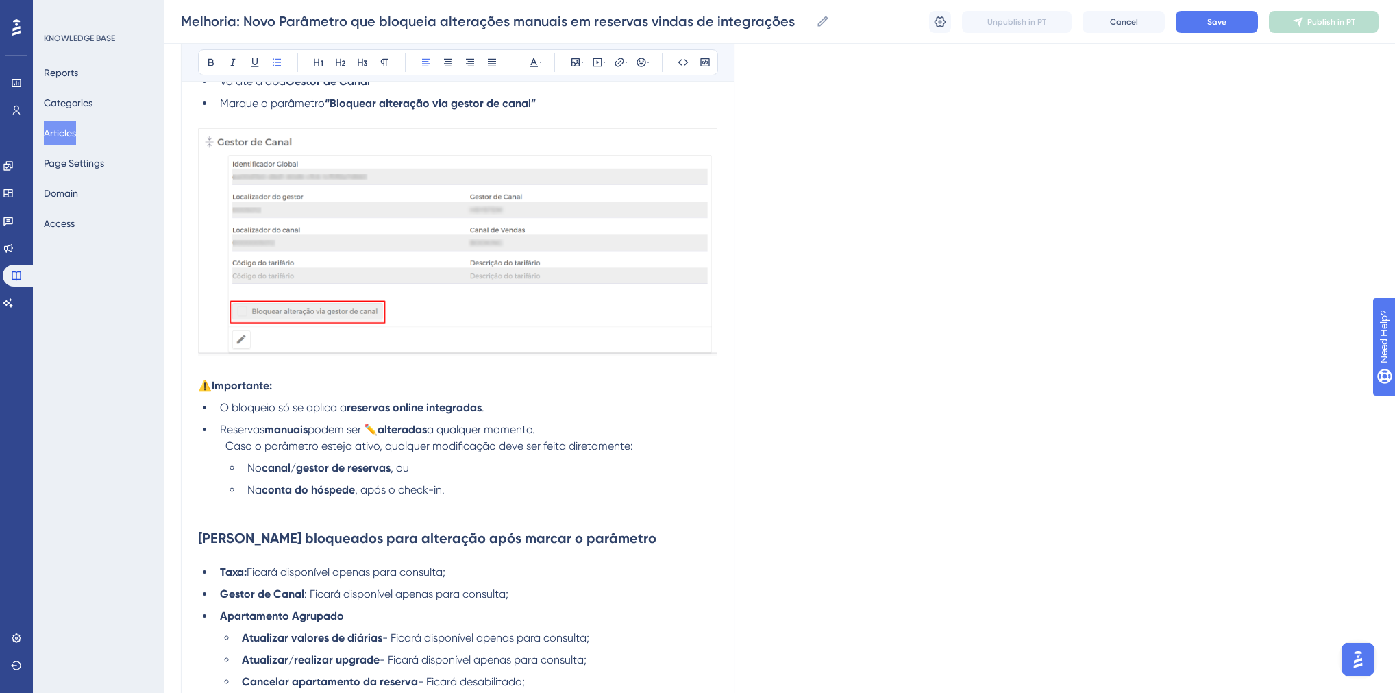
scroll to position [2029, 0]
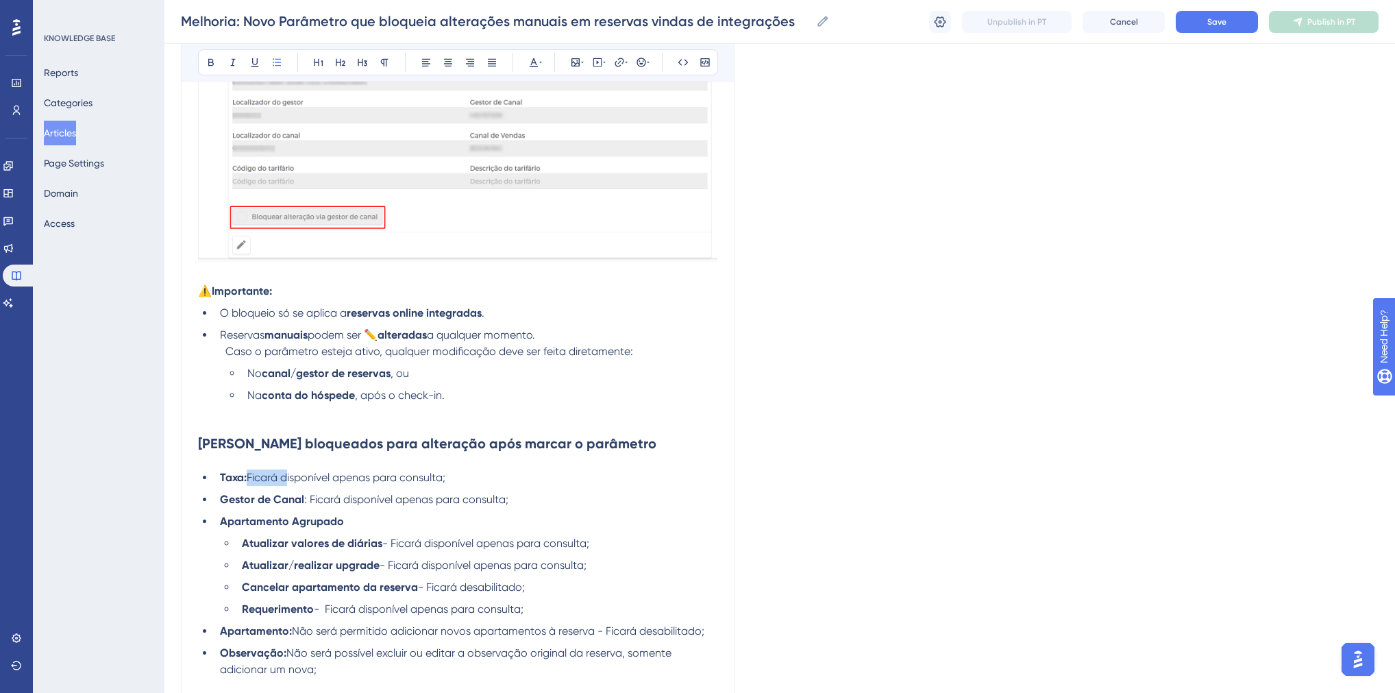
drag, startPoint x: 288, startPoint y: 480, endPoint x: 252, endPoint y: 483, distance: 35.7
click at [252, 483] on span "Ficará disponível apenas para consulta;" at bounding box center [346, 477] width 199 height 13
drag, startPoint x: 348, startPoint y: 506, endPoint x: 310, endPoint y: 503, distance: 37.8
click at [310, 503] on span ": Ficará disponível apenas para consulta;" at bounding box center [406, 499] width 204 height 13
drag, startPoint x: 430, startPoint y: 551, endPoint x: 393, endPoint y: 550, distance: 37.7
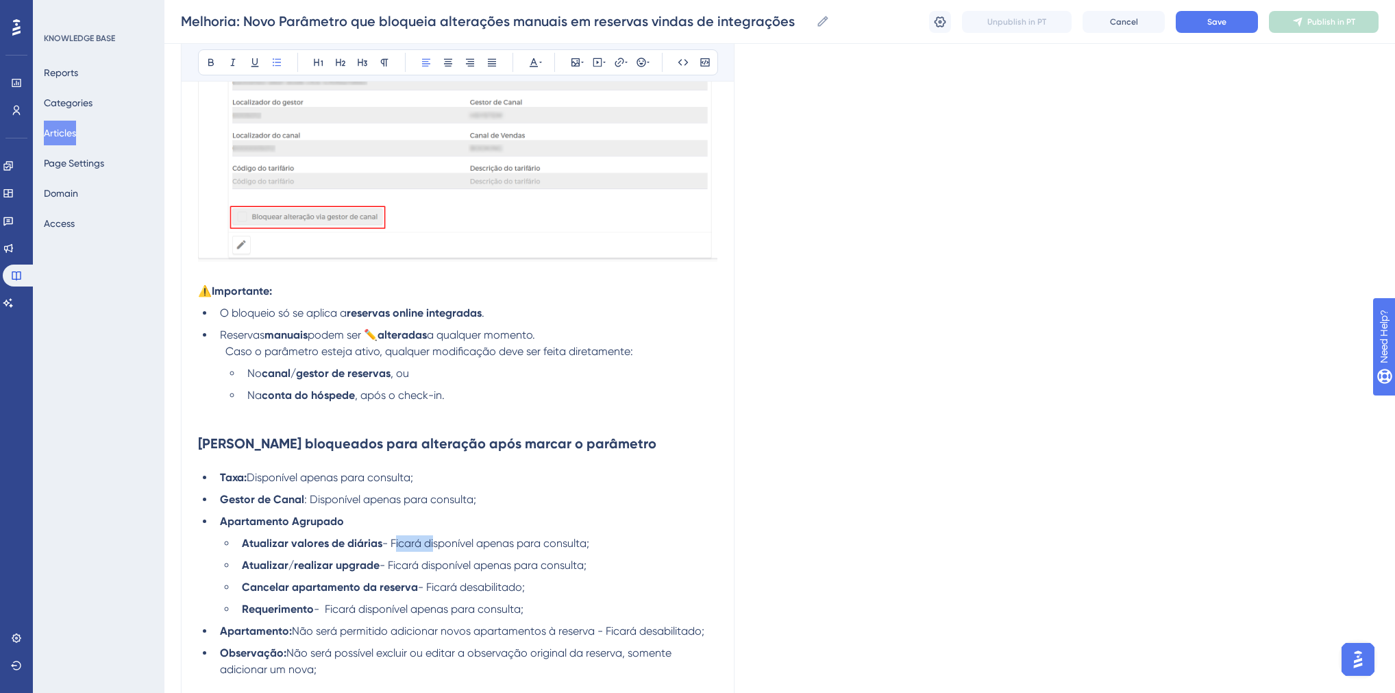
click at [393, 550] on span "- Ficará disponível apenas para consulta;" at bounding box center [485, 543] width 207 height 13
drag, startPoint x: 427, startPoint y: 574, endPoint x: 389, endPoint y: 574, distance: 37.7
click at [389, 572] on span "- Ficará disponível apenas para consulta;" at bounding box center [483, 565] width 207 height 13
drag, startPoint x: 365, startPoint y: 619, endPoint x: 328, endPoint y: 617, distance: 36.4
click at [328, 615] on span "- Ficará disponível apenas para consulta;" at bounding box center [419, 608] width 210 height 13
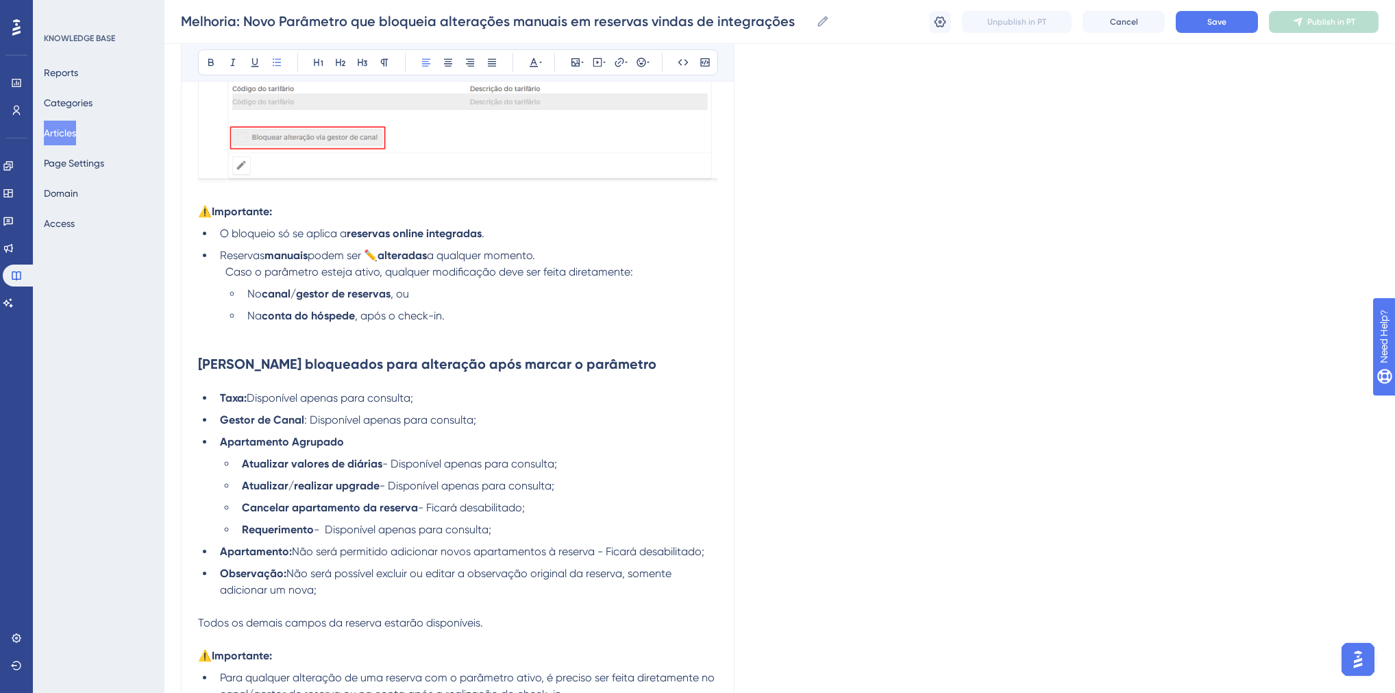
scroll to position [2084, 0]
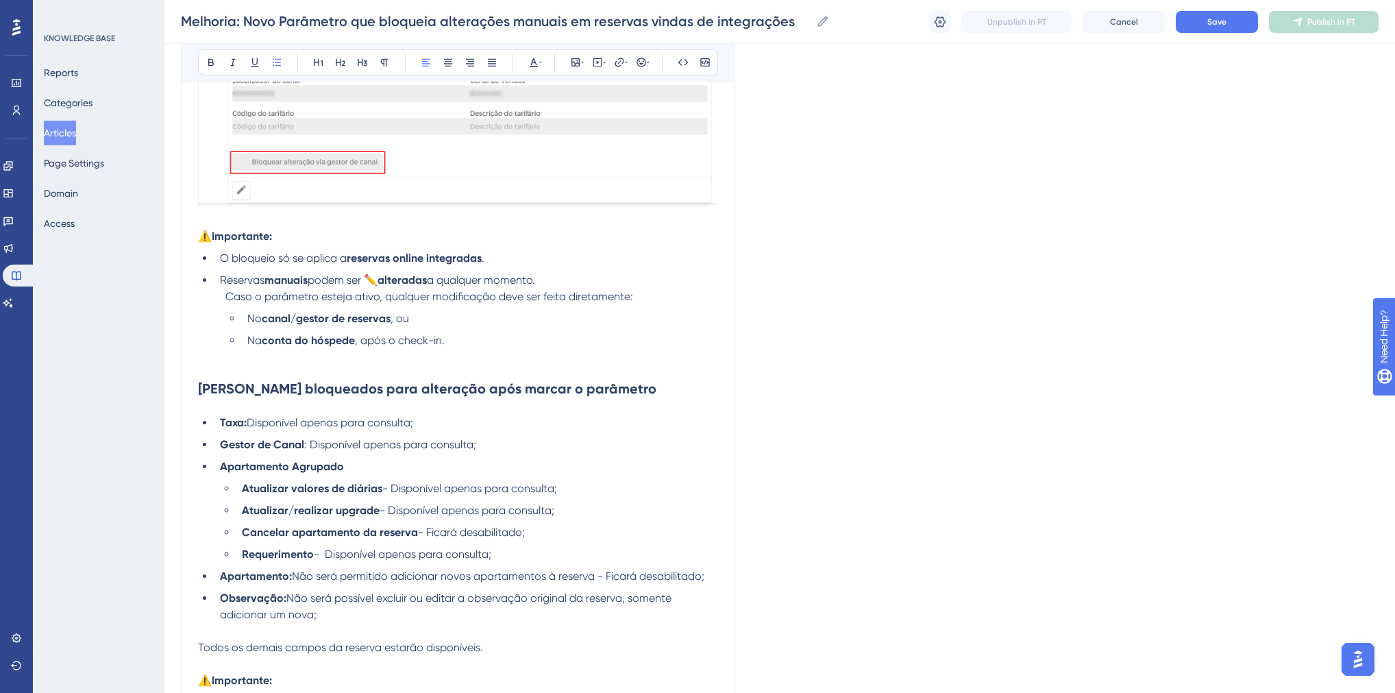
click at [378, 284] on span "podem ser ✏️" at bounding box center [343, 279] width 70 height 13
drag, startPoint x: 422, startPoint y: 286, endPoint x: 374, endPoint y: 288, distance: 48.0
click at [374, 288] on li "Reservas manuais podem ser alteradas a qualquer momento." at bounding box center [466, 280] width 503 height 16
click at [371, 286] on span "podem ser alteradas a qualquer momento." at bounding box center [417, 279] width 218 height 13
drag, startPoint x: 308, startPoint y: 285, endPoint x: 267, endPoint y: 285, distance: 41.1
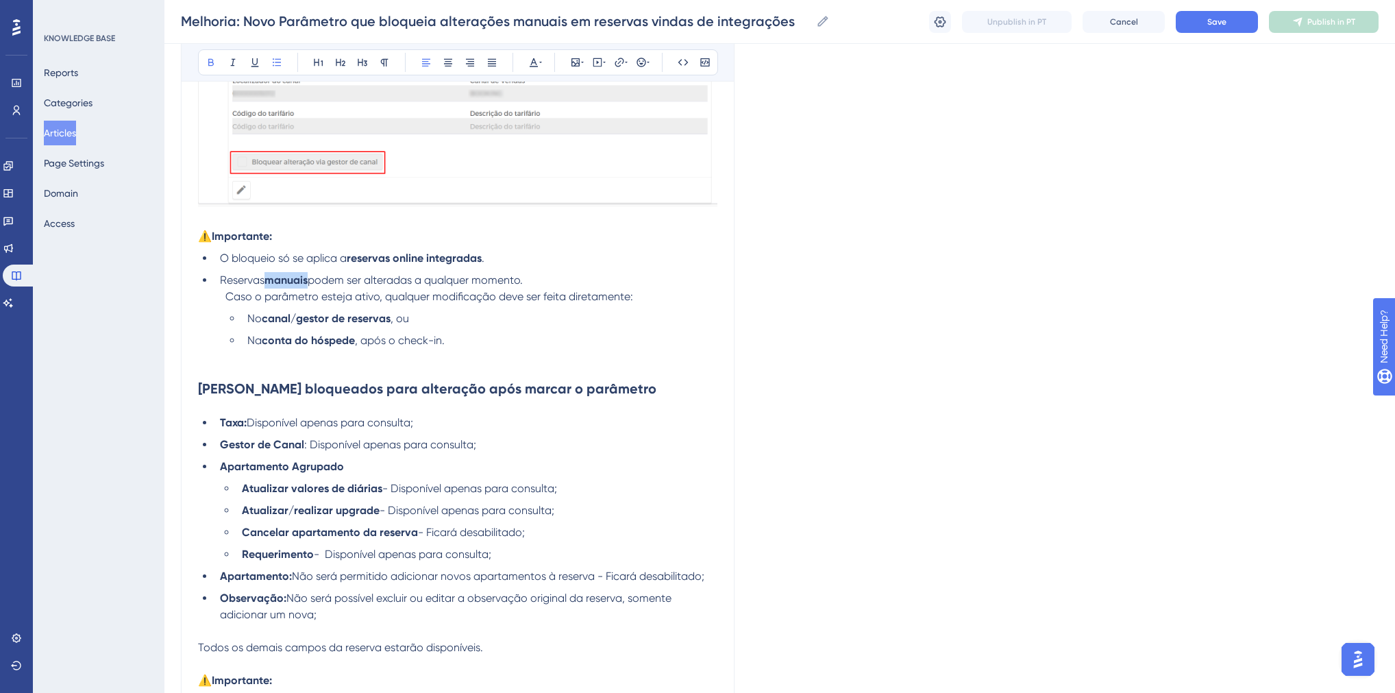
click at [267, 285] on li "Reservas manuais podem ser alteradas a qualquer momento." at bounding box center [466, 280] width 503 height 16
drag, startPoint x: 482, startPoint y: 261, endPoint x: 347, endPoint y: 263, distance: 135.0
click at [347, 263] on li "O bloqueio só se aplica a reservas online integradas ." at bounding box center [466, 258] width 503 height 16
click at [345, 319] on strong "canal/gestor de reservas" at bounding box center [326, 318] width 129 height 13
click at [228, 302] on span "Caso o parâmetro esteja ativo, qualquer modificação deve ser feita diretamente:" at bounding box center [429, 296] width 408 height 13
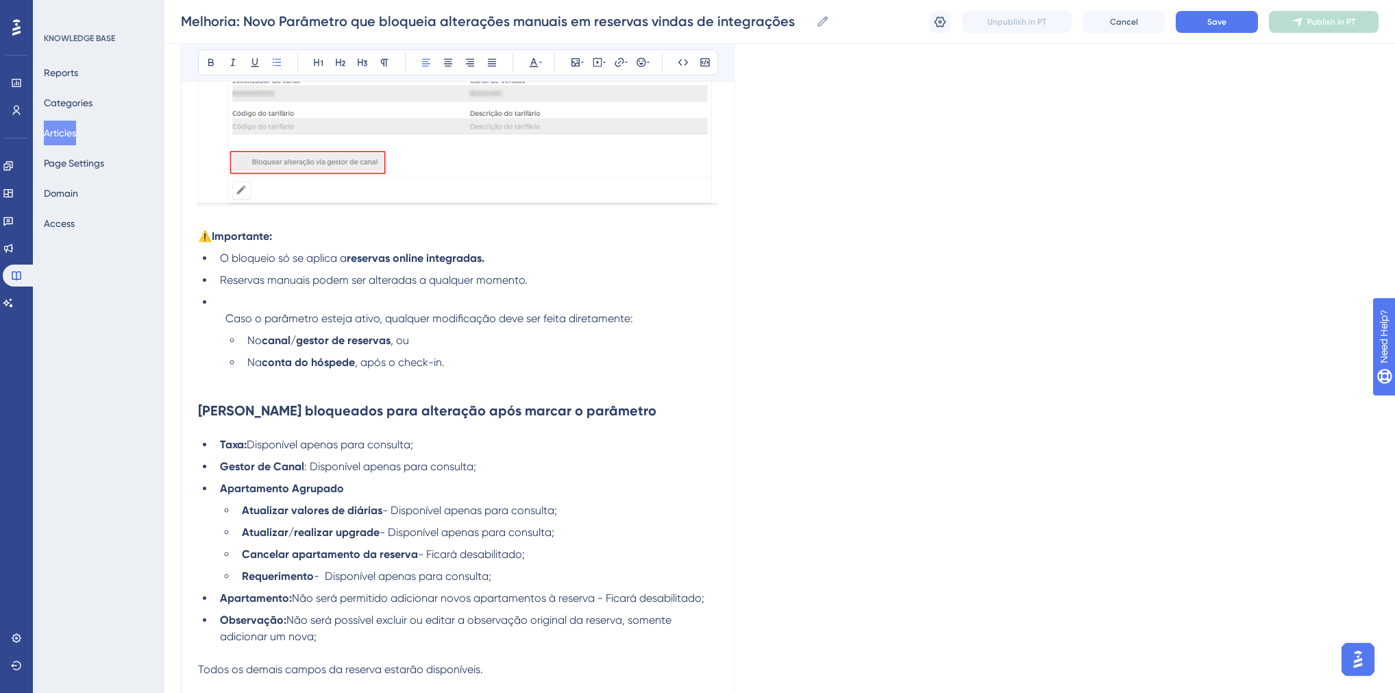
click at [239, 306] on li at bounding box center [466, 302] width 503 height 16
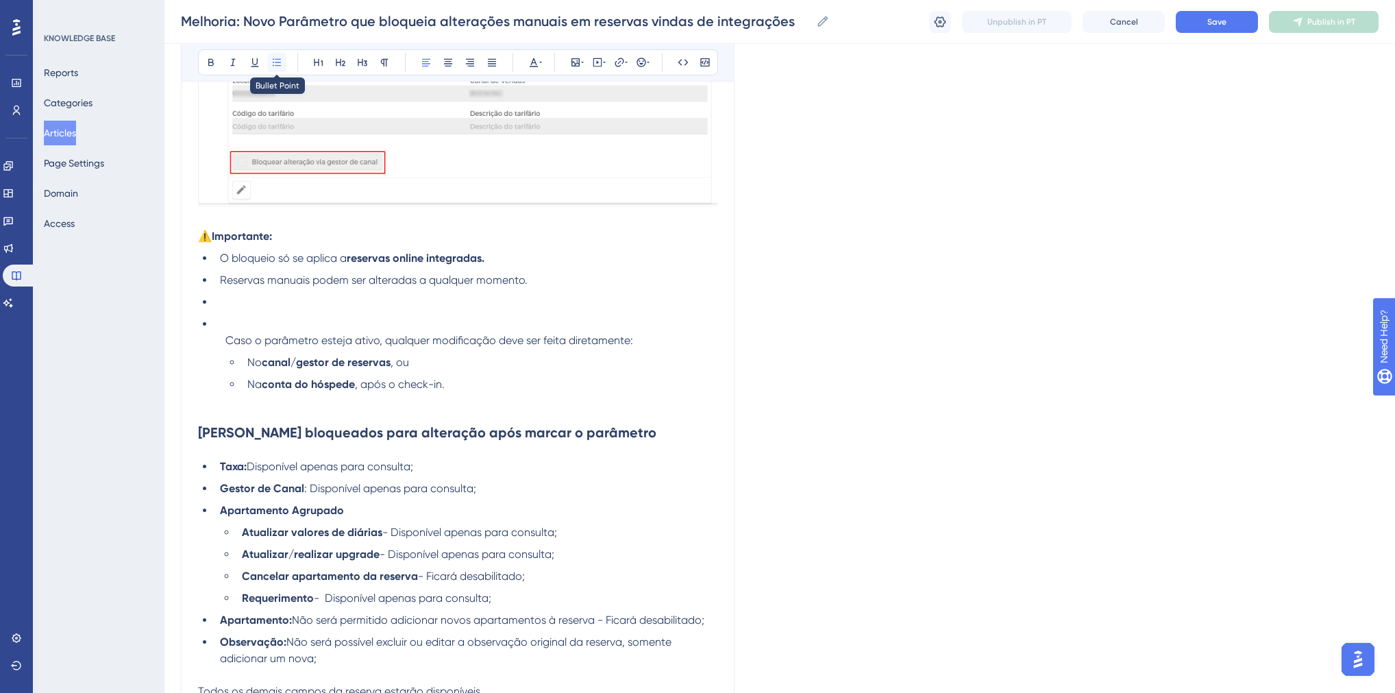
click at [279, 60] on icon at bounding box center [276, 62] width 11 height 11
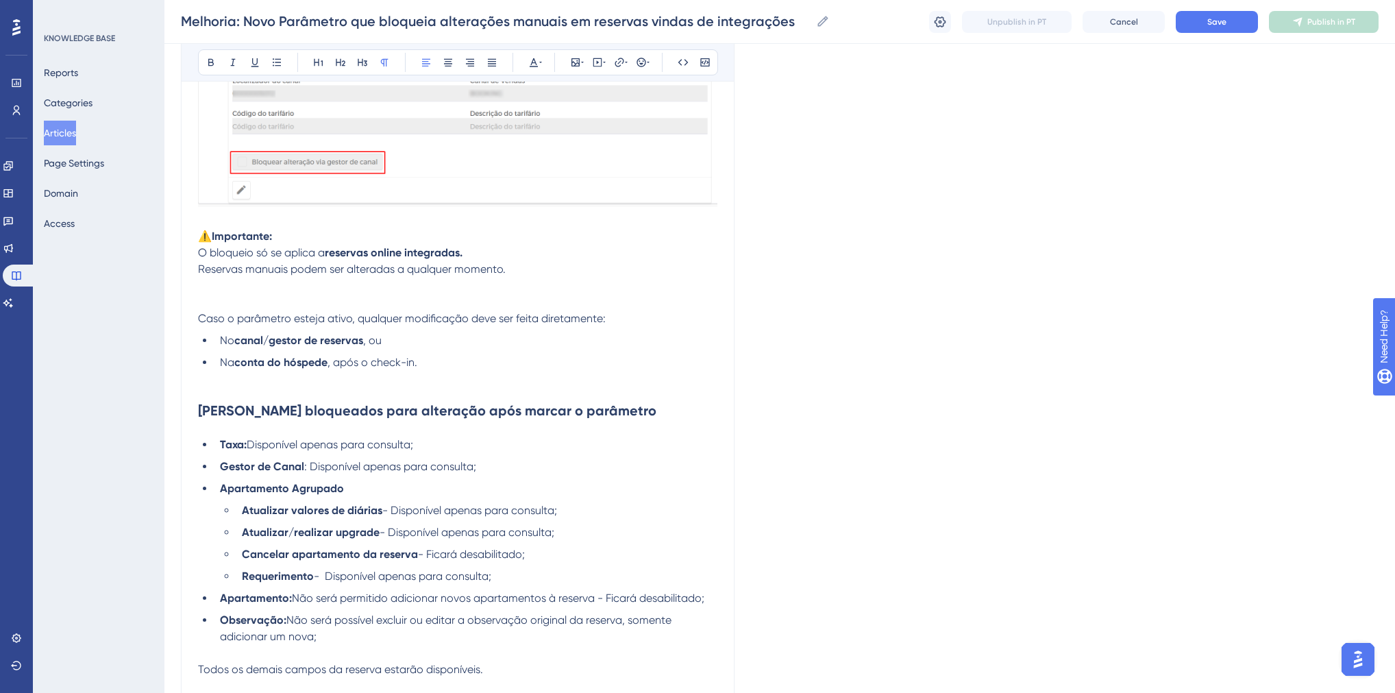
click at [230, 294] on p at bounding box center [458, 286] width 520 height 16
click at [232, 309] on p at bounding box center [458, 302] width 520 height 16
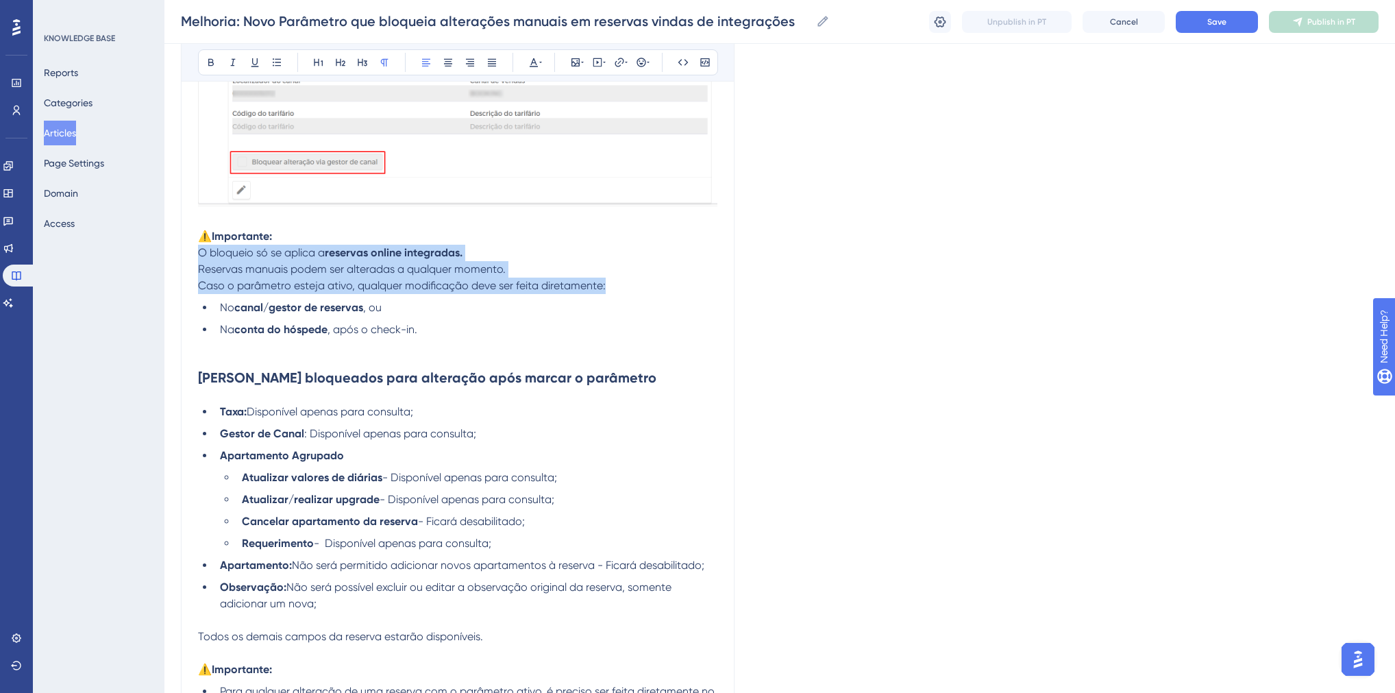
drag, startPoint x: 448, startPoint y: 282, endPoint x: 199, endPoint y: 258, distance: 250.7
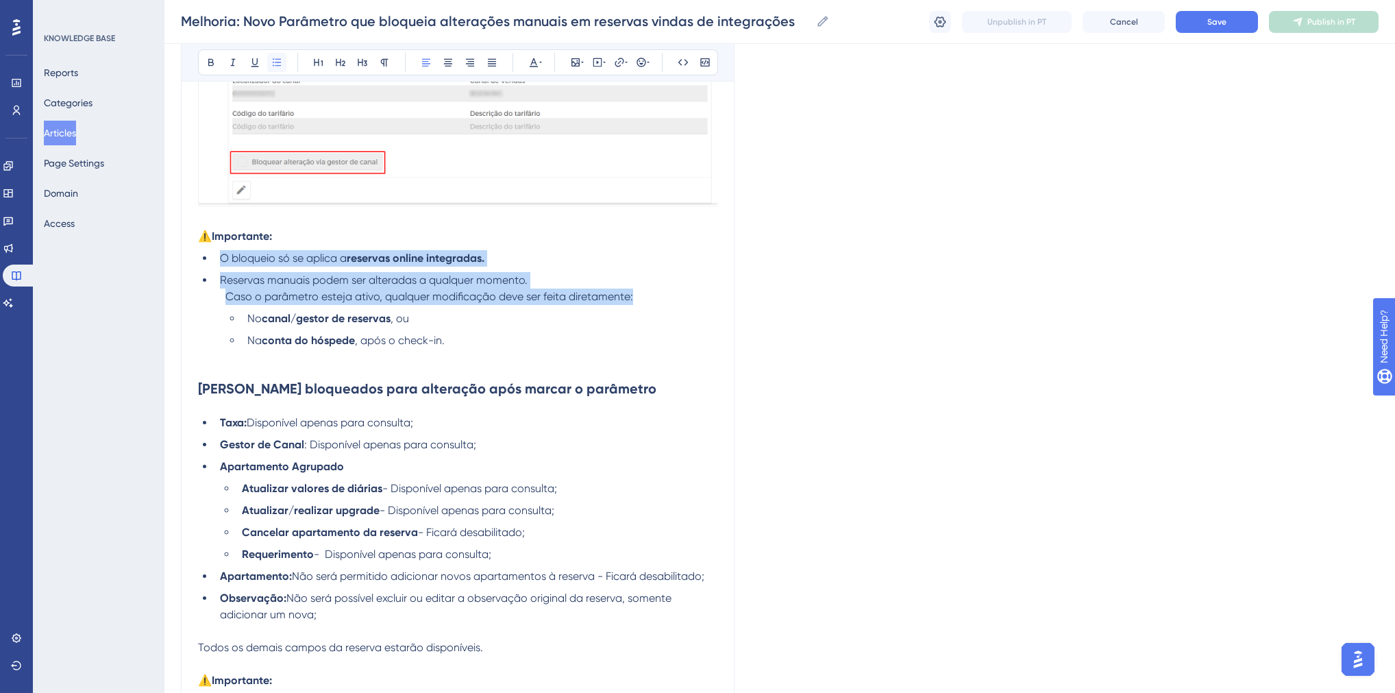
click at [280, 63] on icon at bounding box center [276, 62] width 11 height 11
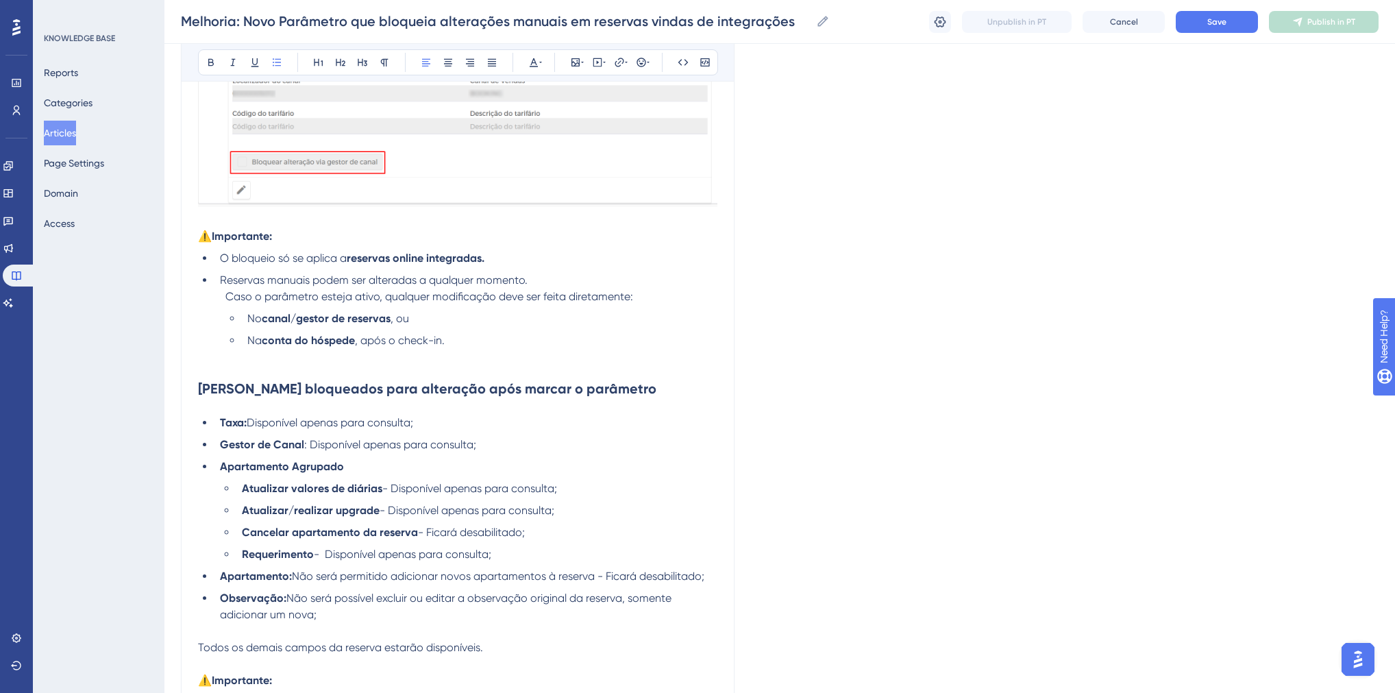
click at [424, 310] on li "Caso o parâmetro esteja ativo, qualquer modificação deve ser feita diretamente:…" at bounding box center [469, 319] width 498 height 60
click at [399, 302] on span "Caso o parâmetro esteja ativo, qualquer modificação deve ser feita diretamente:" at bounding box center [429, 296] width 408 height 13
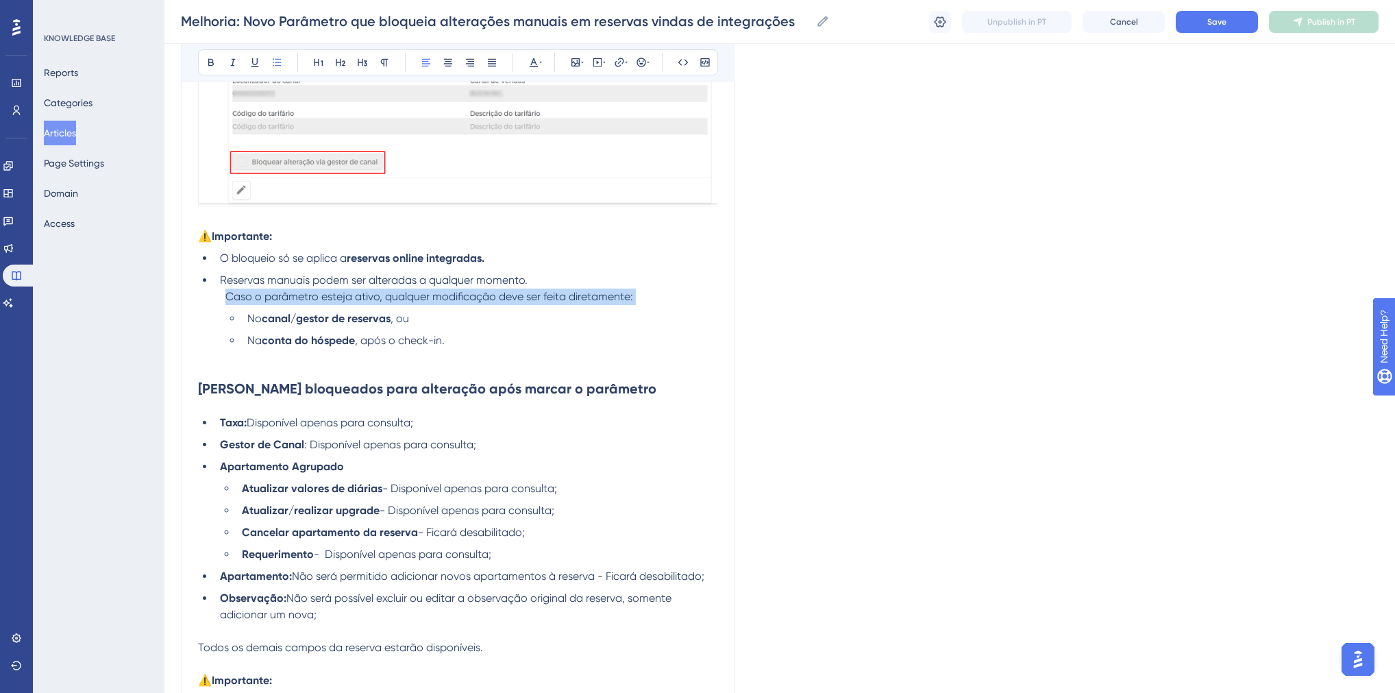
click at [399, 302] on span "Caso o parâmetro esteja ativo, qualquer modificação deve ser feita diretamente:" at bounding box center [429, 296] width 408 height 13
click at [442, 303] on span "Caso o parâmetro esteja ativo, qualquer modificação deve ser feita diretamente:" at bounding box center [429, 296] width 408 height 13
drag, startPoint x: 638, startPoint y: 300, endPoint x: 229, endPoint y: 300, distance: 409.2
click at [229, 300] on li "Caso o parâmetro esteja ativo, qualquer modificação deve ser feita diretamente:…" at bounding box center [469, 319] width 498 height 60
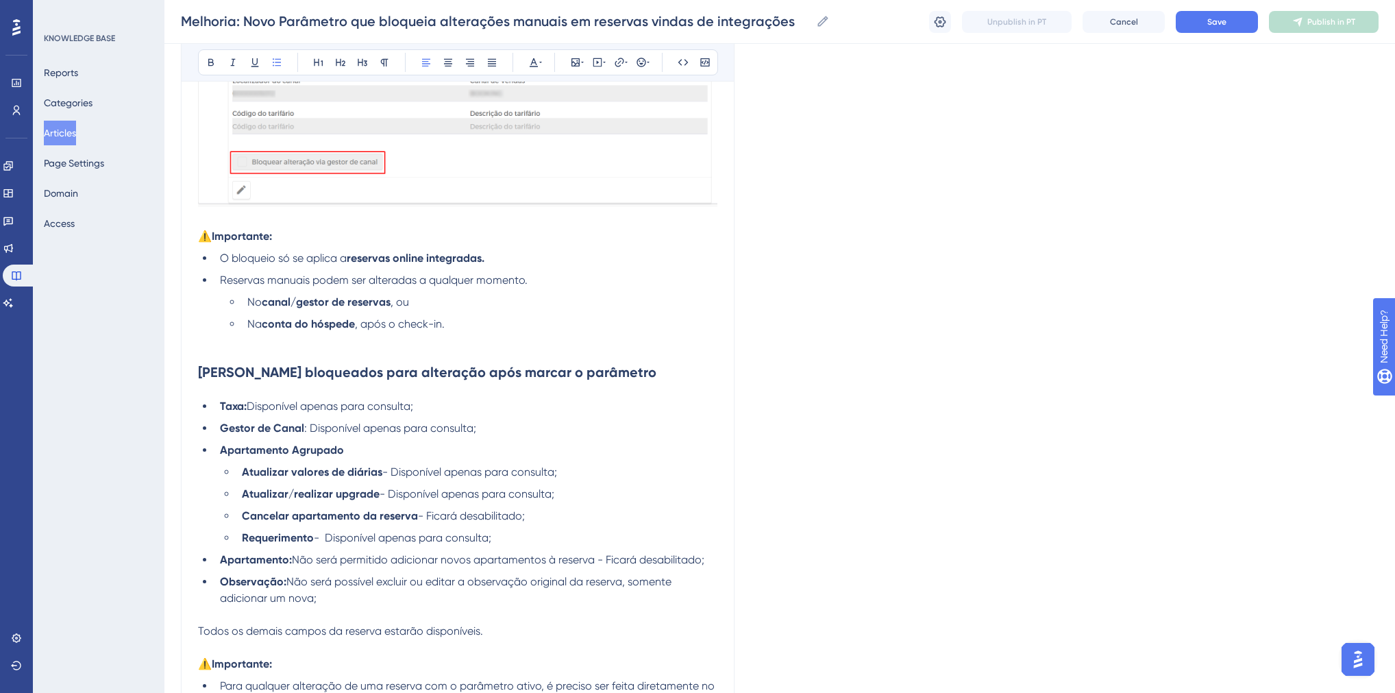
click at [540, 286] on li "Reservas manuais podem ser alteradas a qualquer momento." at bounding box center [466, 280] width 503 height 16
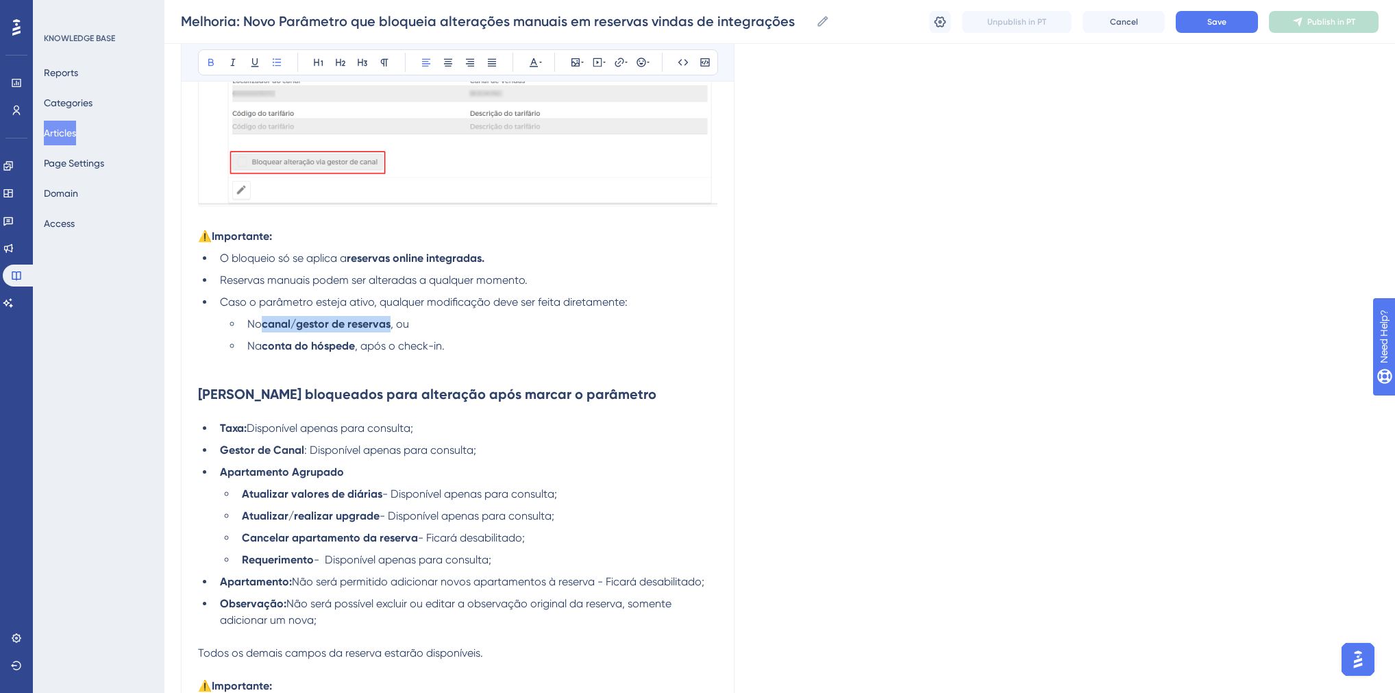
drag, startPoint x: 390, startPoint y: 328, endPoint x: 265, endPoint y: 328, distance: 124.7
click at [265, 328] on strong "canal/gestor de reservas" at bounding box center [326, 323] width 129 height 13
drag, startPoint x: 356, startPoint y: 351, endPoint x: 263, endPoint y: 348, distance: 93.9
click at [263, 348] on li "Na conta do hóspede , após o check-in." at bounding box center [480, 346] width 476 height 16
click at [413, 329] on li "No canal/gestor de reservas, ou" at bounding box center [480, 324] width 476 height 16
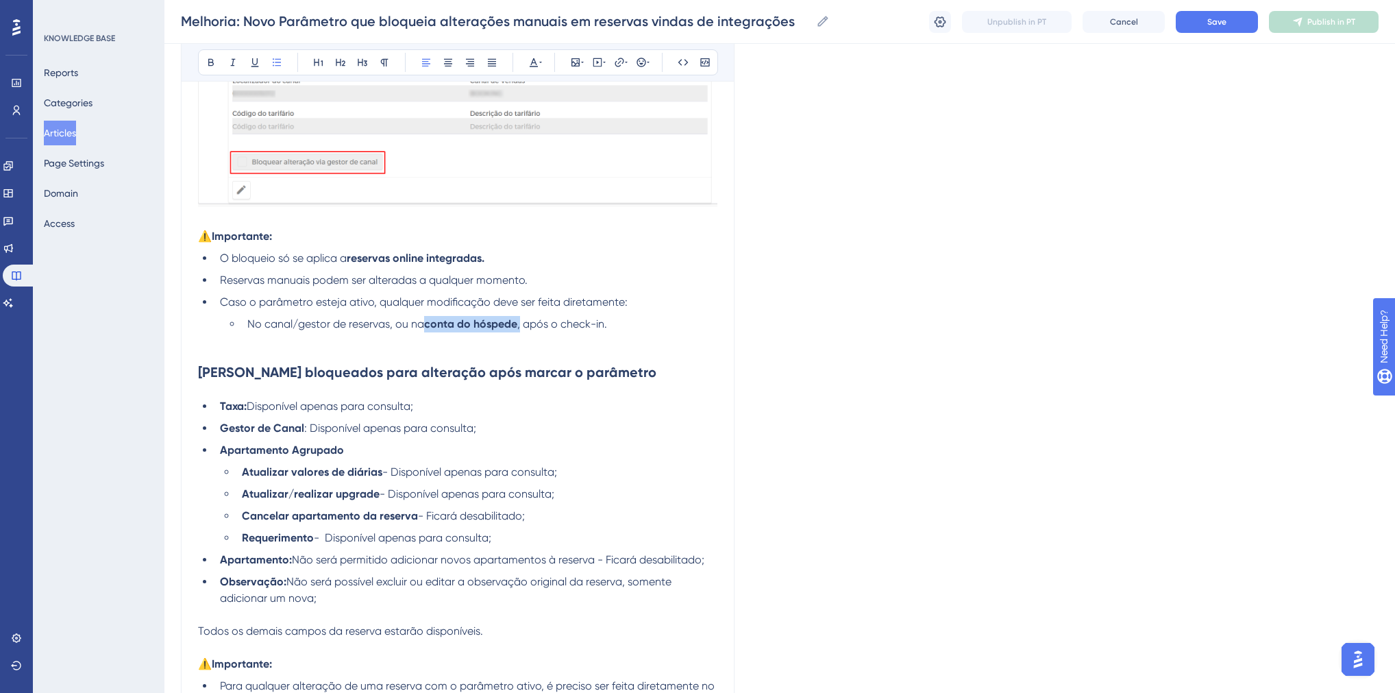
drag, startPoint x: 426, startPoint y: 331, endPoint x: 521, endPoint y: 324, distance: 95.6
click at [521, 324] on li "No canal/gestor de reservas, ou na conta do hóspede , após o check-in." at bounding box center [480, 324] width 476 height 16
click at [589, 348] on h2 "Campos bloqueados para alteração após marcar o parâmetro" at bounding box center [458, 362] width 520 height 60
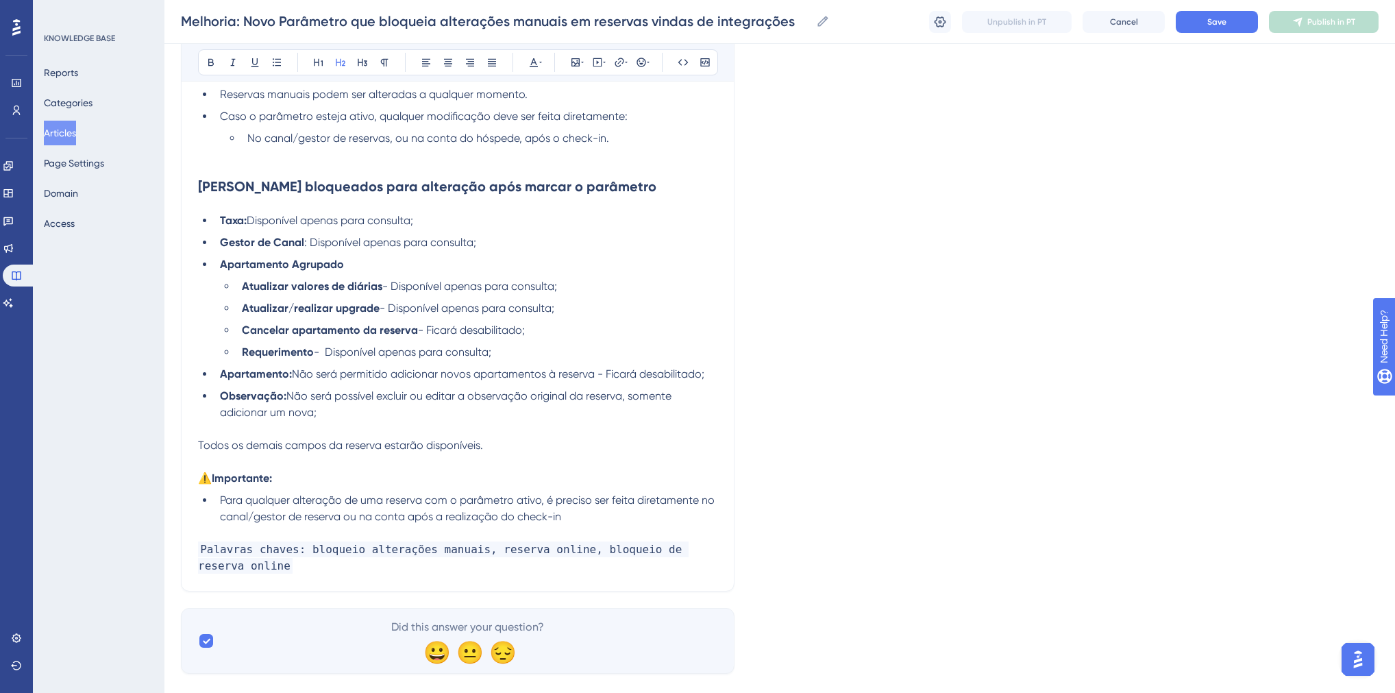
scroll to position [2303, 0]
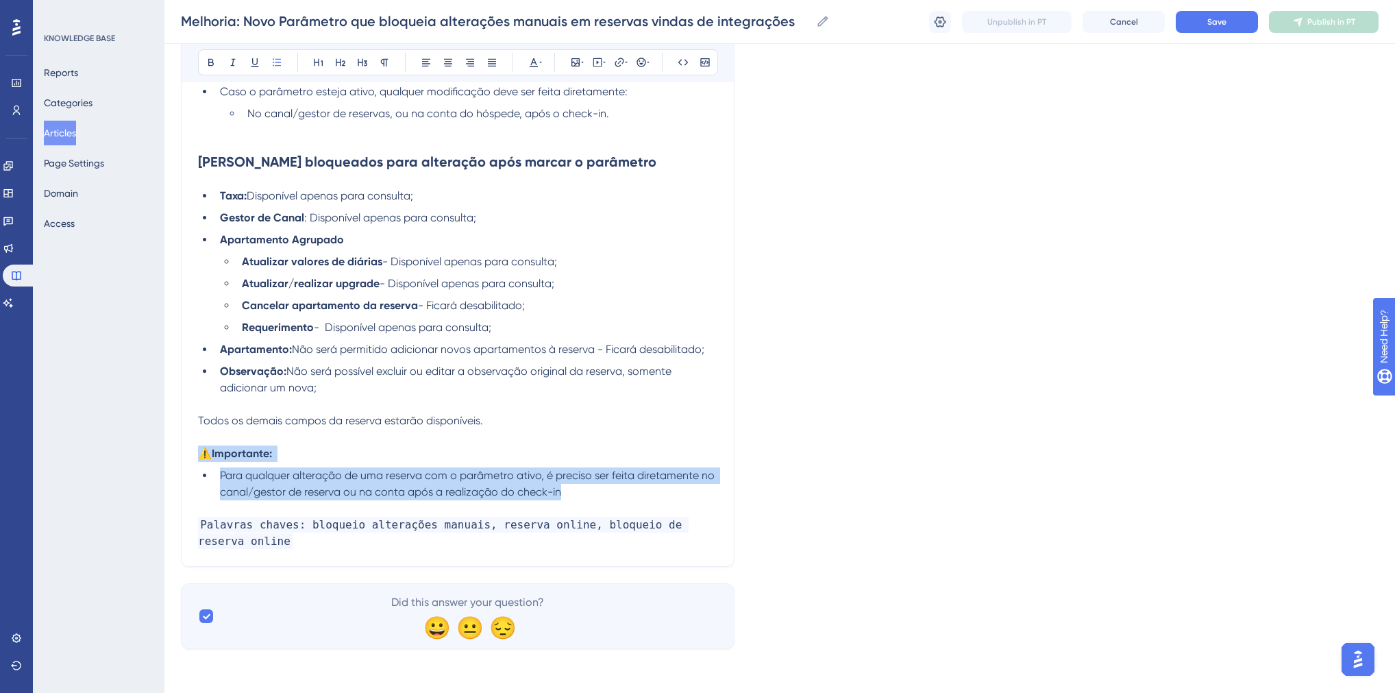
drag, startPoint x: 551, startPoint y: 489, endPoint x: 198, endPoint y: 458, distance: 354.4
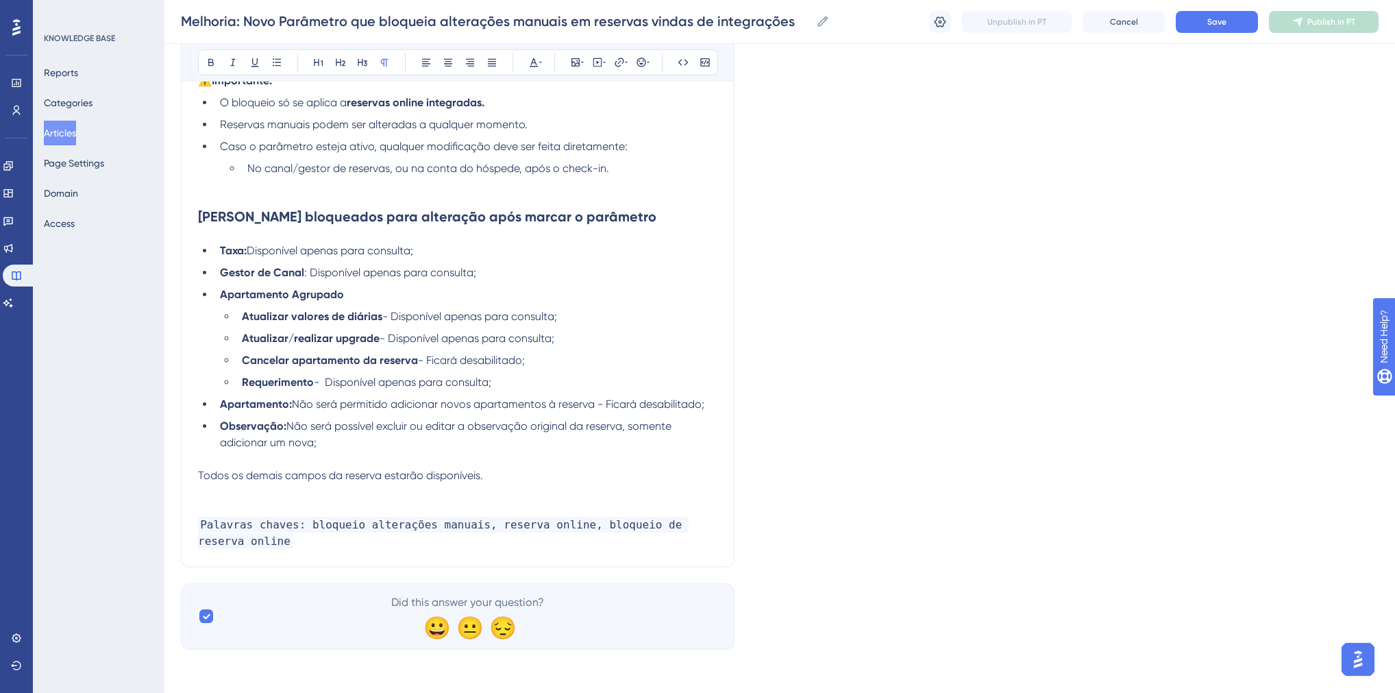
scroll to position [2232, 0]
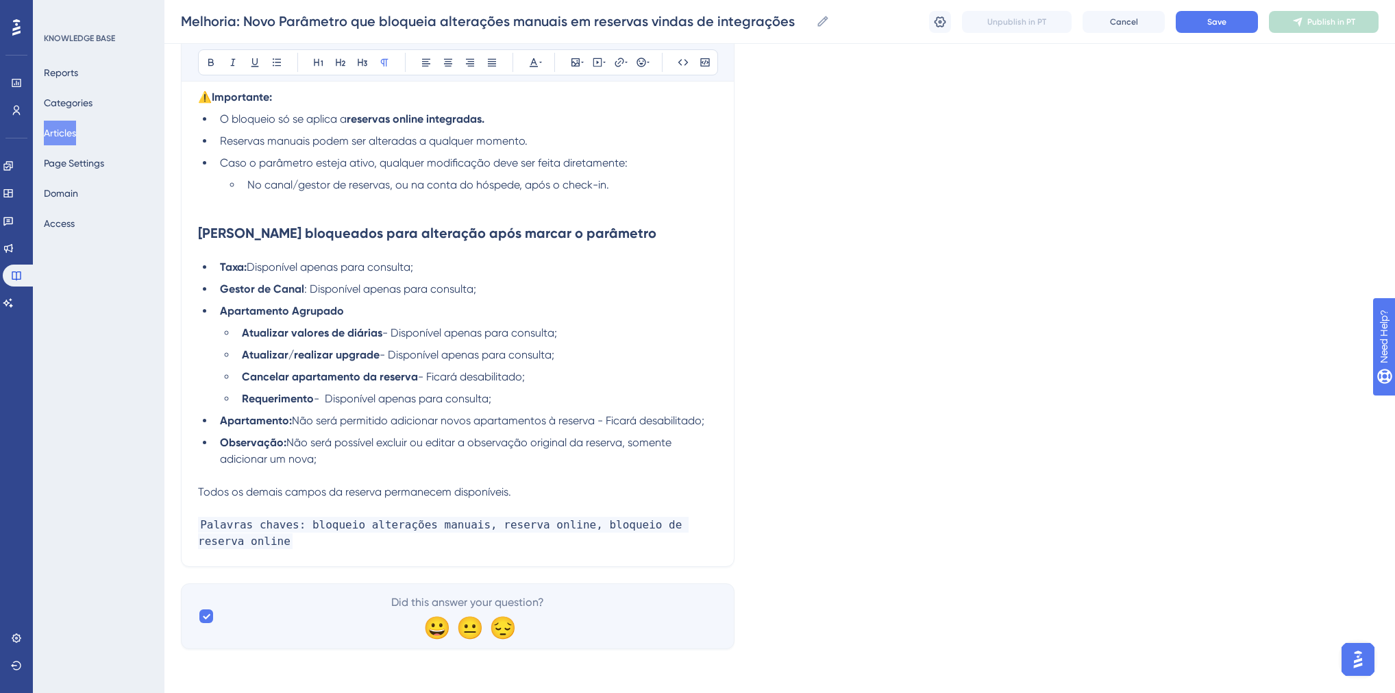
click at [1195, 27] on button "Save" at bounding box center [1217, 22] width 82 height 22
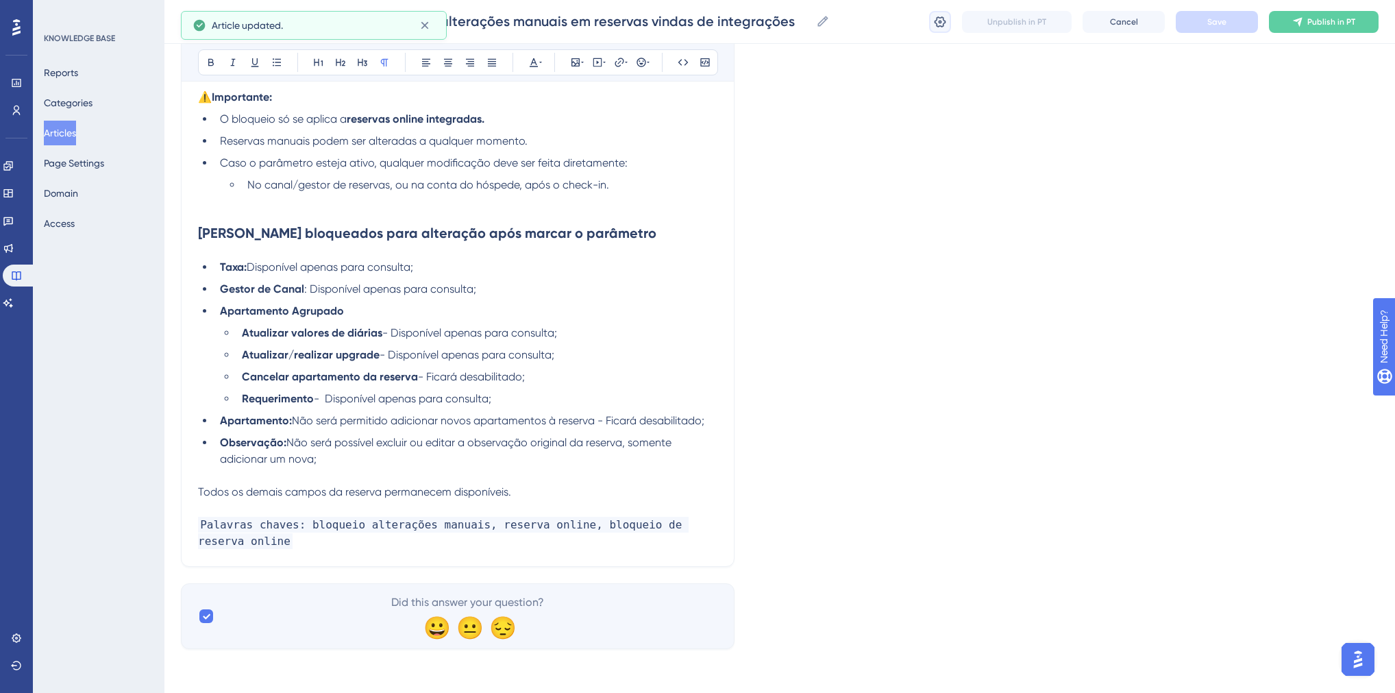
click at [943, 27] on icon at bounding box center [941, 22] width 14 height 14
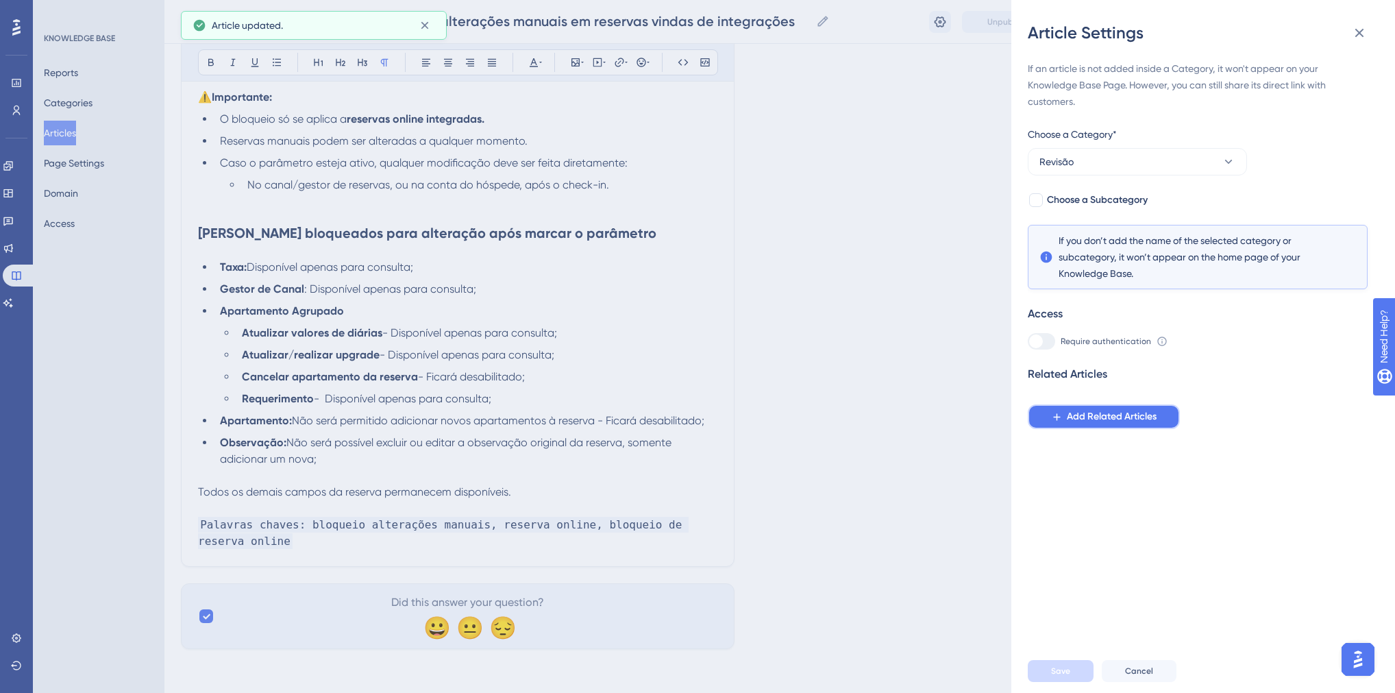
click at [1099, 416] on span "Add Related Articles" at bounding box center [1112, 417] width 90 height 16
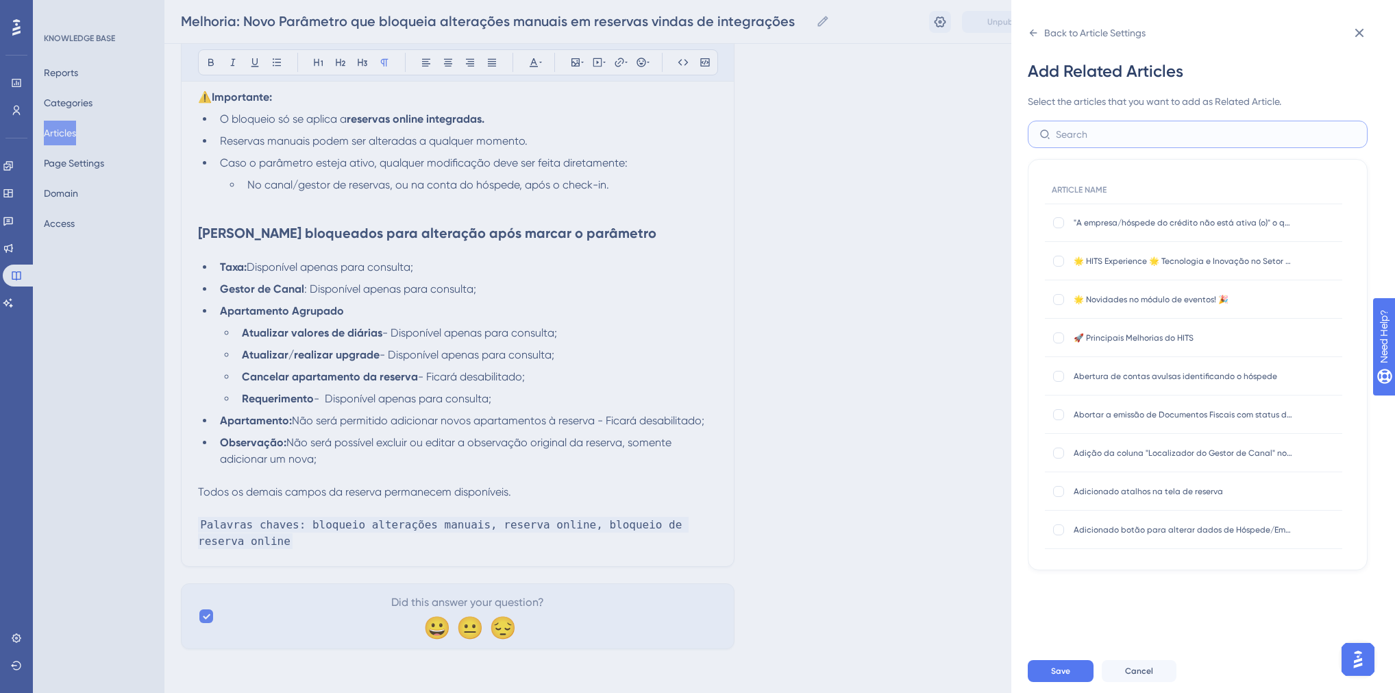
click at [1082, 138] on input "text" at bounding box center [1206, 134] width 300 height 15
type input "reserva online"
click at [1058, 376] on div at bounding box center [1058, 376] width 11 height 11
checkbox input "true"
click at [1062, 419] on div at bounding box center [1058, 414] width 11 height 11
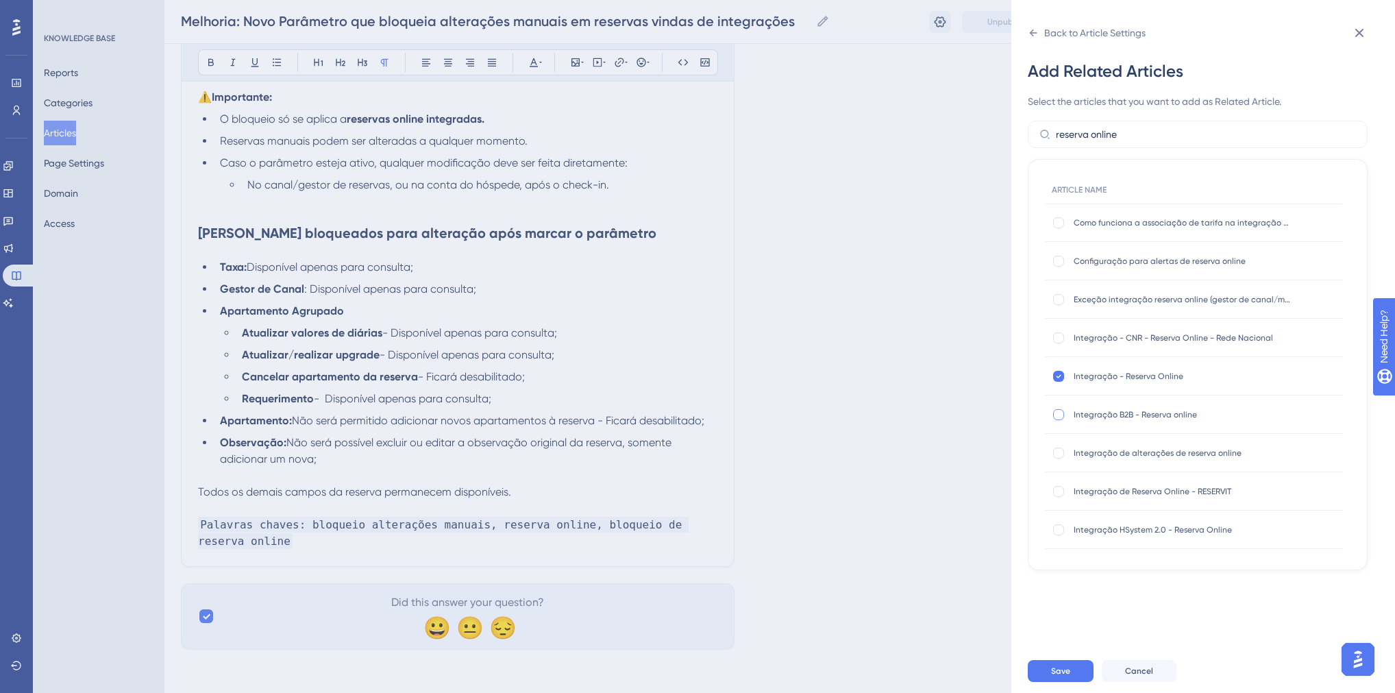
checkbox input "true"
click at [1056, 456] on div at bounding box center [1058, 453] width 11 height 11
checkbox input "true"
click at [1058, 299] on div at bounding box center [1058, 299] width 11 height 11
checkbox input "true"
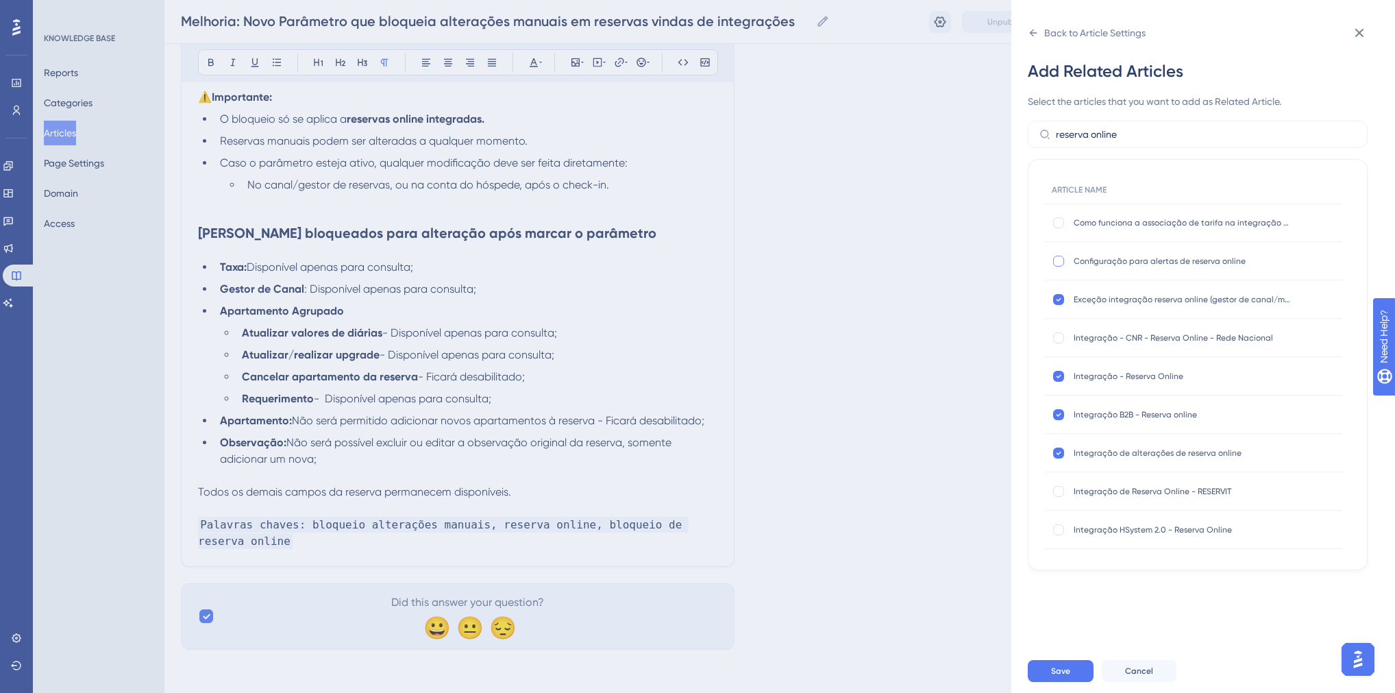
click at [1060, 262] on div at bounding box center [1058, 261] width 11 height 11
checkbox input "true"
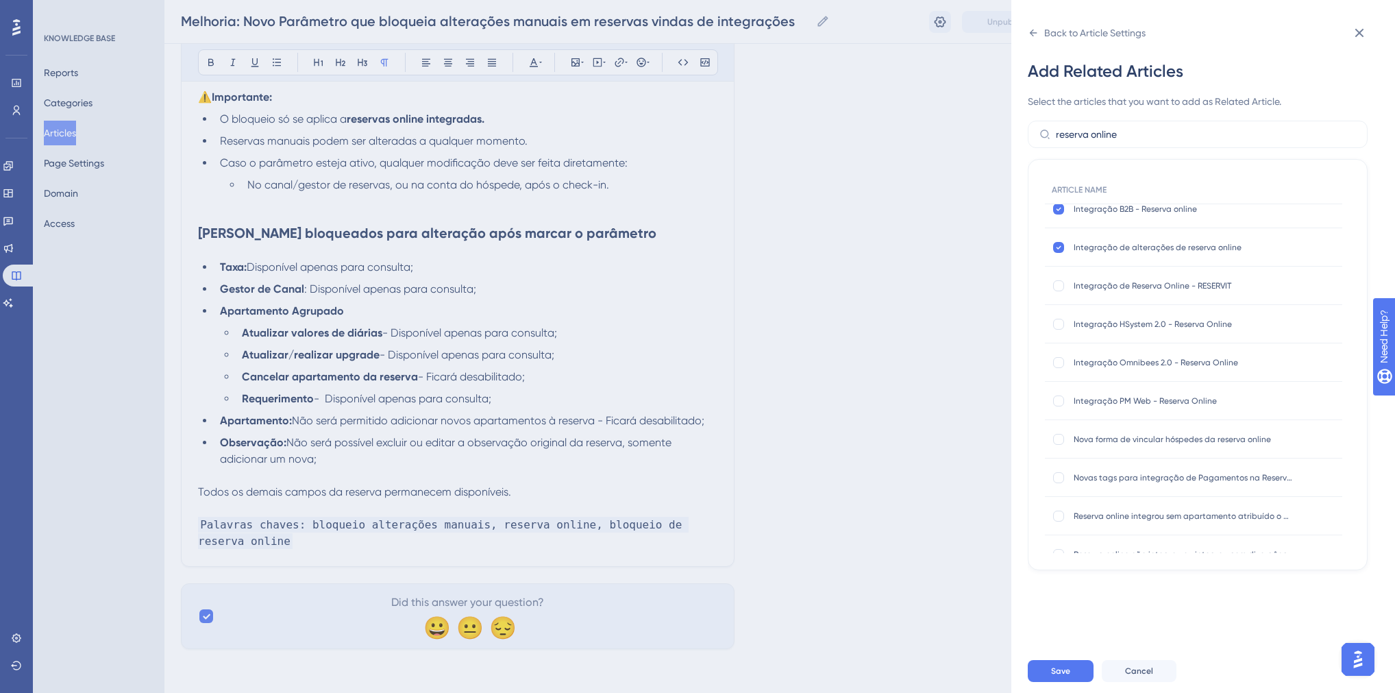
scroll to position [219, 0]
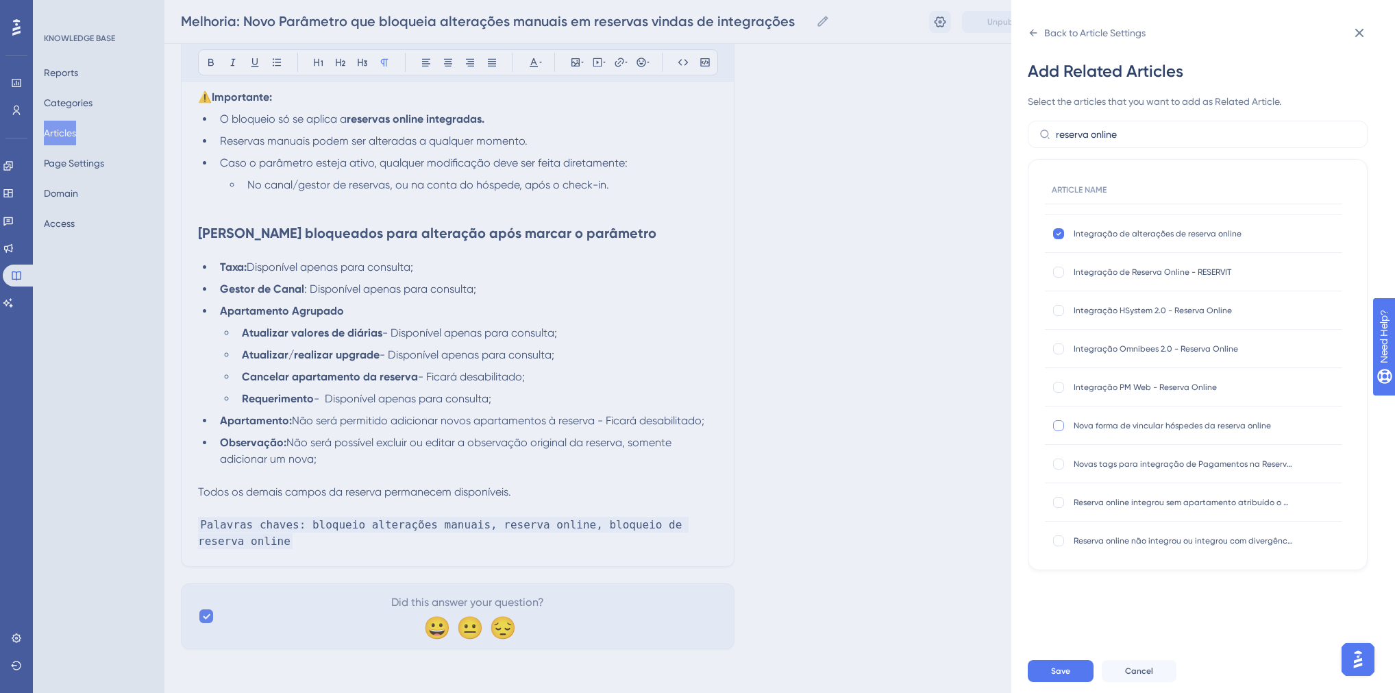
click at [1060, 424] on div at bounding box center [1058, 425] width 11 height 11
checkbox input "true"
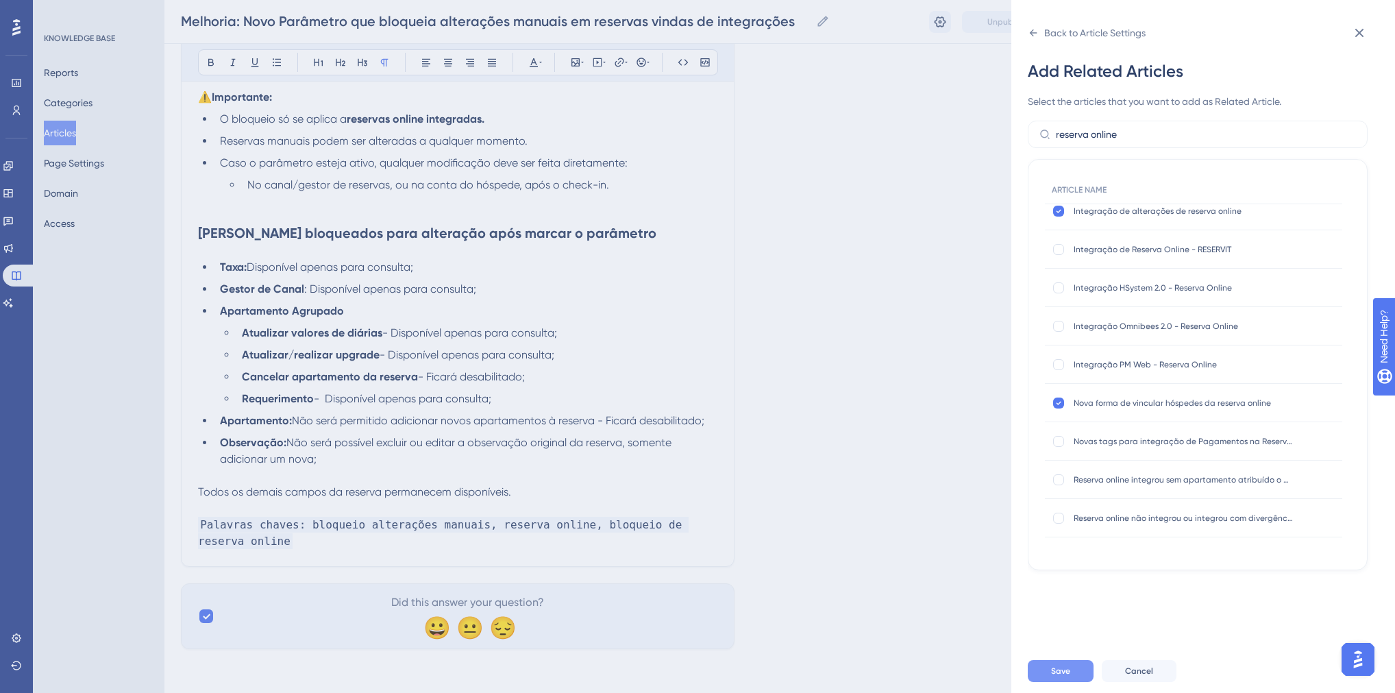
click at [1066, 676] on span "Save" at bounding box center [1060, 671] width 19 height 11
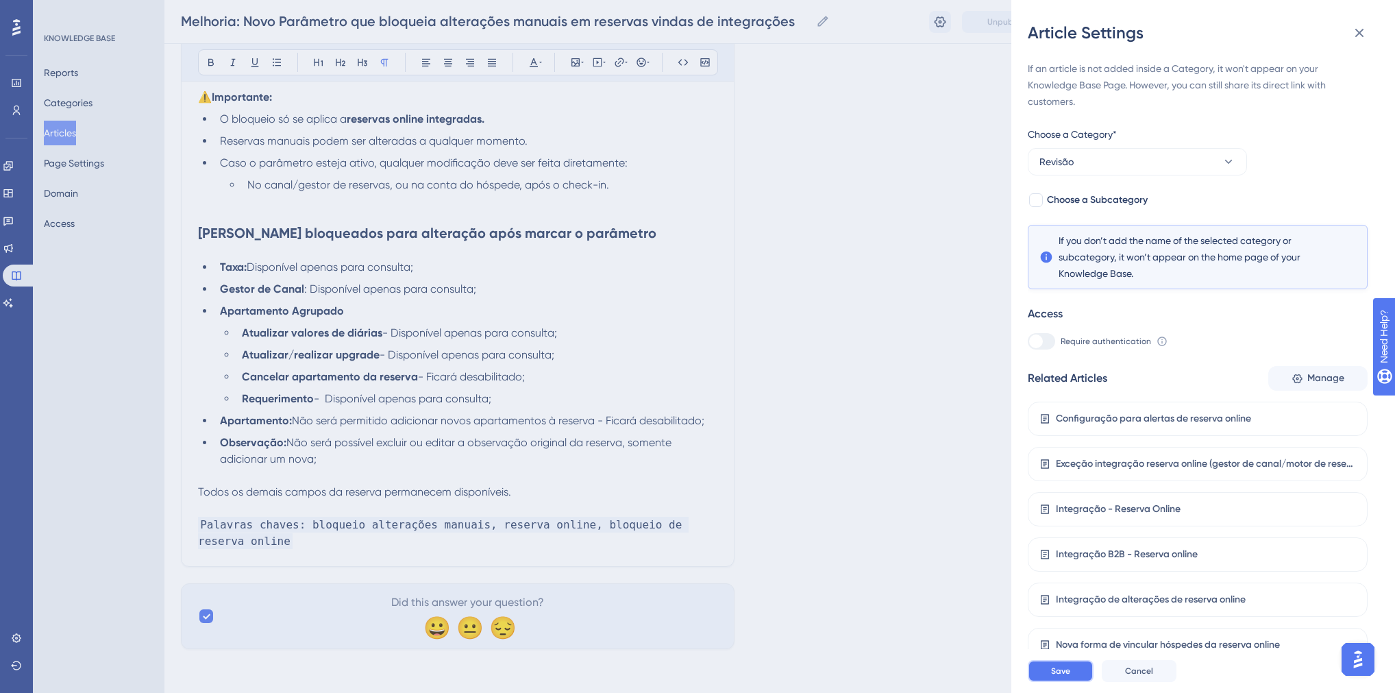
click at [1060, 682] on button "Save" at bounding box center [1061, 671] width 66 height 22
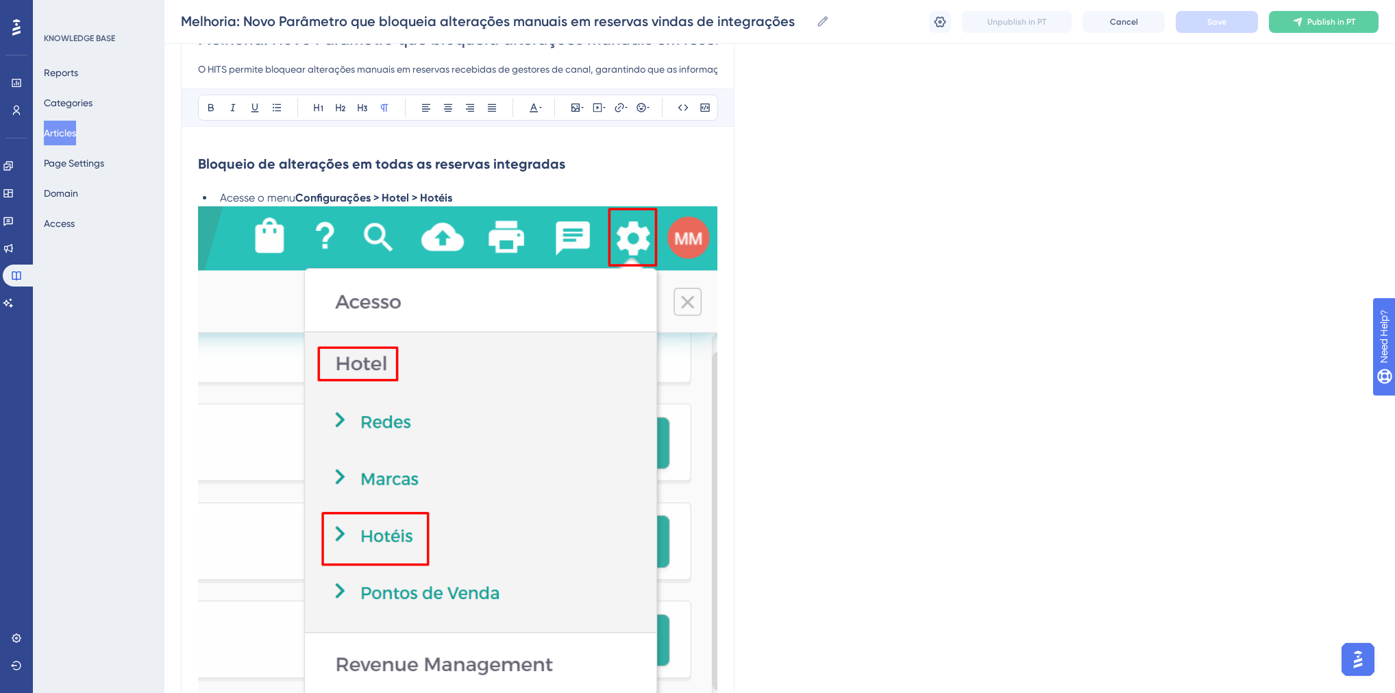
scroll to position [0, 0]
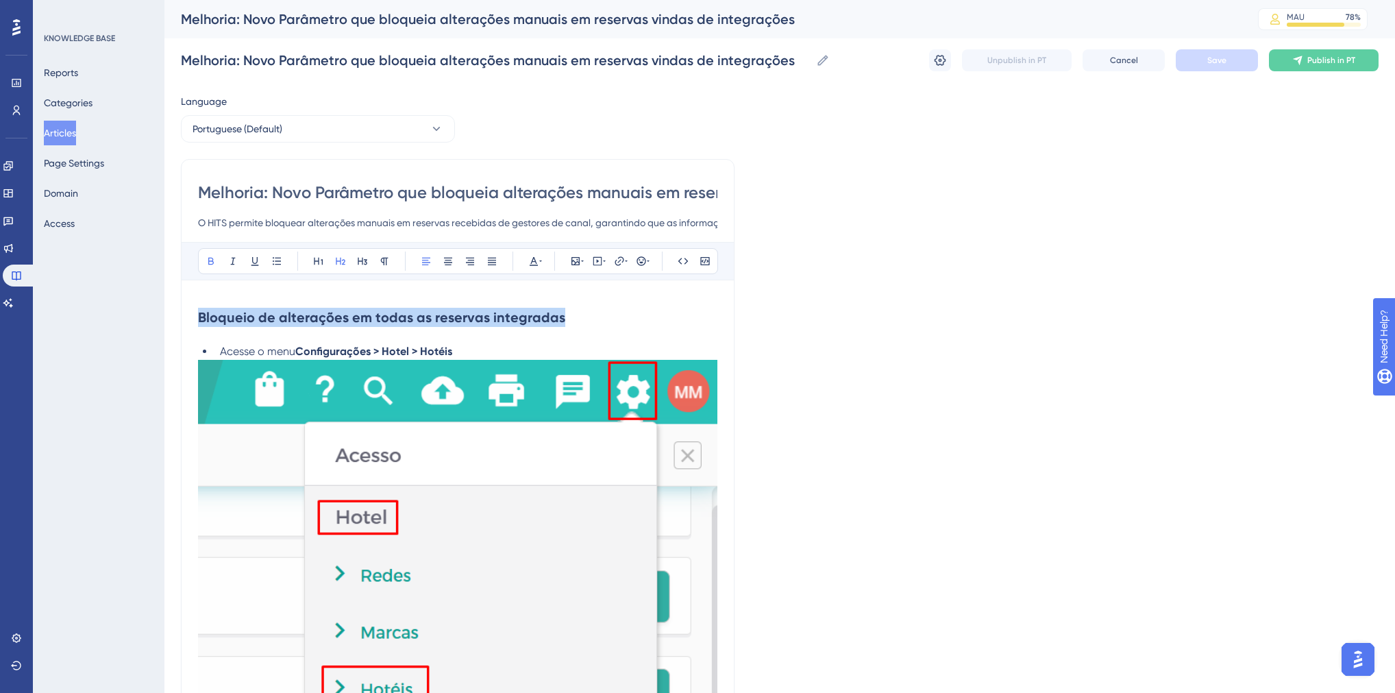
drag, startPoint x: 198, startPoint y: 315, endPoint x: 556, endPoint y: 316, distance: 357.8
click at [556, 316] on h2 "Bloqueio de alterações em todas as reservas integradas" at bounding box center [458, 317] width 520 height 41
click at [565, 321] on h2 "Bloqueio de alterações em todas as reservas integradas" at bounding box center [458, 317] width 520 height 41
drag, startPoint x: 548, startPoint y: 195, endPoint x: 792, endPoint y: 184, distance: 244.9
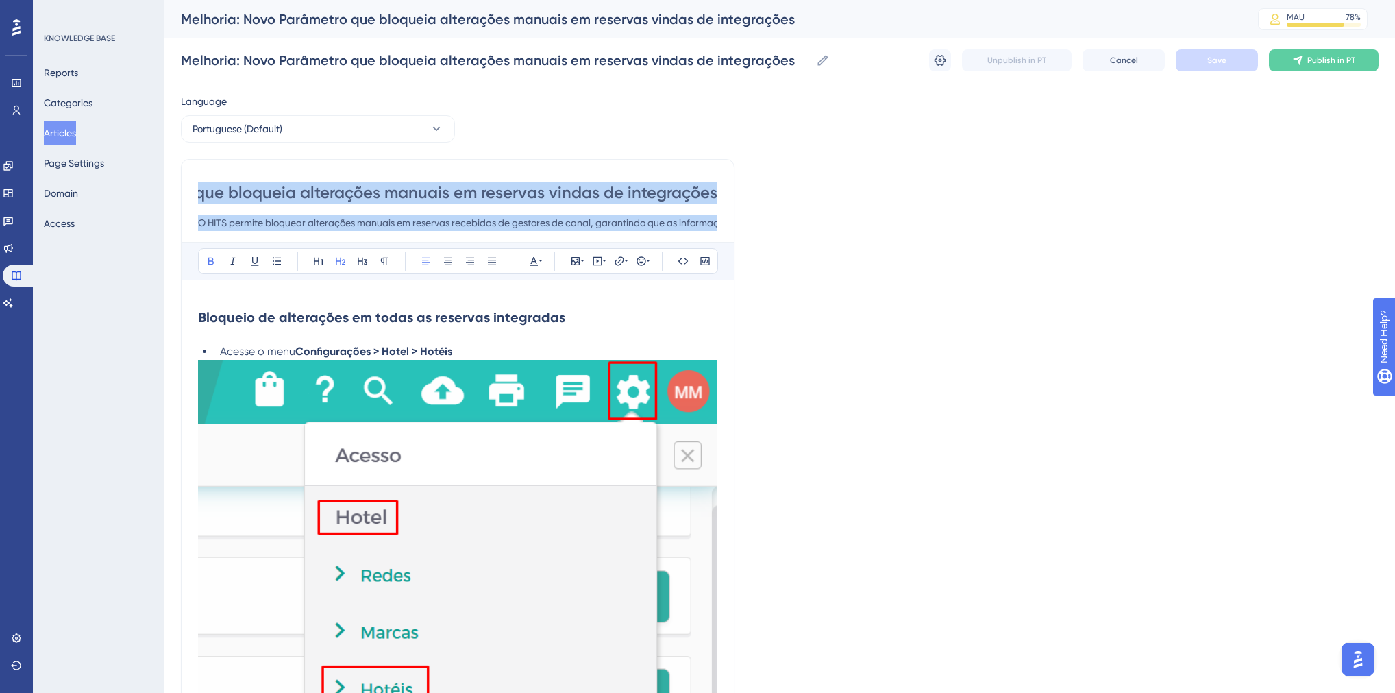
scroll to position [0, 0]
